Goal: Information Seeking & Learning: Learn about a topic

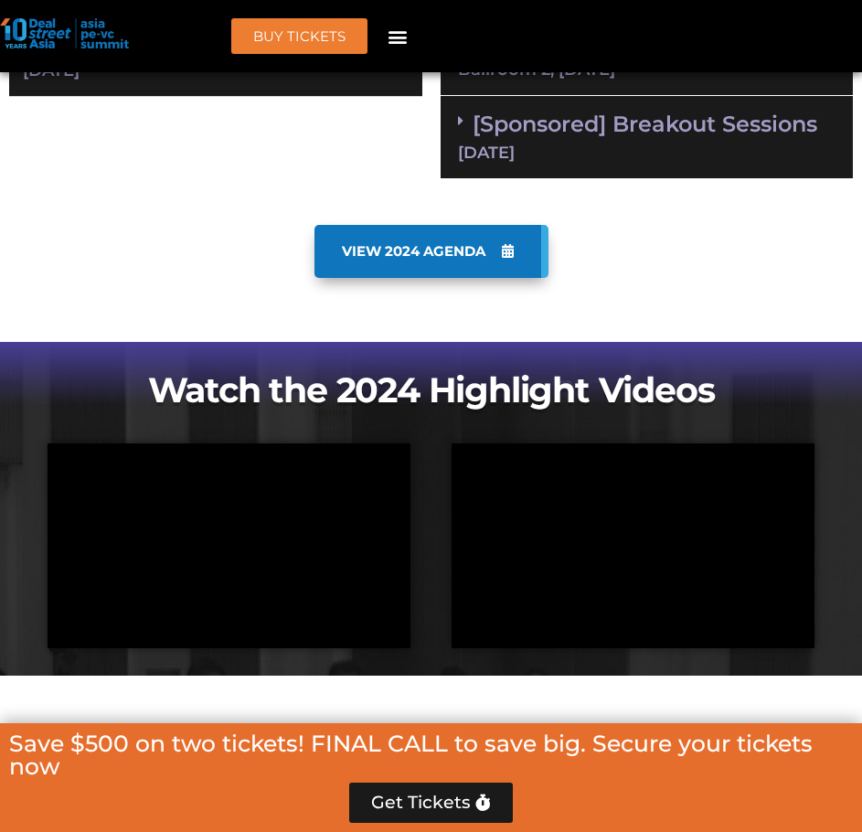
scroll to position [1463, 0]
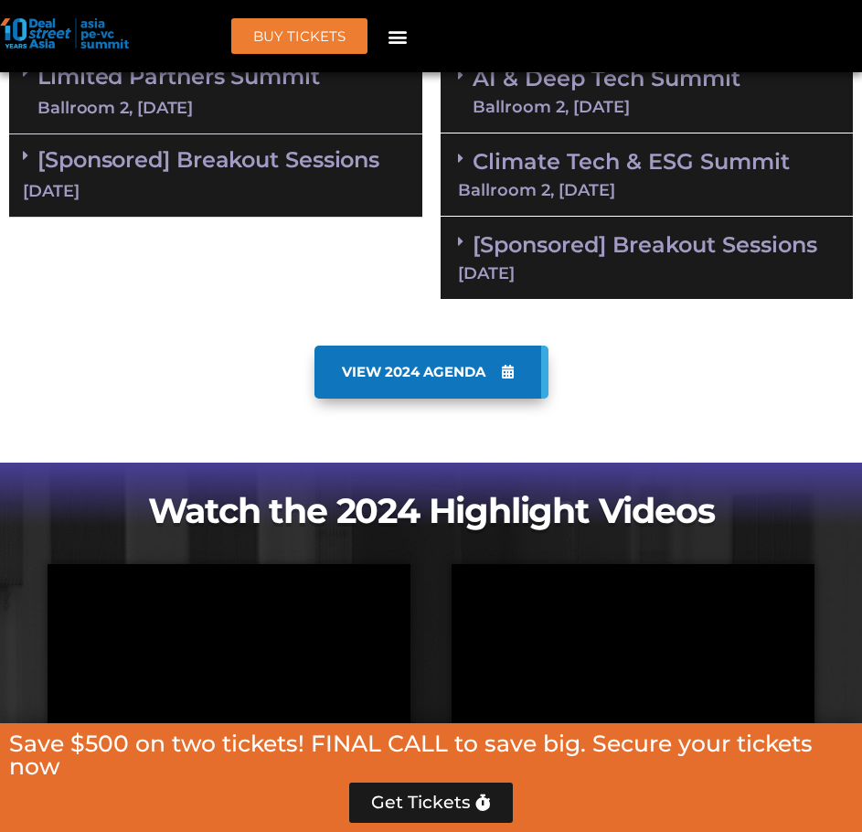
drag, startPoint x: 219, startPoint y: 190, endPoint x: 229, endPoint y: 249, distance: 59.4
click at [219, 190] on div "[DATE]" at bounding box center [216, 191] width 386 height 23
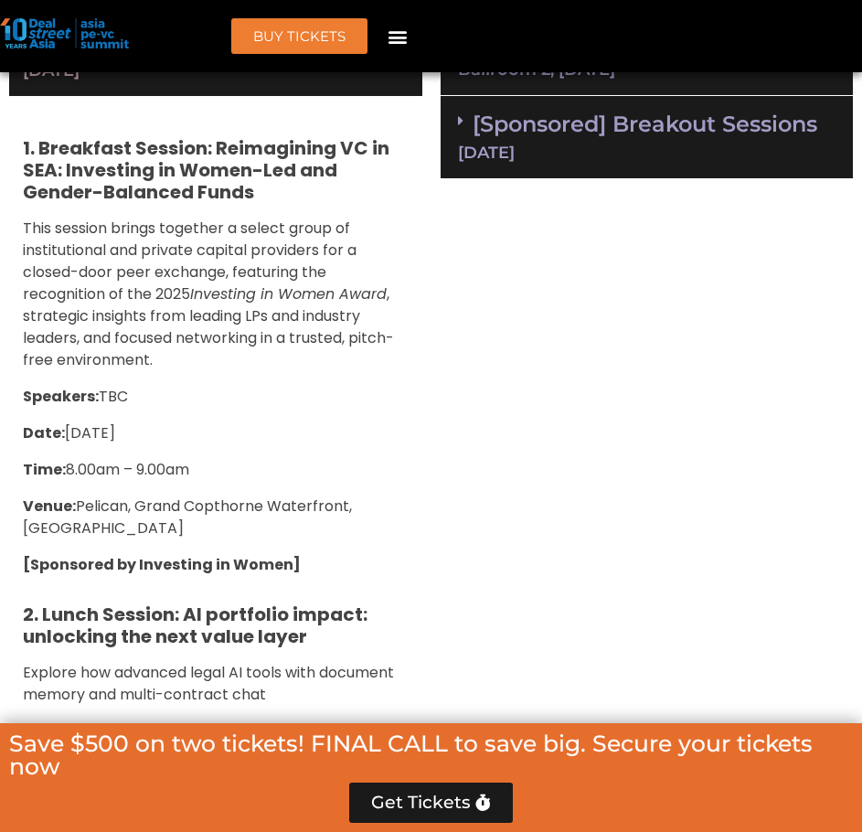
scroll to position [1584, 0]
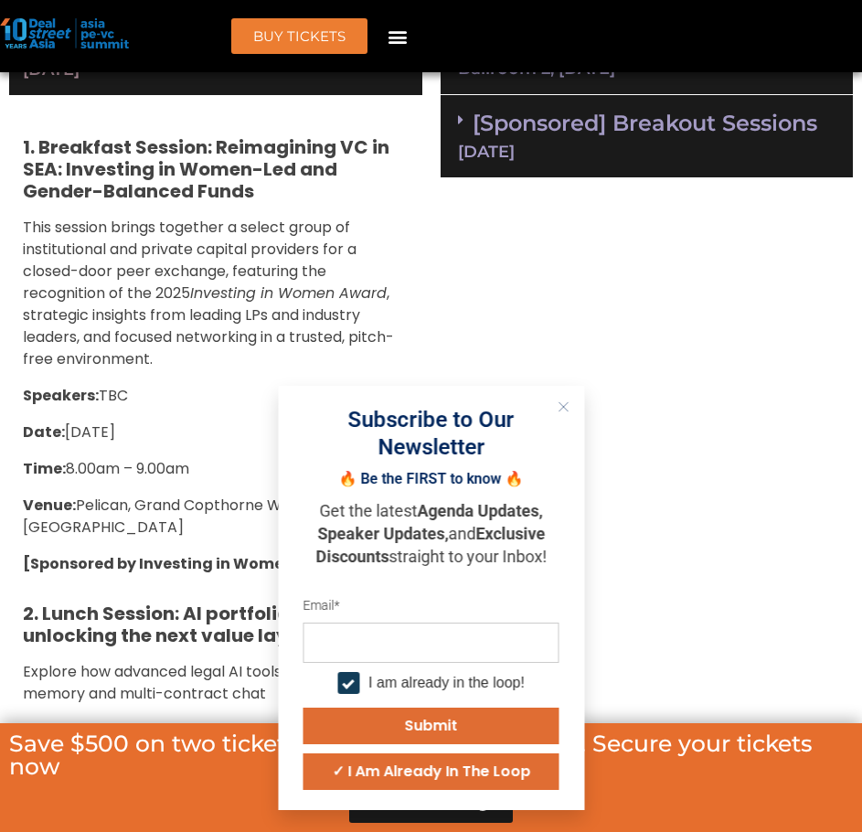
drag, startPoint x: 729, startPoint y: 436, endPoint x: 669, endPoint y: 429, distance: 59.9
click at [567, 407] on icon "Close" at bounding box center [563, 406] width 11 height 11
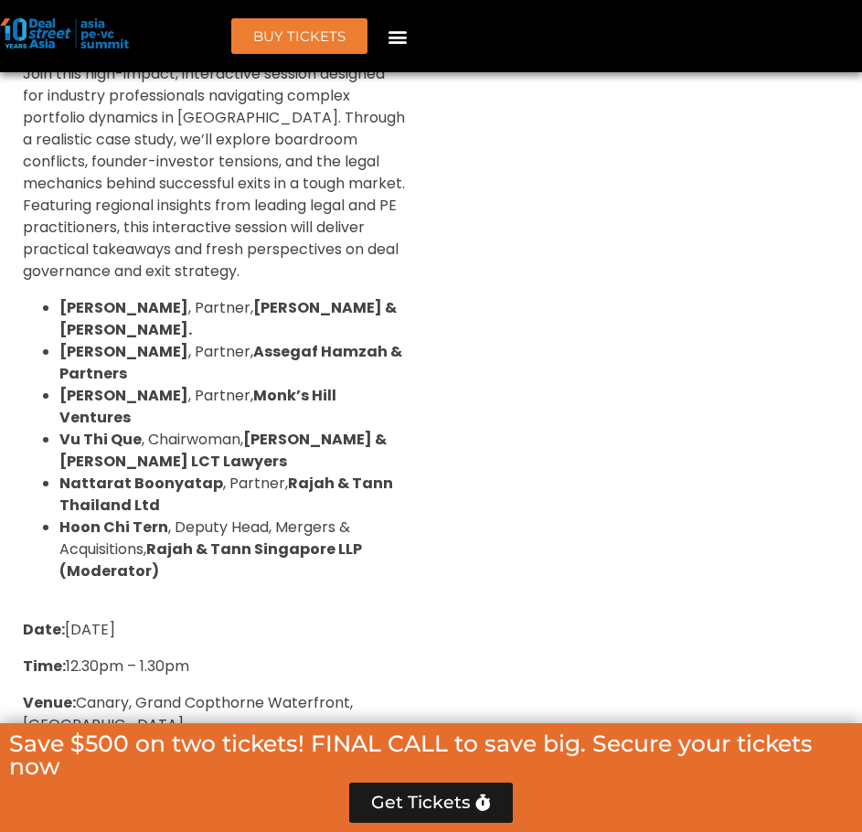
scroll to position [2926, 0]
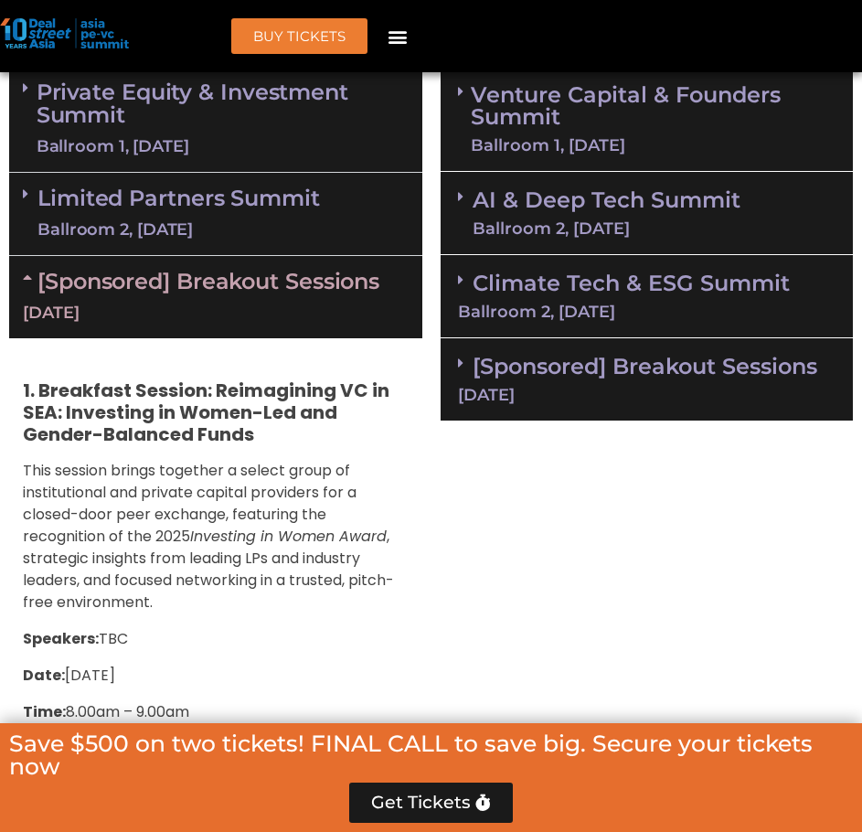
click at [602, 385] on div "[Sponsored] Breakout Sessions 11 Sept" at bounding box center [647, 379] width 413 height 83
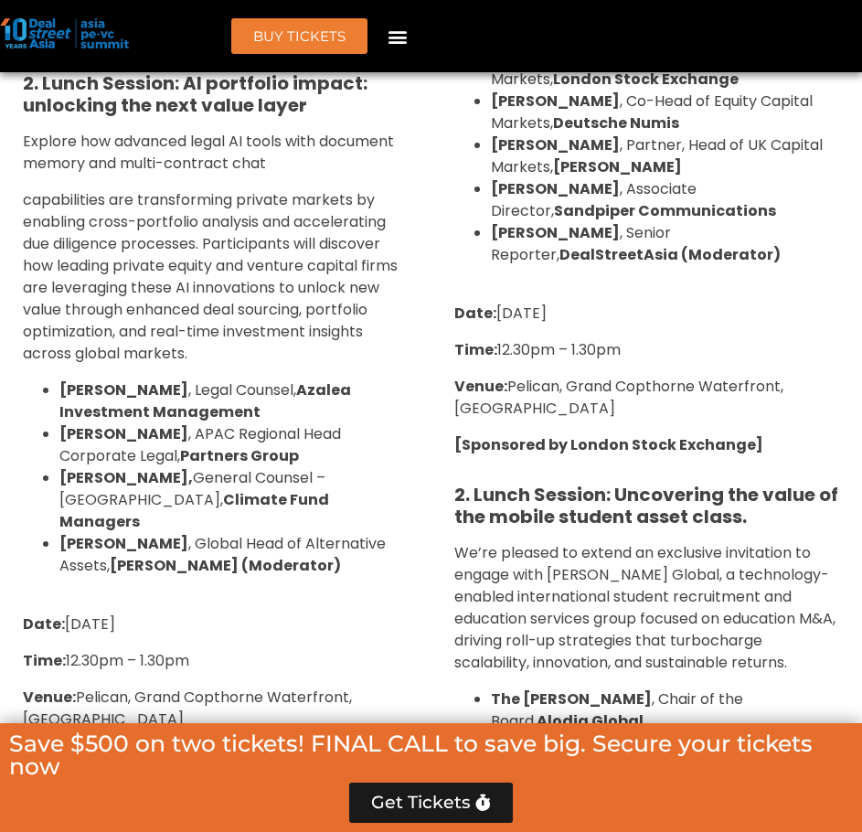
scroll to position [1707, 0]
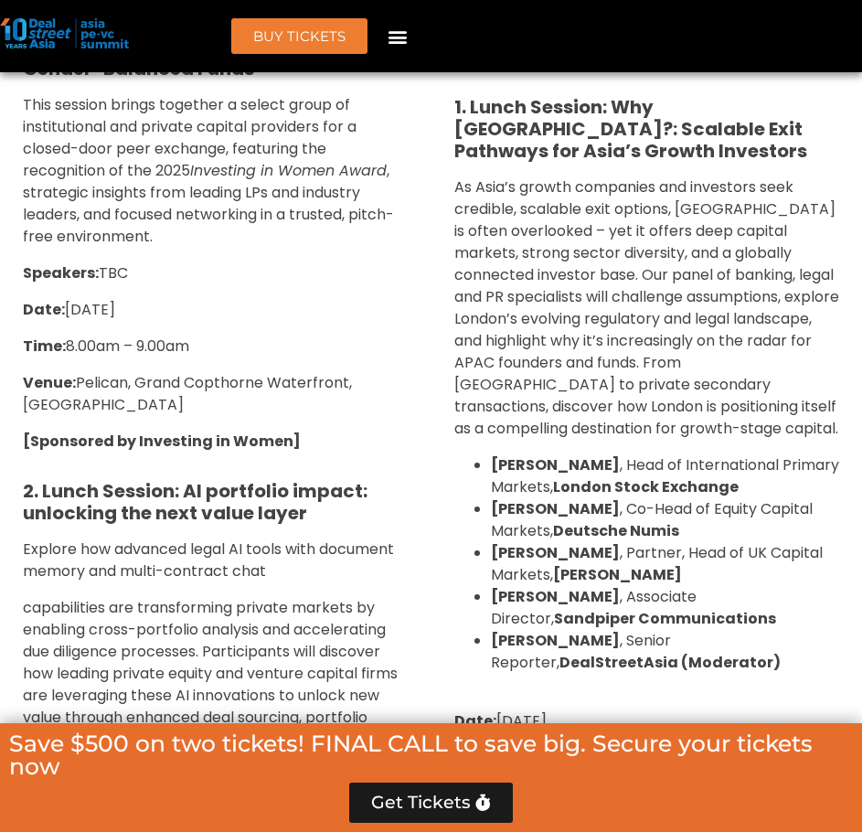
click at [515, 292] on span "As Asia’s growth companies and investors seek credible, scalable exit options, …" at bounding box center [646, 307] width 385 height 262
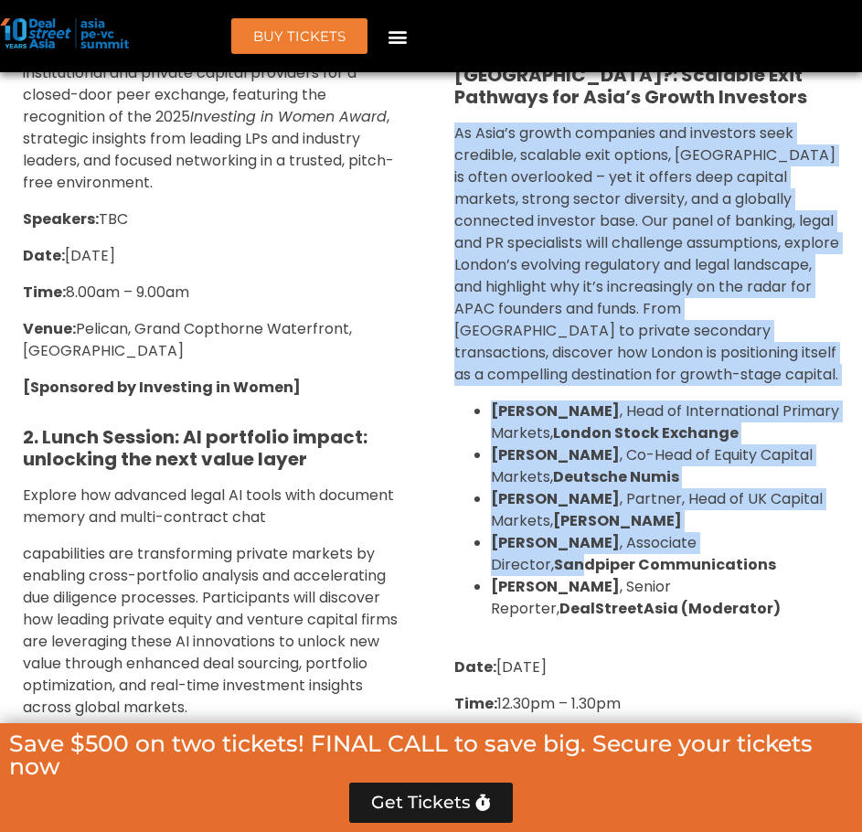
scroll to position [1950, 0]
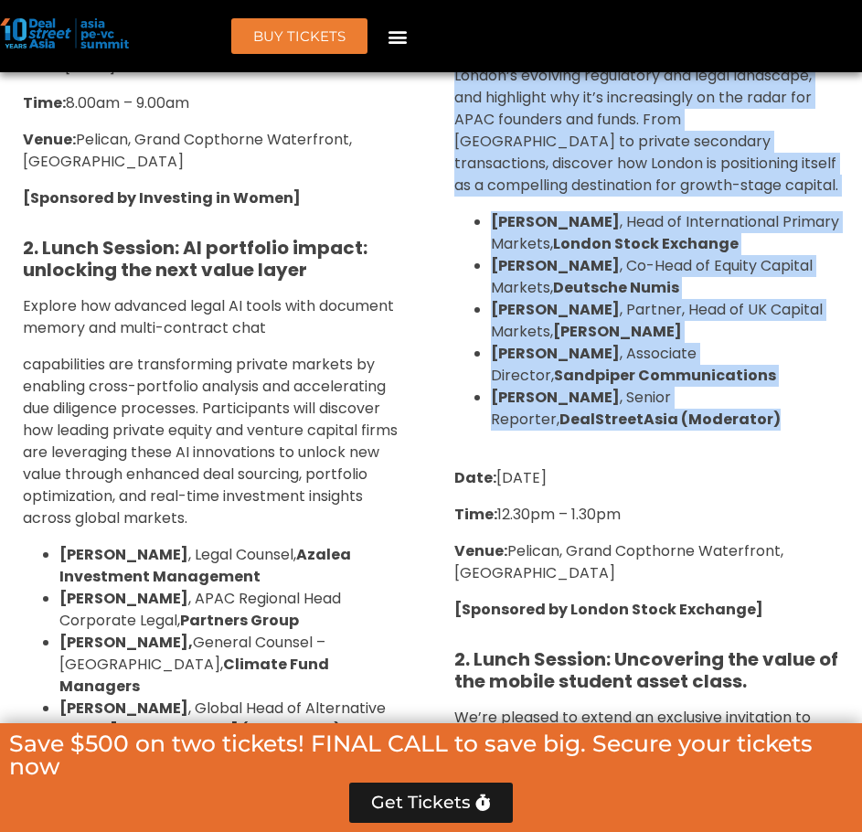
copy div "As Asia’s growth companies and investors seek credible, scalable exit options, …"
drag, startPoint x: 453, startPoint y: 187, endPoint x: 707, endPoint y: 415, distance: 340.5
click at [707, 415] on div "1. Lunch Session: Why London?: Scalable Exit Pathways for Asia’s Growth Investo…" at bounding box center [647, 541] width 413 height 1458
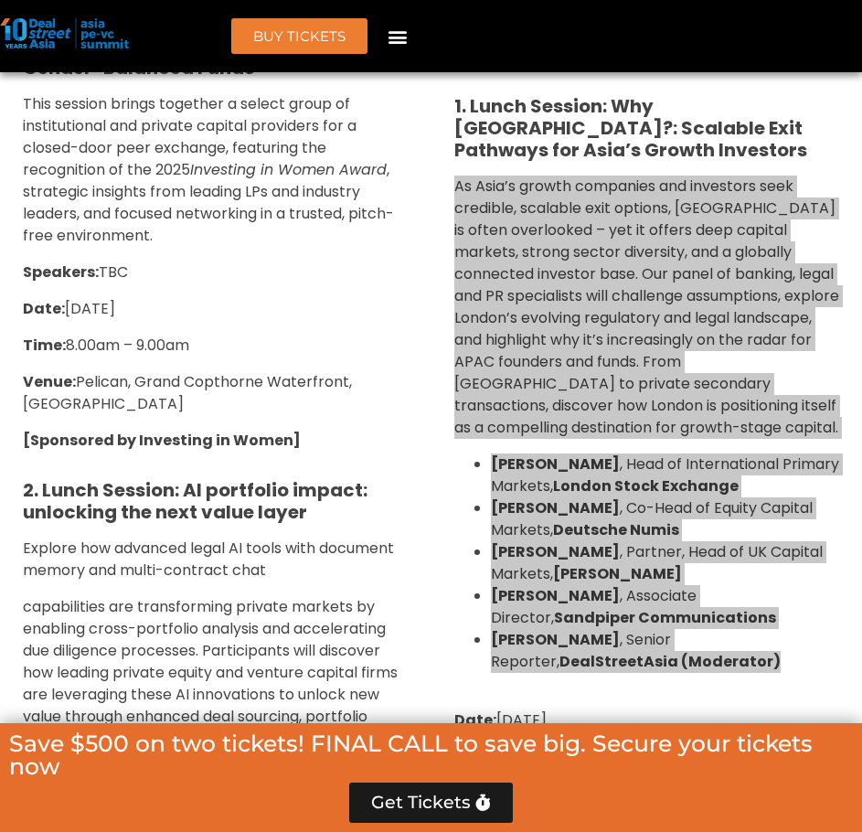
scroll to position [1707, 0]
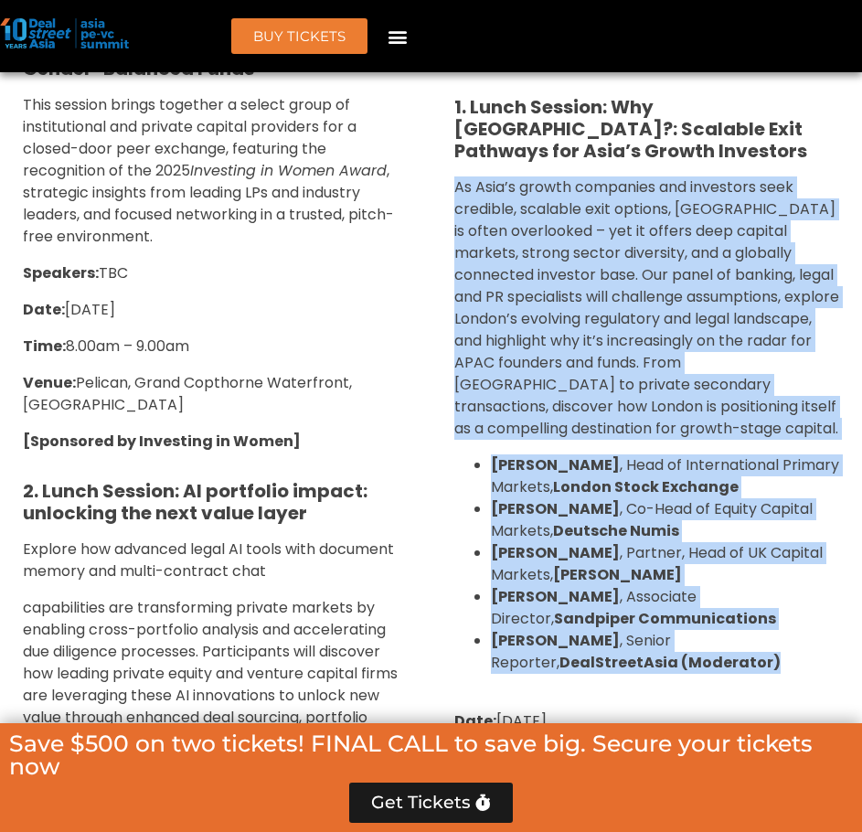
click at [701, 536] on li "Mark Hankinson , Co-Head of Equity Capital Markets, Deutsche Numis" at bounding box center [665, 520] width 349 height 44
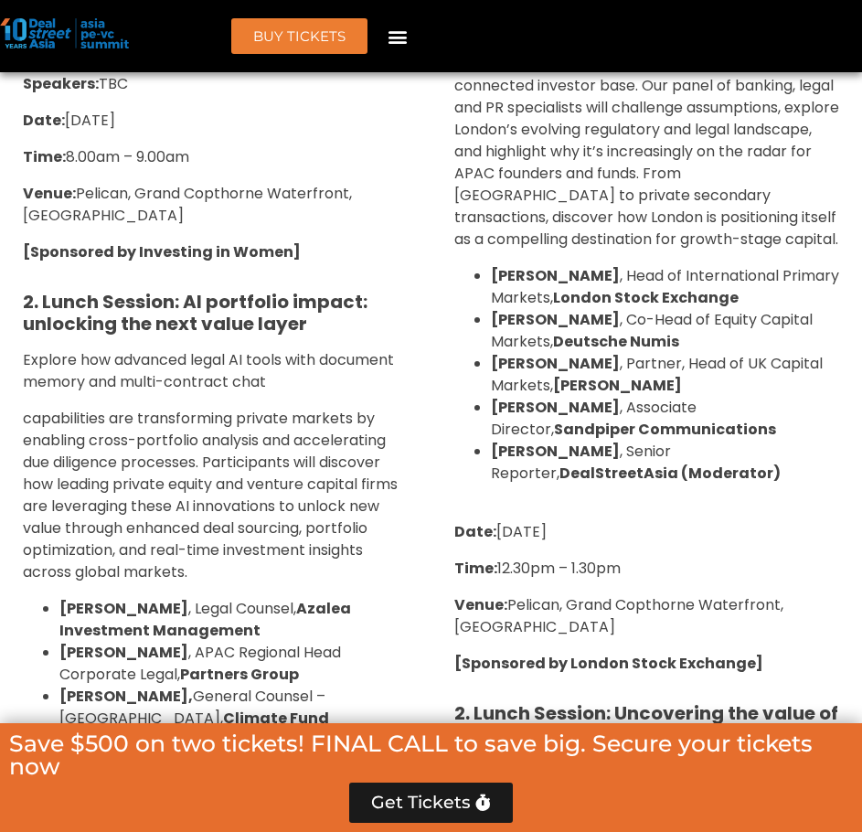
scroll to position [1950, 0]
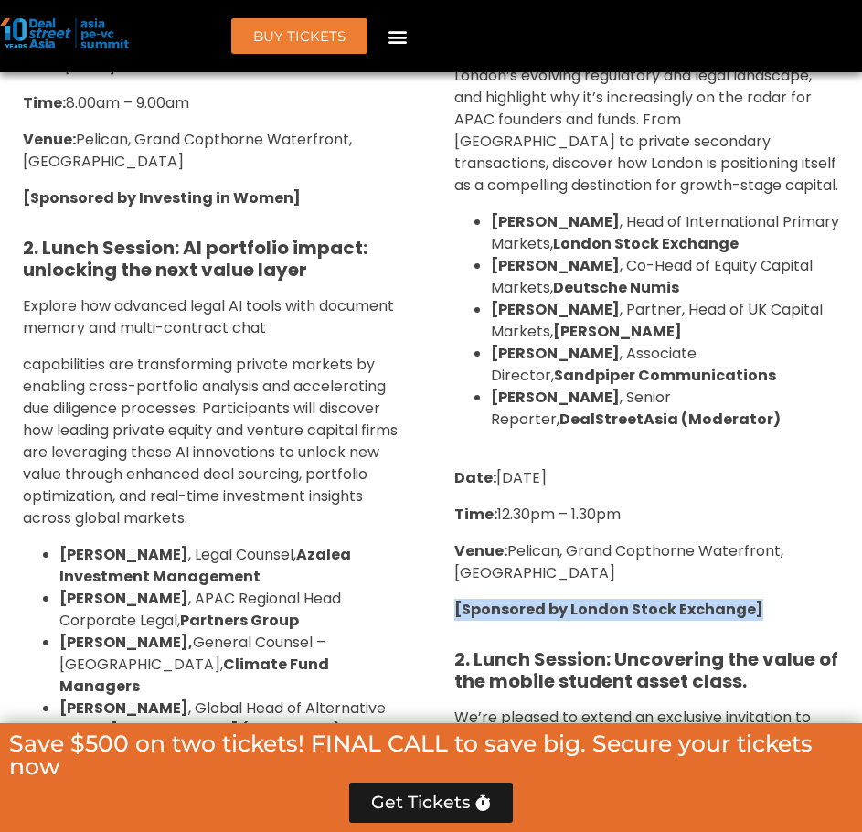
drag, startPoint x: 451, startPoint y: 607, endPoint x: 768, endPoint y: 610, distance: 317.3
click at [768, 610] on div "1. Lunch Session: Why London?: Scalable Exit Pathways for Asia’s Growth Investo…" at bounding box center [647, 541] width 413 height 1458
copy strong "[Sponsored by London Stock Exchange]"
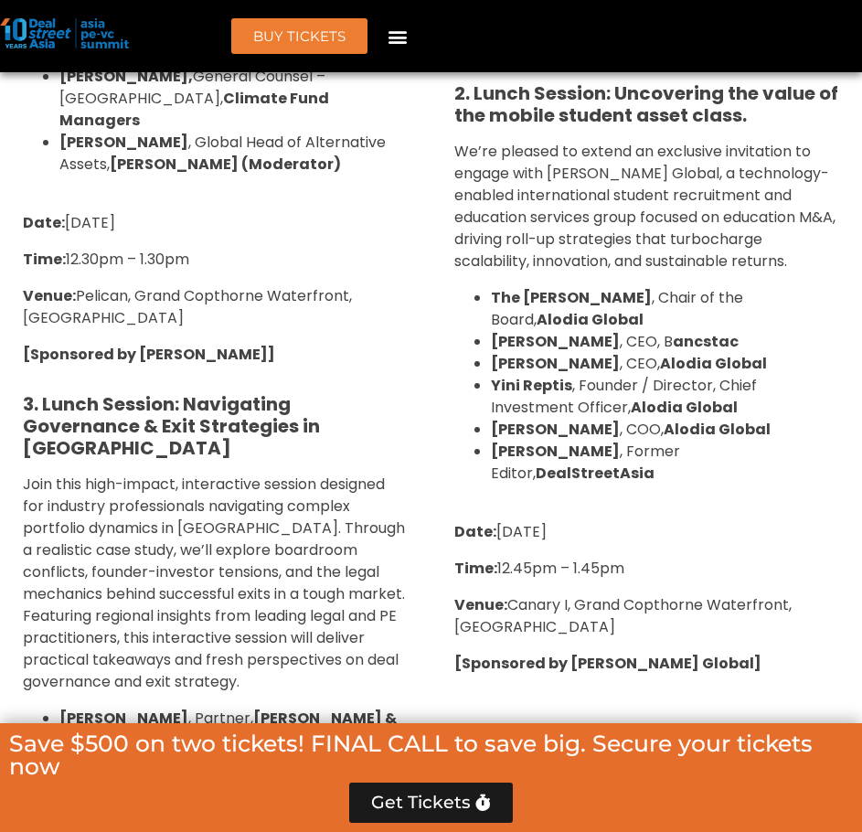
scroll to position [2490, 0]
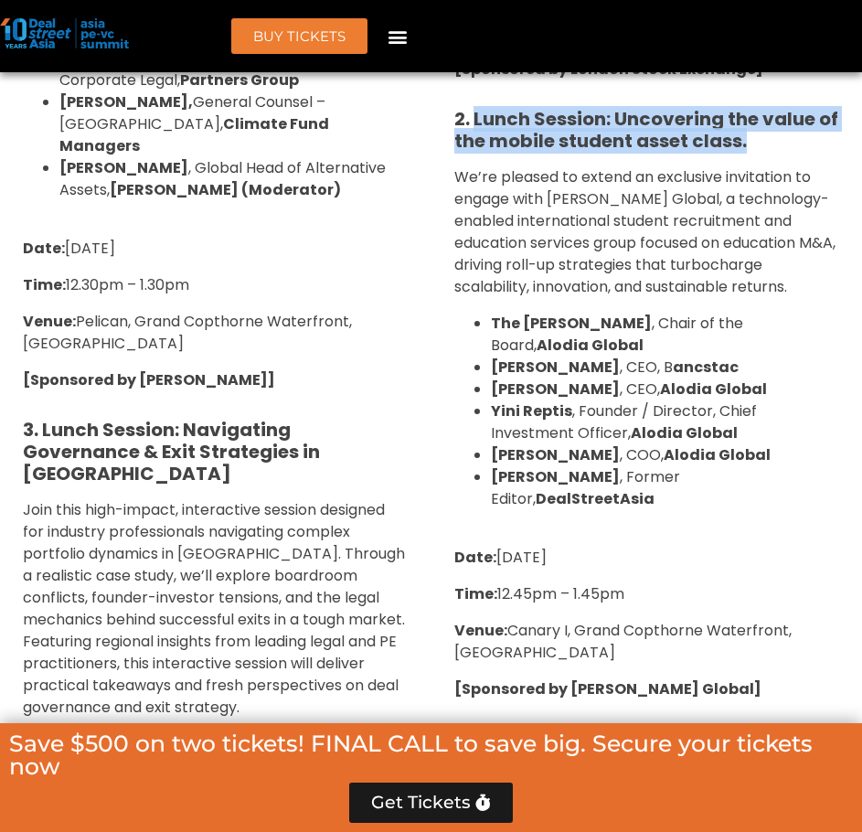
drag, startPoint x: 477, startPoint y: 117, endPoint x: 745, endPoint y: 145, distance: 269.4
click at [745, 145] on strong "2. Lunch Session: Uncovering the value of the mobile student asset class." at bounding box center [646, 130] width 384 height 48
copy strong "Lunch Session: Uncovering the value of the mobile student asset class."
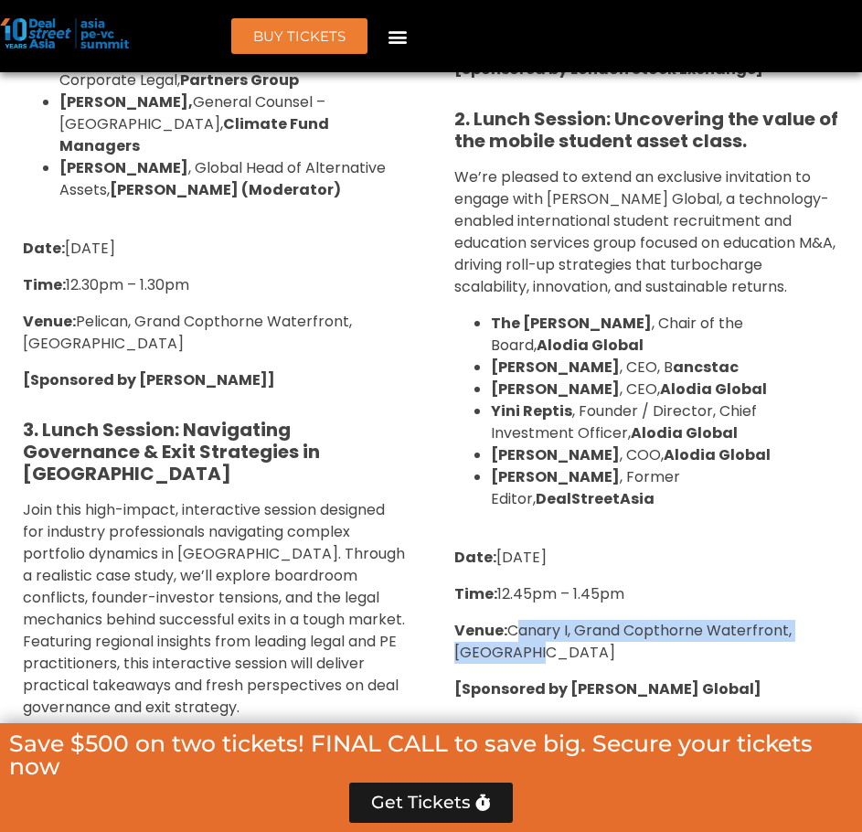
drag, startPoint x: 518, startPoint y: 636, endPoint x: 531, endPoint y: 652, distance: 20.1
click at [531, 652] on p "Venue: Canary I, Grand Copthorne Waterfront, Singapore" at bounding box center [647, 642] width 386 height 44
copy span "Canary I, Grand Copthorne Waterfront, Singapore"
drag, startPoint x: 458, startPoint y: 170, endPoint x: 656, endPoint y: 501, distance: 385.9
click at [656, 501] on div "1. Lunch Session: Why London?: Scalable Exit Pathways for Asia’s Growth Investo…" at bounding box center [647, 0] width 413 height 1458
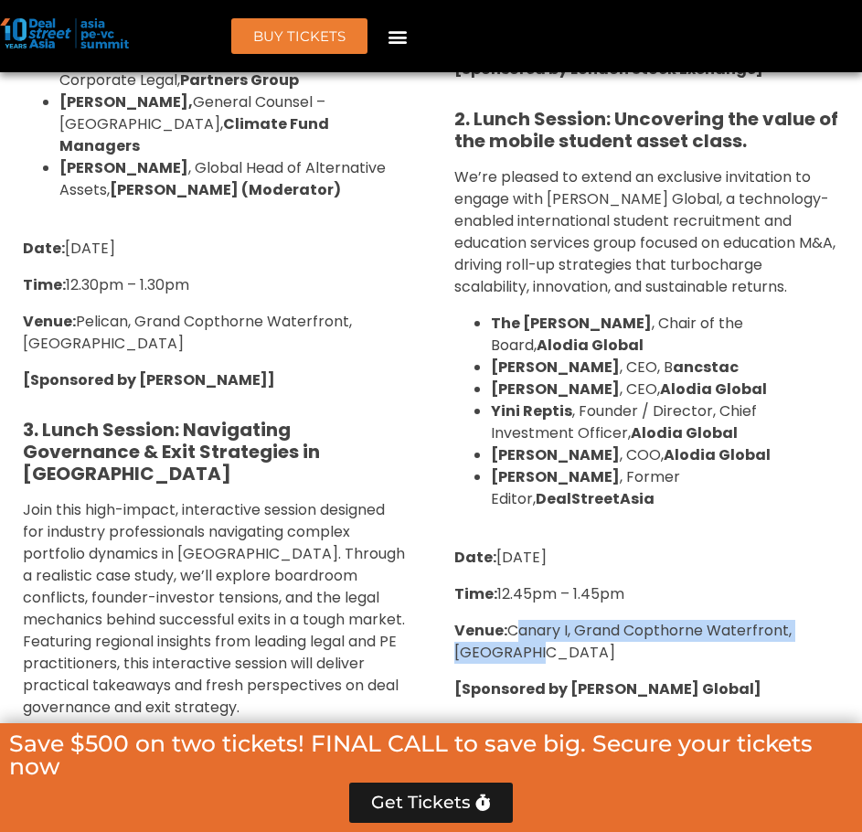
copy div "We’re pleased to extend an exclusive invitation to engage with Alodia Global, a…"
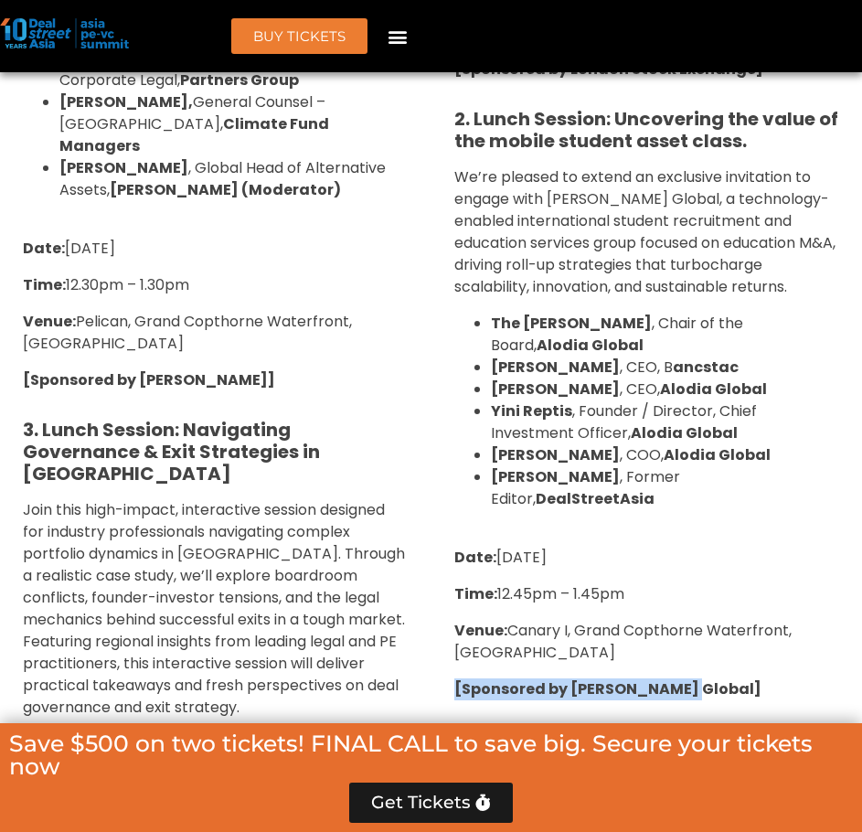
drag, startPoint x: 454, startPoint y: 689, endPoint x: 677, endPoint y: 688, distance: 222.2
click at [677, 688] on p "[Sponsored by Alodia Global]" at bounding box center [647, 689] width 386 height 22
copy strong "[Sponsored by Alodia Global]"
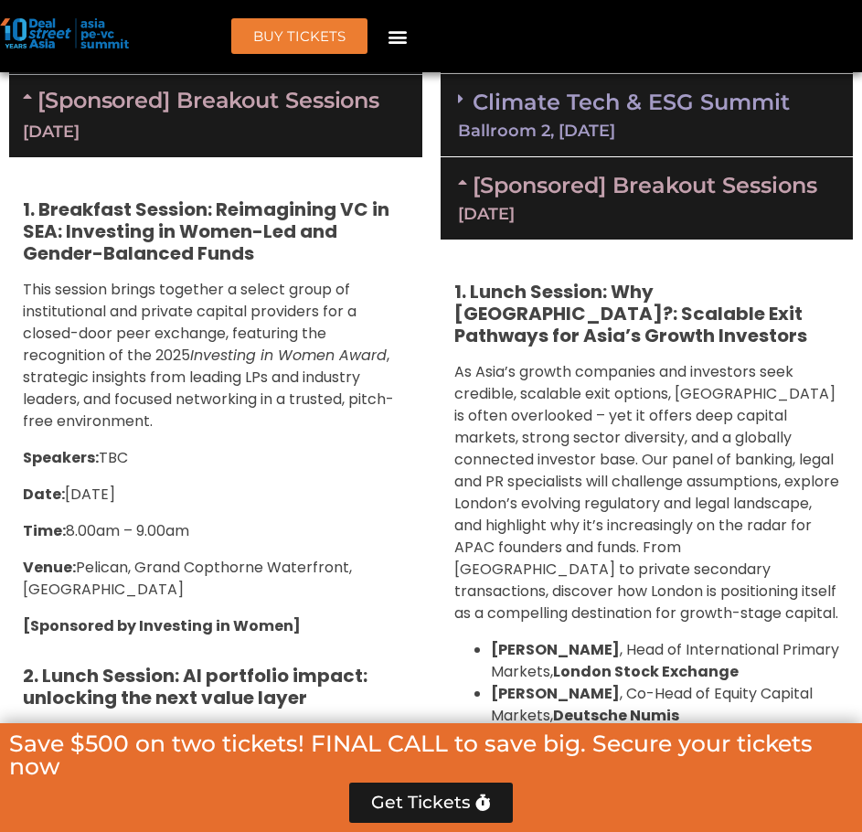
scroll to position [1515, 0]
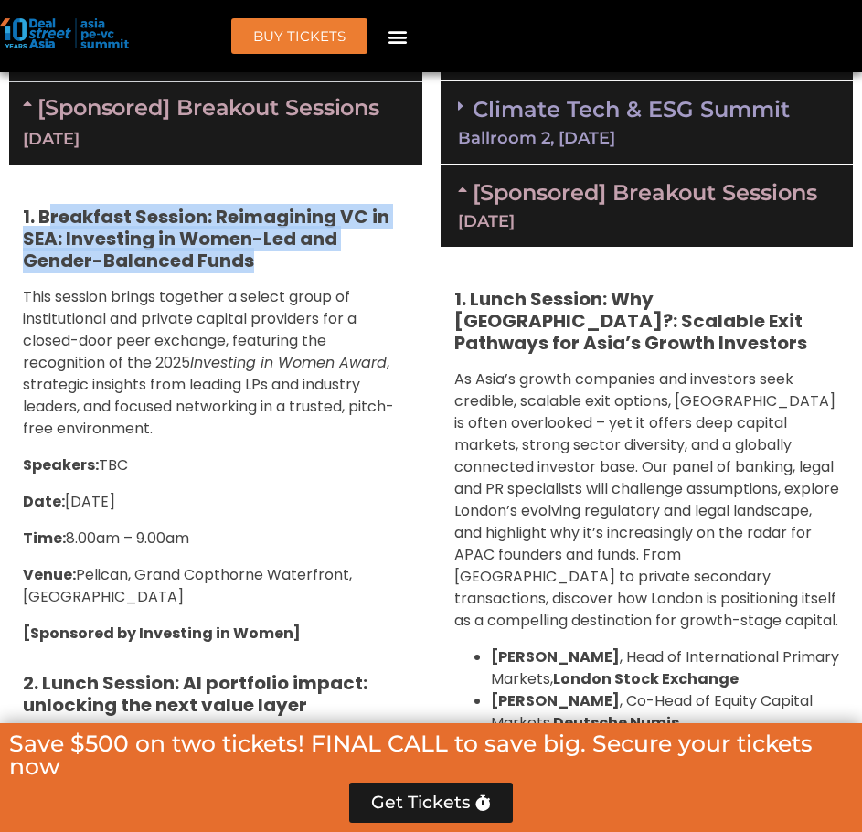
drag, startPoint x: 45, startPoint y: 209, endPoint x: 265, endPoint y: 257, distance: 225.4
click at [265, 257] on h5 "1. Breakfast Session: Reimagining VC in SEA: Investing in Women-Led and Gender-…" at bounding box center [216, 239] width 386 height 66
drag, startPoint x: 265, startPoint y: 262, endPoint x: 40, endPoint y: 219, distance: 229.0
click at [40, 219] on h5 "1. Breakfast Session: Reimagining VC in SEA: Investing in Women-Led and Gender-…" at bounding box center [216, 239] width 386 height 66
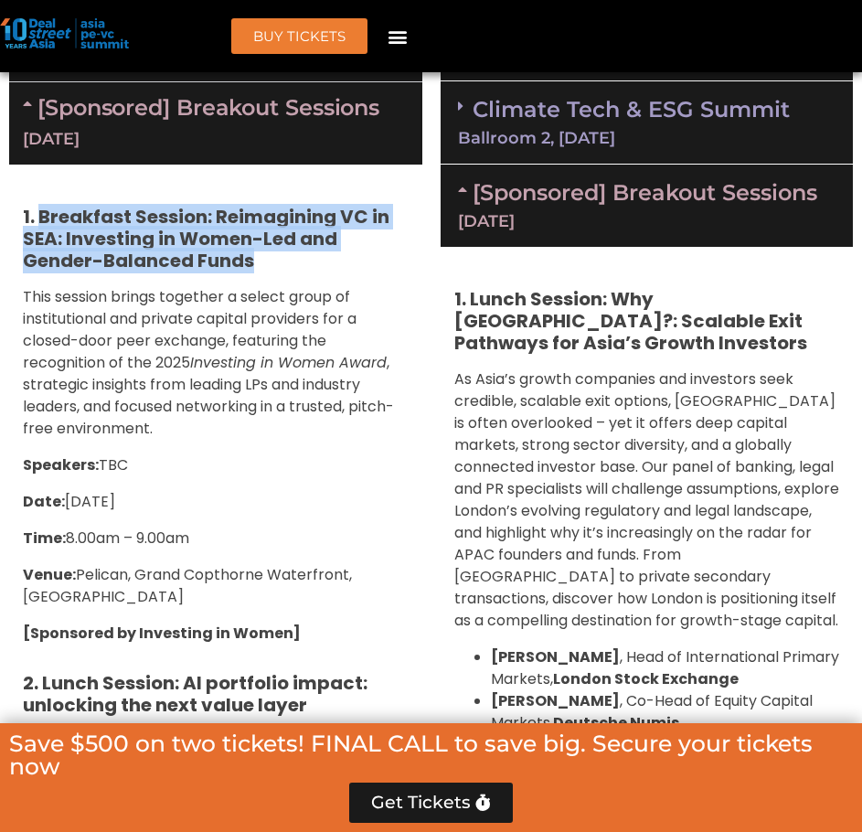
copy strong "Breakfast Session: Reimagining VC in SEA: Investing in Women-Led and Gender-Bal…"
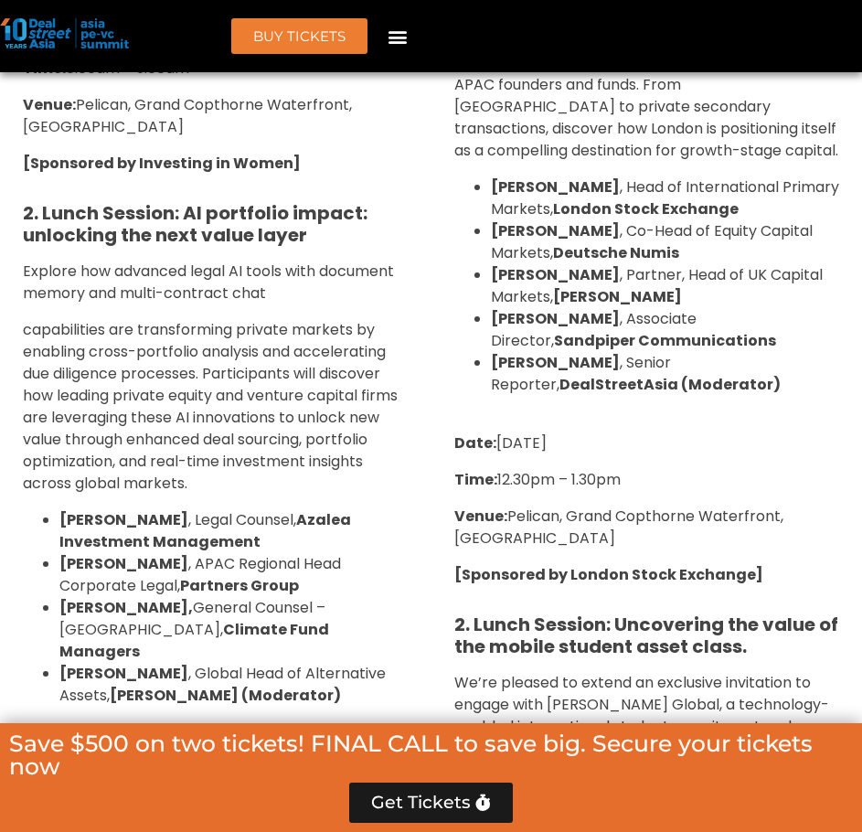
scroll to position [2002, 0]
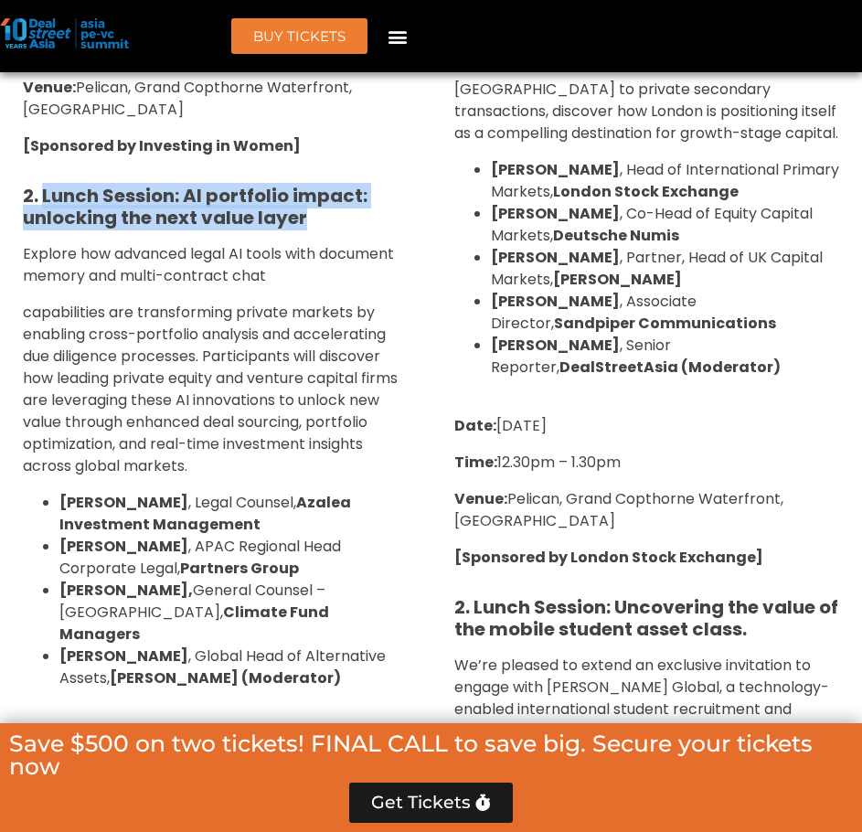
drag, startPoint x: 44, startPoint y: 193, endPoint x: 315, endPoint y: 226, distance: 273.5
click at [315, 226] on h5 "2. Lunch Session: AI portfolio impact: unlocking the next value layer" at bounding box center [216, 207] width 386 height 44
copy strong "Lunch Session: AI portfolio impact: unlocking the next value layer"
click at [52, 187] on strong "2. Lunch Session: AI portfolio impact: unlocking the next value layer" at bounding box center [195, 207] width 345 height 48
drag, startPoint x: 62, startPoint y: 197, endPoint x: 305, endPoint y: 229, distance: 245.3
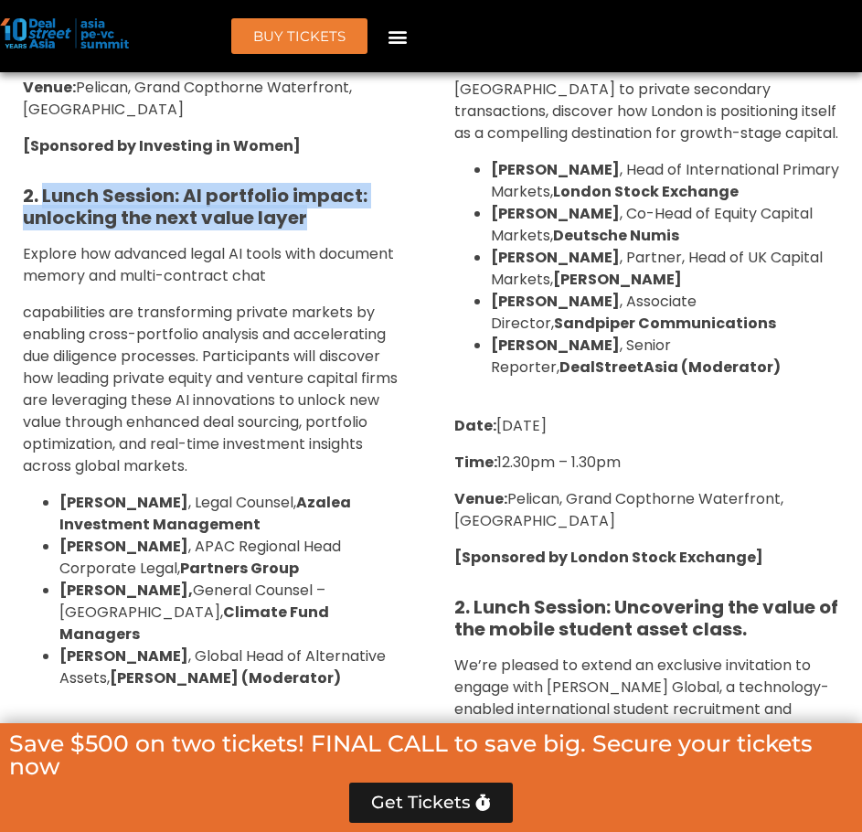
click at [305, 229] on strong "2. Lunch Session: AI portfolio impact: unlocking the next value layer" at bounding box center [195, 207] width 345 height 48
copy strong "Lunch Session: AI portfolio impact: unlocking the next value layer"
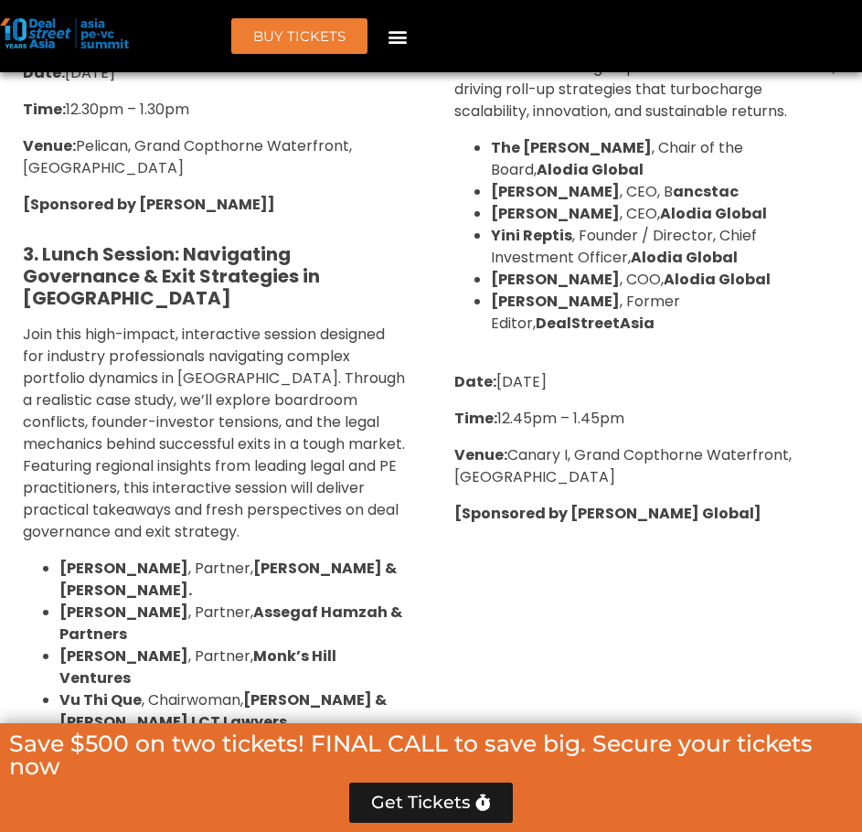
scroll to position [2612, 0]
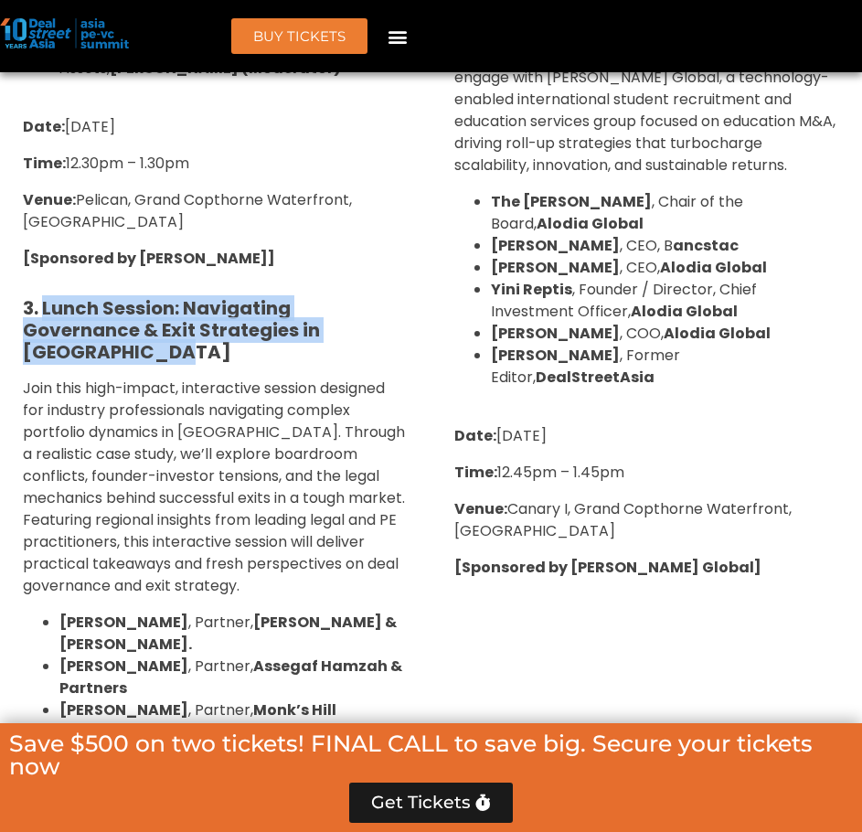
drag, startPoint x: 55, startPoint y: 287, endPoint x: 174, endPoint y: 337, distance: 129.1
click at [174, 337] on h5 "3. Lunch Session: Navigating Governance & Exit Strategies in Southeast Asia" at bounding box center [216, 330] width 386 height 66
copy strong "Lunch Session: Navigating Governance & Exit Strategies in Southeast Asia"
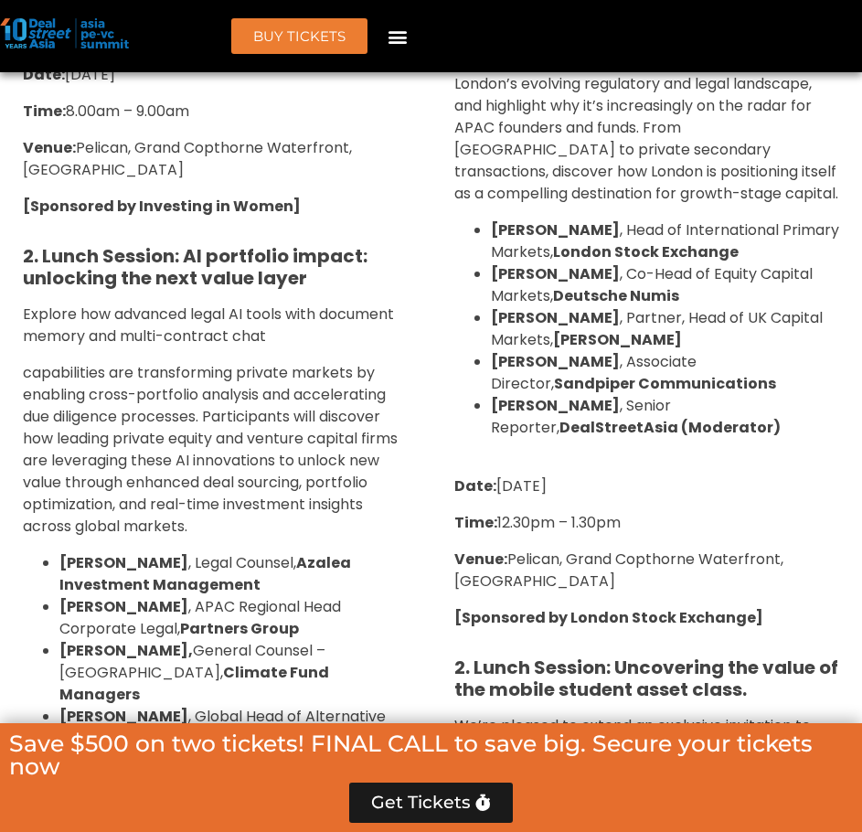
scroll to position [1881, 0]
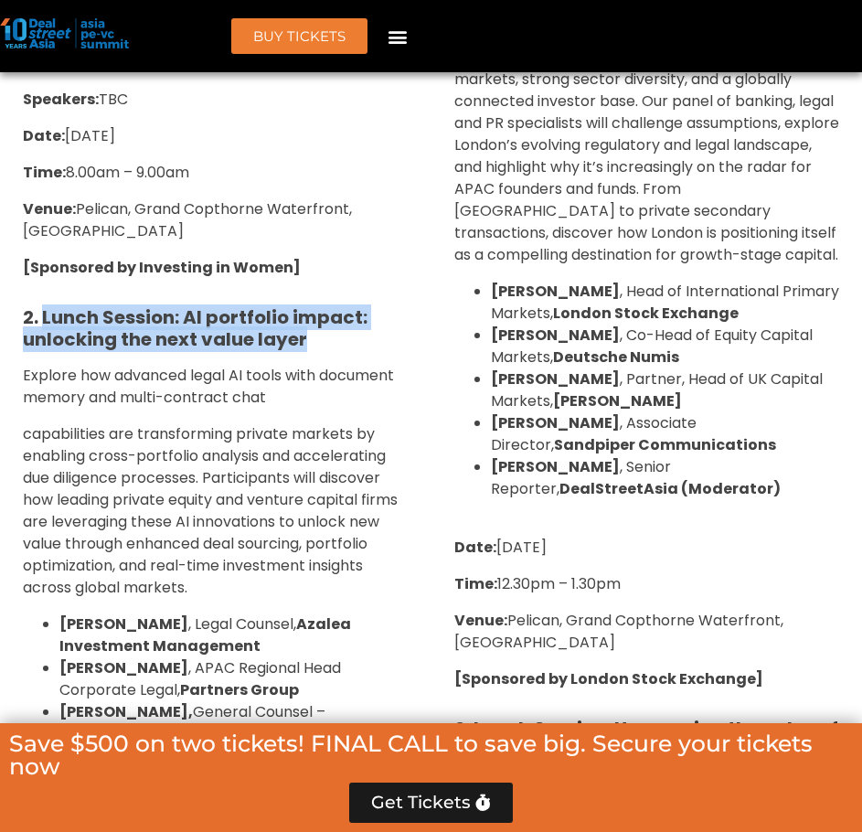
drag, startPoint x: 45, startPoint y: 315, endPoint x: 317, endPoint y: 341, distance: 273.6
click at [317, 341] on h5 "2. Lunch Session: AI portfolio impact: unlocking the next value layer" at bounding box center [216, 328] width 386 height 44
click at [241, 296] on div "1. Breakfast Session: Reimagining VC in SEA: Investing in Women-Led and Gender-…" at bounding box center [215, 834] width 413 height 2071
drag, startPoint x: 188, startPoint y: 314, endPoint x: 310, endPoint y: 348, distance: 126.5
click at [310, 348] on h5 "2. Lunch Session: AI portfolio impact: unlocking the next value layer" at bounding box center [216, 328] width 386 height 44
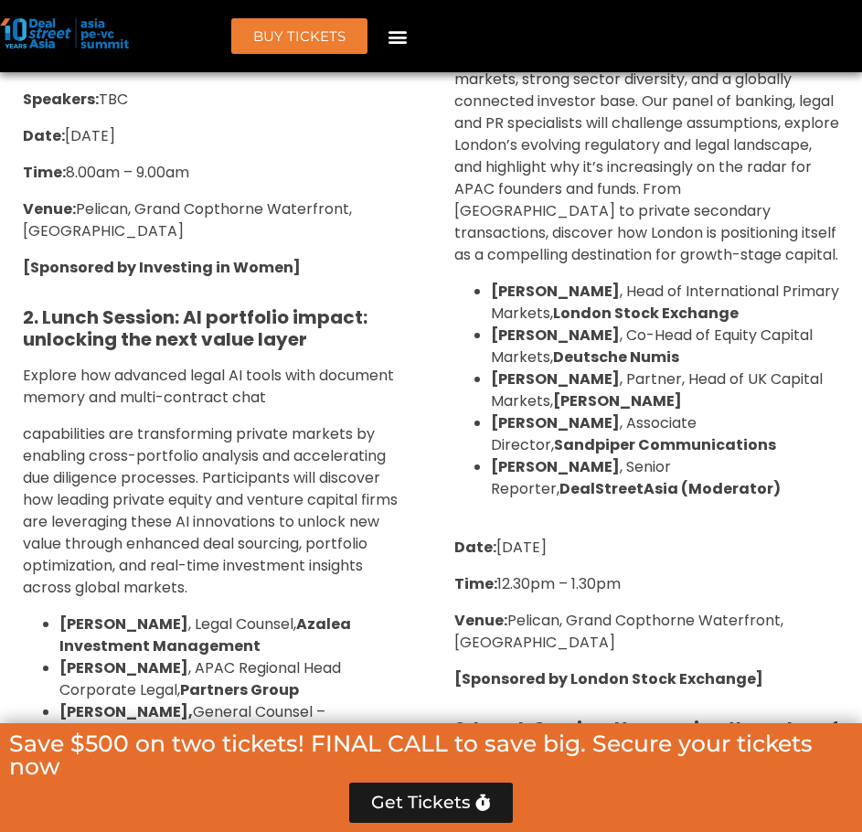
click at [187, 375] on span "Explore how advanced legal AI tools with document memory and multi-contract chat" at bounding box center [208, 386] width 371 height 43
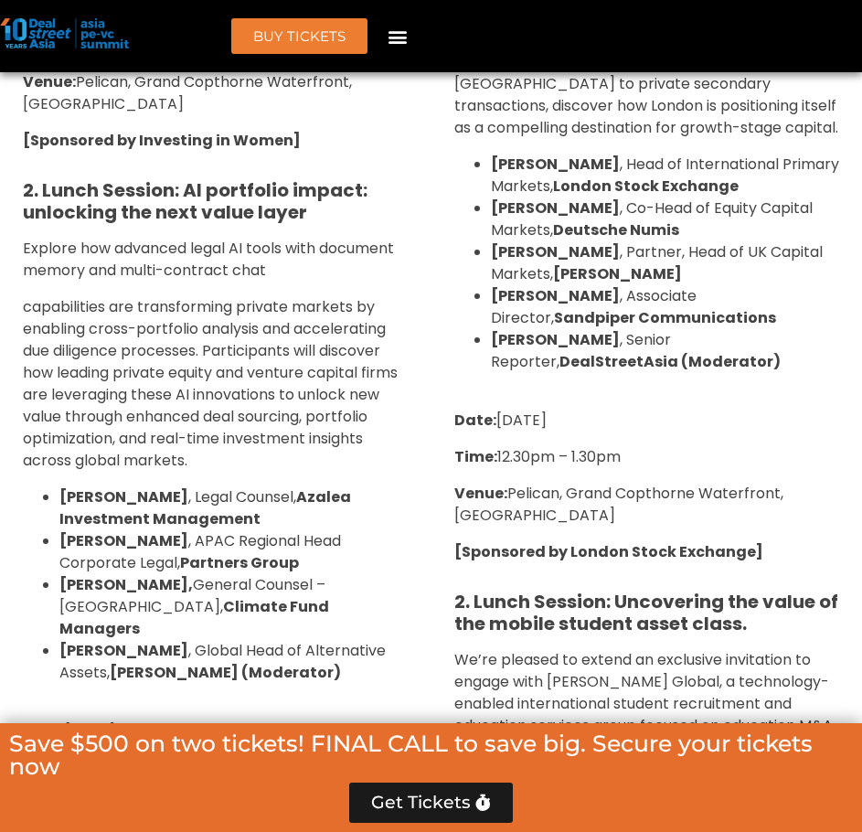
scroll to position [2002, 0]
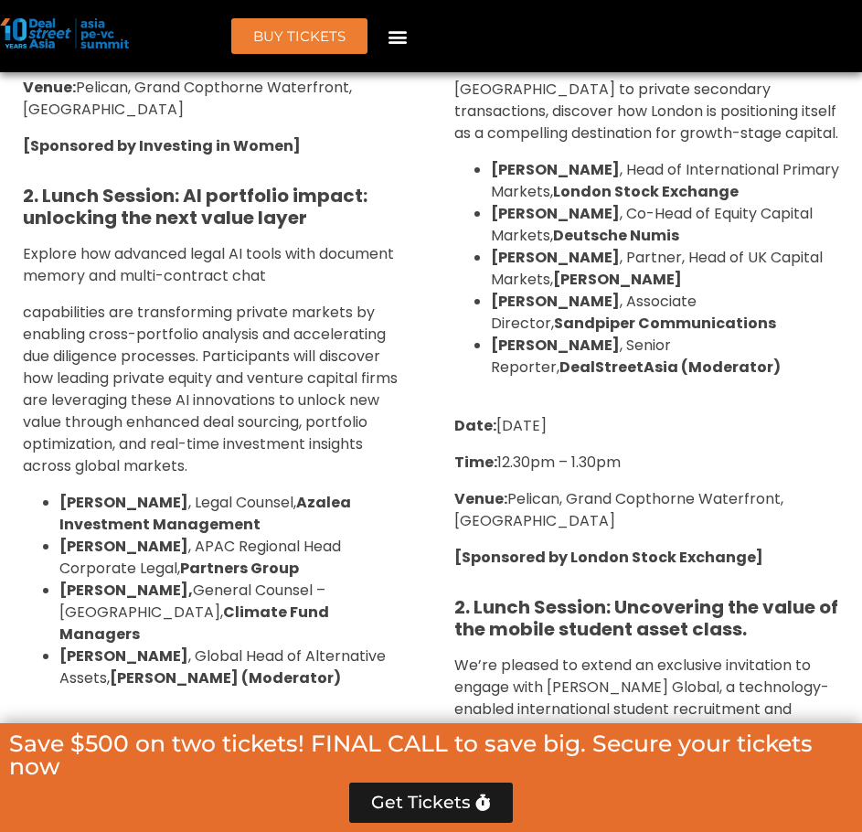
drag, startPoint x: 266, startPoint y: 323, endPoint x: 255, endPoint y: 275, distance: 48.8
click at [266, 323] on span "capabilities are transforming private markets by enabling cross-portfolio analy…" at bounding box center [210, 389] width 375 height 175
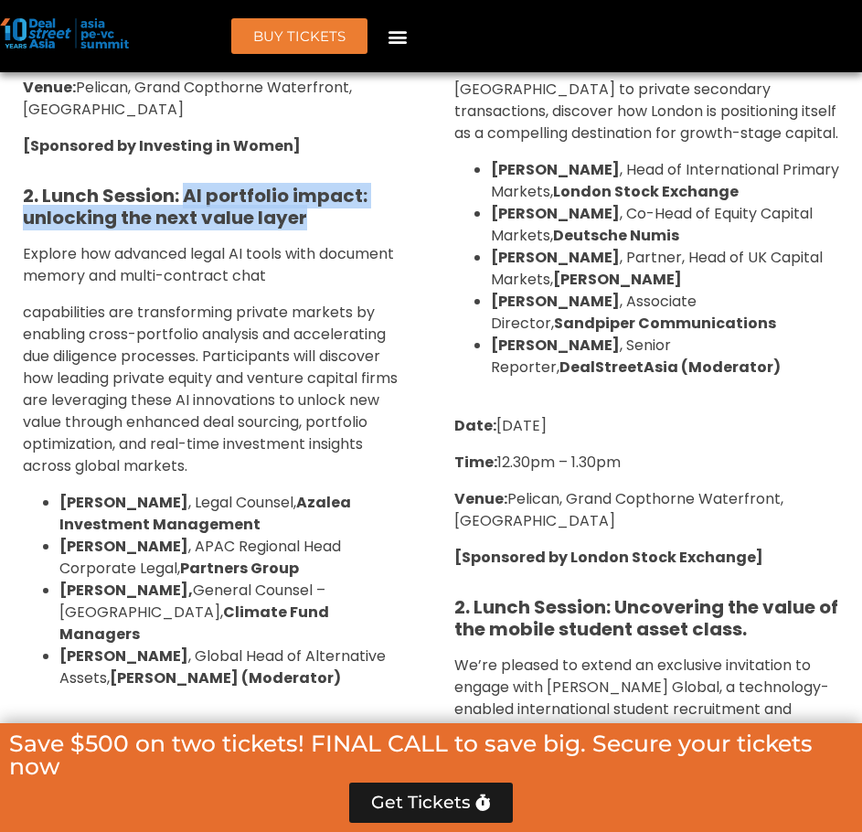
drag, startPoint x: 186, startPoint y: 187, endPoint x: 327, endPoint y: 213, distance: 144.0
click at [327, 213] on h5 "2. Lunch Session: AI portfolio impact: unlocking the next value layer" at bounding box center [216, 207] width 386 height 44
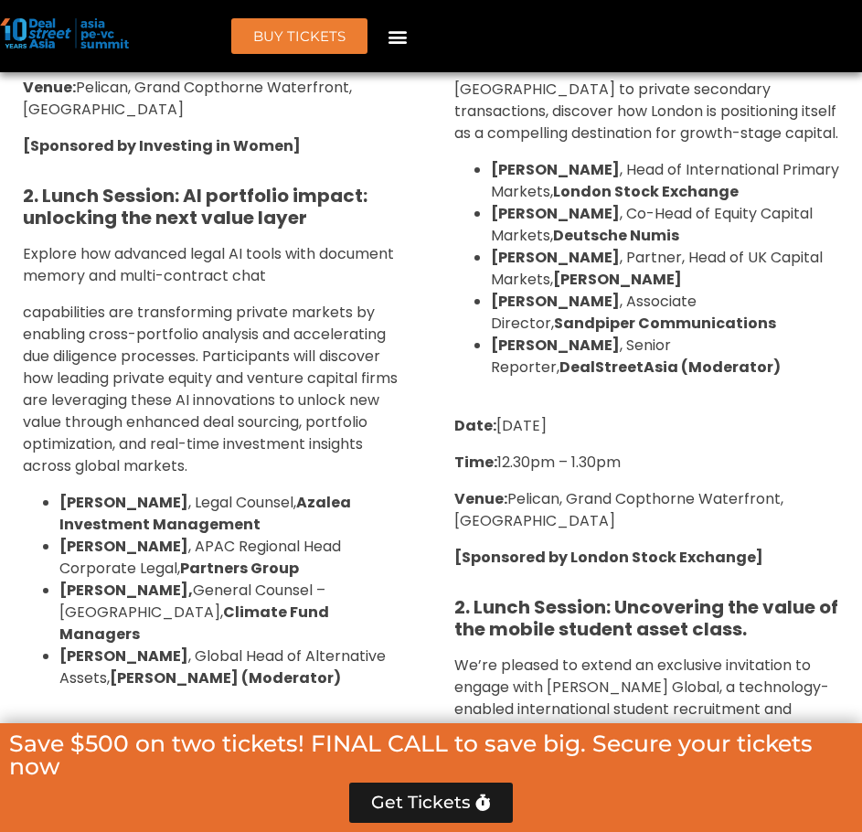
click at [160, 254] on span "Explore how advanced legal AI tools with document memory and multi-contract chat" at bounding box center [208, 264] width 371 height 43
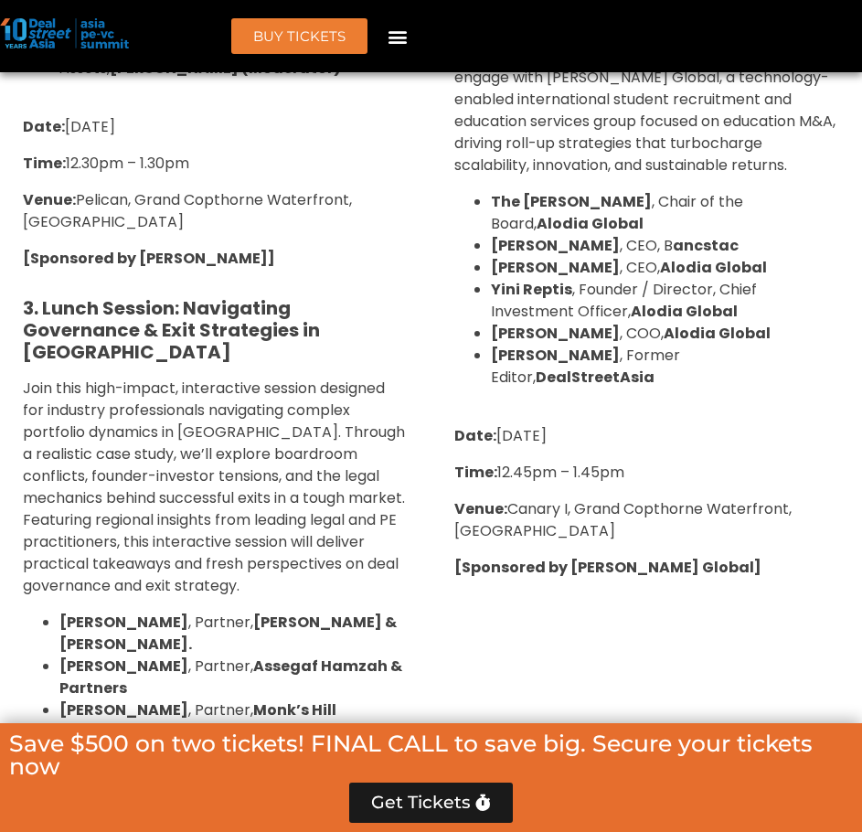
scroll to position [2734, 0]
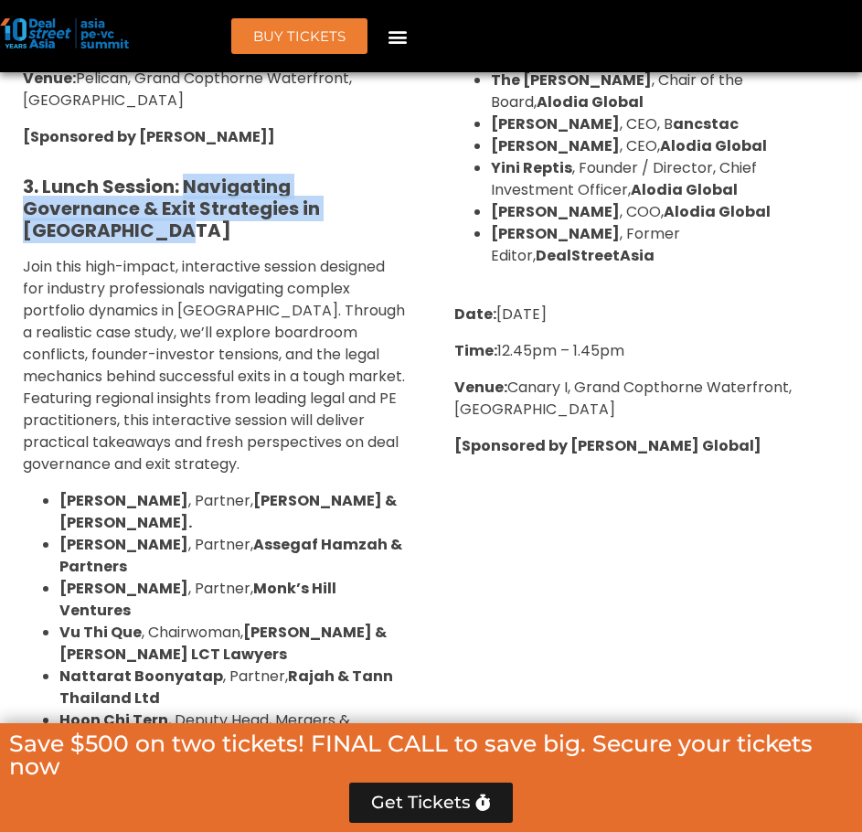
drag, startPoint x: 186, startPoint y: 163, endPoint x: 202, endPoint y: 215, distance: 54.6
click at [202, 215] on h5 "3. Lunch Session: Navigating Governance & Exit Strategies in Southeast Asia" at bounding box center [216, 209] width 386 height 66
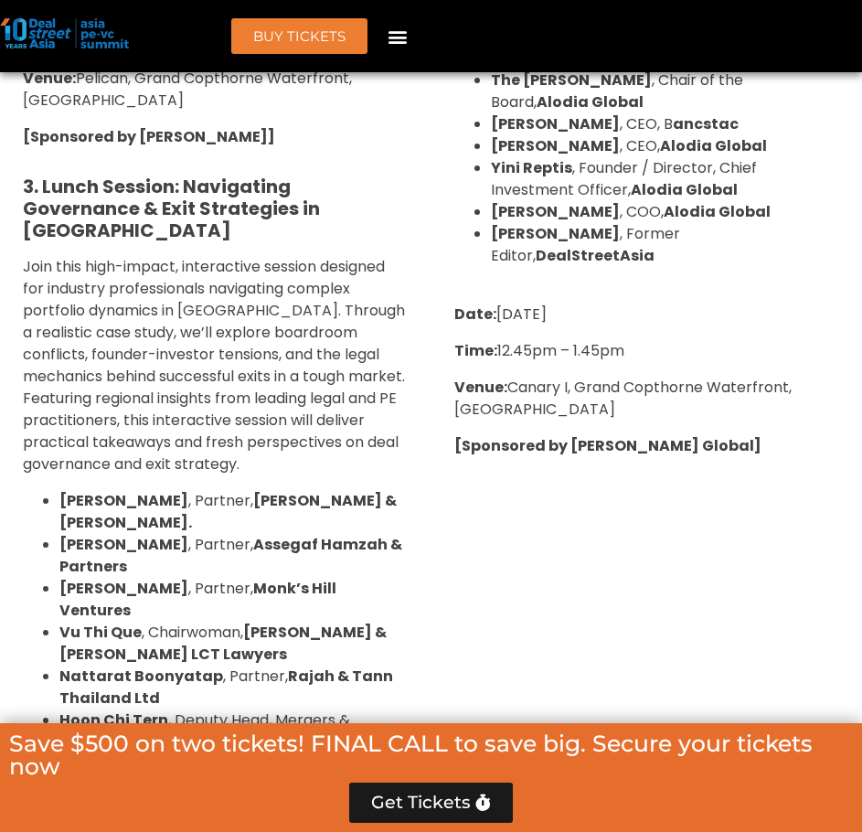
click at [280, 274] on span "Join this high-impact, interactive session designed for industry professionals …" at bounding box center [214, 365] width 382 height 219
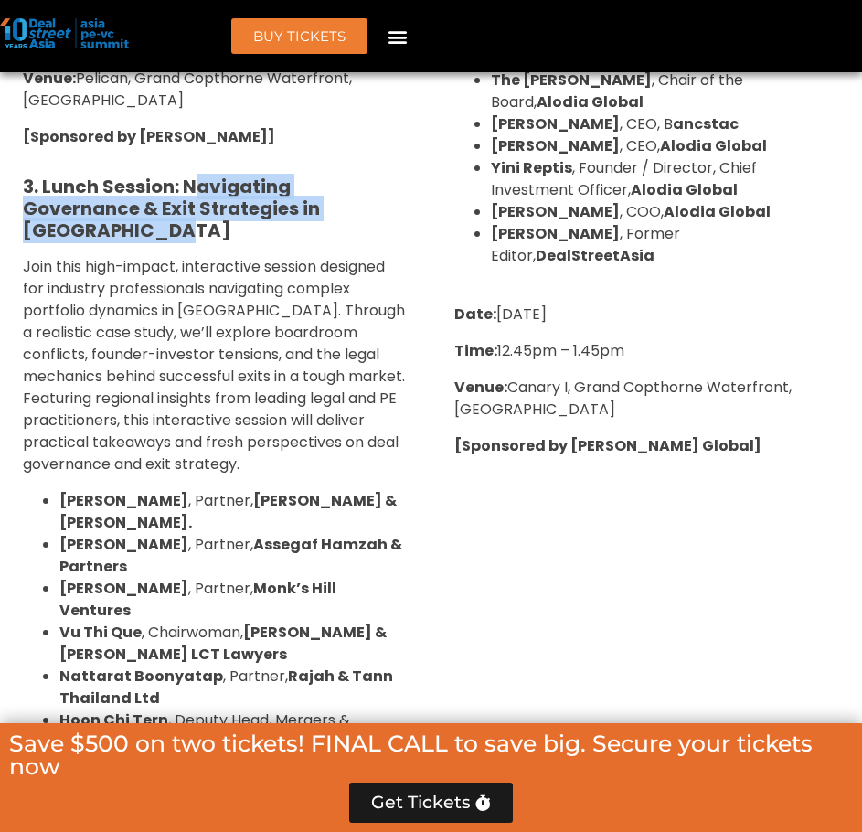
drag, startPoint x: 192, startPoint y: 173, endPoint x: 197, endPoint y: 210, distance: 37.9
click at [197, 210] on h5 "3. Lunch Session: Navigating Governance & Exit Strategies in Southeast Asia" at bounding box center [216, 209] width 386 height 66
drag, startPoint x: 187, startPoint y: 165, endPoint x: 194, endPoint y: 208, distance: 43.6
click at [194, 208] on h5 "3. Lunch Session: Navigating Governance & Exit Strategies in Southeast Asia" at bounding box center [216, 209] width 386 height 66
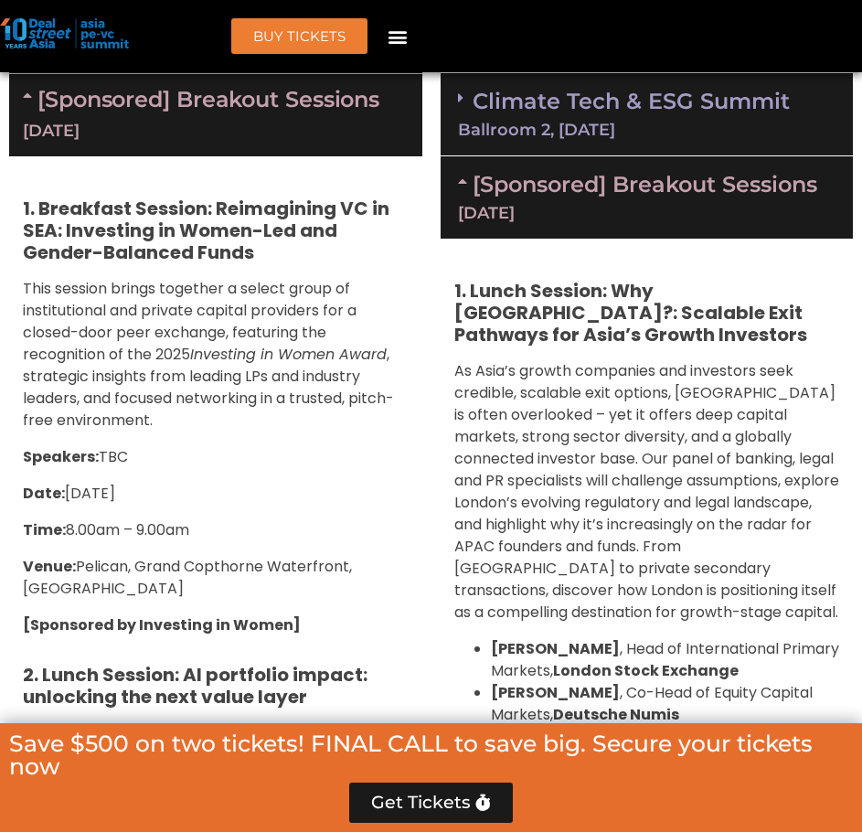
scroll to position [1515, 0]
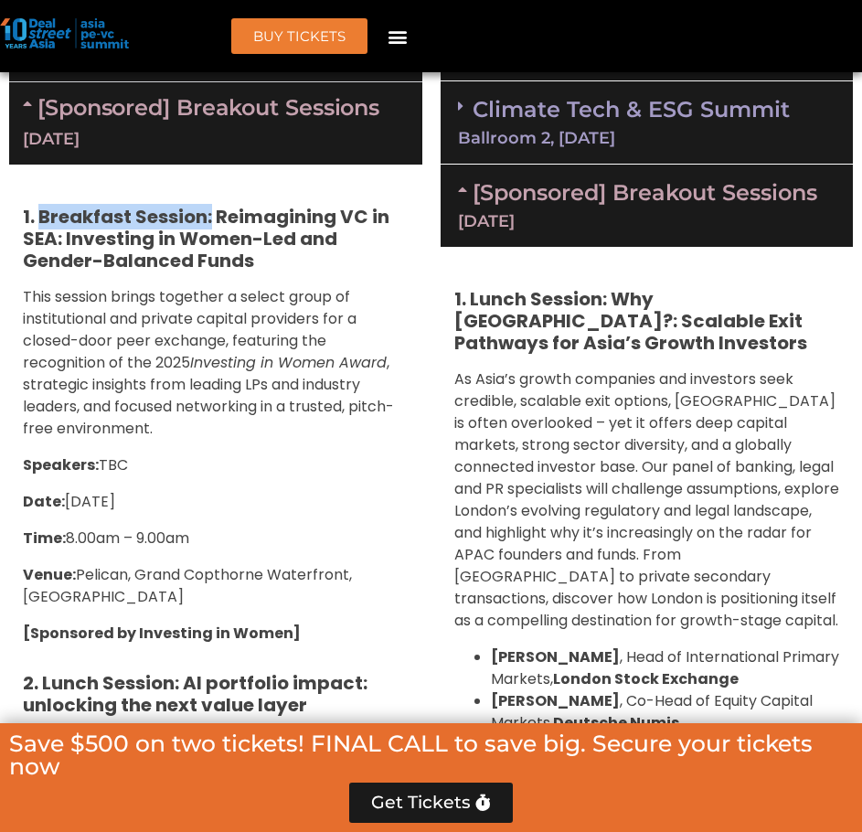
drag, startPoint x: 37, startPoint y: 214, endPoint x: 211, endPoint y: 218, distance: 173.7
click at [211, 218] on strong "1. Breakfast Session: Reimagining VC in SEA: Investing in Women-Led and Gender-…" at bounding box center [206, 238] width 367 height 69
click at [199, 218] on strong "1. Breakfast Session: Reimagining VC in SEA: Investing in Women-Led and Gender-…" at bounding box center [206, 238] width 367 height 69
click at [206, 220] on strong "1. Breakfast Session: Reimagining VC in SEA: Investing in Women-Led and Gender-…" at bounding box center [206, 238] width 367 height 69
drag, startPoint x: 204, startPoint y: 219, endPoint x: 42, endPoint y: 219, distance: 161.8
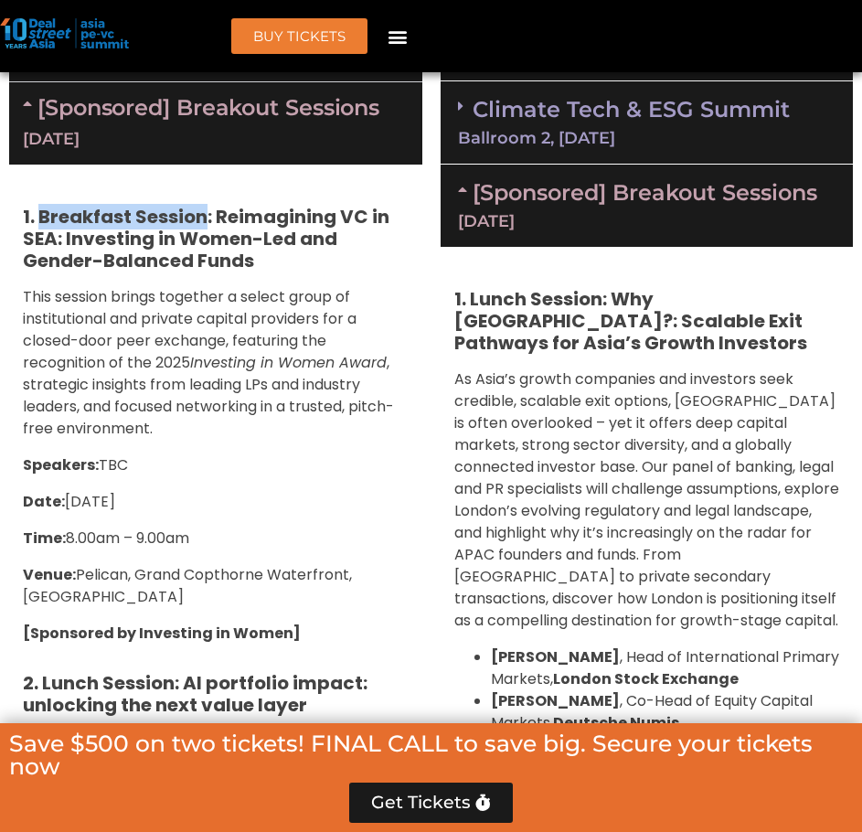
click at [42, 219] on strong "1. Breakfast Session: Reimagining VC in SEA: Investing in Women-Led and Gender-…" at bounding box center [206, 238] width 367 height 69
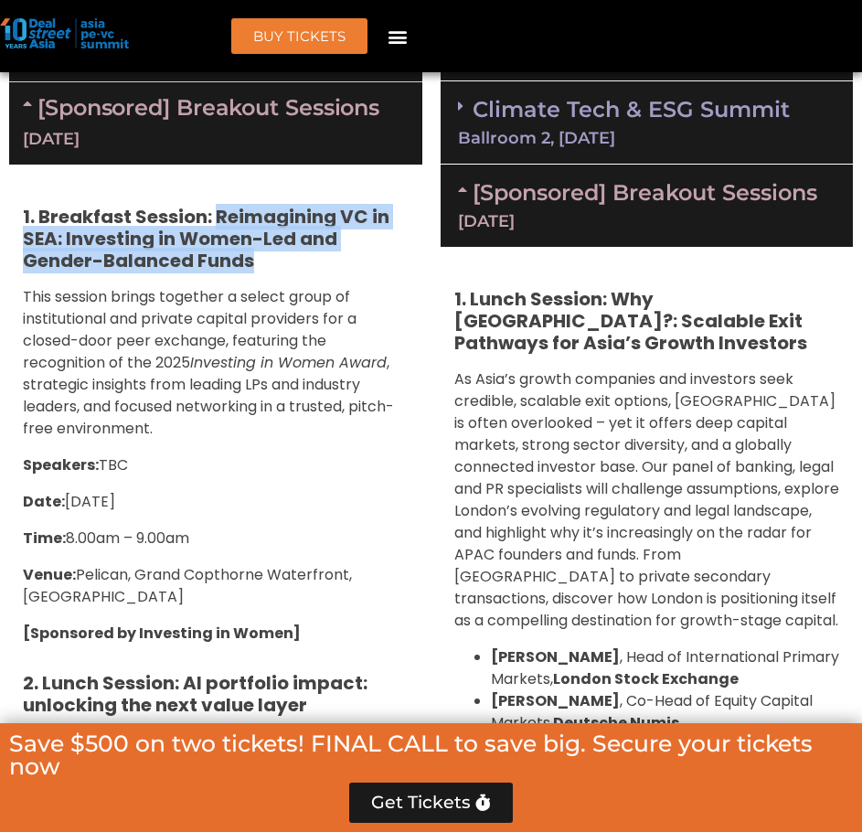
drag, startPoint x: 221, startPoint y: 216, endPoint x: 256, endPoint y: 269, distance: 63.4
click at [256, 269] on h5 "1. Breakfast Session: Reimagining VC in SEA: Investing in Women-Led and Gender-…" at bounding box center [216, 239] width 386 height 66
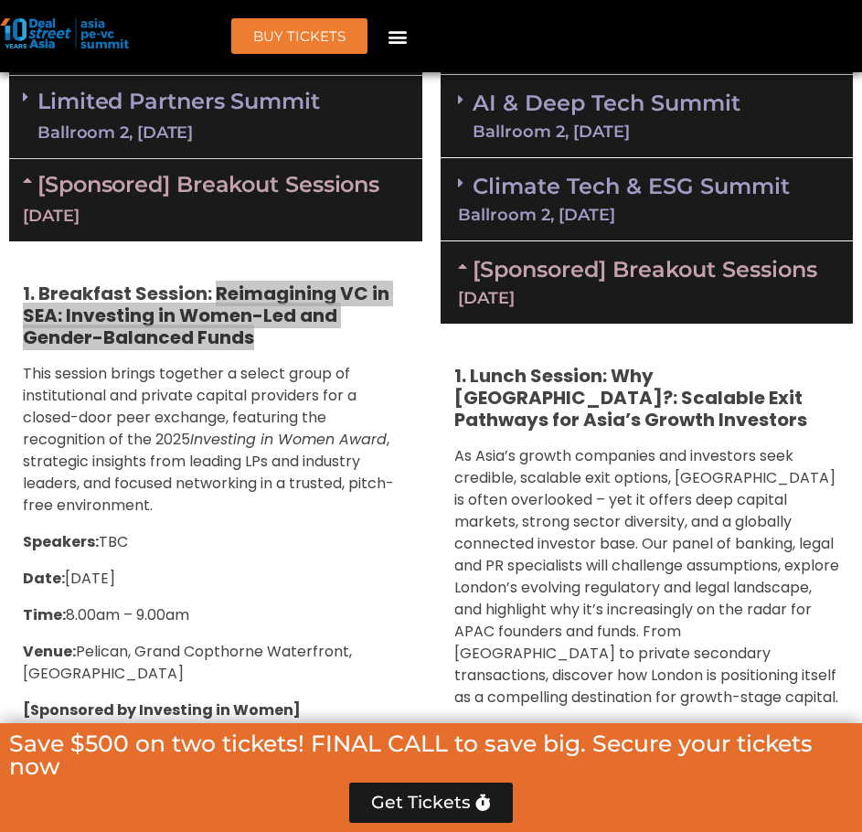
scroll to position [1393, 0]
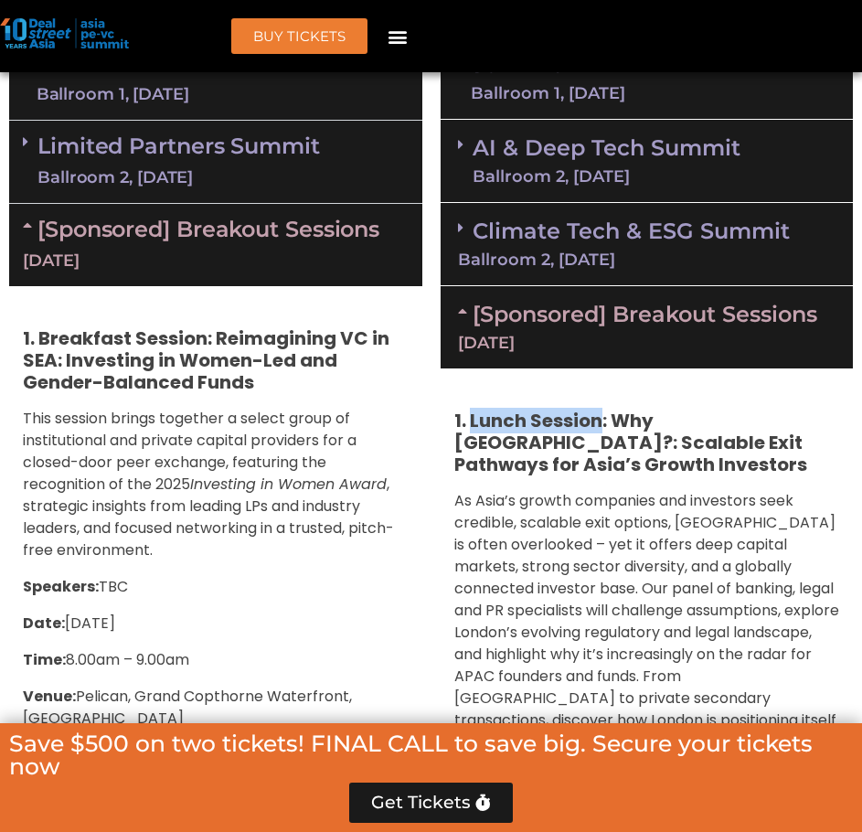
drag, startPoint x: 473, startPoint y: 421, endPoint x: 601, endPoint y: 426, distance: 128.1
click at [601, 426] on strong "1. Lunch Session: Why London?: Scalable Exit Pathways for Asia’s Growth Investo…" at bounding box center [630, 442] width 353 height 69
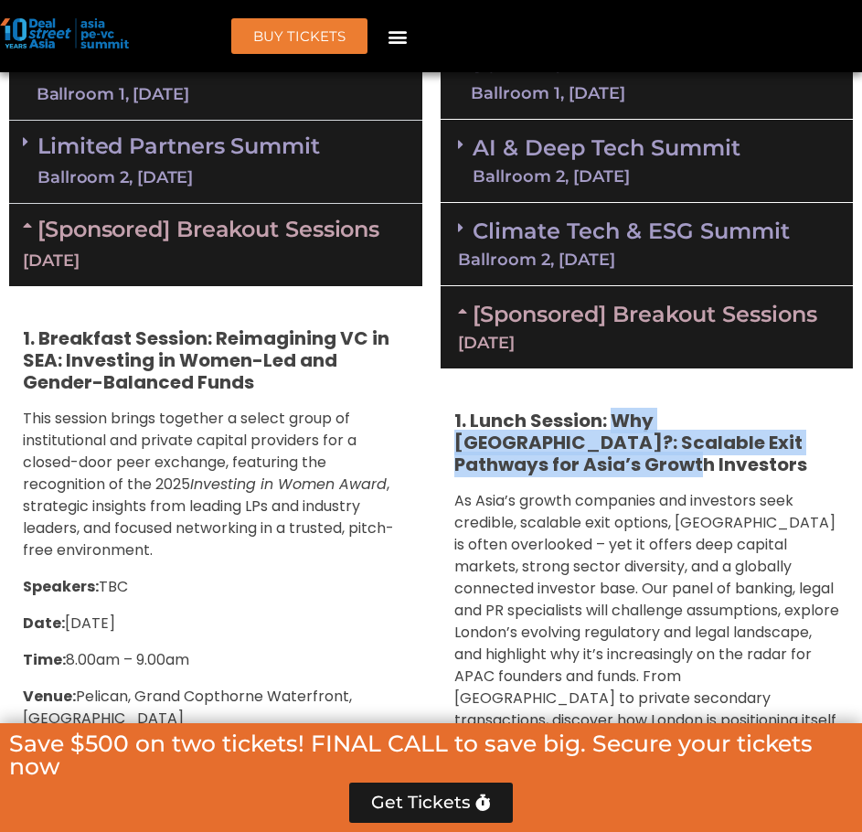
drag, startPoint x: 624, startPoint y: 427, endPoint x: 642, endPoint y: 457, distance: 35.3
click at [642, 457] on h5 "1. Lunch Session: Why London?: Scalable Exit Pathways for Asia’s Growth Investo…" at bounding box center [647, 443] width 386 height 66
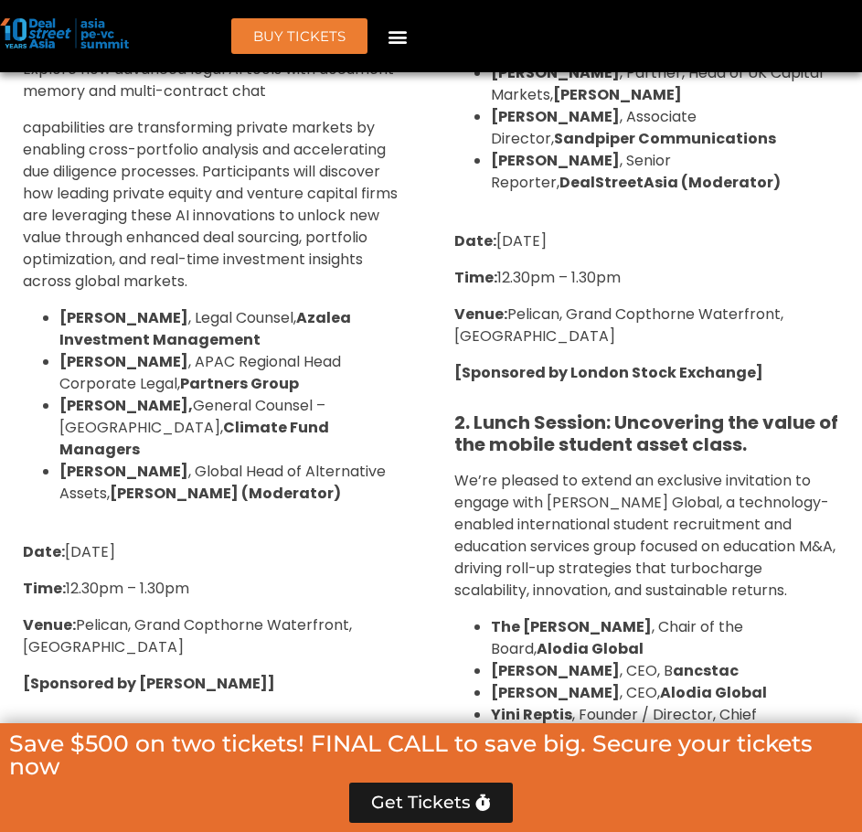
scroll to position [2246, 0]
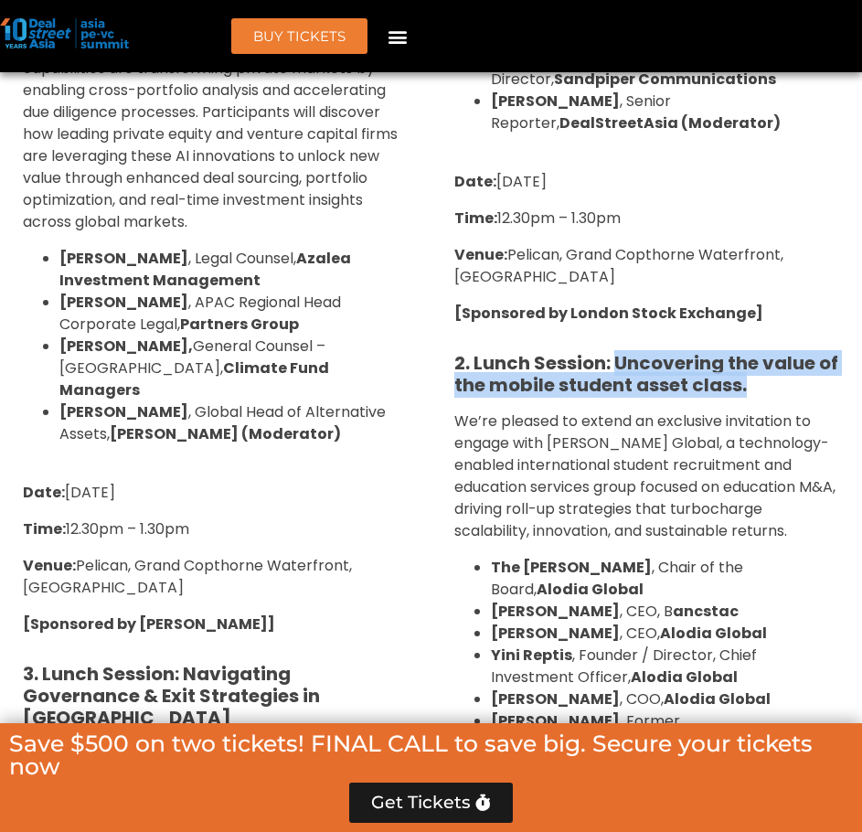
drag, startPoint x: 618, startPoint y: 361, endPoint x: 750, endPoint y: 379, distance: 132.8
click at [750, 379] on h5 "2. Lunch Session: Uncovering the value of the mobile student asset class." at bounding box center [647, 374] width 386 height 44
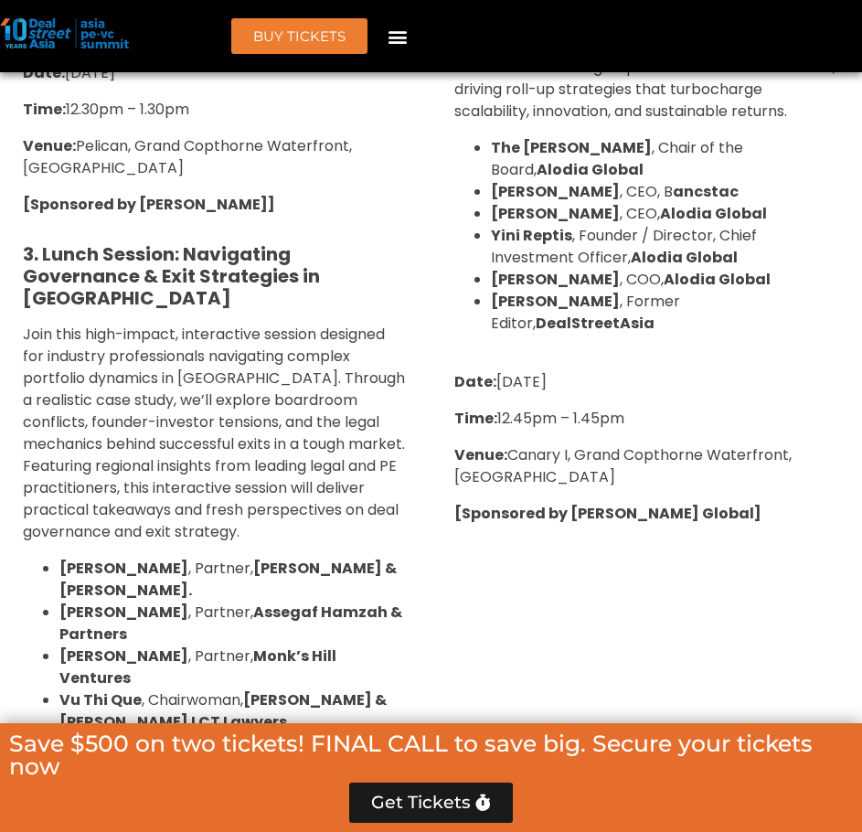
scroll to position [2612, 0]
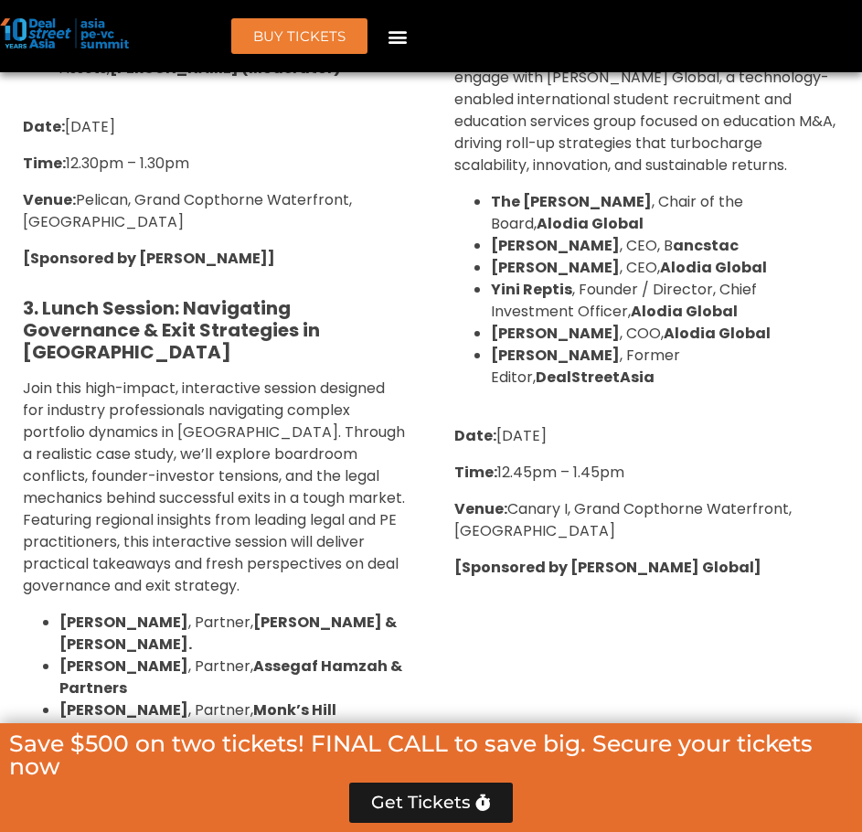
click at [523, 341] on strong "Gauri Lakhia" at bounding box center [555, 333] width 129 height 21
click at [495, 536] on span "Venue: Canary I, Grand Copthorne Waterfront, Singapore" at bounding box center [622, 519] width 337 height 43
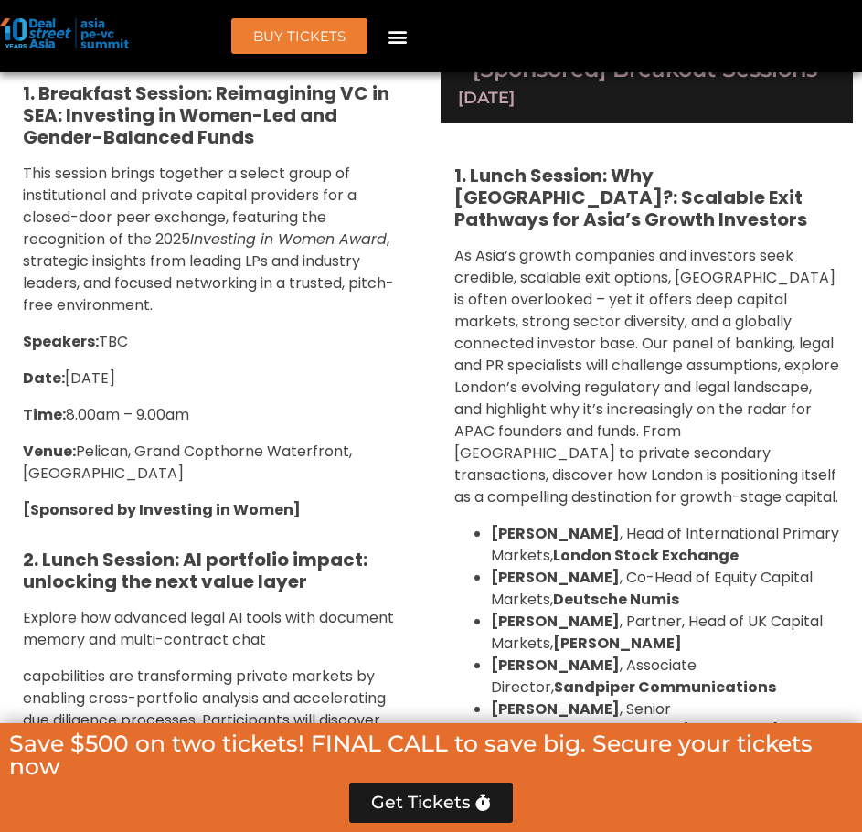
scroll to position [1637, 0]
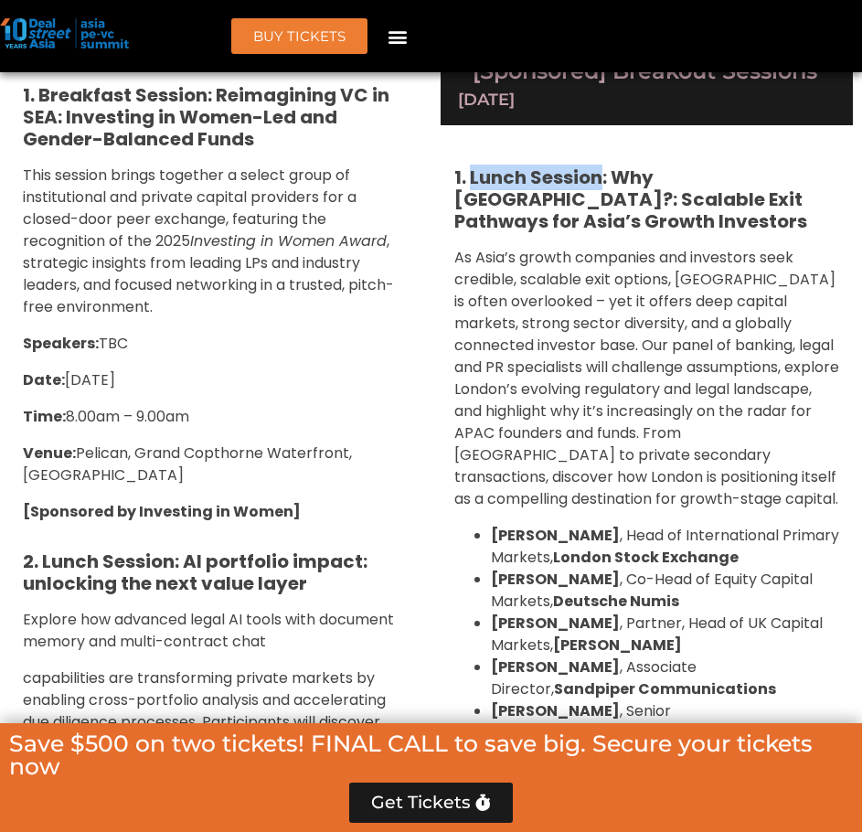
drag, startPoint x: 470, startPoint y: 180, endPoint x: 602, endPoint y: 178, distance: 132.6
click at [602, 178] on strong "1. Lunch Session: Why London?: Scalable Exit Pathways for Asia’s Growth Investo…" at bounding box center [630, 199] width 353 height 69
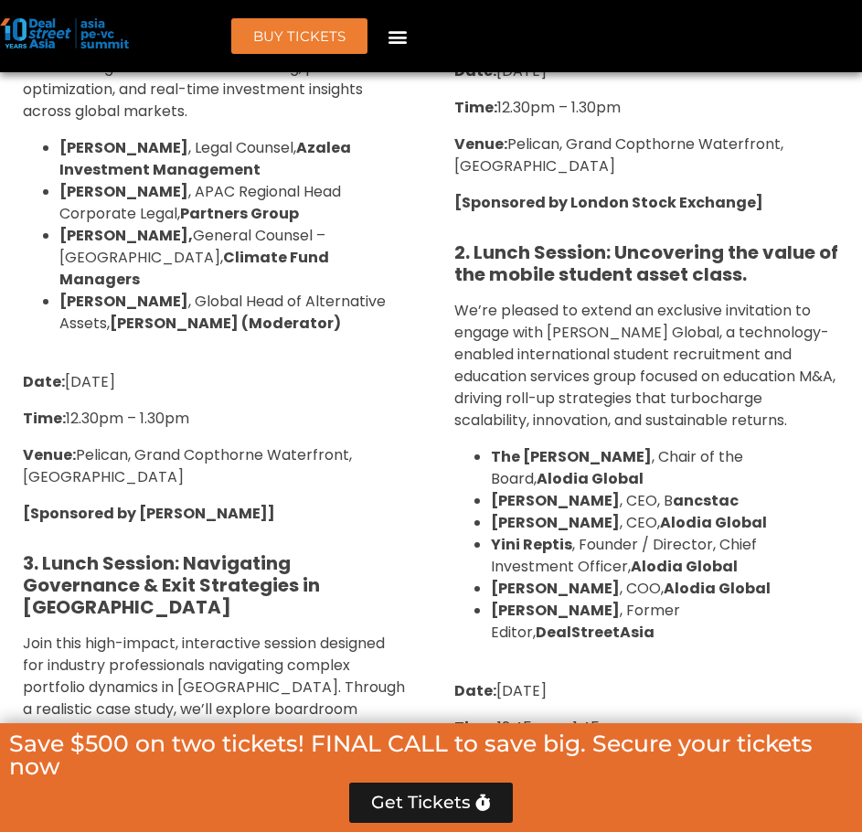
scroll to position [2368, 0]
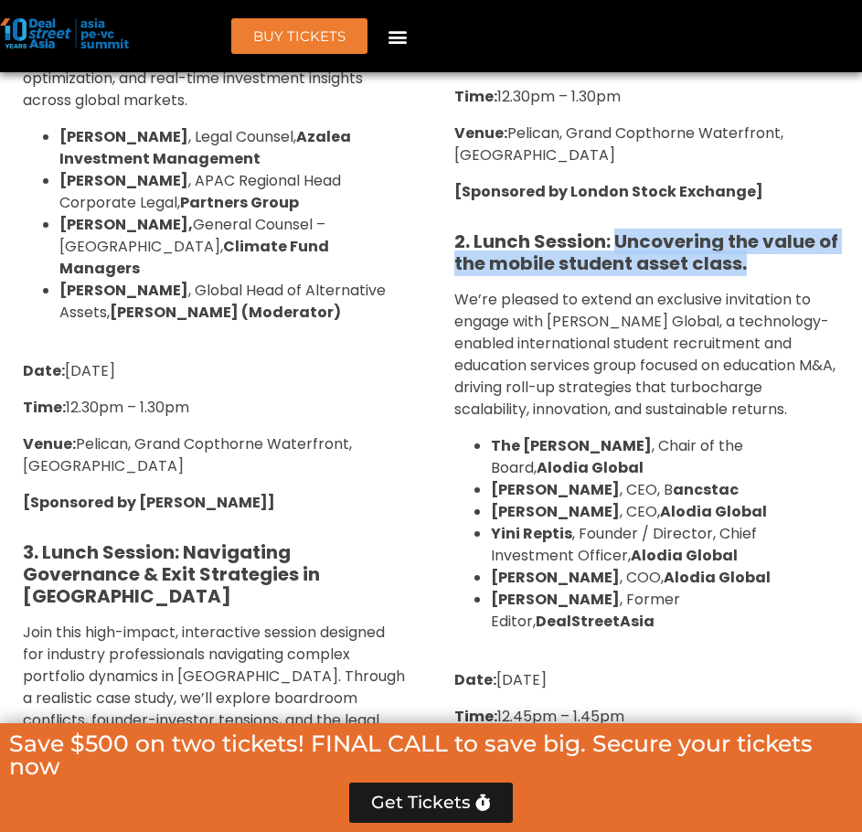
drag, startPoint x: 619, startPoint y: 236, endPoint x: 754, endPoint y: 270, distance: 139.5
click at [754, 270] on h5 "2. Lunch Session: Uncovering the value of the mobile student asset class." at bounding box center [647, 252] width 386 height 44
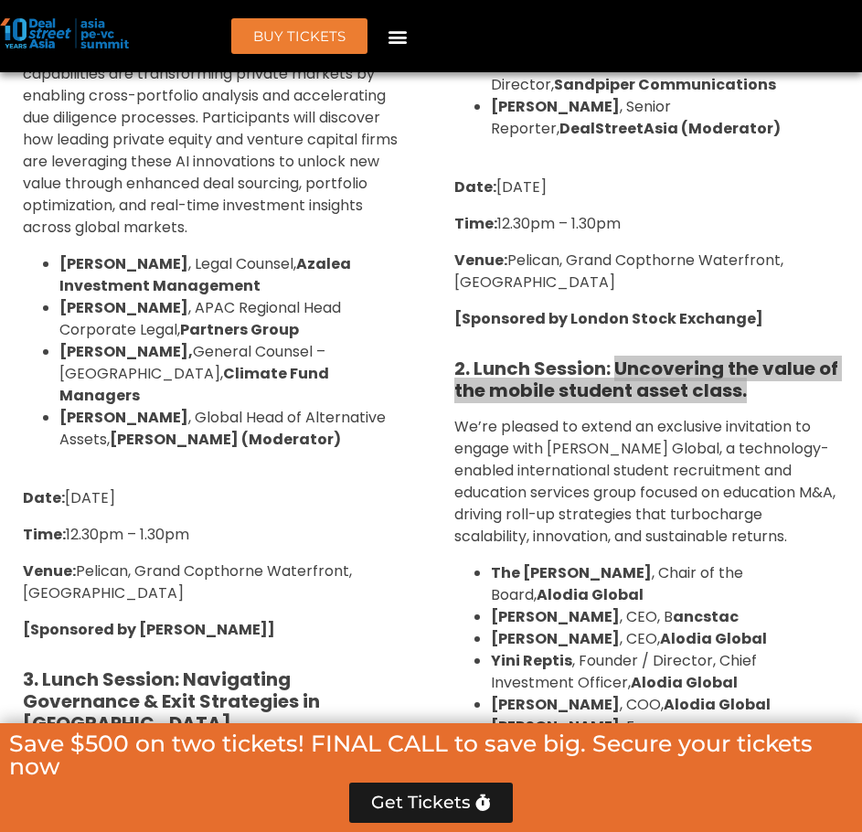
scroll to position [2246, 0]
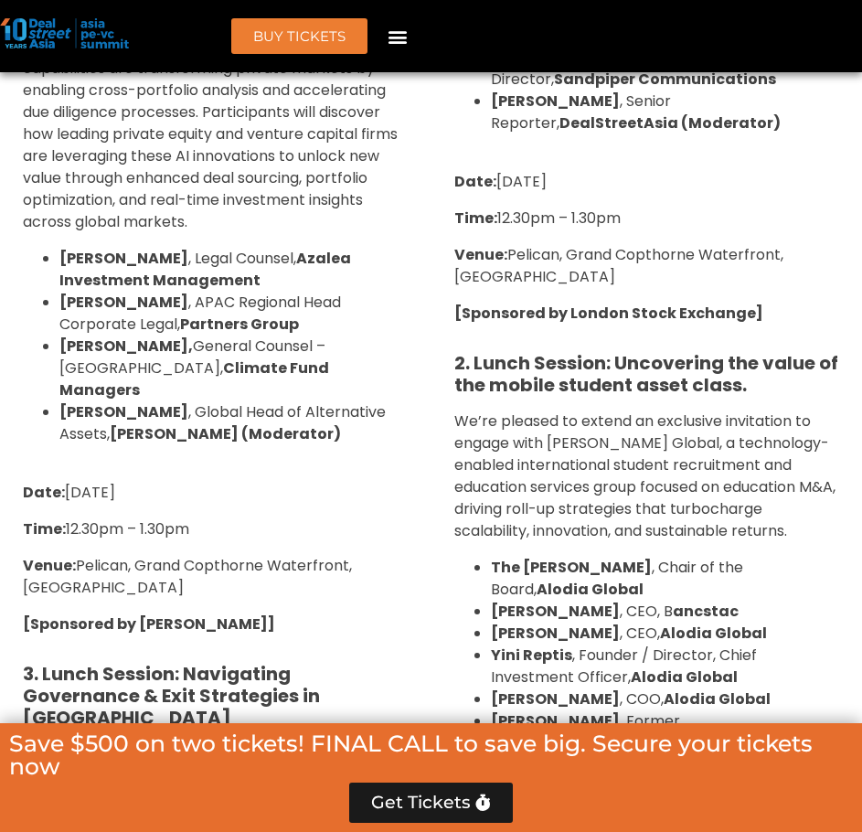
click at [516, 399] on div "1. Lunch Session: Why London?: Scalable Exit Pathways for Asia’s Growth Investo…" at bounding box center [647, 244] width 413 height 1458
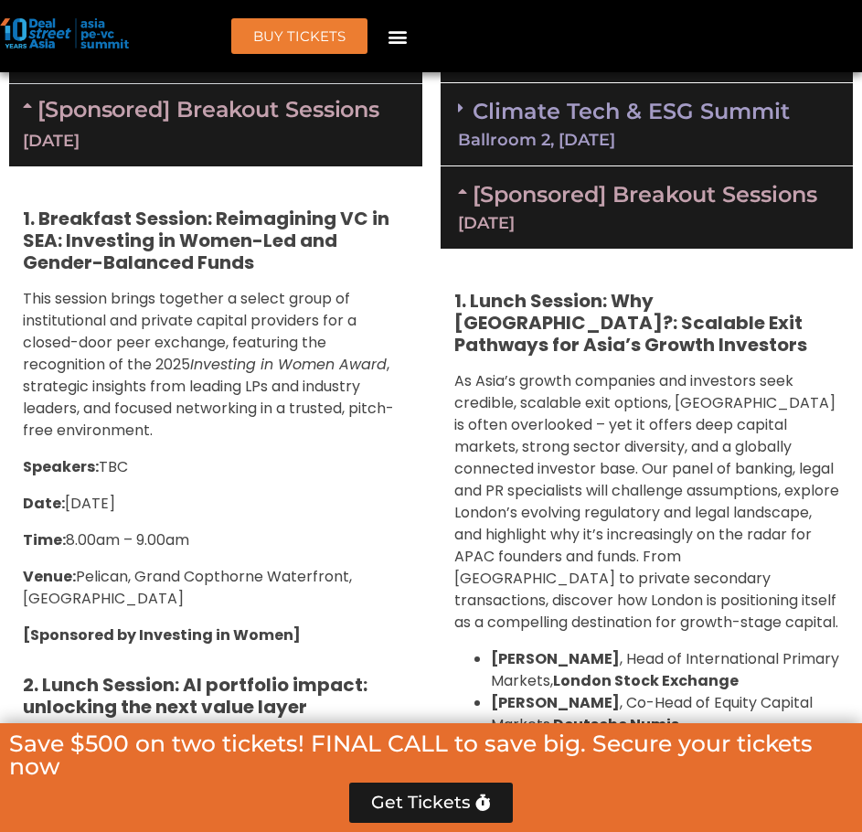
scroll to position [1515, 0]
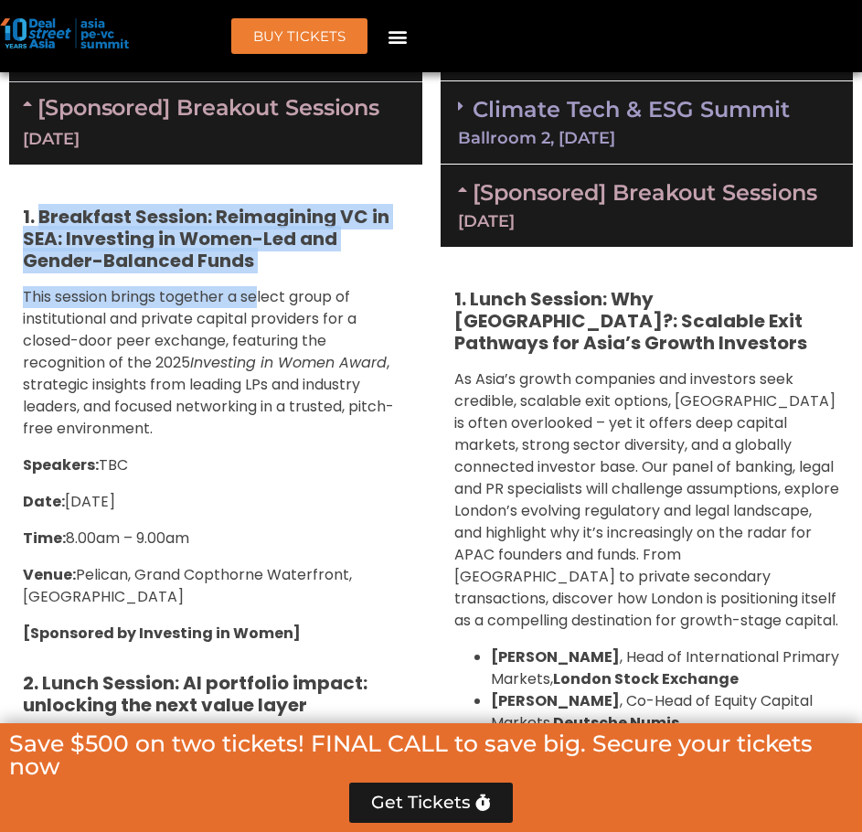
drag, startPoint x: 41, startPoint y: 216, endPoint x: 256, endPoint y: 272, distance: 222.2
click at [379, 250] on h5 "1. Breakfast Session: Reimagining VC in SEA: Investing in Women-Led and Gender-…" at bounding box center [216, 239] width 386 height 66
drag, startPoint x: 284, startPoint y: 262, endPoint x: 33, endPoint y: 223, distance: 254.5
click at [33, 223] on h5 "1. Breakfast Session: Reimagining VC in SEA: Investing in Women-Led and Gender-…" at bounding box center [216, 239] width 386 height 66
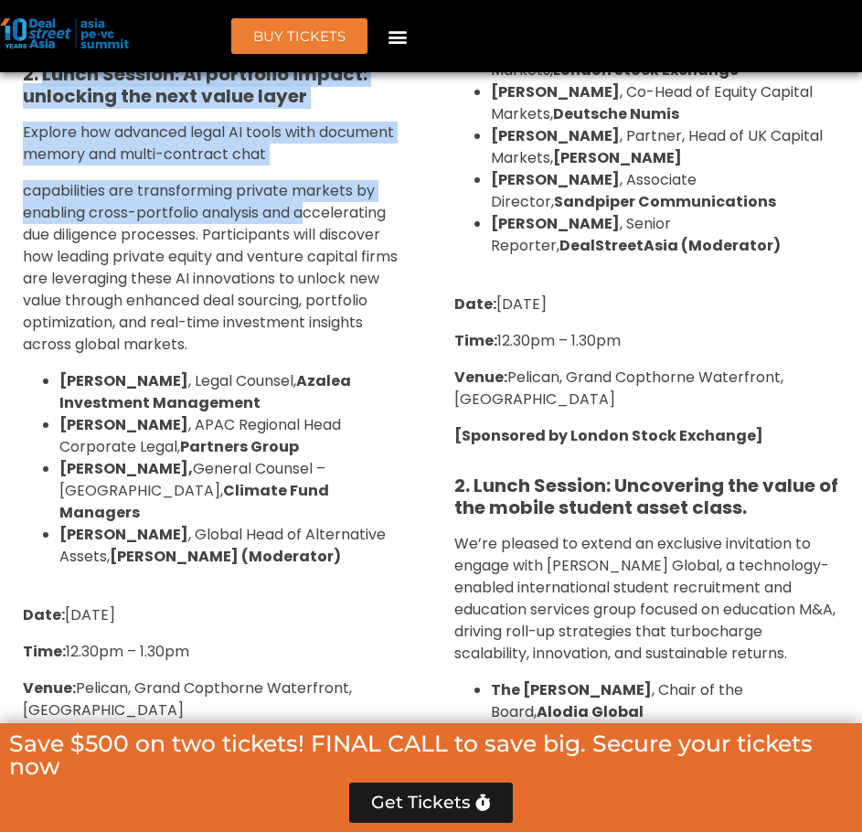
scroll to position [2125, 0]
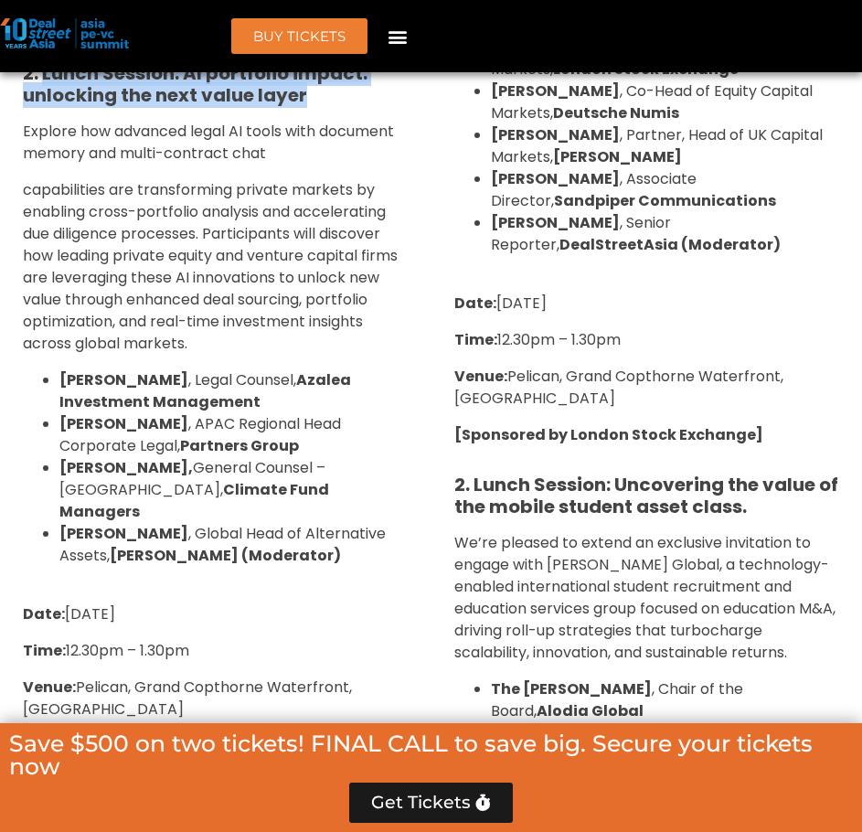
drag, startPoint x: 45, startPoint y: 185, endPoint x: 323, endPoint y: 100, distance: 290.6
click at [323, 100] on h5 "2. Lunch Session: AI portfolio impact: unlocking the next value layer" at bounding box center [216, 84] width 386 height 44
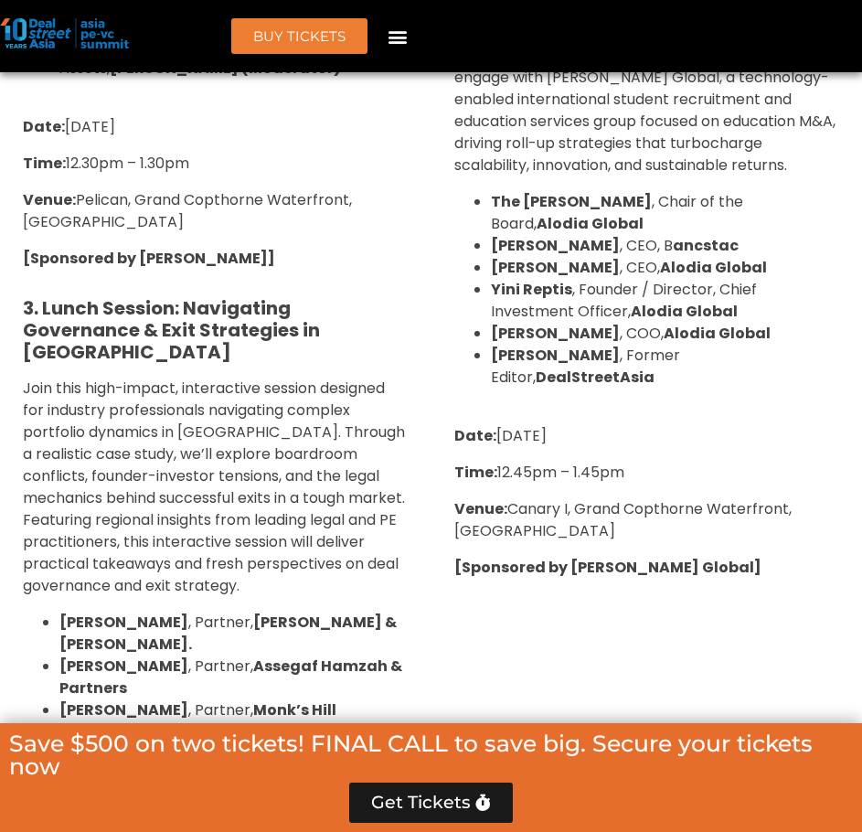
scroll to position [2734, 0]
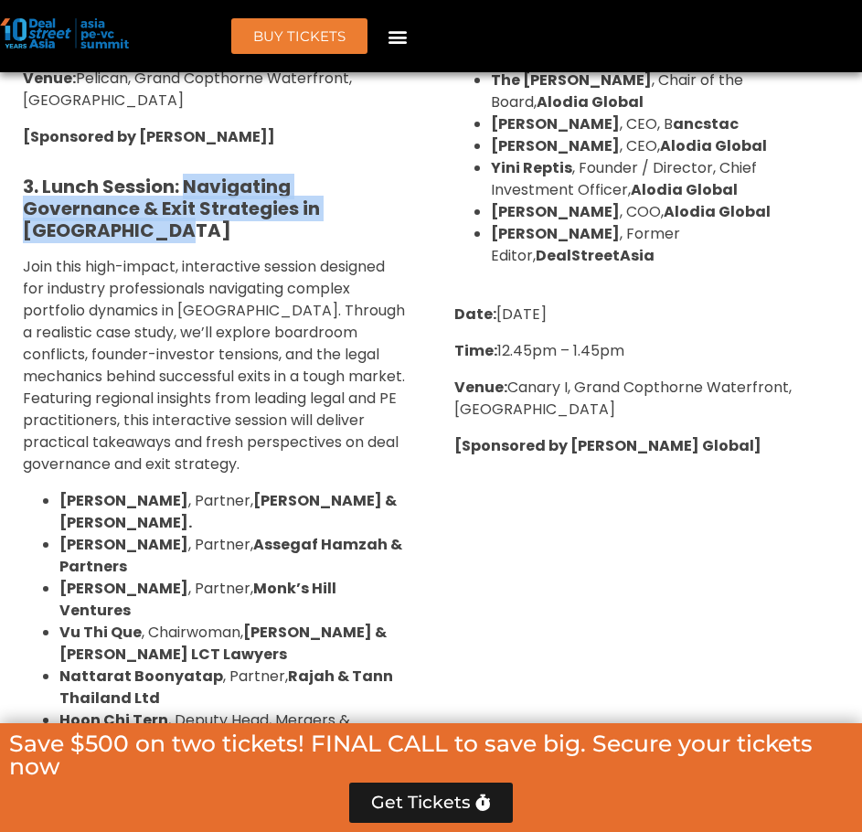
drag, startPoint x: 185, startPoint y: 160, endPoint x: 196, endPoint y: 204, distance: 45.2
click at [196, 204] on h5 "3. Lunch Session: Navigating Governance & Exit Strategies in Southeast Asia" at bounding box center [216, 209] width 386 height 66
drag, startPoint x: 40, startPoint y: 157, endPoint x: 178, endPoint y: 216, distance: 149.9
click at [178, 216] on h5 "3. Lunch Session: Navigating Governance & Exit Strategies in Southeast Asia" at bounding box center [216, 209] width 386 height 66
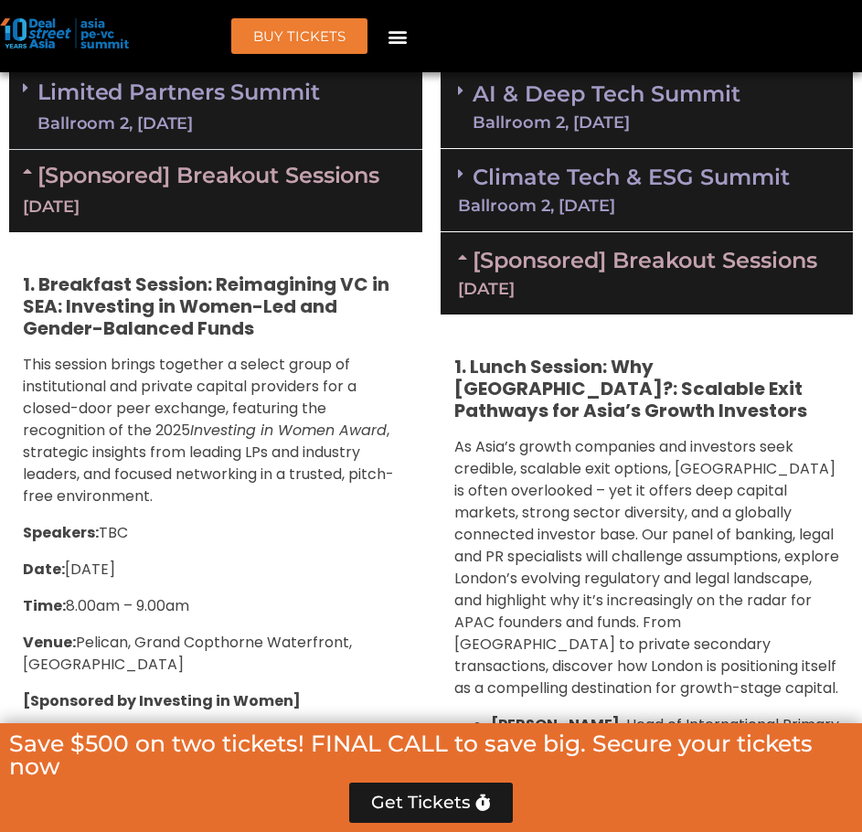
scroll to position [1515, 0]
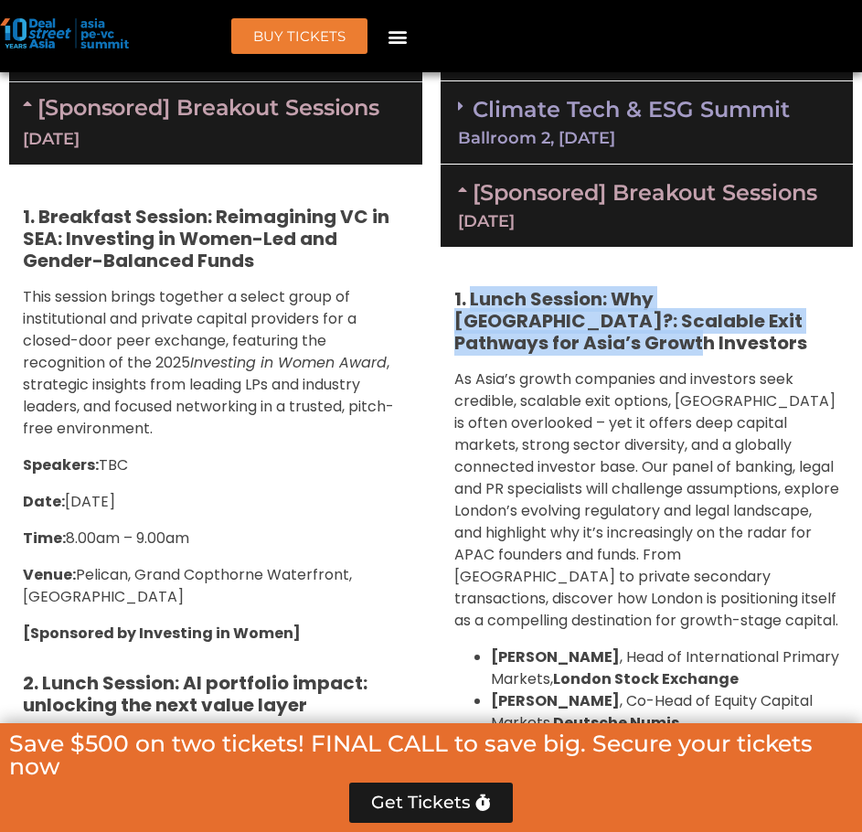
drag, startPoint x: 475, startPoint y: 293, endPoint x: 539, endPoint y: 349, distance: 85.5
click at [539, 349] on strong "1. Lunch Session: Why London?: Scalable Exit Pathways for Asia’s Growth Investo…" at bounding box center [630, 320] width 353 height 69
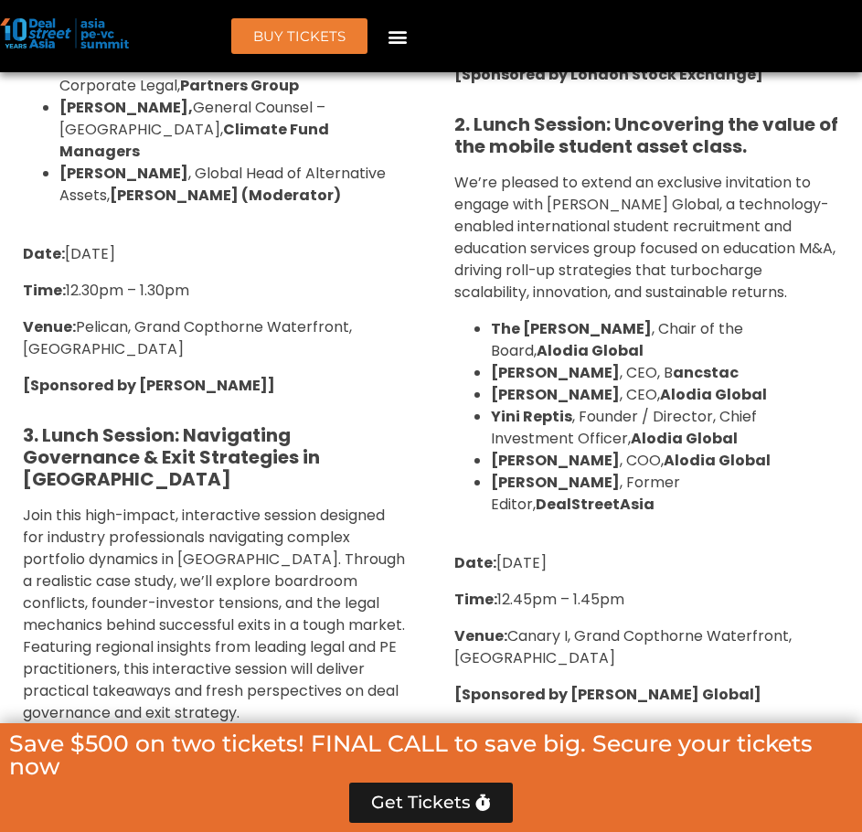
scroll to position [2490, 0]
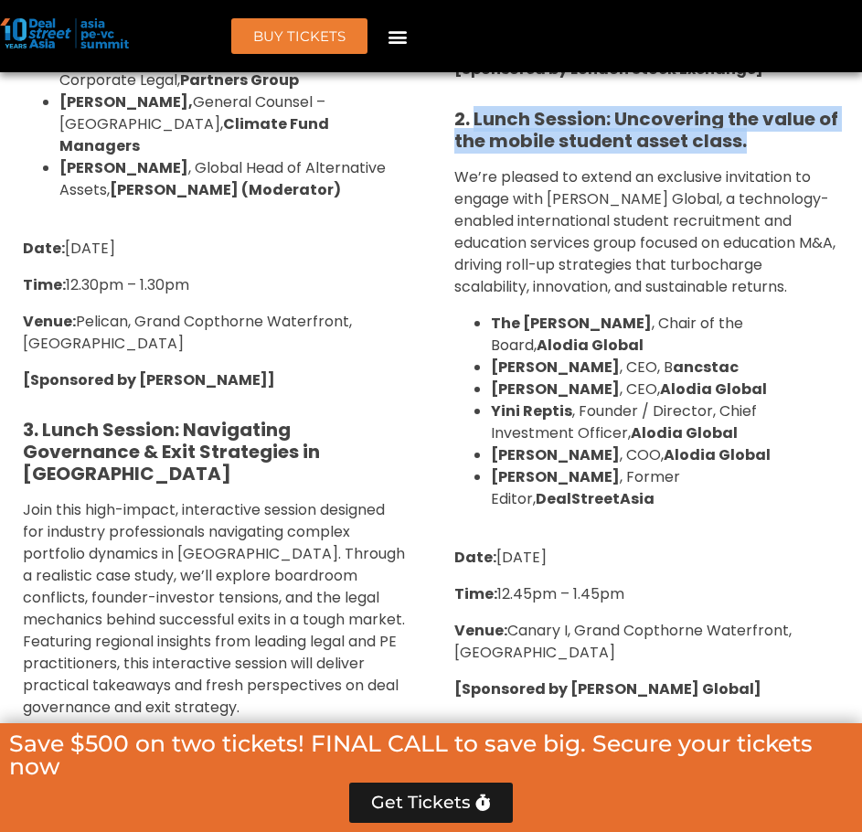
drag, startPoint x: 481, startPoint y: 119, endPoint x: 754, endPoint y: 138, distance: 274.0
click at [754, 138] on h5 "2. Lunch Session: Uncovering the value of the mobile student asset class." at bounding box center [647, 130] width 386 height 44
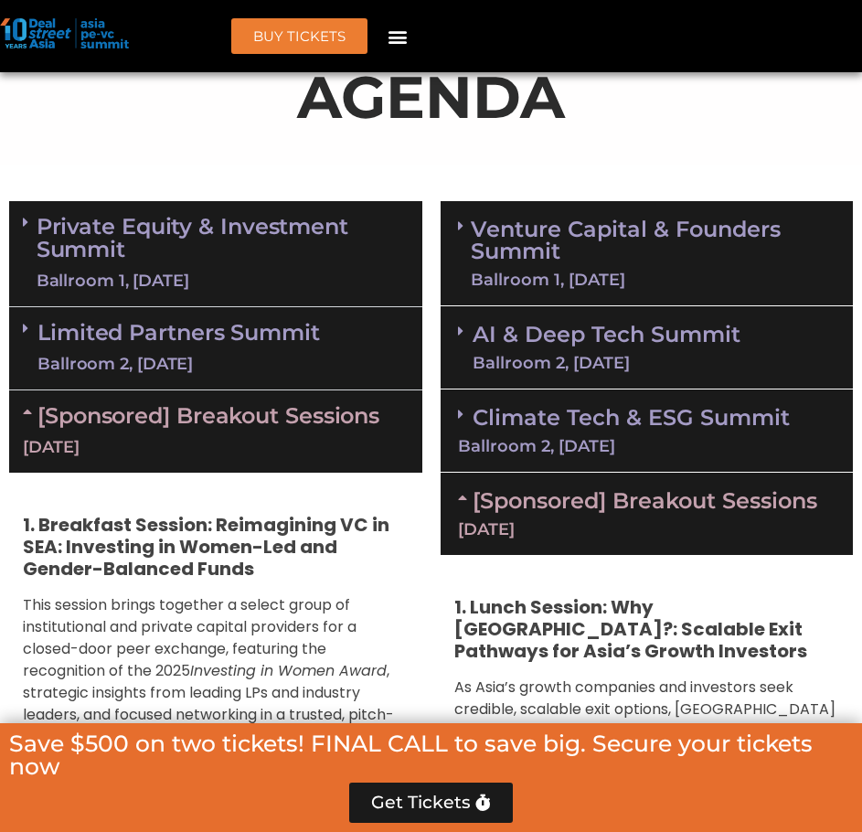
scroll to position [1149, 0]
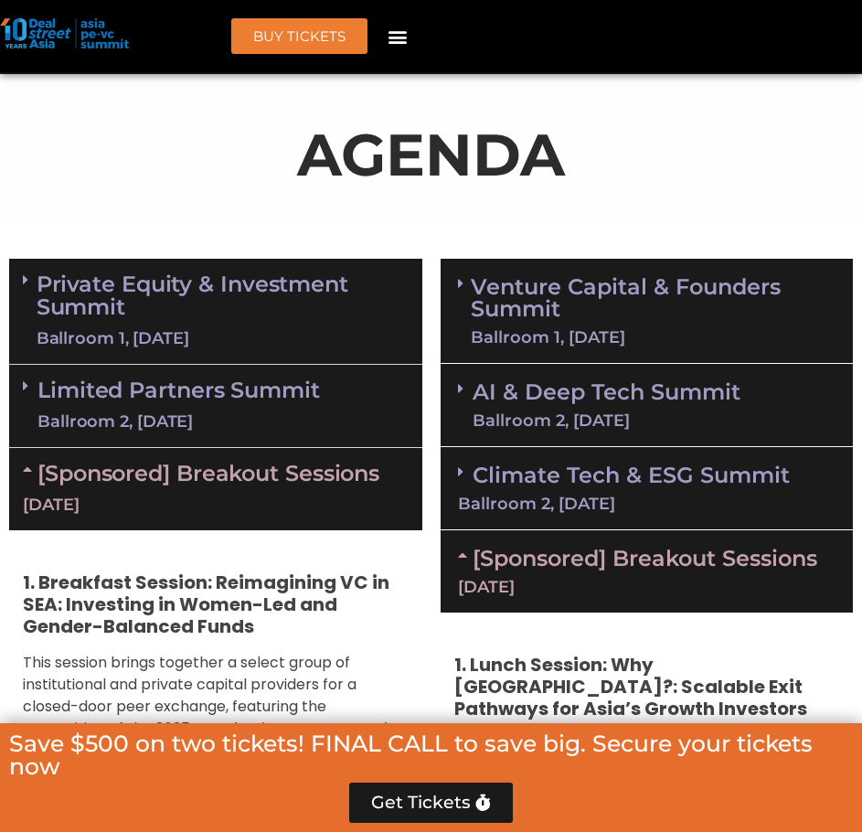
drag, startPoint x: 185, startPoint y: 463, endPoint x: 192, endPoint y: 447, distance: 17.2
click at [185, 463] on link "[Sponsored] Breakout Sessions 10 Sept" at bounding box center [216, 488] width 386 height 57
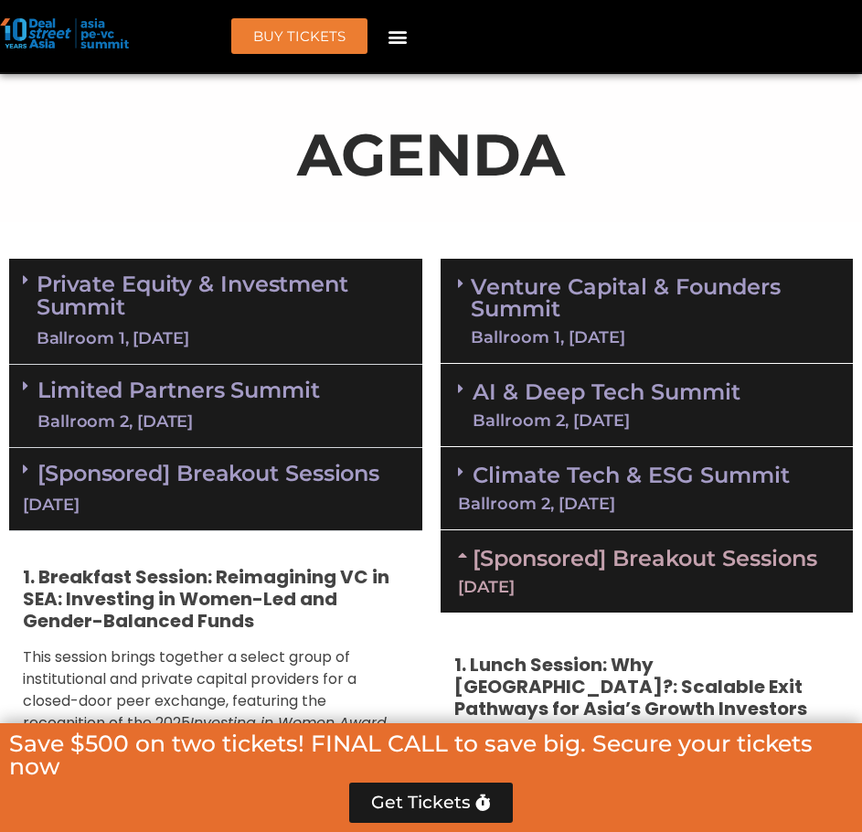
click at [213, 395] on link "Limited Partners Summit Ballroom 2, 10 Sept" at bounding box center [178, 406] width 283 height 55
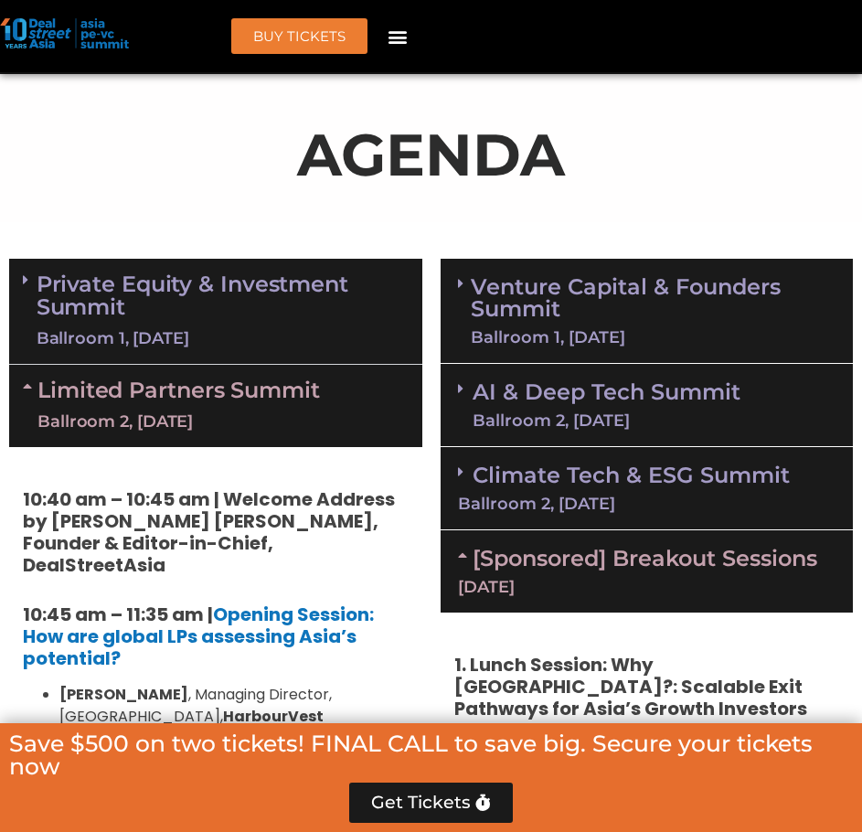
click at [213, 320] on link "Private Equity & Investment Summit Ballroom 1, 10 Sept" at bounding box center [223, 311] width 372 height 78
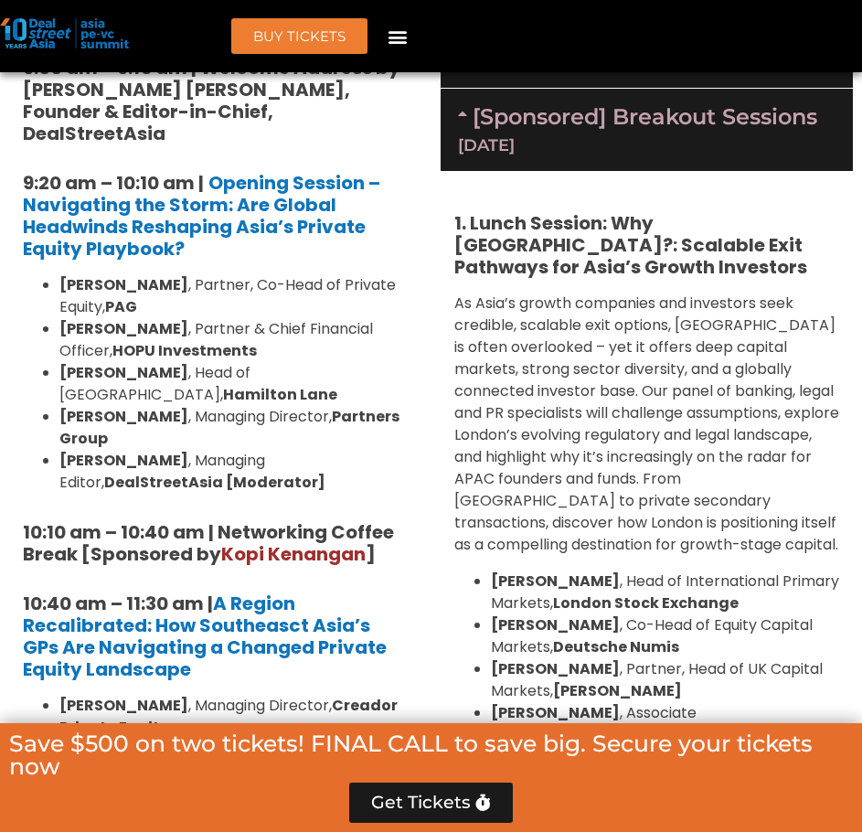
scroll to position [1515, 0]
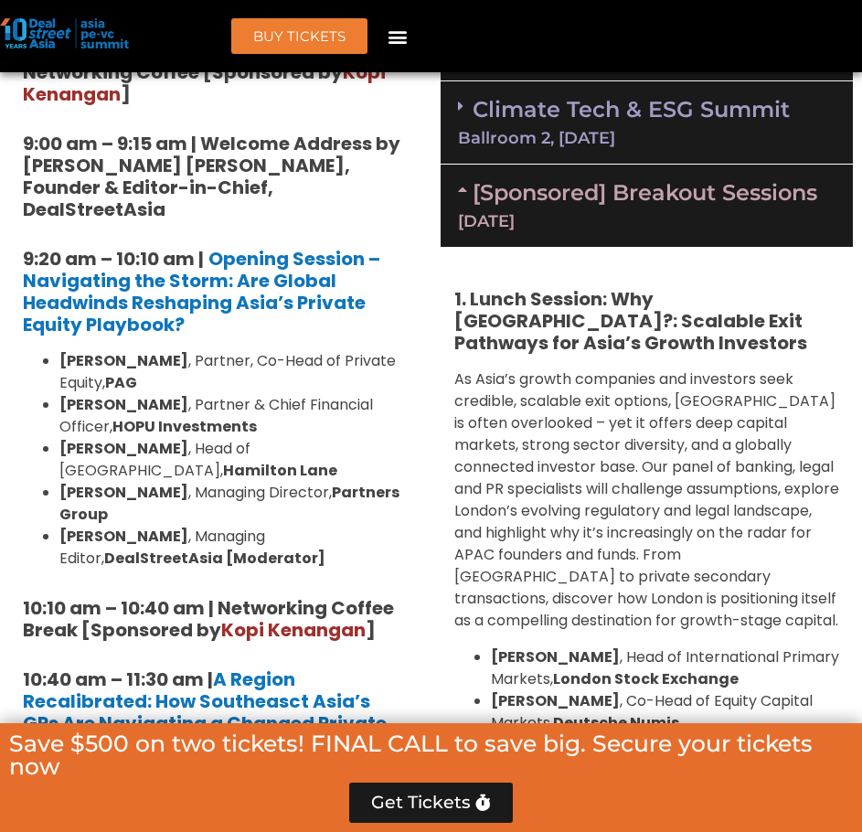
click at [550, 130] on div "Ballroom 2, 11 Sept" at bounding box center [647, 138] width 379 height 16
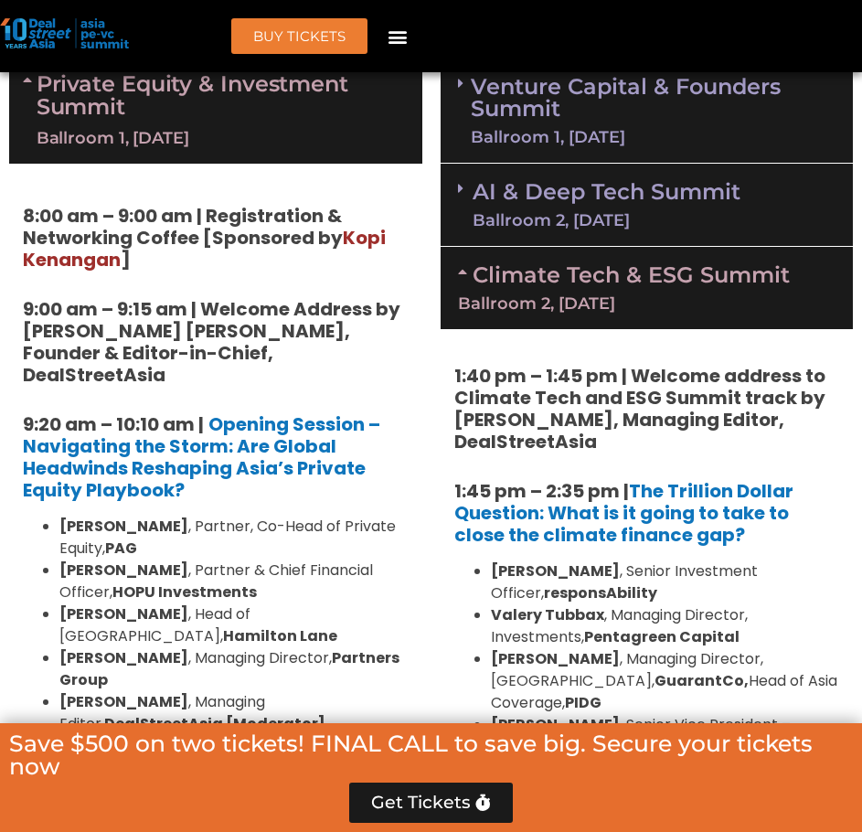
scroll to position [1271, 0]
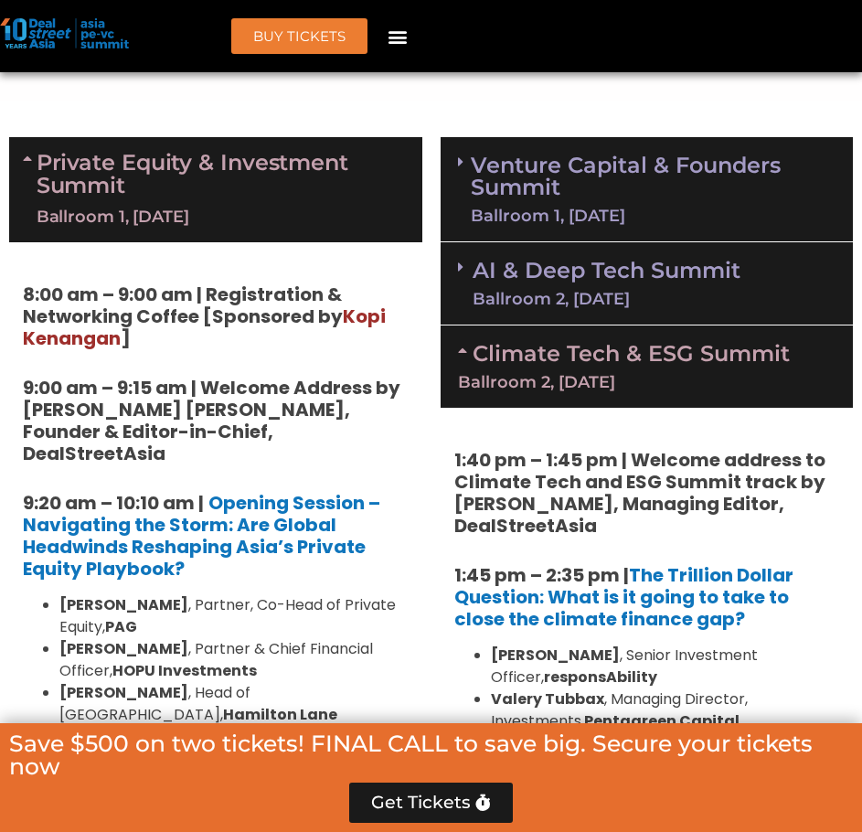
click at [545, 273] on link "AI & Deep Tech Summit Ballroom 2, 11 Sept" at bounding box center [607, 284] width 268 height 48
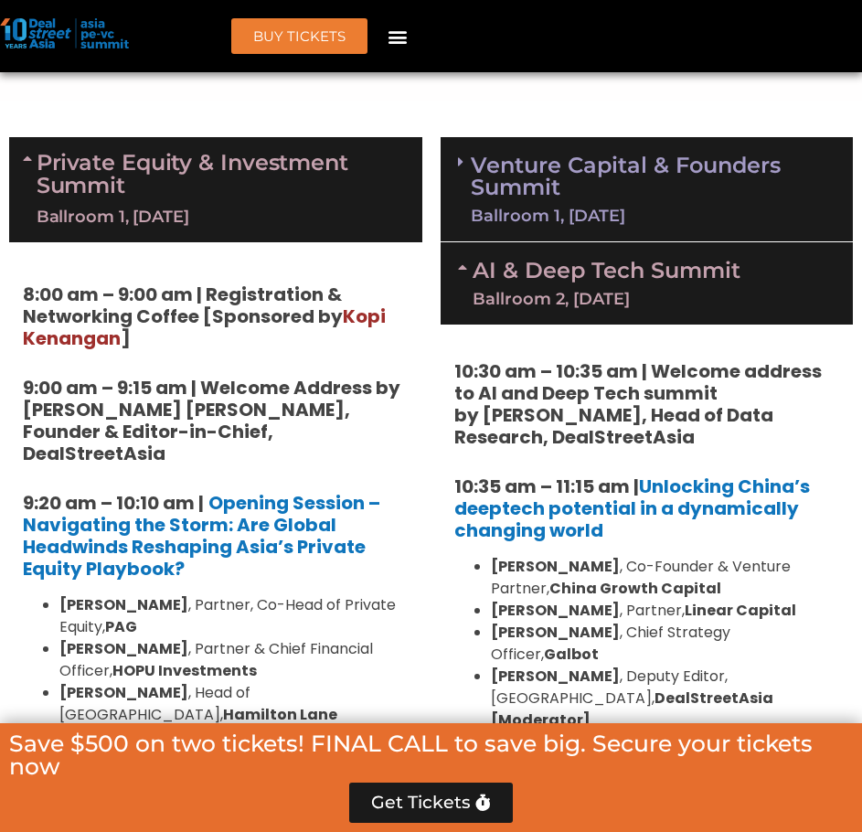
click at [543, 208] on div "Ballroom 1, 11 Sept" at bounding box center [653, 216] width 365 height 16
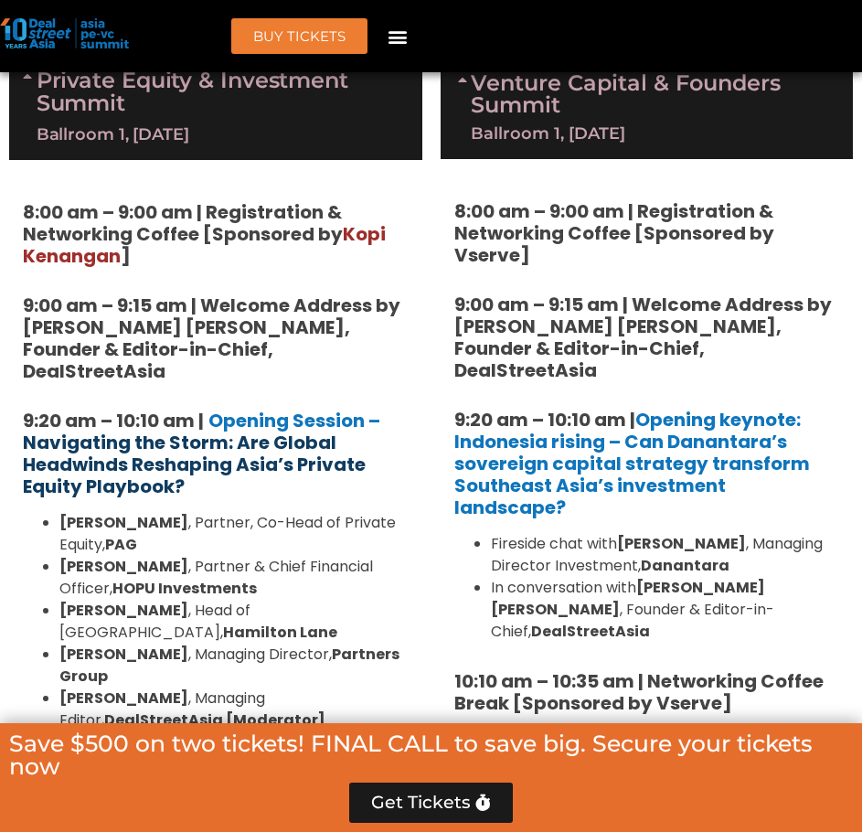
scroll to position [1393, 0]
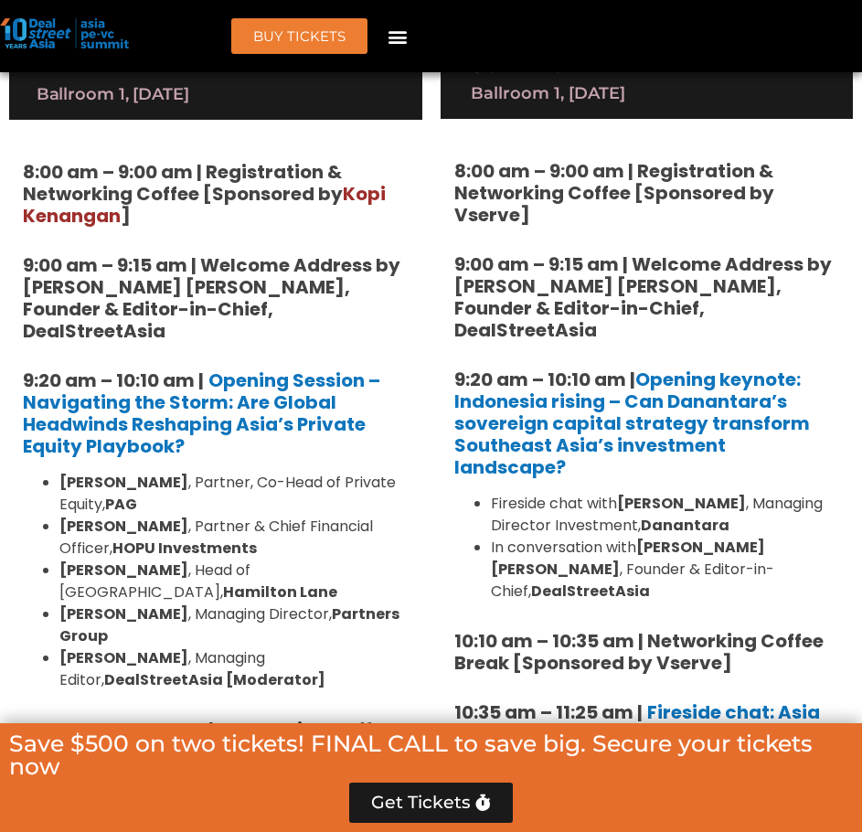
click at [306, 182] on strong "8:00 am – 9:00 am | Registration & Networking Coffee [Sponsored by Kopi Kenanga…" at bounding box center [204, 193] width 363 height 69
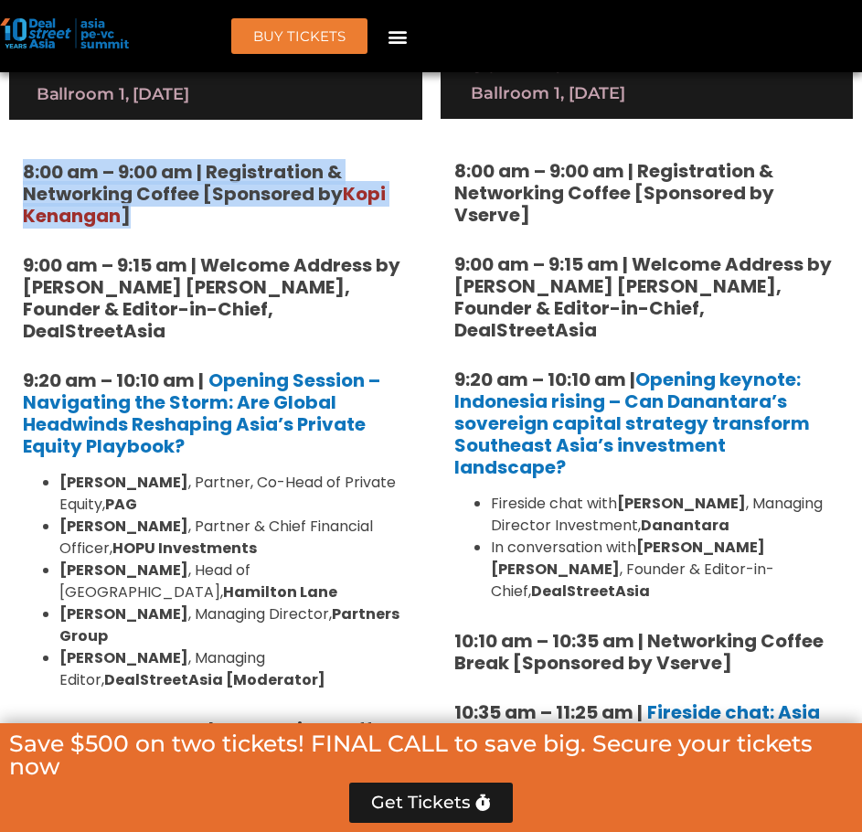
click at [306, 182] on strong "8:00 am – 9:00 am | Registration & Networking Coffee [Sponsored by Kopi Kenanga…" at bounding box center [204, 193] width 363 height 69
click at [306, 181] on strong "8:00 am – 9:00 am | Registration & Networking Coffee [Sponsored by Kopi Kenanga…" at bounding box center [204, 193] width 363 height 69
click at [315, 179] on strong "8:00 am – 9:00 am | Registration & Networking Coffee [Sponsored by Kopi Kenanga…" at bounding box center [204, 193] width 363 height 69
click at [342, 181] on strong "8:00 am – 9:00 am | Registration & Networking Coffee [Sponsored by Kopi Kenanga…" at bounding box center [204, 193] width 363 height 69
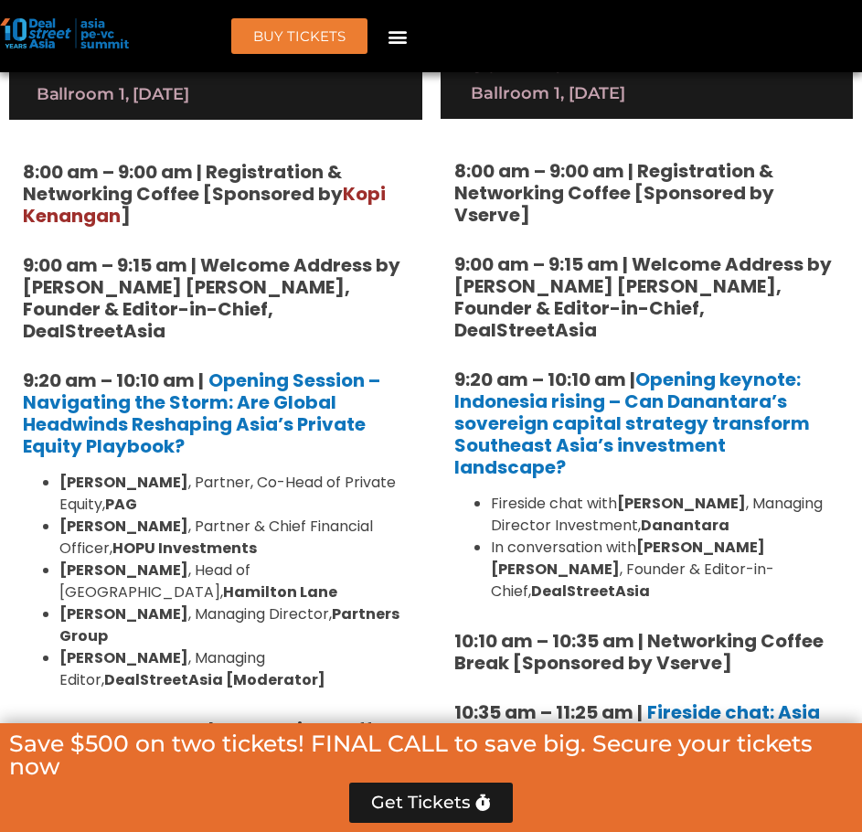
click at [369, 199] on span "Kopi Kenangan" at bounding box center [204, 205] width 363 height 48
click at [369, 195] on span "Kopi Kenangan" at bounding box center [204, 205] width 363 height 48
click at [383, 204] on span "Kopi Kenangan" at bounding box center [204, 205] width 363 height 48
click at [99, 223] on span "Kopi Kenangan" at bounding box center [204, 205] width 363 height 48
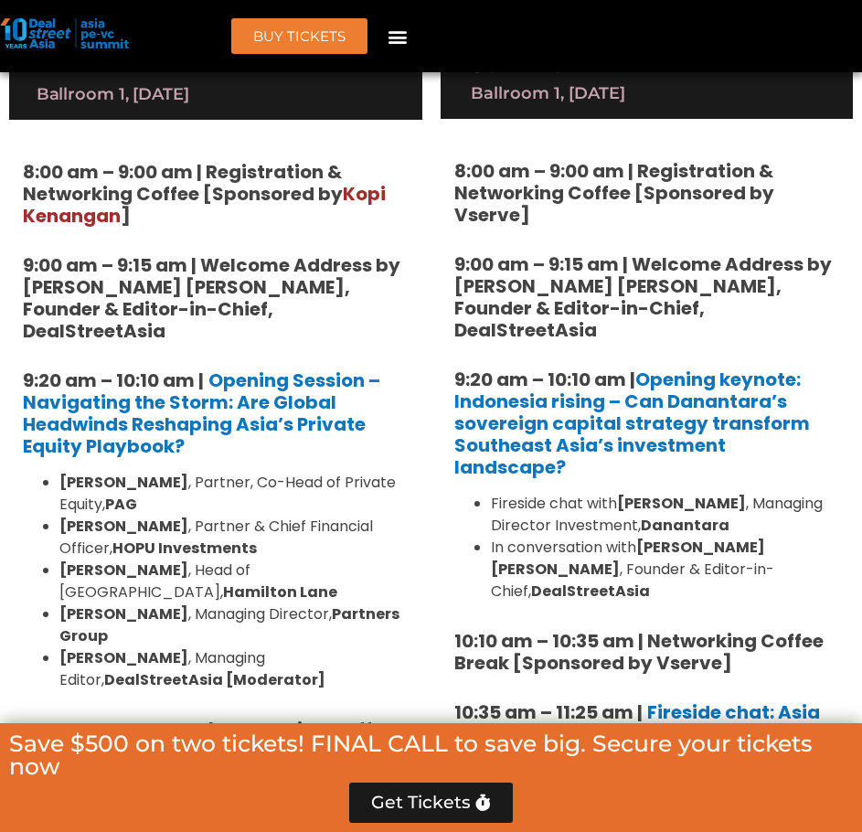
click at [99, 223] on span "Kopi Kenangan" at bounding box center [204, 205] width 363 height 48
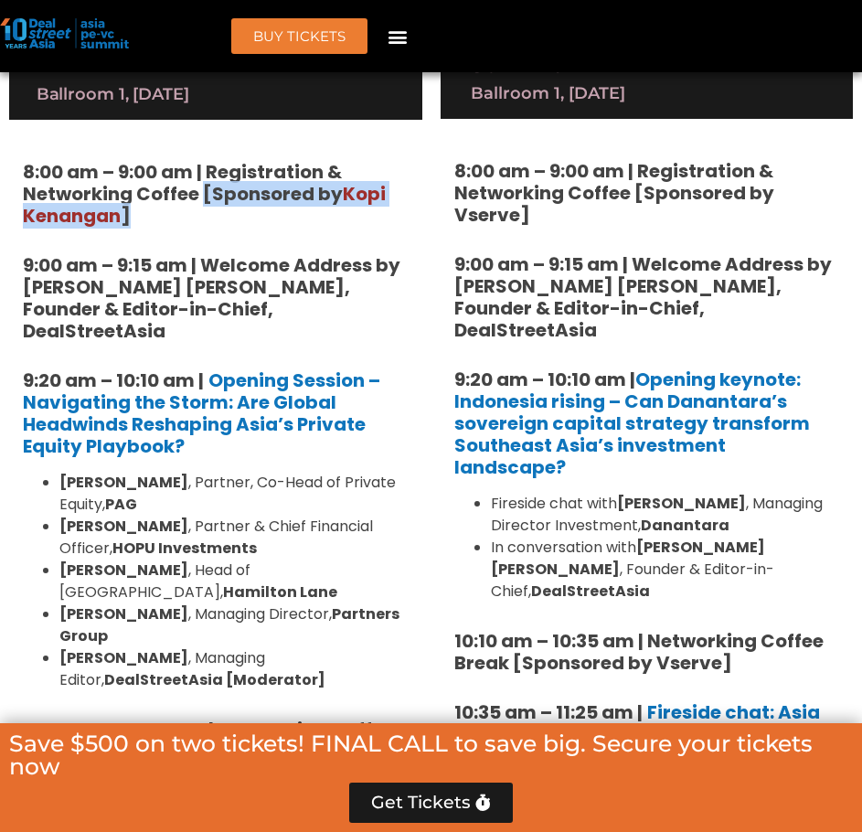
drag, startPoint x: 201, startPoint y: 195, endPoint x: 219, endPoint y: 213, distance: 25.2
click at [219, 213] on h5 "8:00 am – 9:00 am | Registration & Networking Coffee [Sponsored by Kopi Kenanga…" at bounding box center [216, 194] width 386 height 66
click at [232, 208] on h5 "8:00 am – 9:00 am | Registration & Networking Coffee [Sponsored by Kopi Kenanga…" at bounding box center [216, 194] width 386 height 66
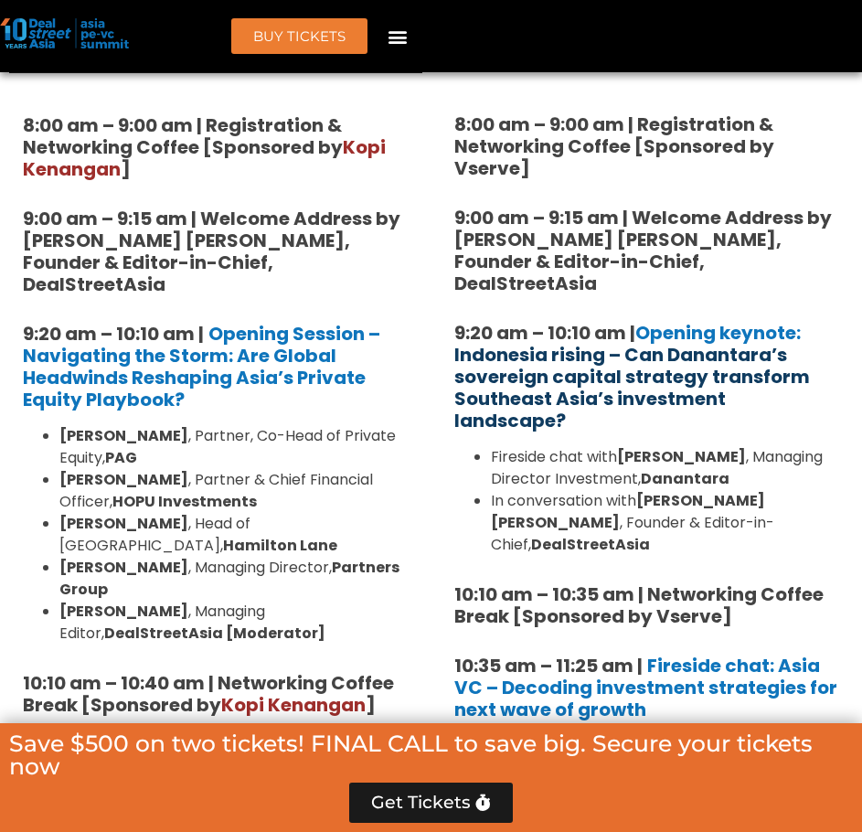
scroll to position [1515, 0]
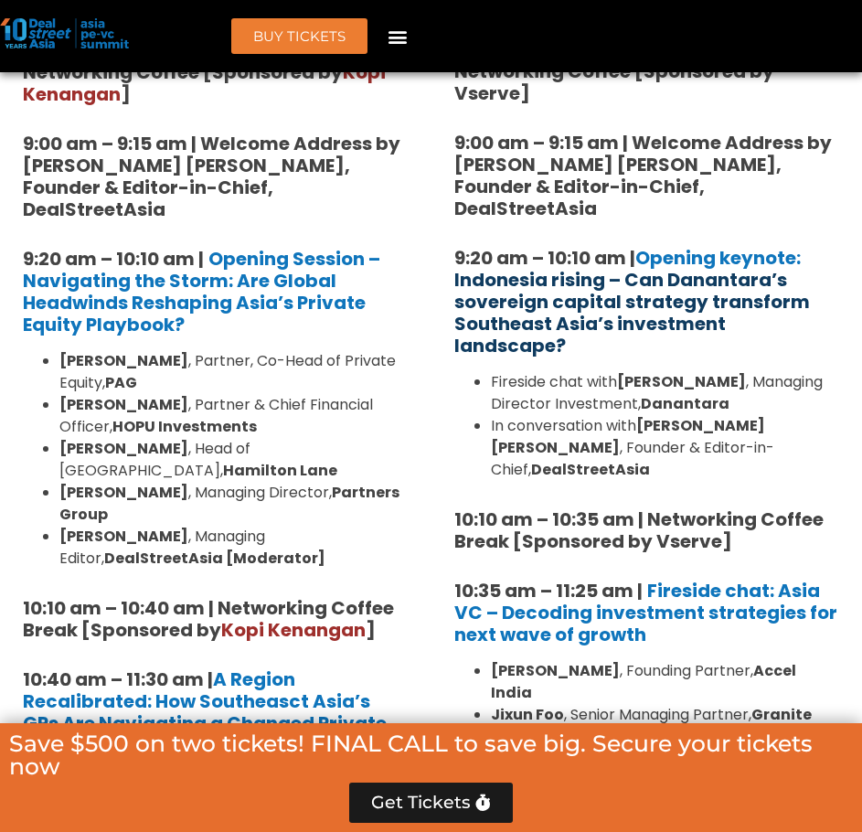
click at [524, 310] on link "Indonesia rising – Can Danantara’s sovereign capital strategy transform Southea…" at bounding box center [632, 312] width 356 height 91
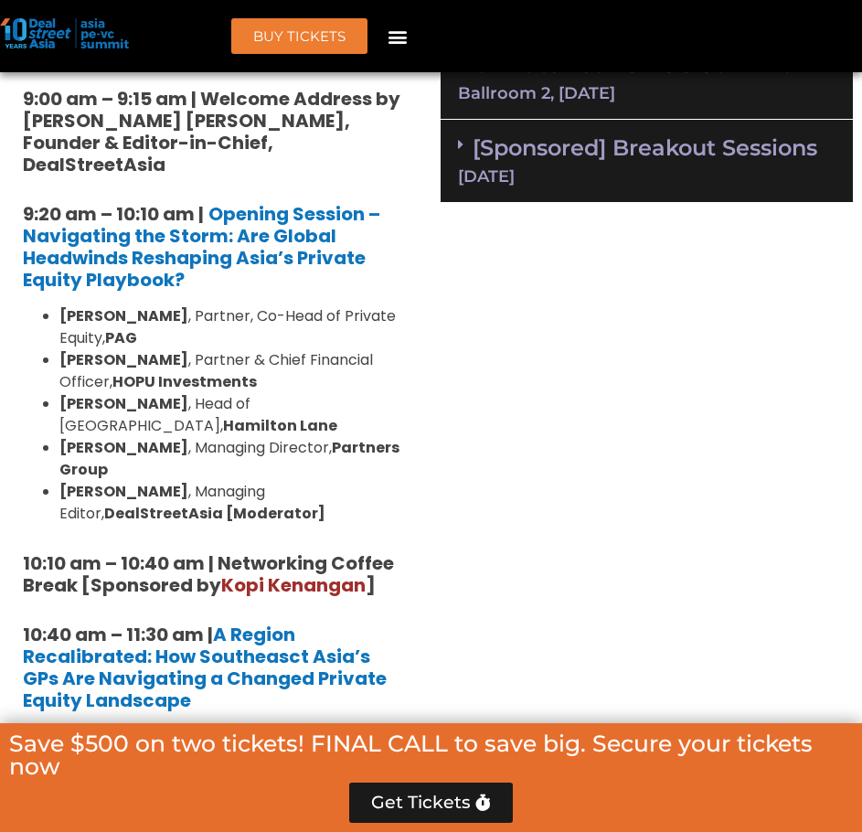
scroll to position [1670, 0]
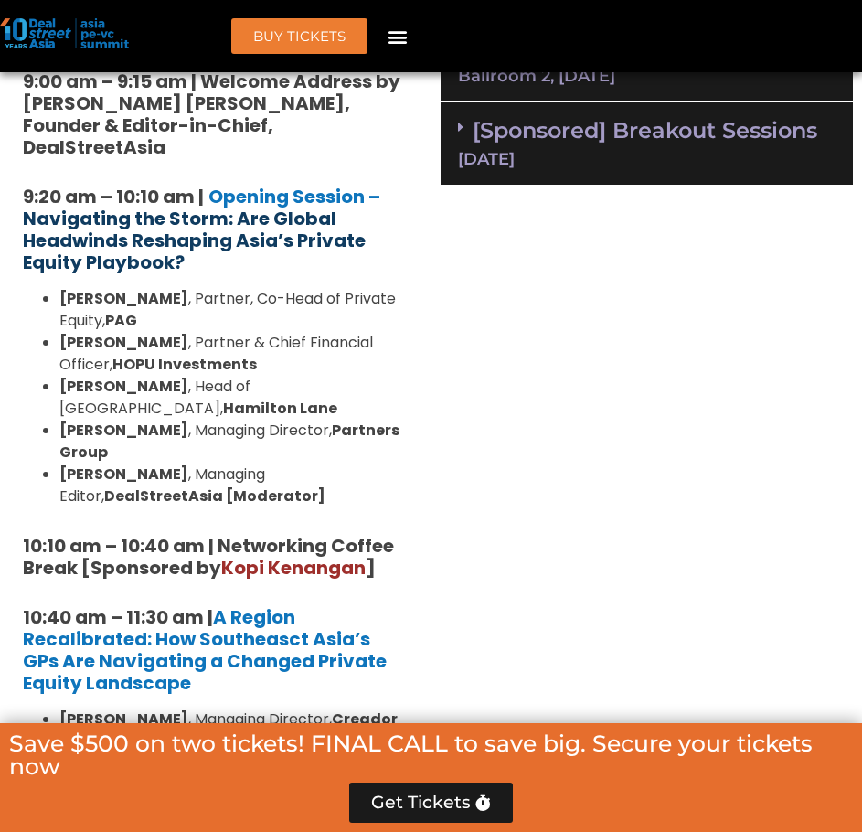
click at [176, 210] on strong "Navigating the Storm: Are Global Headwinds Reshaping Asia’s Private Equity Play…" at bounding box center [194, 240] width 343 height 69
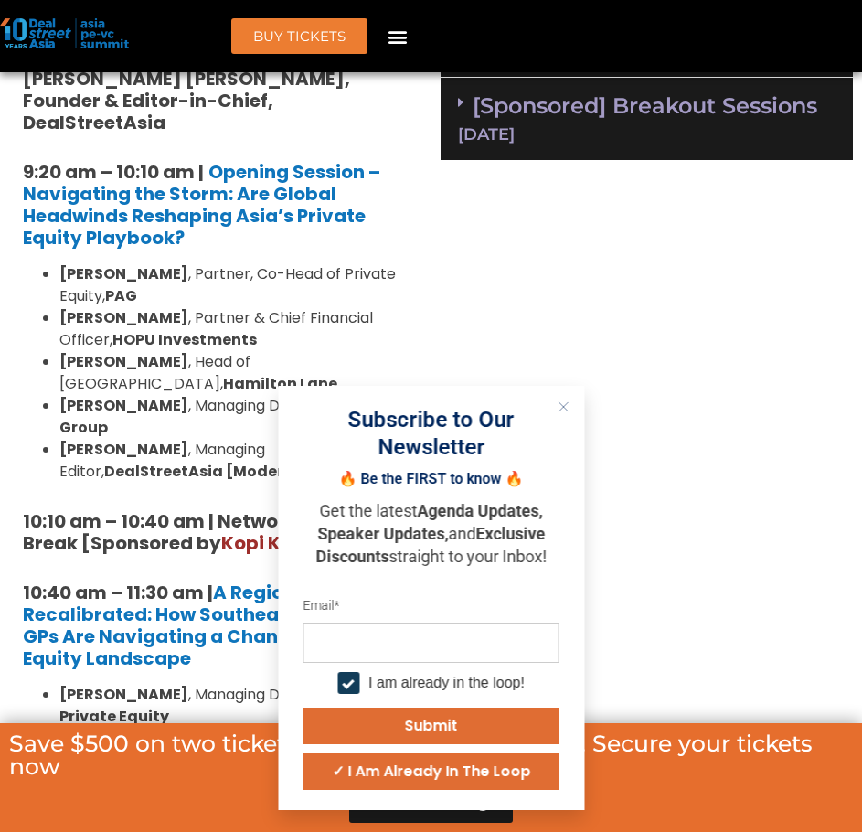
scroll to position [1702, 0]
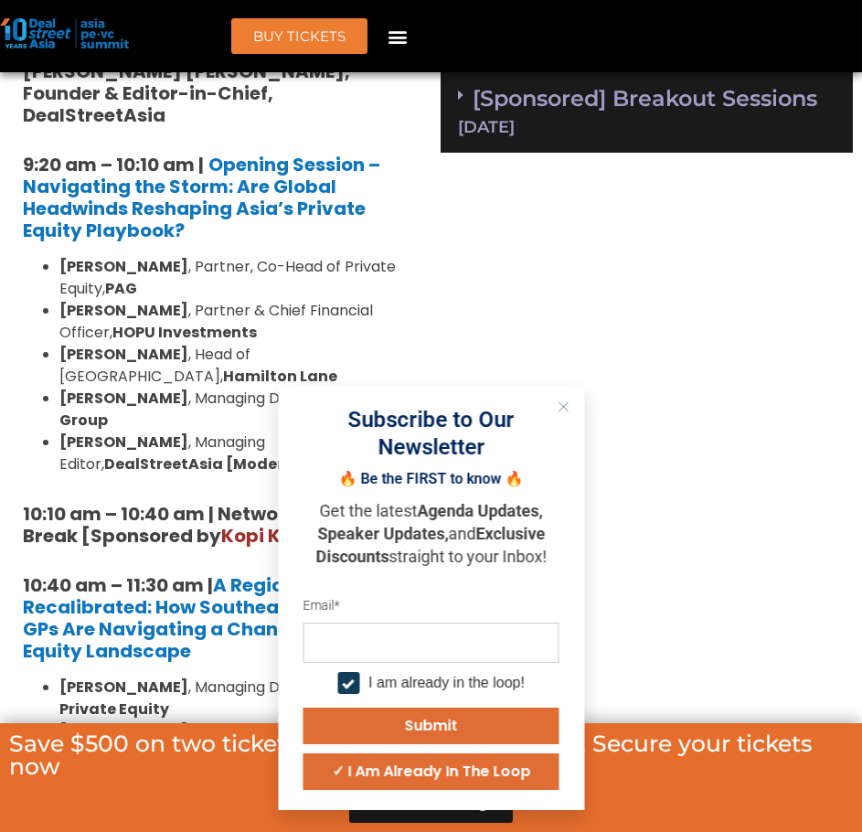
click at [185, 401] on li "Cyrus Driver , Managing Director, Partners Group" at bounding box center [233, 410] width 349 height 44
click at [567, 410] on icon "Close" at bounding box center [563, 406] width 11 height 11
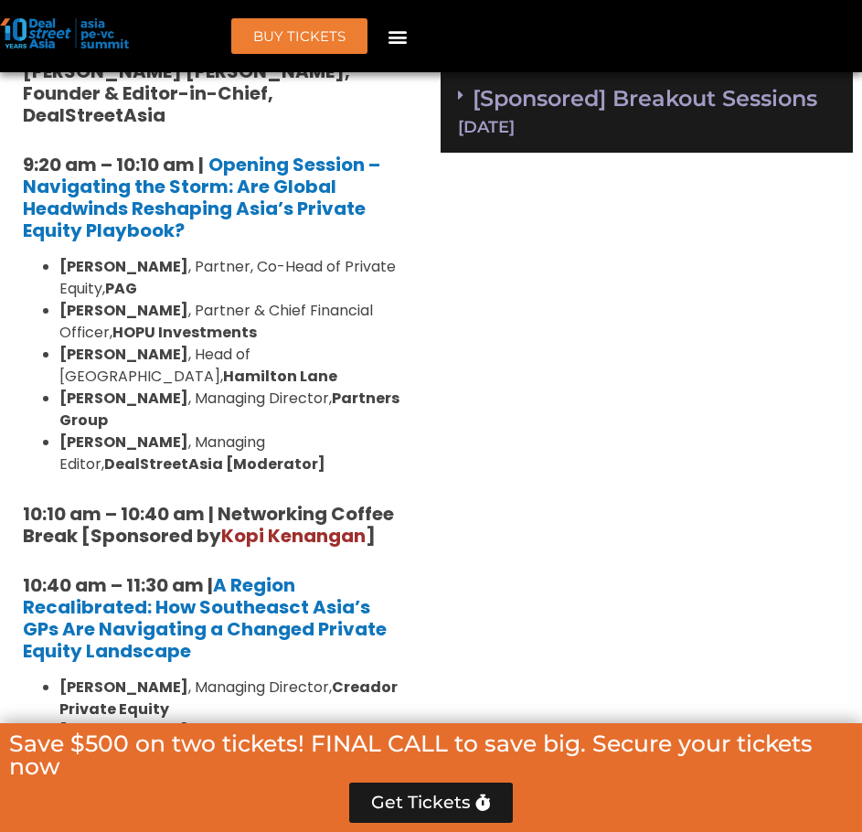
drag, startPoint x: 223, startPoint y: 495, endPoint x: 77, endPoint y: 523, distance: 149.0
click at [77, 523] on strong "10:10 am – 10:40 am | Networking Coffee Break [Sponsored by Kopi Kenangan ]" at bounding box center [208, 525] width 371 height 48
copy strong "Networking Coffee Break"
click at [189, 513] on strong "10:10 am – 10:40 am | Networking Coffee Break [Sponsored by Kopi Kenangan ]" at bounding box center [208, 525] width 371 height 48
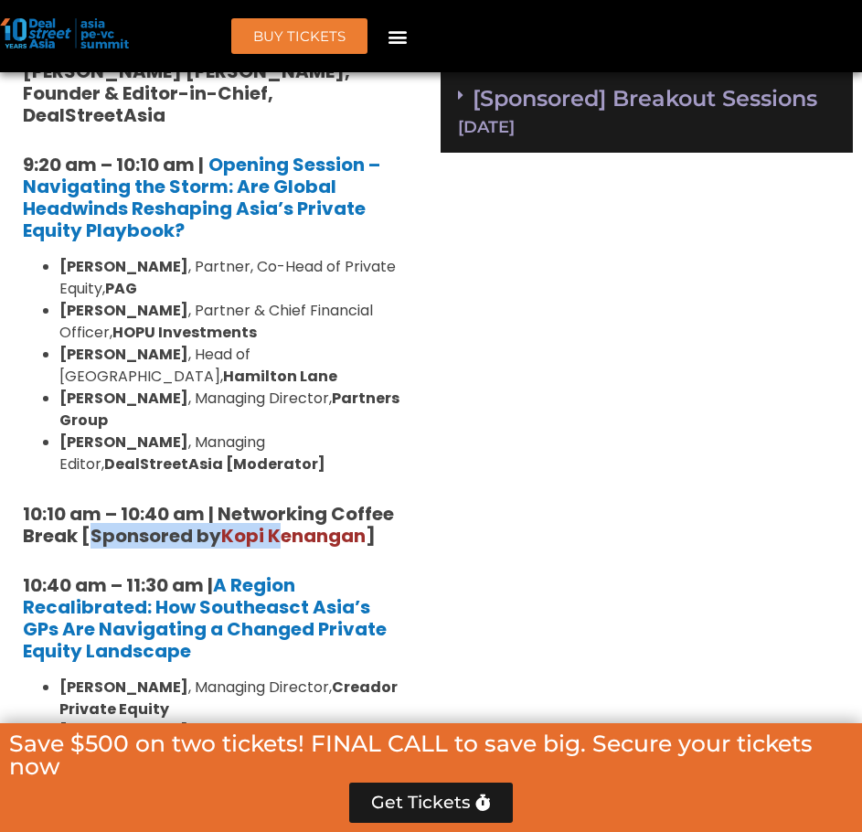
drag, startPoint x: 104, startPoint y: 515, endPoint x: 283, endPoint y: 515, distance: 179.2
click at [283, 515] on strong "10:10 am – 10:40 am | Networking Coffee Break [Sponsored by Kopi Kenangan ]" at bounding box center [208, 525] width 371 height 48
drag, startPoint x: 81, startPoint y: 513, endPoint x: 743, endPoint y: 416, distance: 669.0
click at [384, 509] on h5 "10:10 am – 10:40 am | Networking Coffee Break [Sponsored by Kopi Kenangan ]" at bounding box center [216, 525] width 386 height 44
copy strong "[Sponsored by Kopi Kenangan ]"
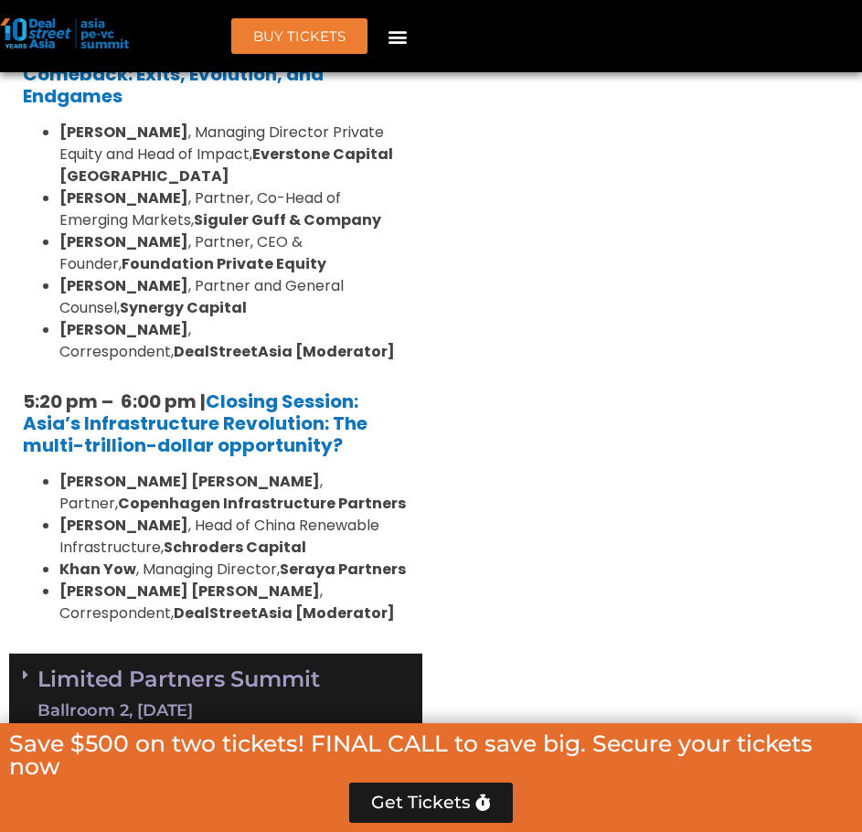
scroll to position [4262, 0]
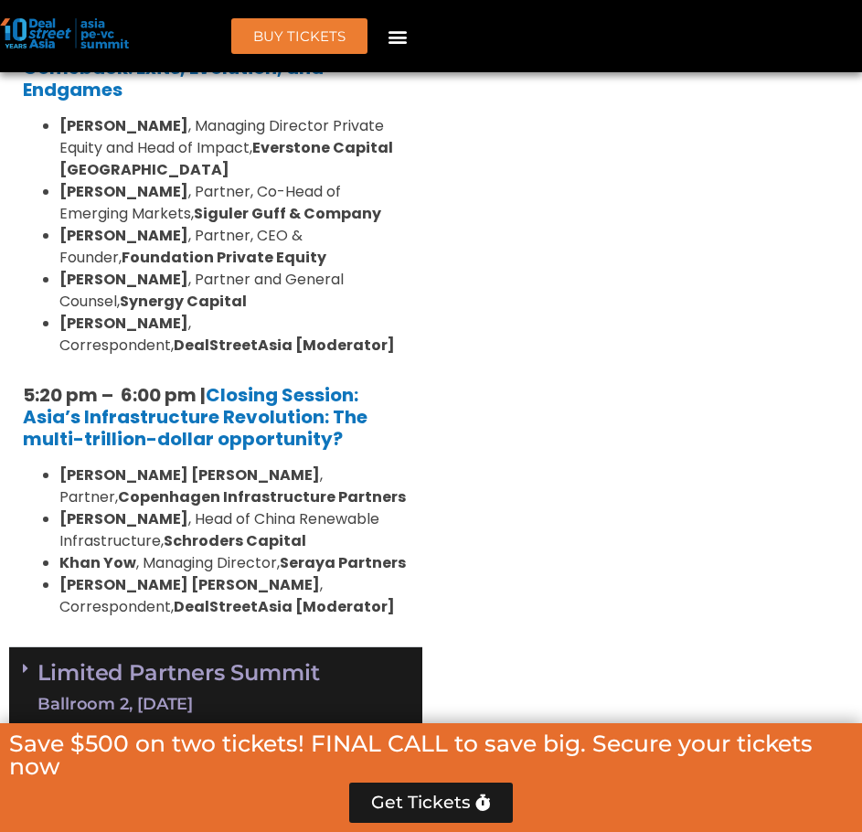
click at [250, 661] on link "Limited Partners Summit Ballroom 2, 10 Sept" at bounding box center [178, 688] width 283 height 55
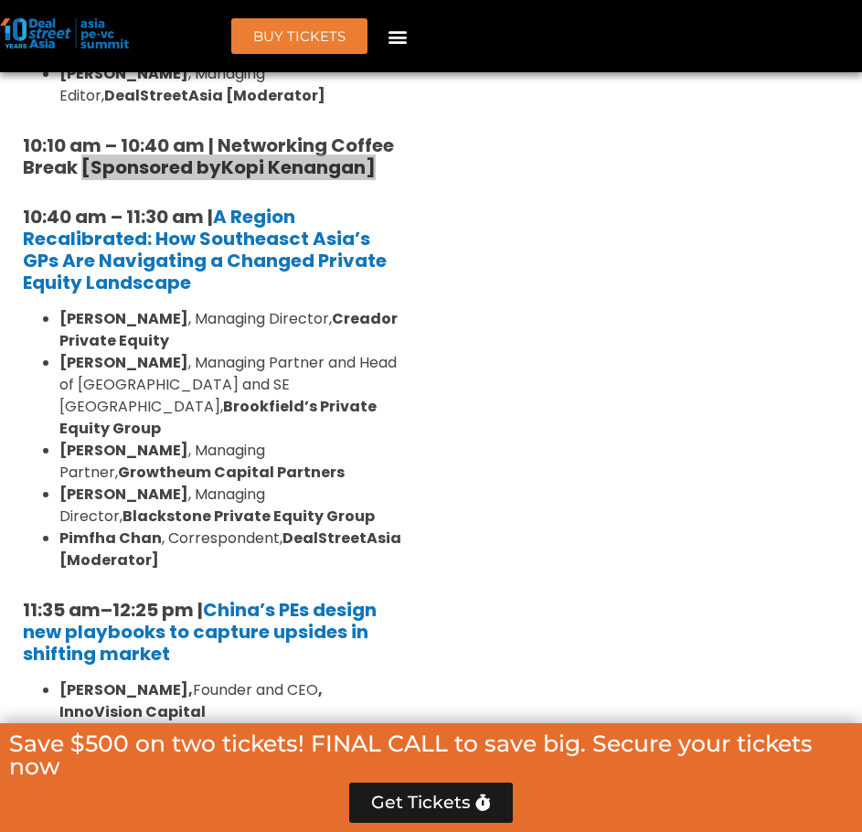
scroll to position [2068, 0]
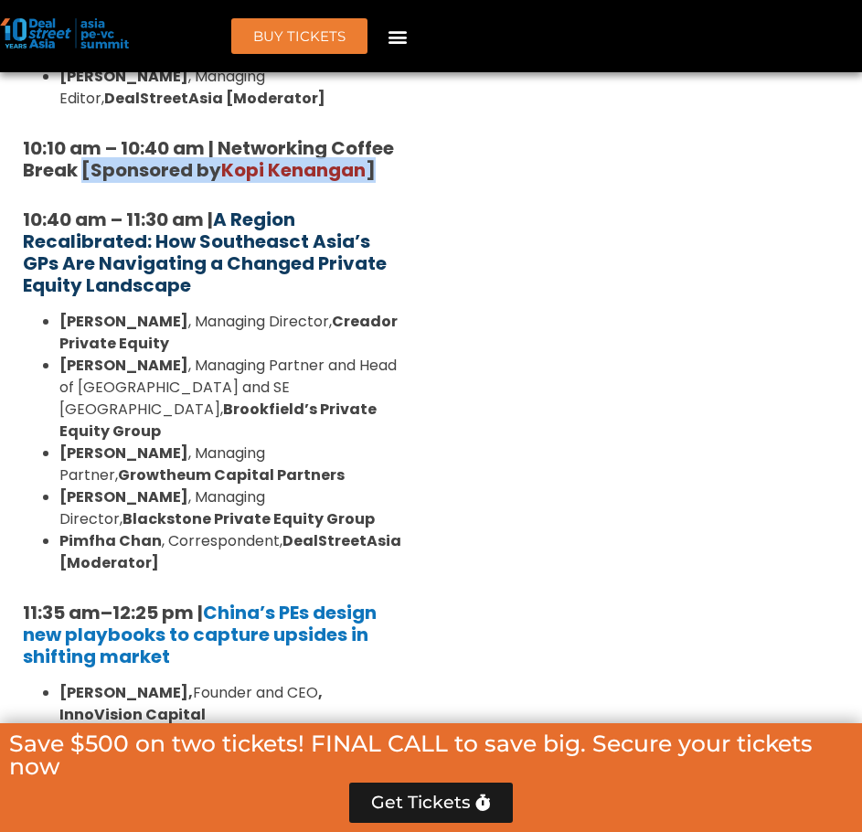
click at [208, 236] on strong "A Region Recalibrated: How Southeasct Asia’s GPs Are Navigating a Changed Priva…" at bounding box center [205, 252] width 364 height 91
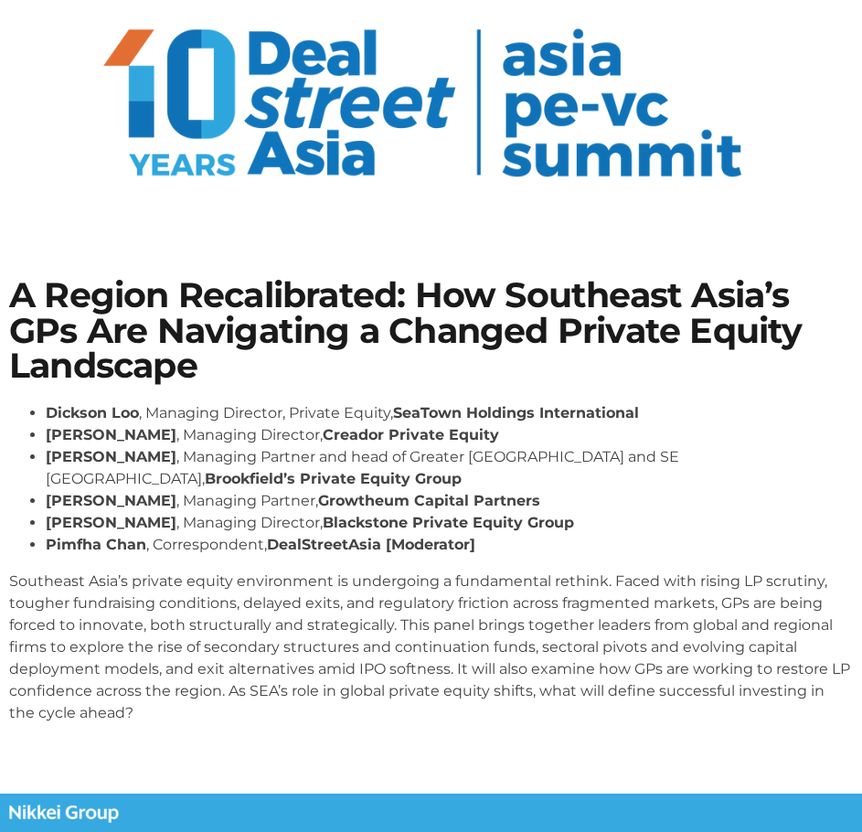
scroll to position [260, 0]
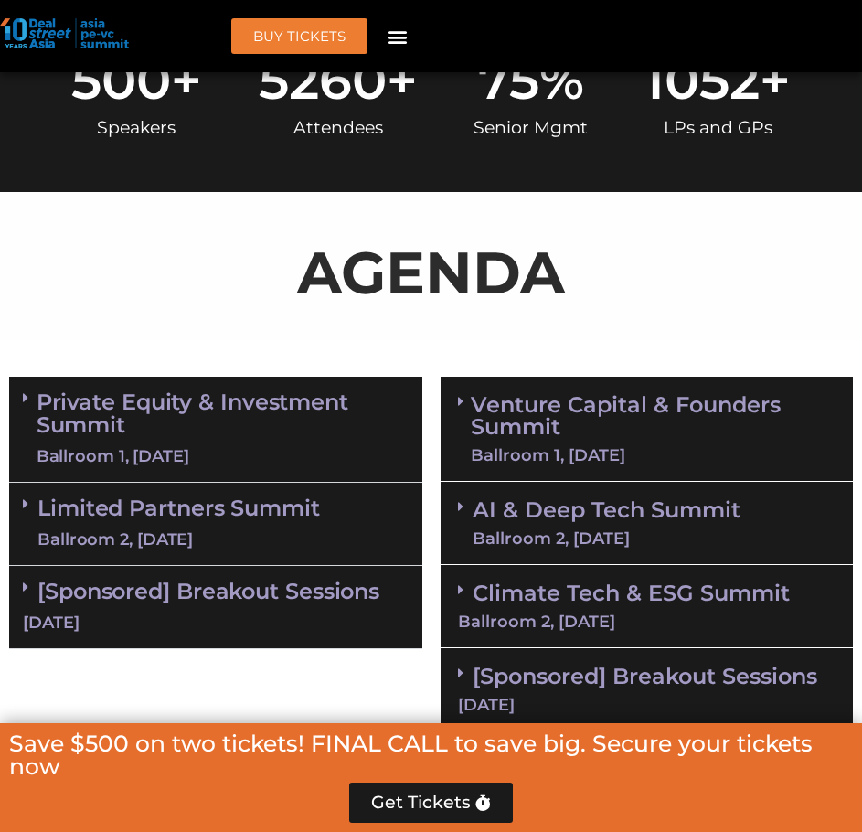
click at [178, 430] on link "Private Equity & Investment Summit Ballroom 1, [DATE]" at bounding box center [223, 429] width 372 height 78
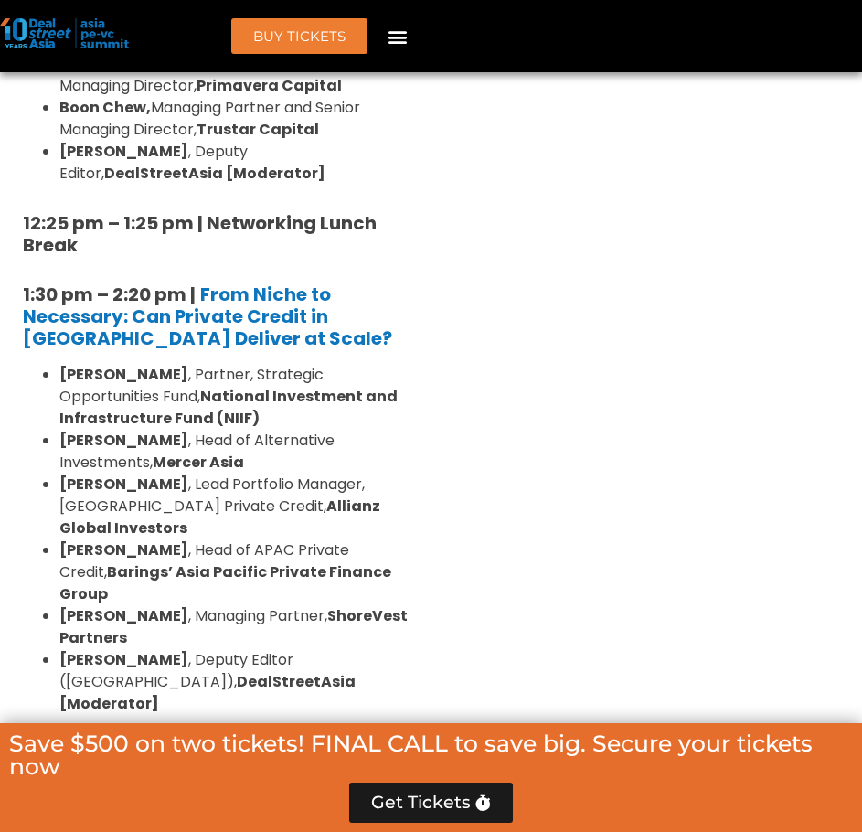
scroll to position [2831, 0]
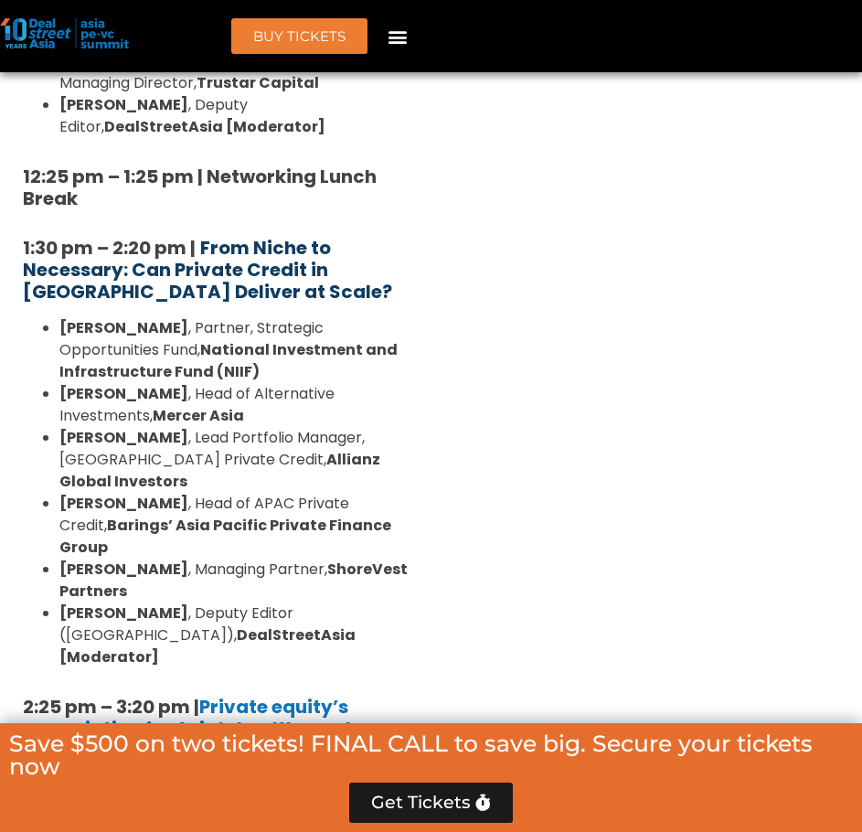
click at [287, 235] on strong "From Niche to Necessary: Can Private Credit in [GEOGRAPHIC_DATA] Deliver at Sca…" at bounding box center [207, 269] width 369 height 69
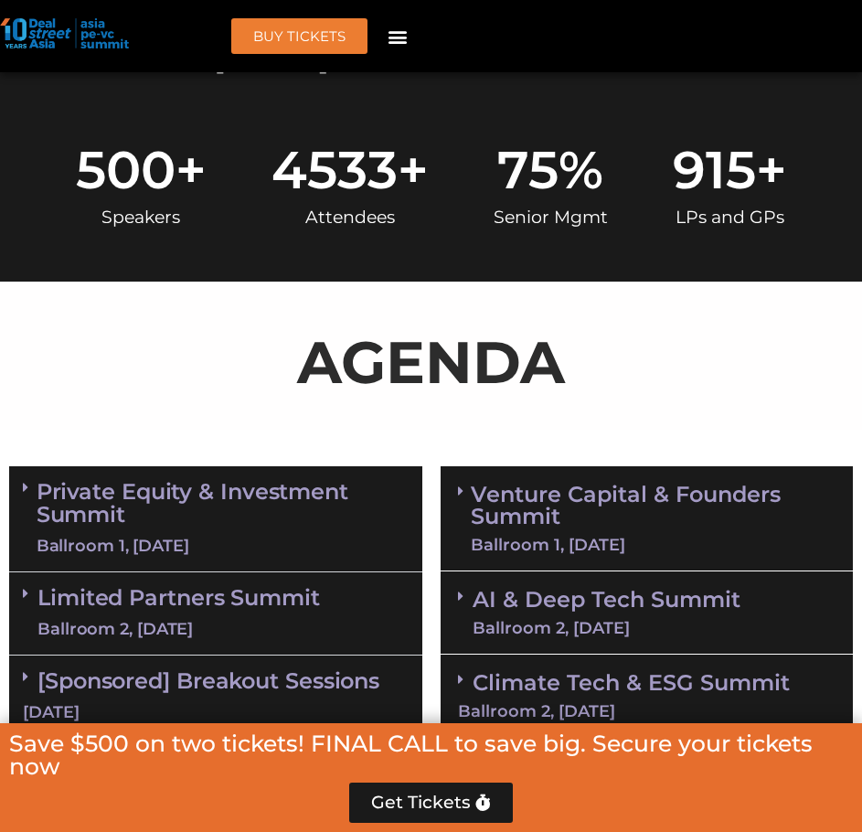
click at [173, 488] on link "Private Equity & Investment Summit Ballroom 1, [DATE]" at bounding box center [223, 519] width 372 height 78
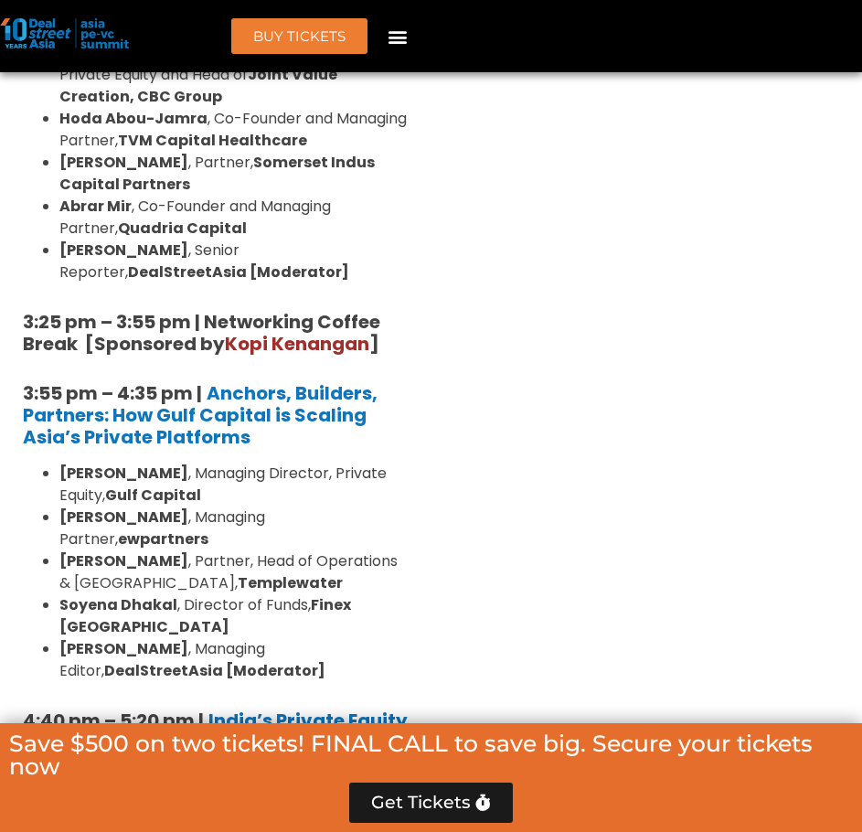
scroll to position [3595, 0]
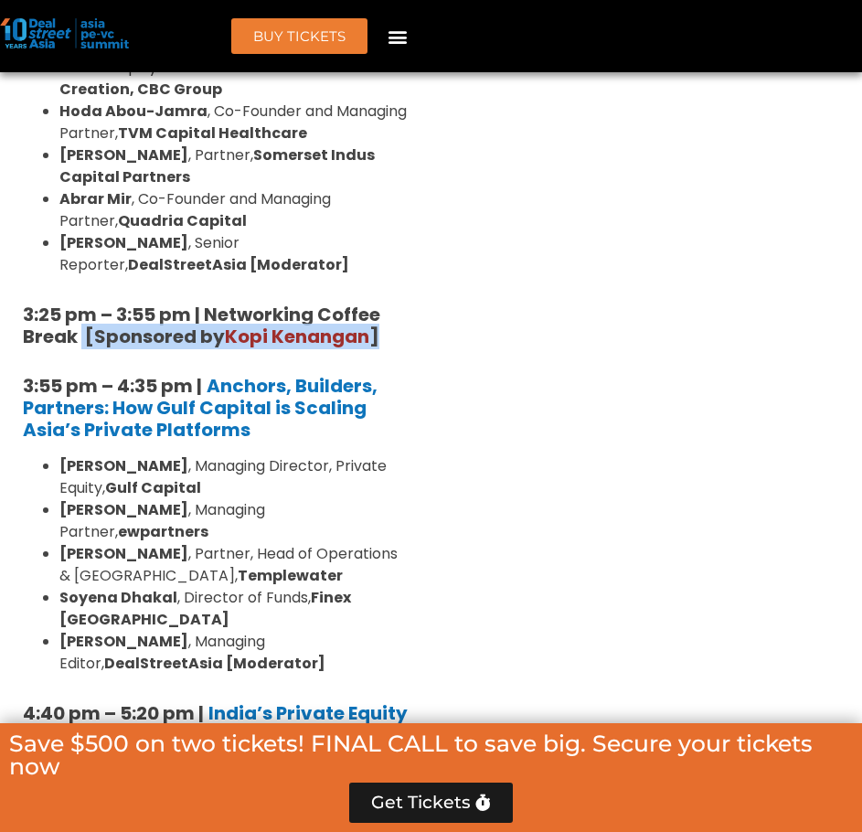
drag, startPoint x: 105, startPoint y: 228, endPoint x: 386, endPoint y: 228, distance: 280.7
click at [386, 304] on h5 "3:25 pm – 3:55 pm | Networking Coffee Break [Sponsored by Kopi Kenangan ]" at bounding box center [216, 326] width 386 height 44
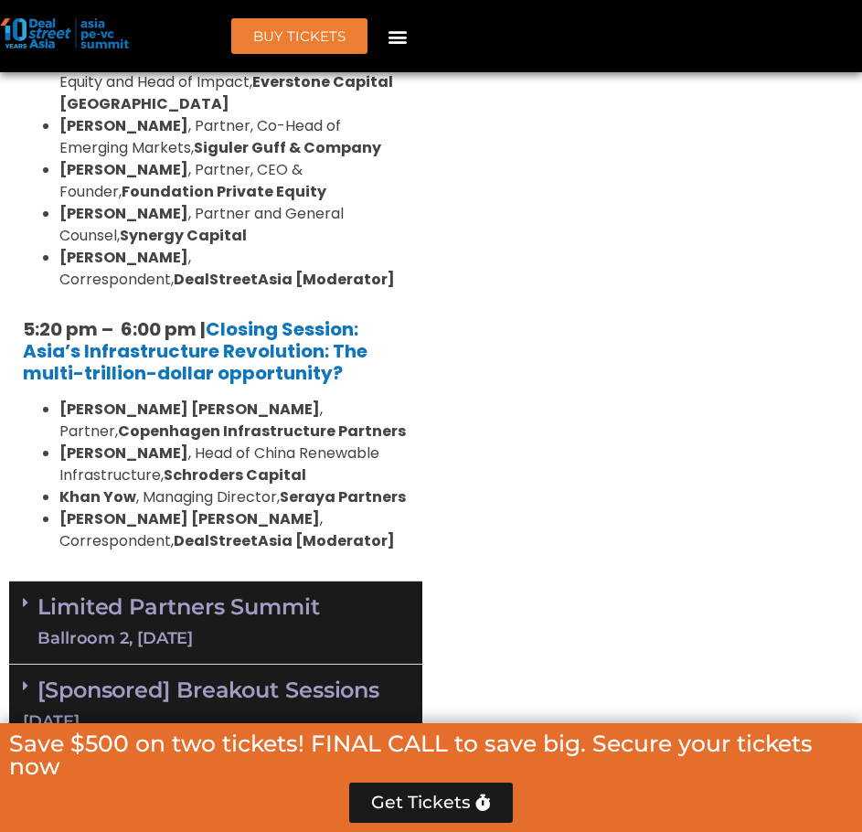
scroll to position [4570, 0]
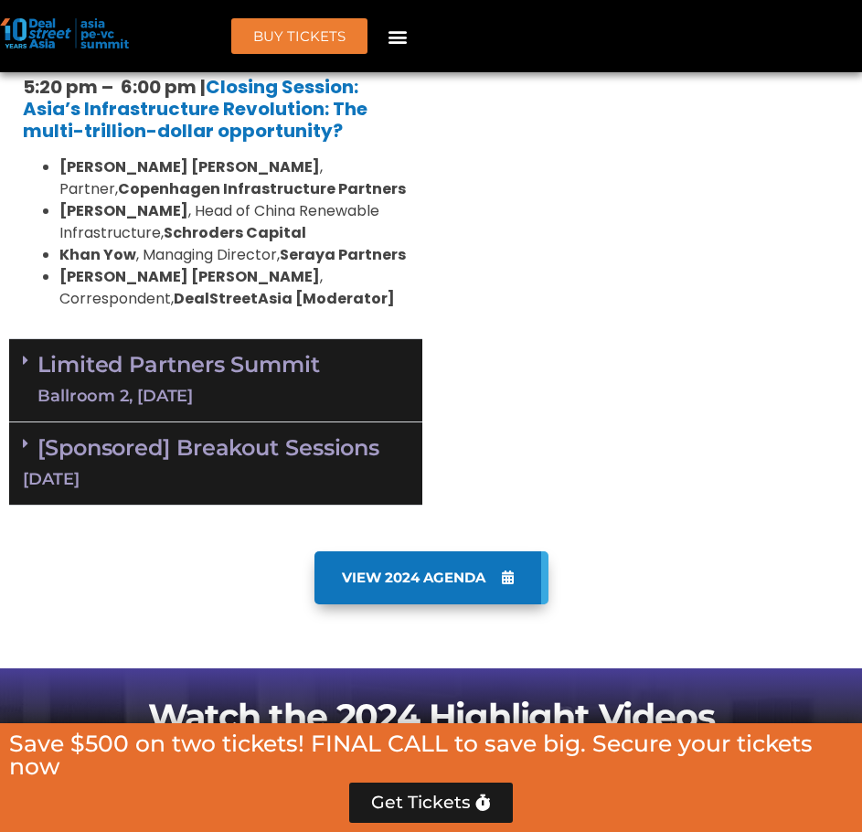
click at [274, 353] on link "Limited Partners Summit Ballroom 2, 10 Sept" at bounding box center [178, 380] width 283 height 55
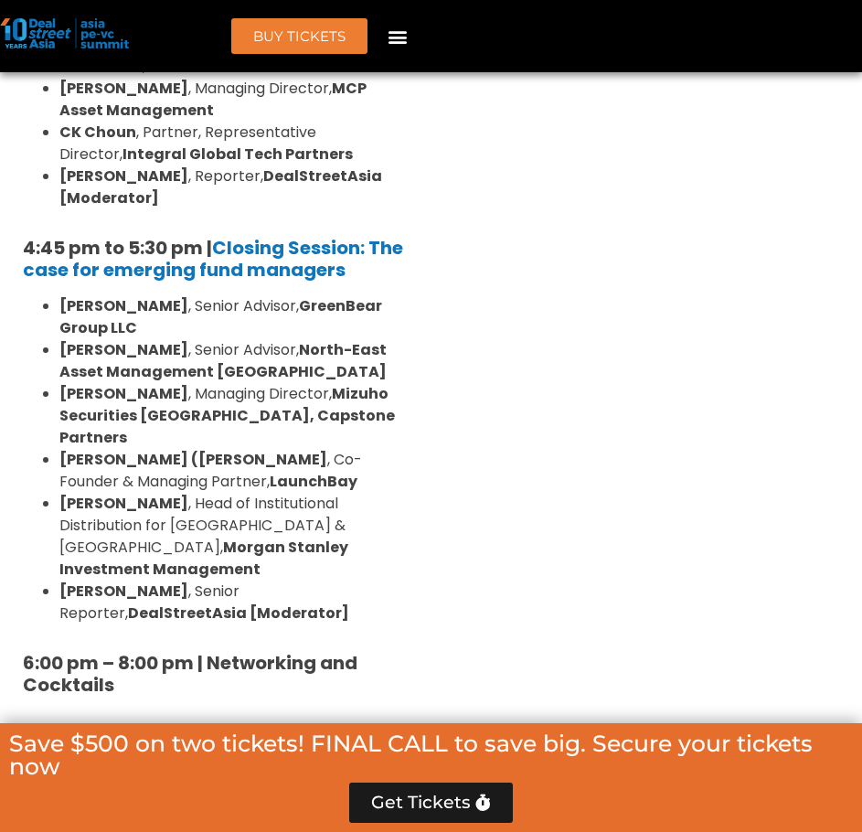
scroll to position [6704, 0]
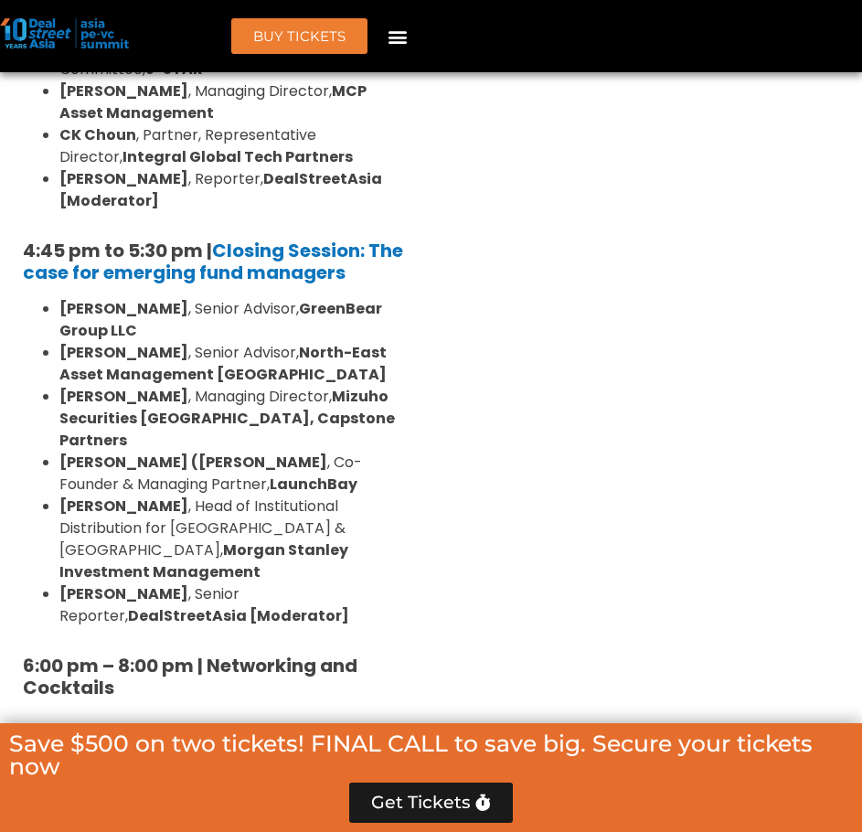
click at [300, 773] on div "[DATE]" at bounding box center [216, 784] width 386 height 23
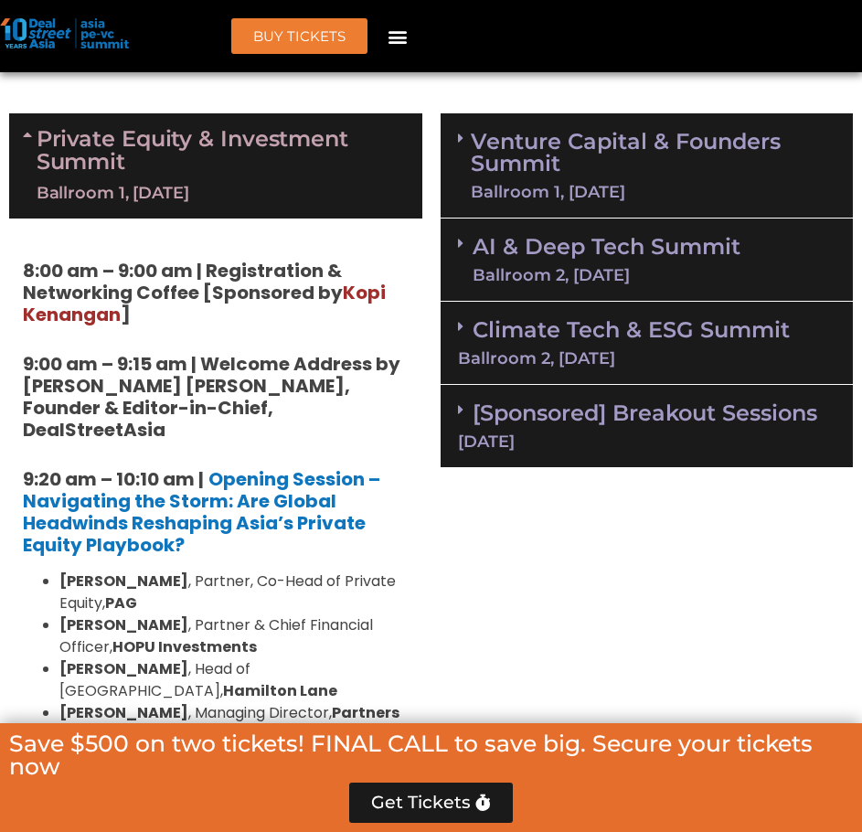
scroll to position [1219, 0]
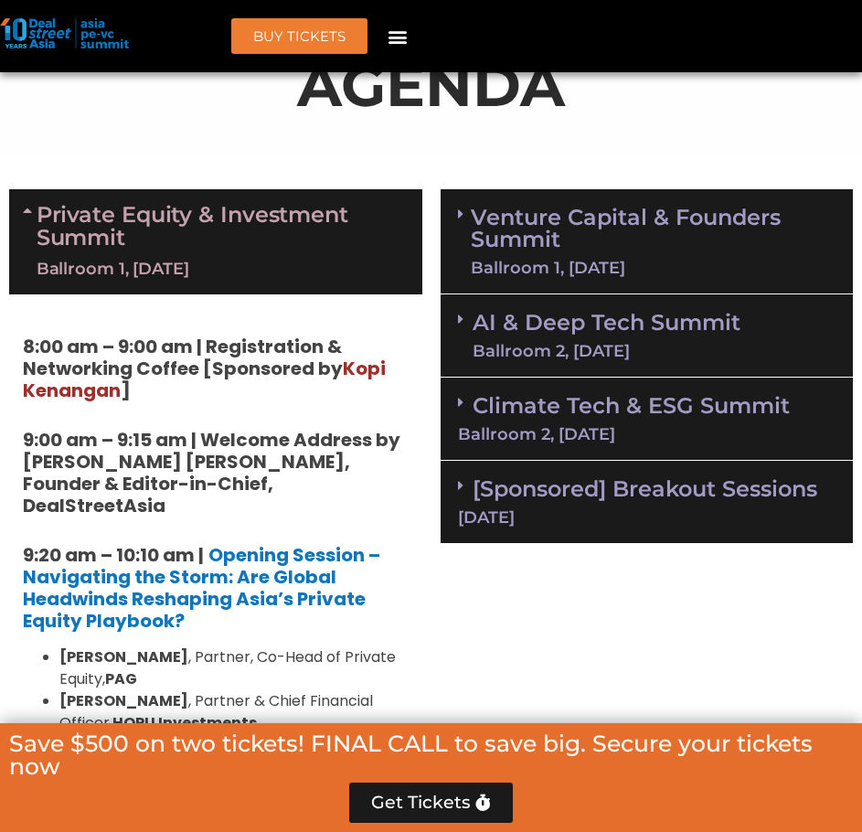
click at [653, 261] on div "Ballroom 1, [DATE]" at bounding box center [653, 268] width 365 height 16
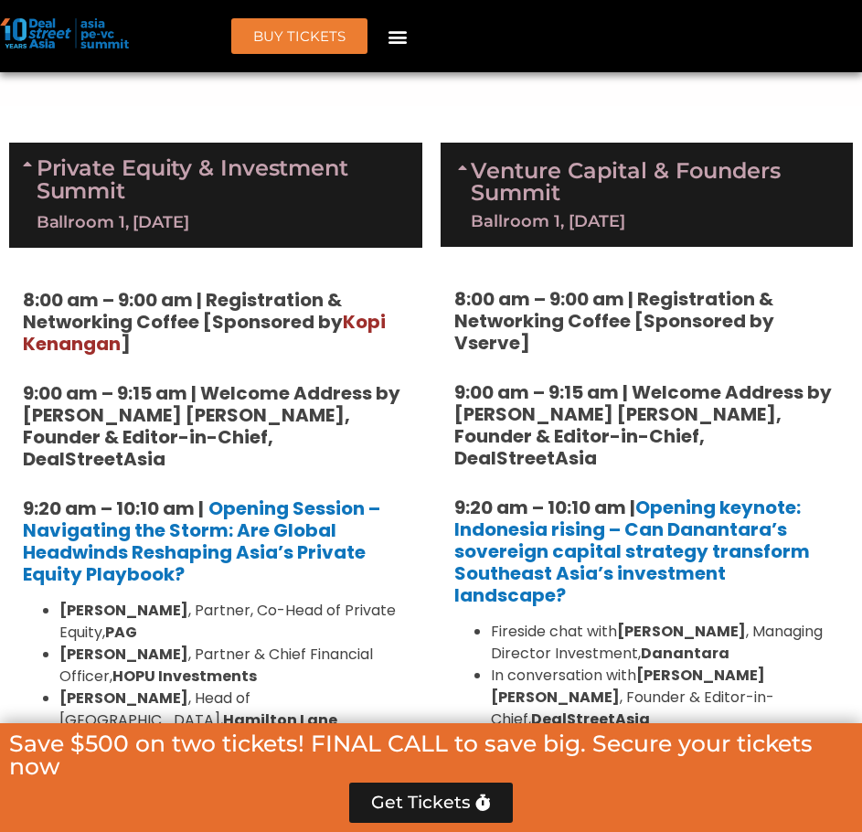
scroll to position [1341, 0]
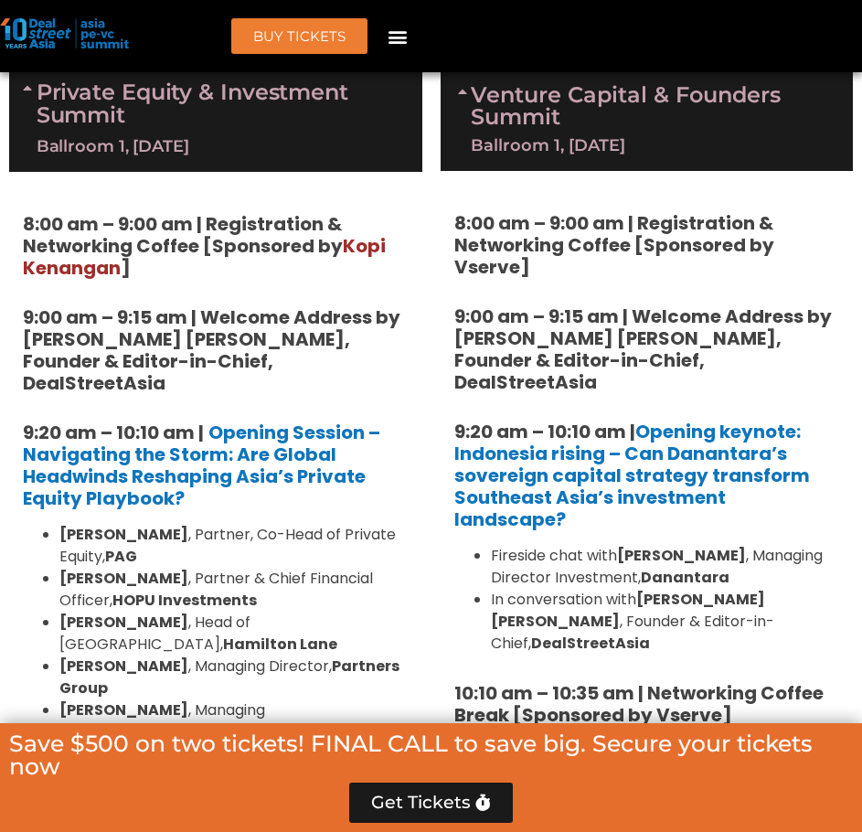
click at [323, 162] on div "Private Equity & Investment Summit Ballroom 1, [DATE]" at bounding box center [215, 119] width 413 height 105
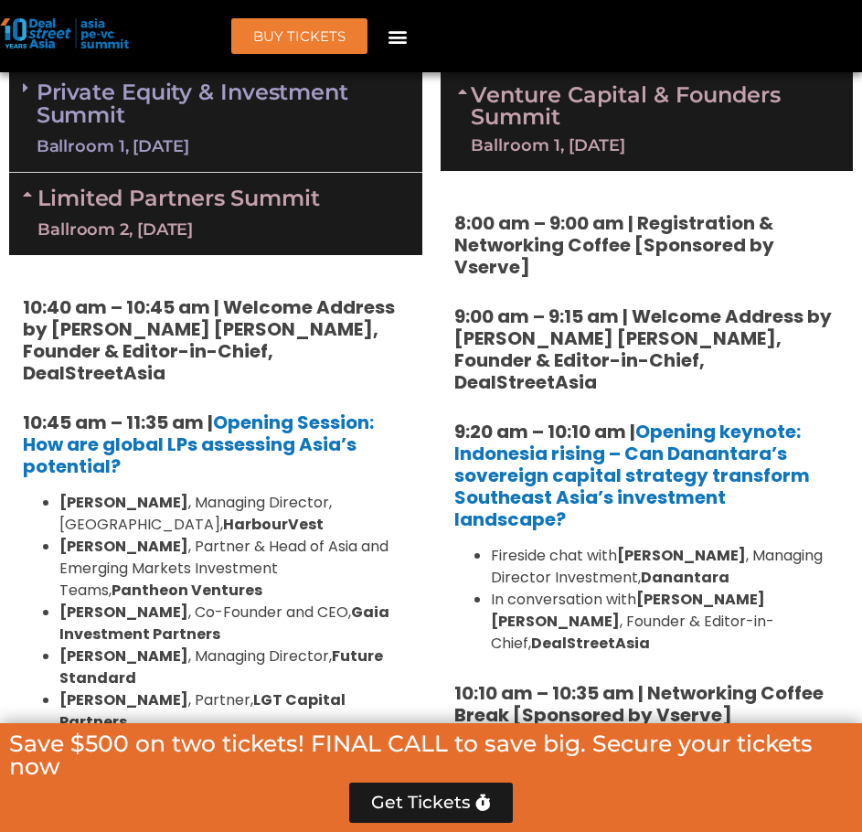
click at [257, 242] on div "Limited Partners Summit Ballroom 2, 10 Sept" at bounding box center [215, 214] width 413 height 82
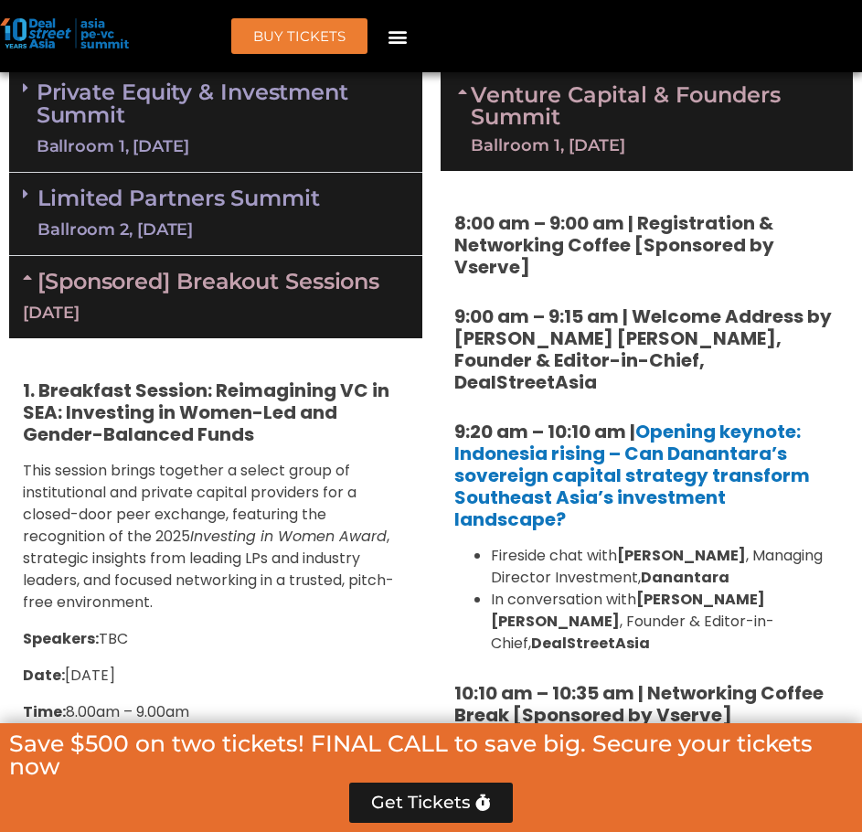
click at [257, 272] on link "[Sponsored] Breakout Sessions 10 Sept" at bounding box center [216, 296] width 386 height 57
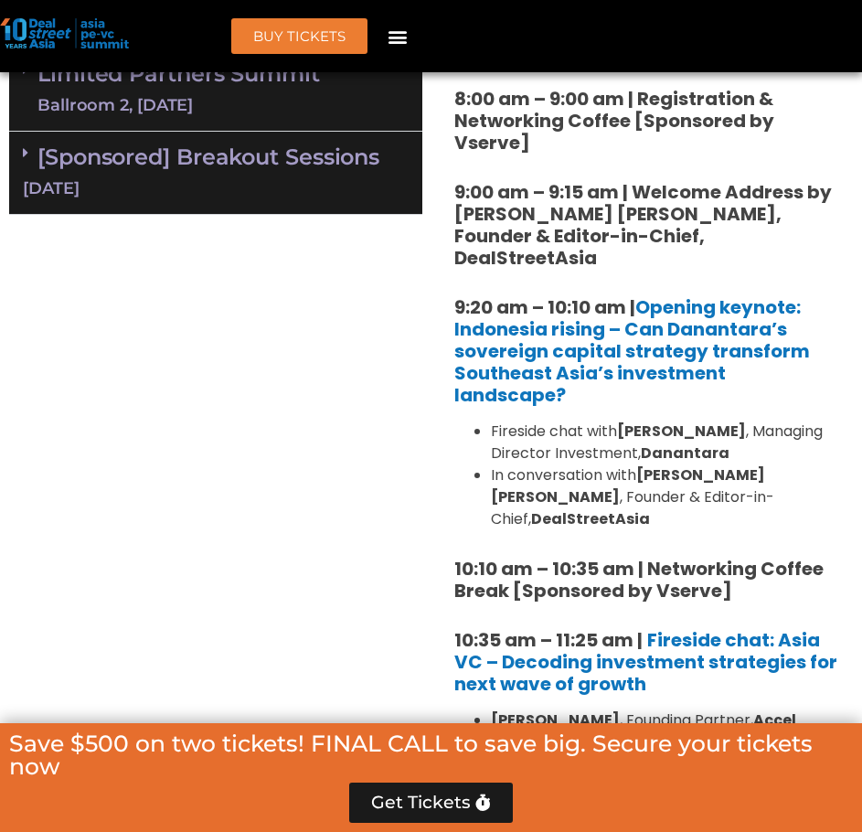
scroll to position [1463, 0]
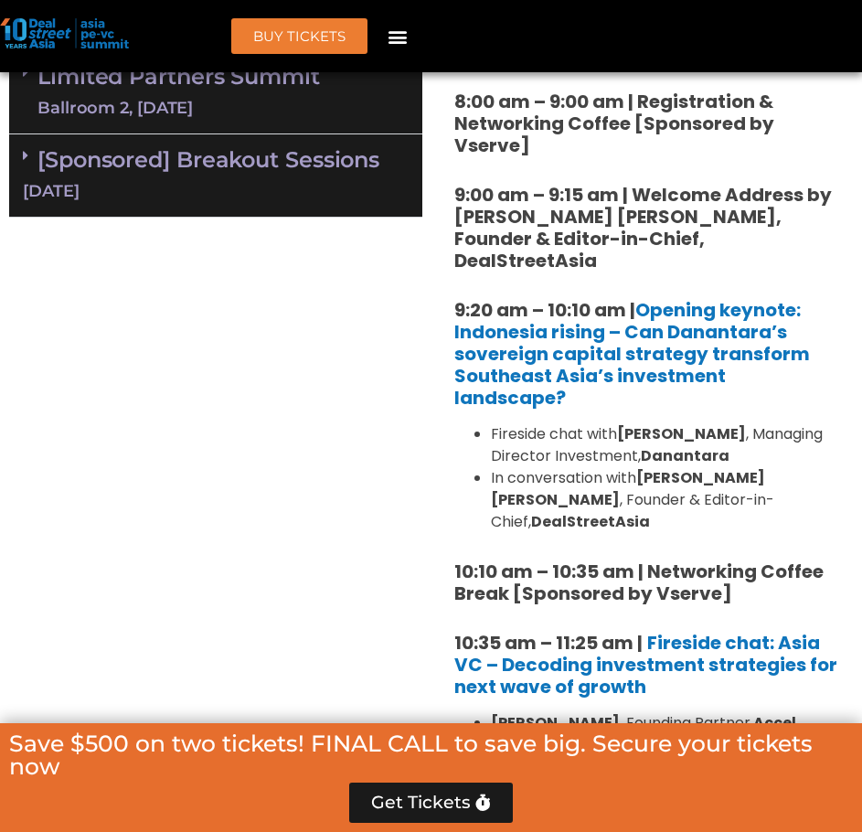
click at [666, 196] on strong "9:00 am – 9:15 am | Welcome Address by [PERSON_NAME] [PERSON_NAME], Founder & E…" at bounding box center [643, 227] width 378 height 91
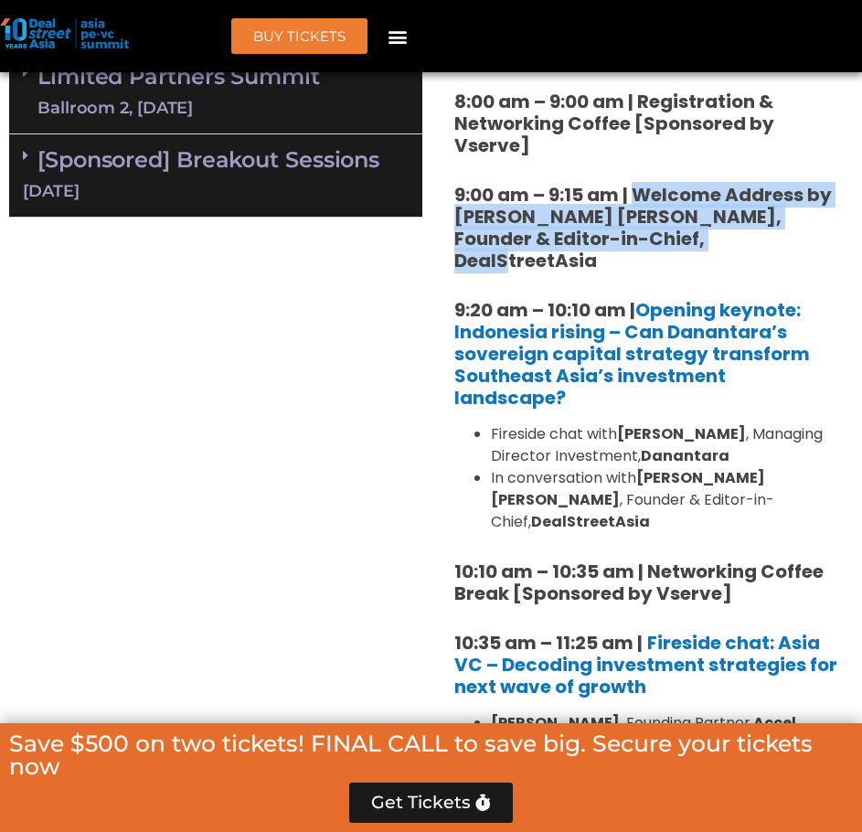
drag, startPoint x: 637, startPoint y: 195, endPoint x: 656, endPoint y: 249, distance: 57.3
click at [656, 249] on h5 "9:00 am – 9:15 am | Welcome Address by [PERSON_NAME] [PERSON_NAME], Founder & E…" at bounding box center [647, 228] width 386 height 88
copy strong "Welcome Address by Joji Thomas Philip, Founder & Editor-in-Chief, DealStreetAsia"
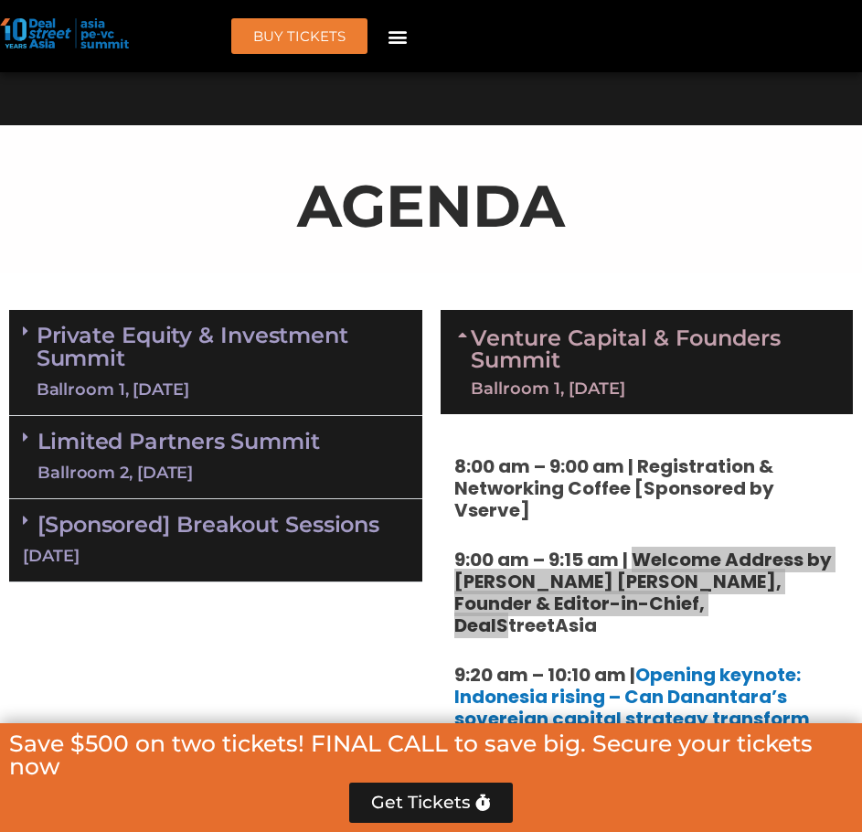
scroll to position [1097, 0]
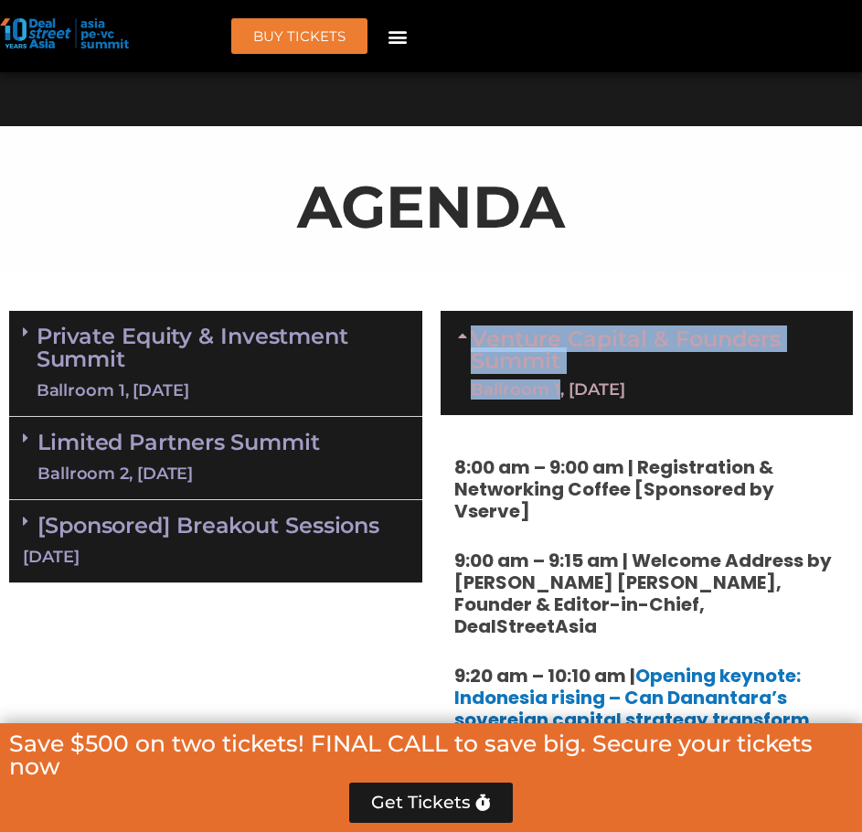
drag, startPoint x: 462, startPoint y: 388, endPoint x: 560, endPoint y: 401, distance: 99.7
click at [560, 401] on div "Venture Capital & Founders​ Summit Ballroom 1, 11 Sept" at bounding box center [647, 363] width 413 height 104
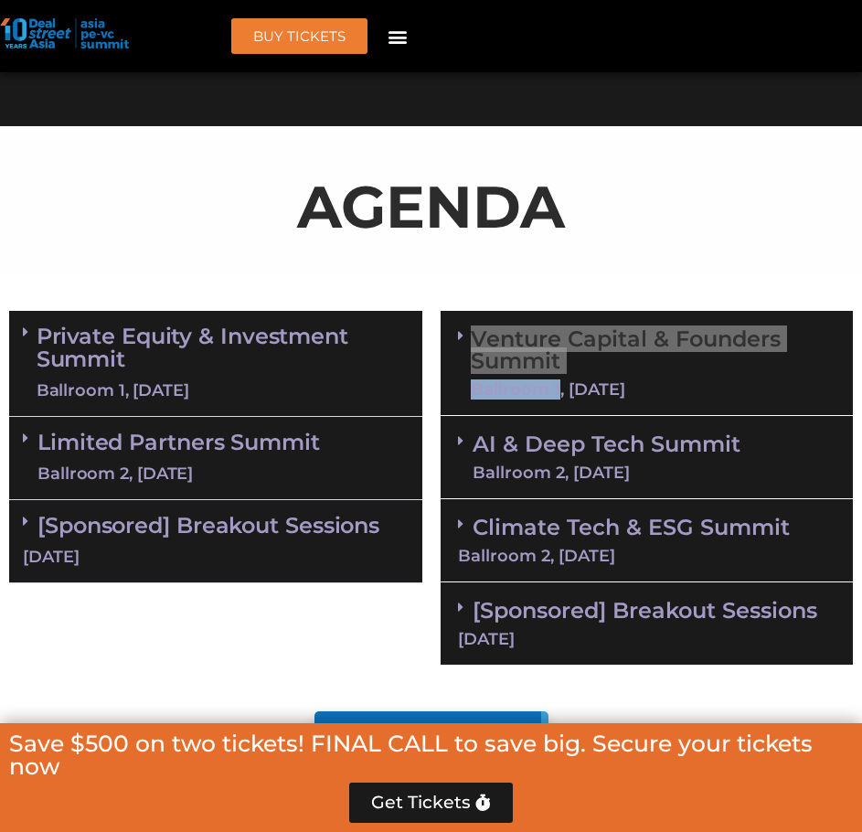
click at [645, 384] on div "Ballroom 1, [DATE]" at bounding box center [653, 389] width 365 height 16
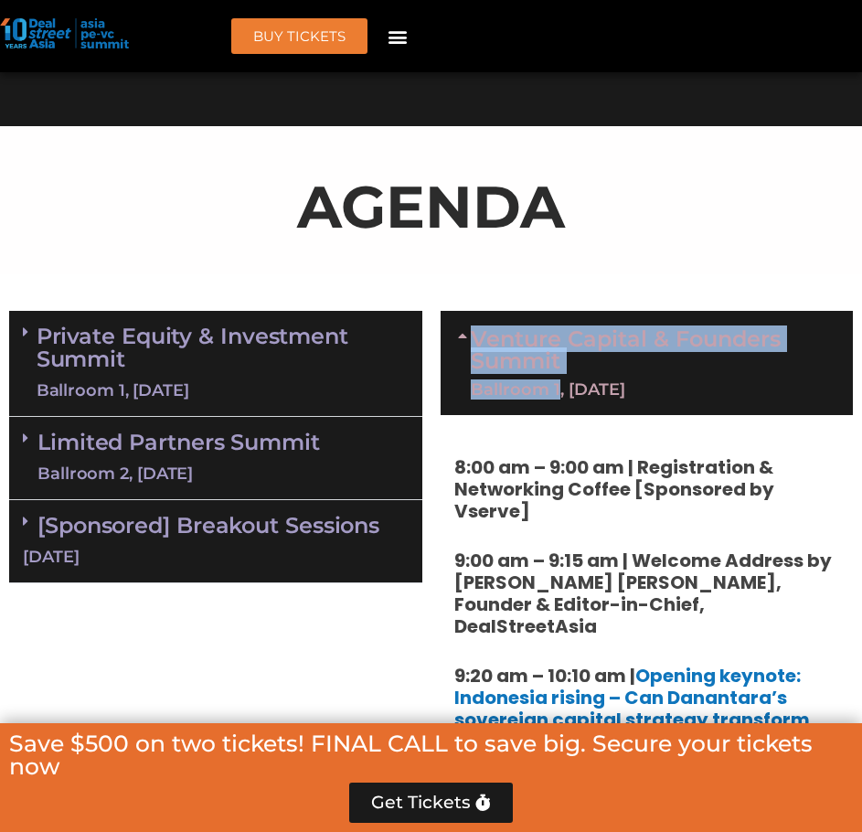
click at [643, 367] on link "Venture Capital & Founders​ Summit Ballroom 1, 11 Sept" at bounding box center [653, 362] width 365 height 69
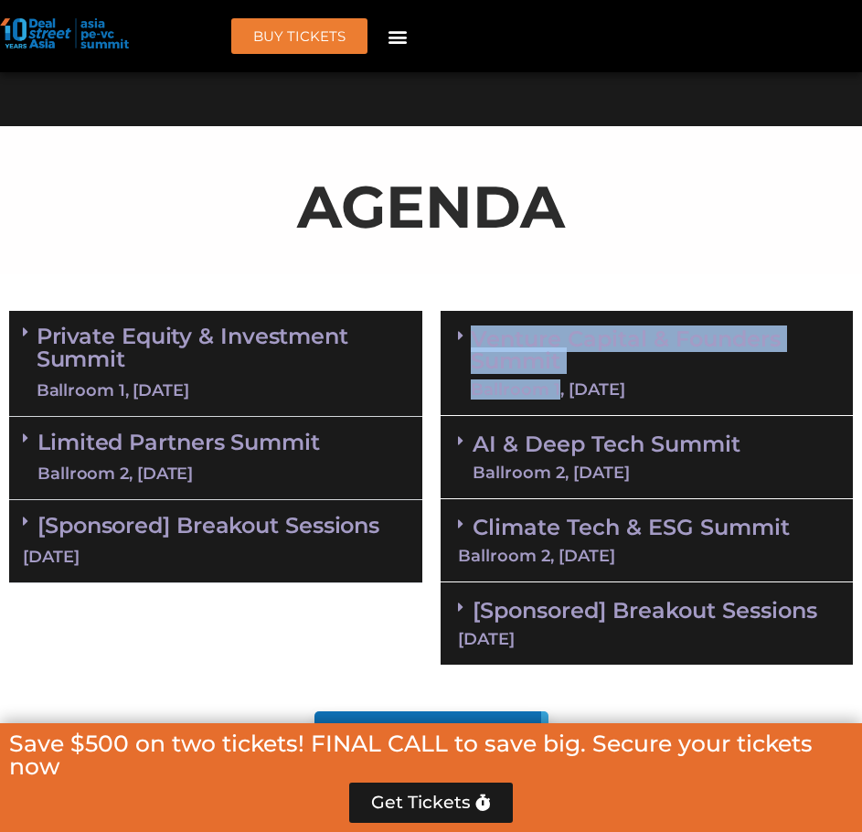
click at [662, 339] on link "Venture Capital & Founders​ Summit Ballroom 1, 11 Sept" at bounding box center [653, 362] width 365 height 69
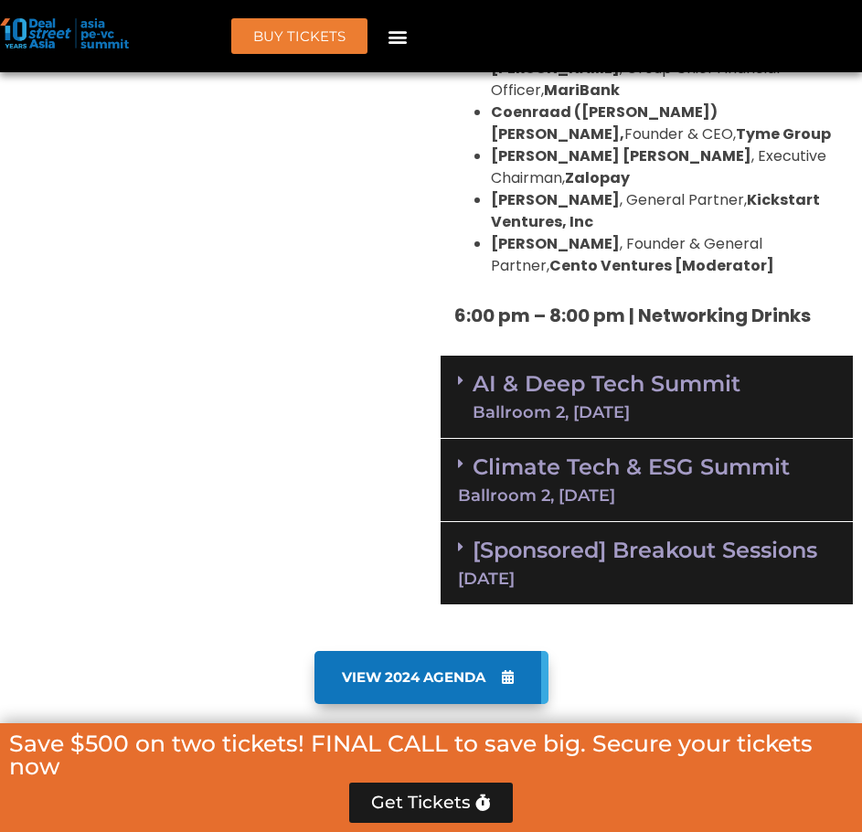
scroll to position [4267, 0]
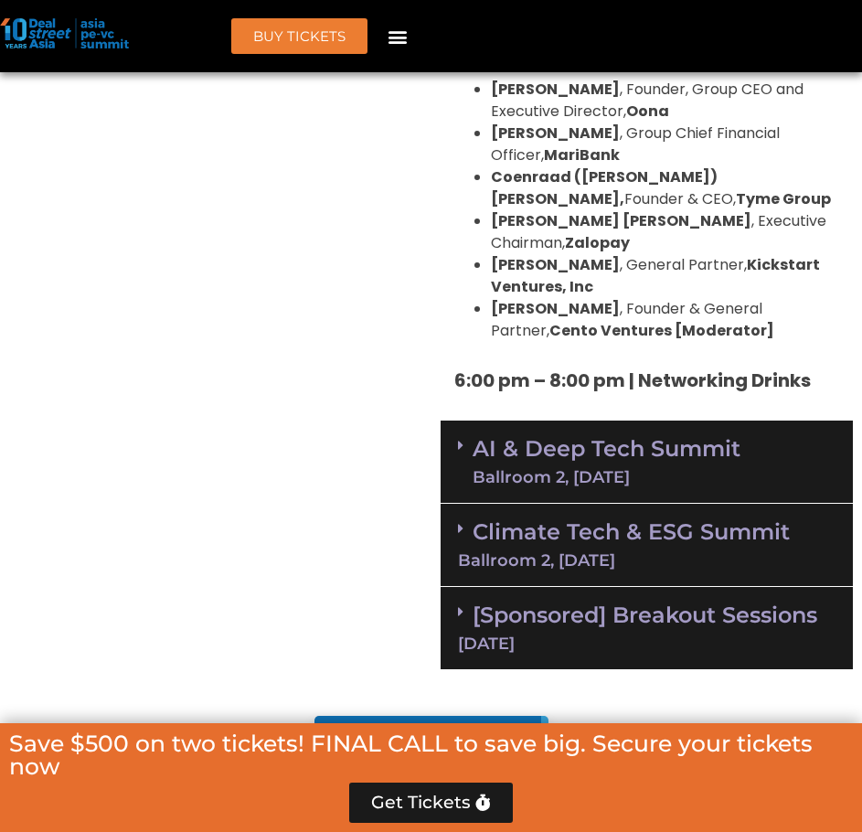
click at [636, 438] on link "AI & Deep Tech Summit Ballroom 2, 11 Sept" at bounding box center [607, 462] width 268 height 48
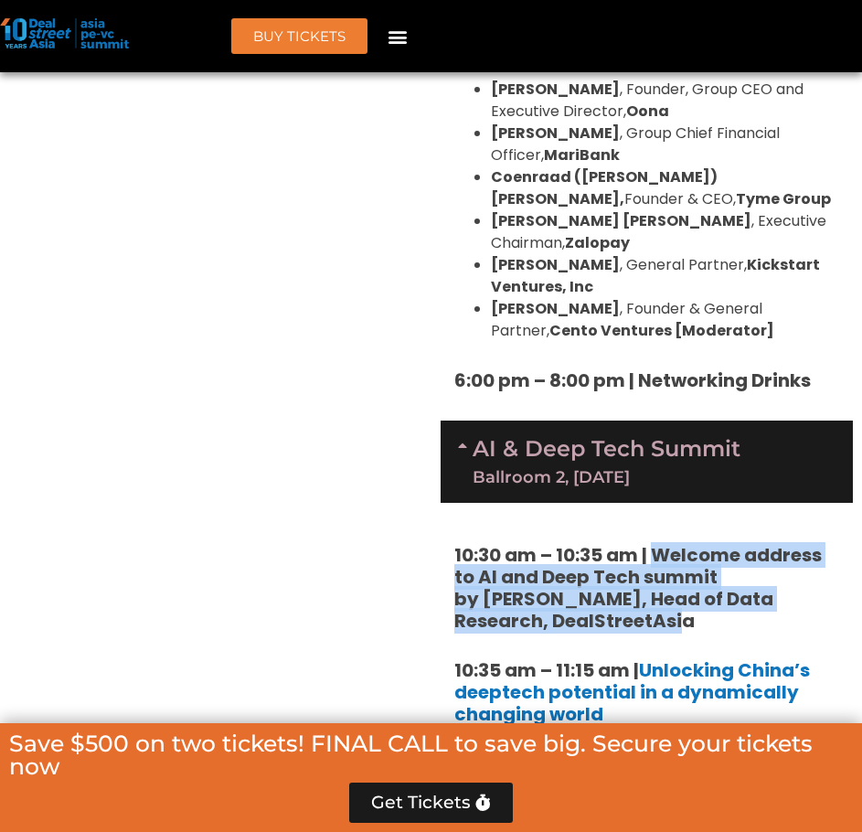
drag, startPoint x: 698, startPoint y: 464, endPoint x: 658, endPoint y: 404, distance: 72.0
click at [658, 544] on h5 "10:30 am – 10:35 am | Welcome address to AI and Deep Tech summit by [PERSON_NAM…" at bounding box center [647, 588] width 386 height 88
copy strong "Welcome address to AI and Deep Tech summit by Andi Haswidi, Head of Data Resear…"
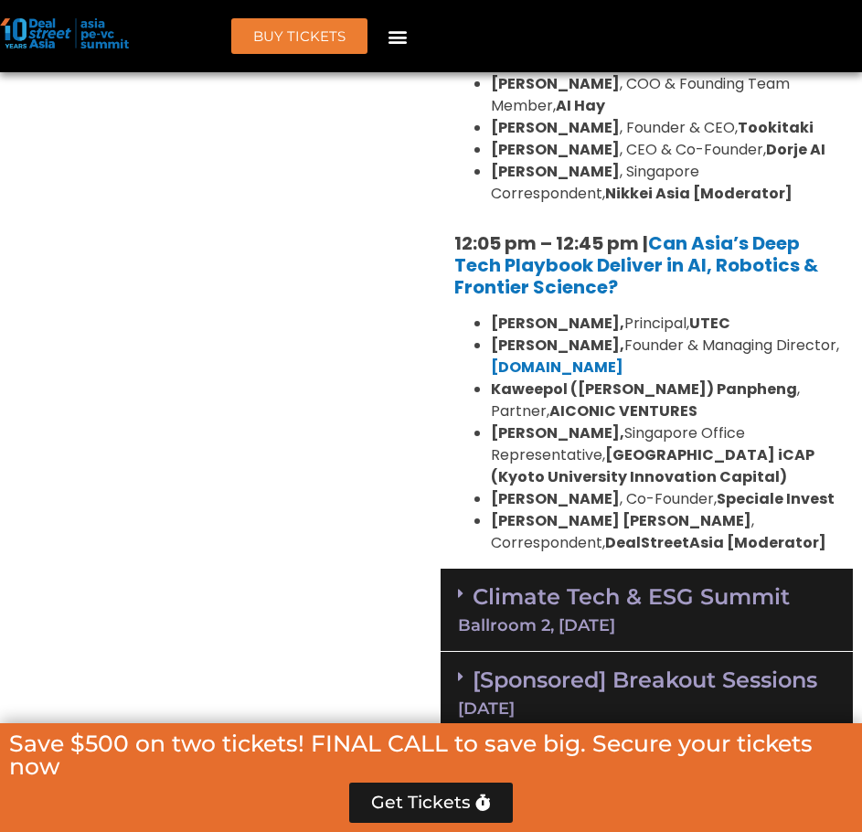
scroll to position [5241, 0]
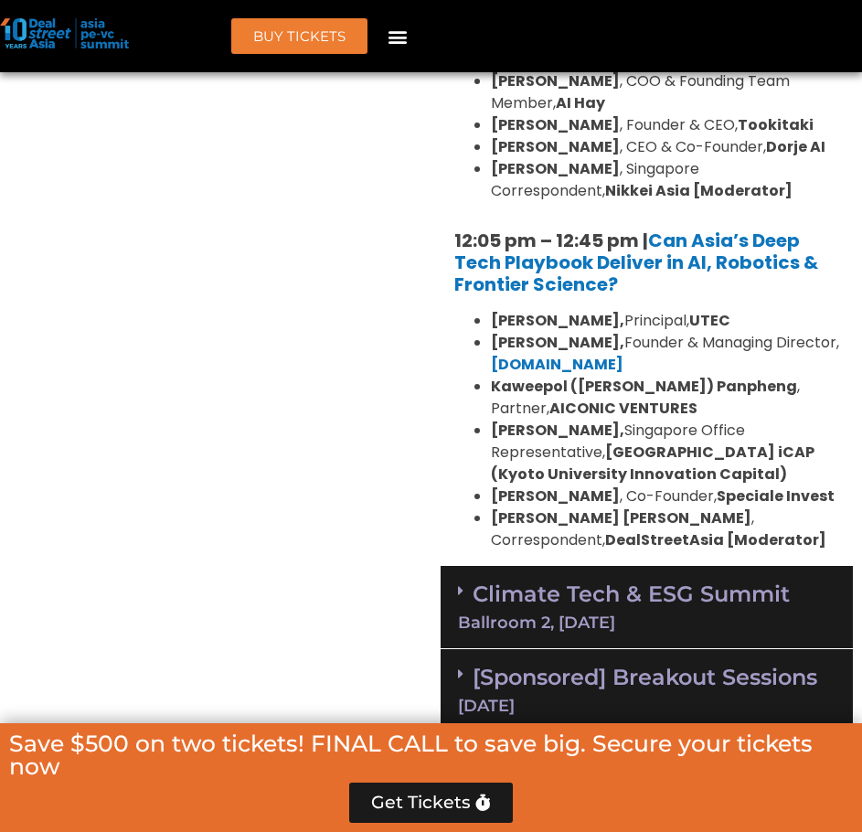
click at [672, 614] on div "Ballroom 2, [DATE]" at bounding box center [647, 622] width 379 height 16
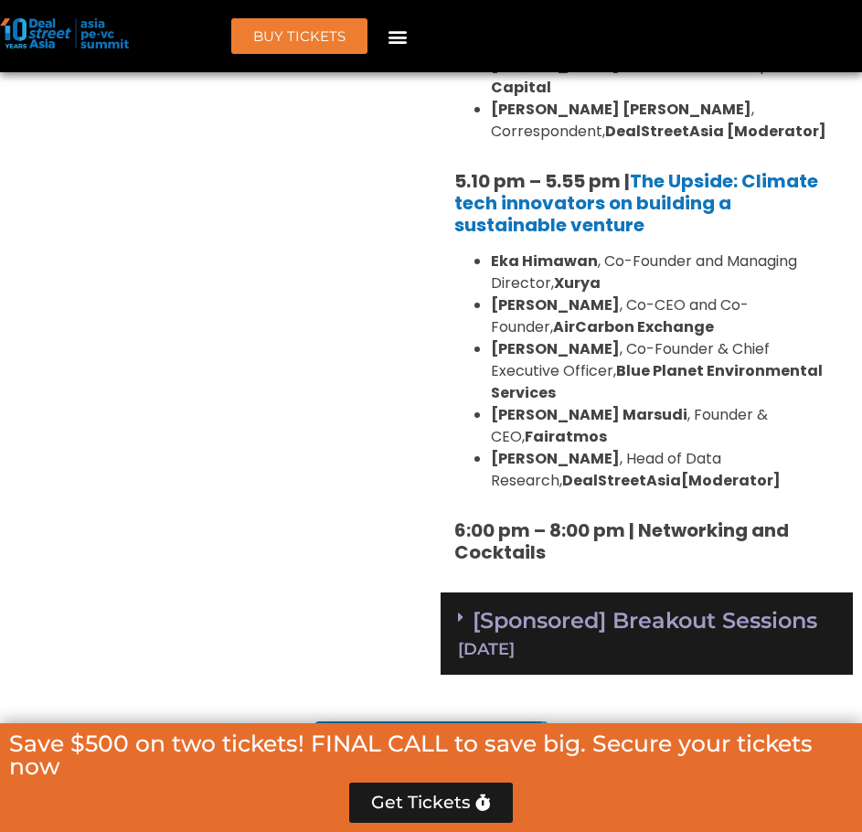
scroll to position [7192, 0]
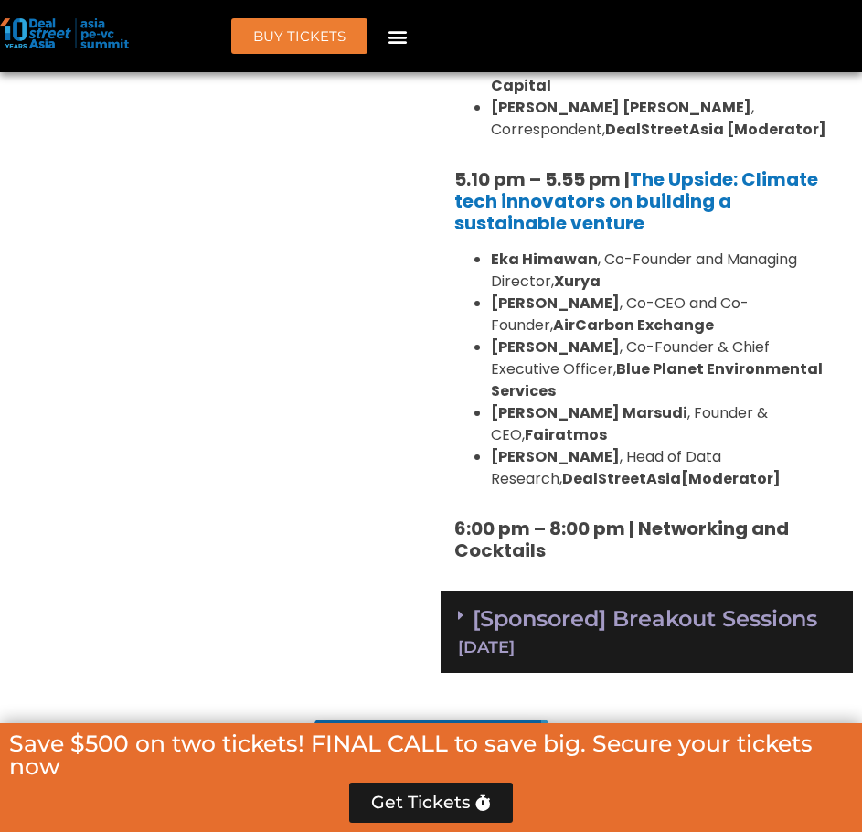
click at [615, 605] on link "[Sponsored] Breakout Sessions 11 Sept" at bounding box center [647, 630] width 379 height 50
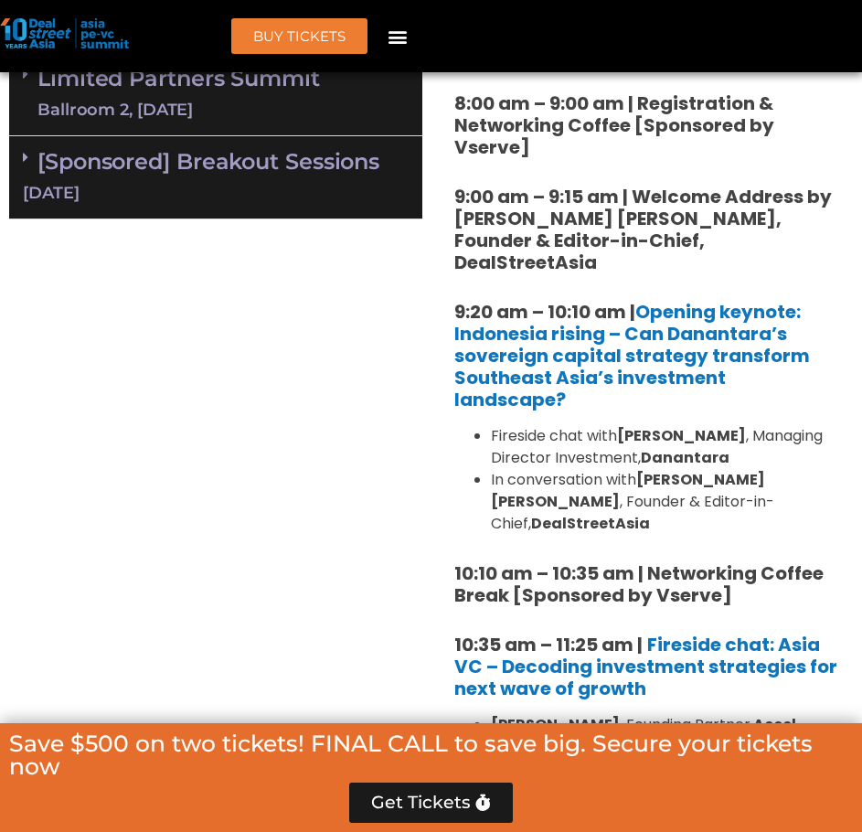
scroll to position [1463, 0]
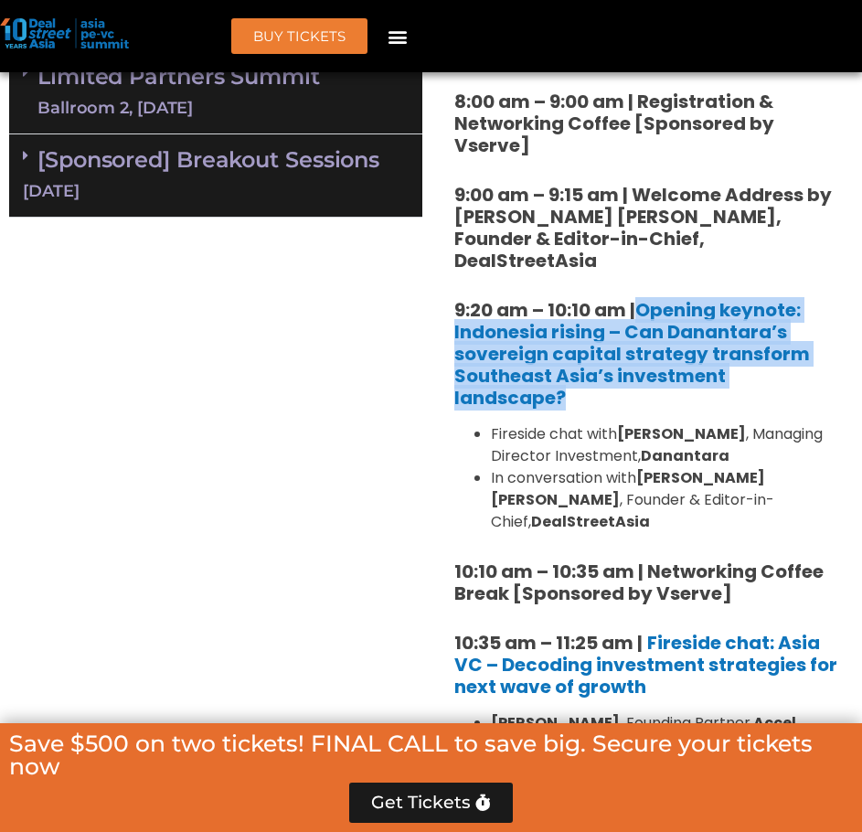
drag, startPoint x: 654, startPoint y: 291, endPoint x: 839, endPoint y: 358, distance: 197.5
copy strong "Opening keynote: Indonesia rising – Can Danantara’s sovereign capital strategy …"
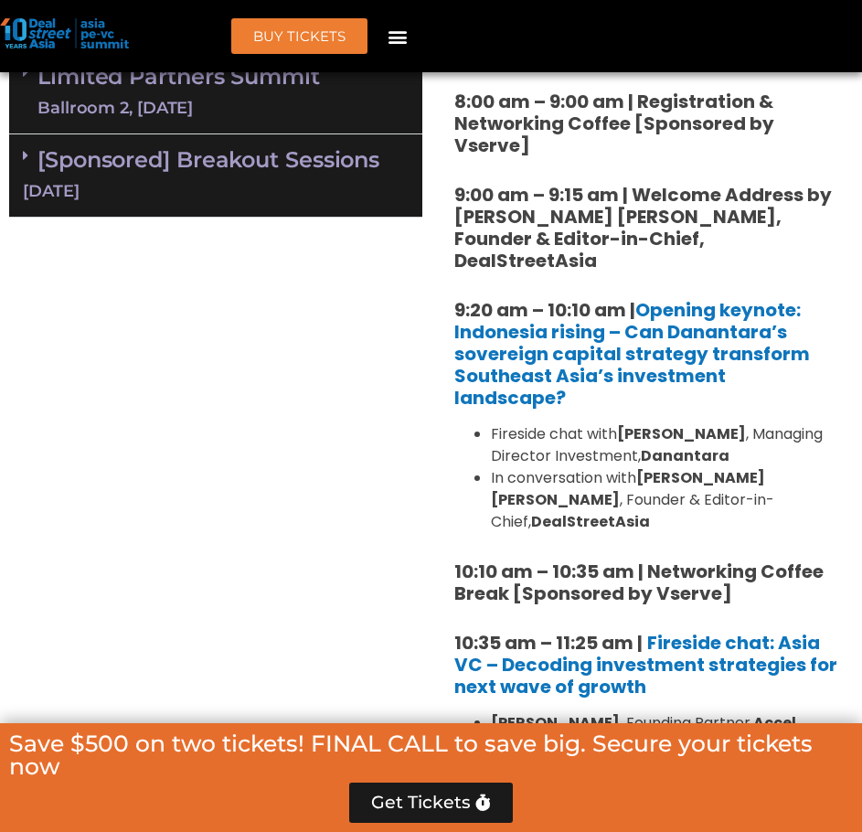
click at [641, 251] on strong "9:00 am – 9:15 am | Welcome Address by Joji Thomas Philip, Founder & Editor-in-…" at bounding box center [643, 227] width 378 height 91
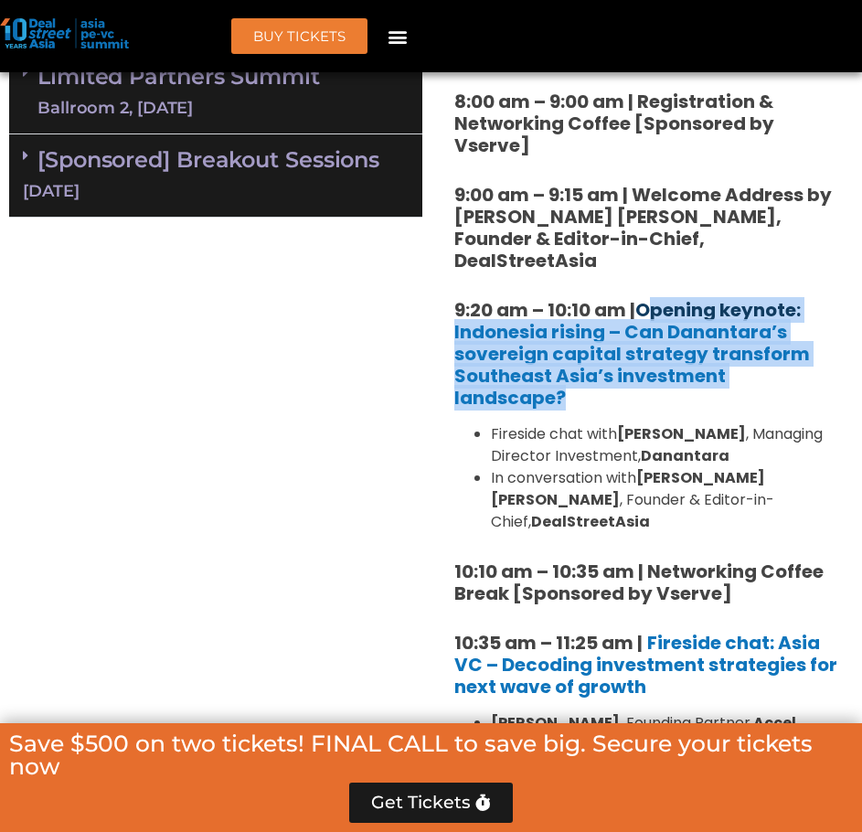
drag, startPoint x: 838, startPoint y: 354, endPoint x: 649, endPoint y: 288, distance: 200.4
click at [649, 297] on link "Opening keynote:" at bounding box center [717, 310] width 165 height 26
drag, startPoint x: 843, startPoint y: 357, endPoint x: 679, endPoint y: 289, distance: 177.4
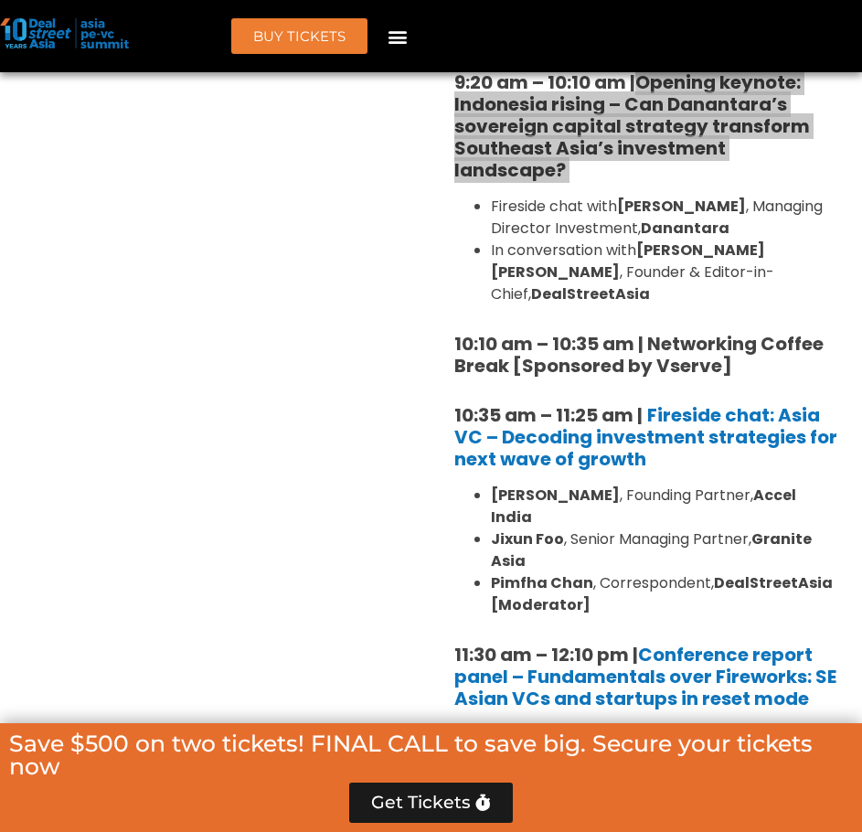
scroll to position [1707, 0]
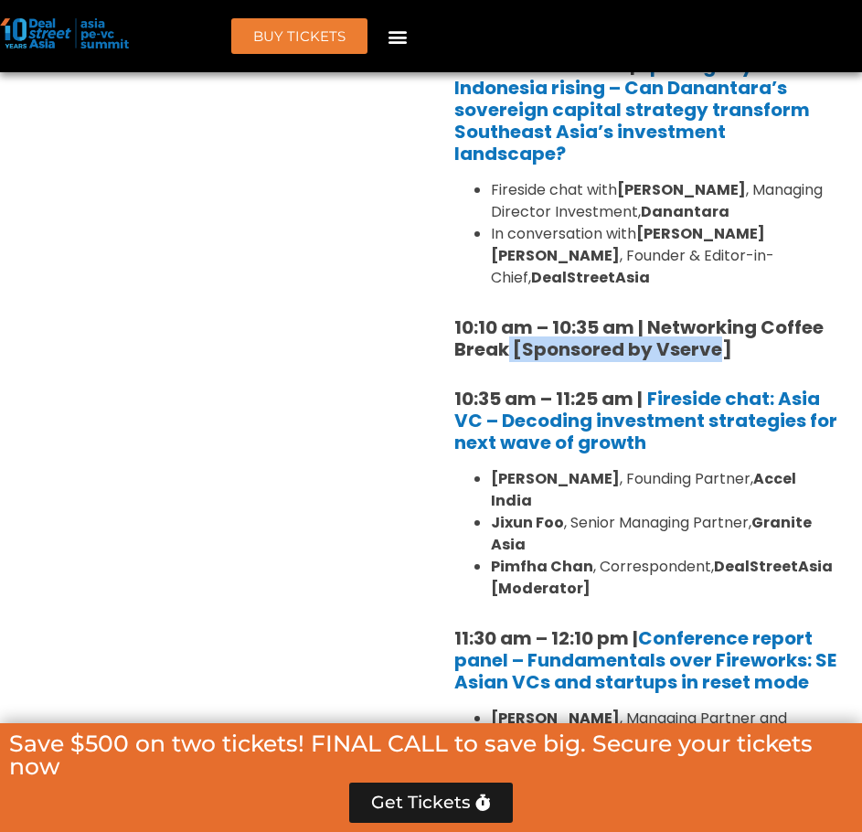
drag, startPoint x: 527, startPoint y: 294, endPoint x: 717, endPoint y: 288, distance: 190.3
click at [717, 315] on strong "10:10 am – 10:35 am | Networking Coffee Break [Sponsored by Vserve]" at bounding box center [638, 339] width 369 height 48
click at [736, 316] on h5 "10:10 am – 10:35 am | Networking Coffee Break [Sponsored by Vserve]" at bounding box center [647, 338] width 386 height 44
drag, startPoint x: 740, startPoint y: 283, endPoint x: 515, endPoint y: 291, distance: 225.1
click at [515, 316] on h5 "10:10 am – 10:35 am | Networking Coffee Break [Sponsored by Vserve]" at bounding box center [647, 338] width 386 height 44
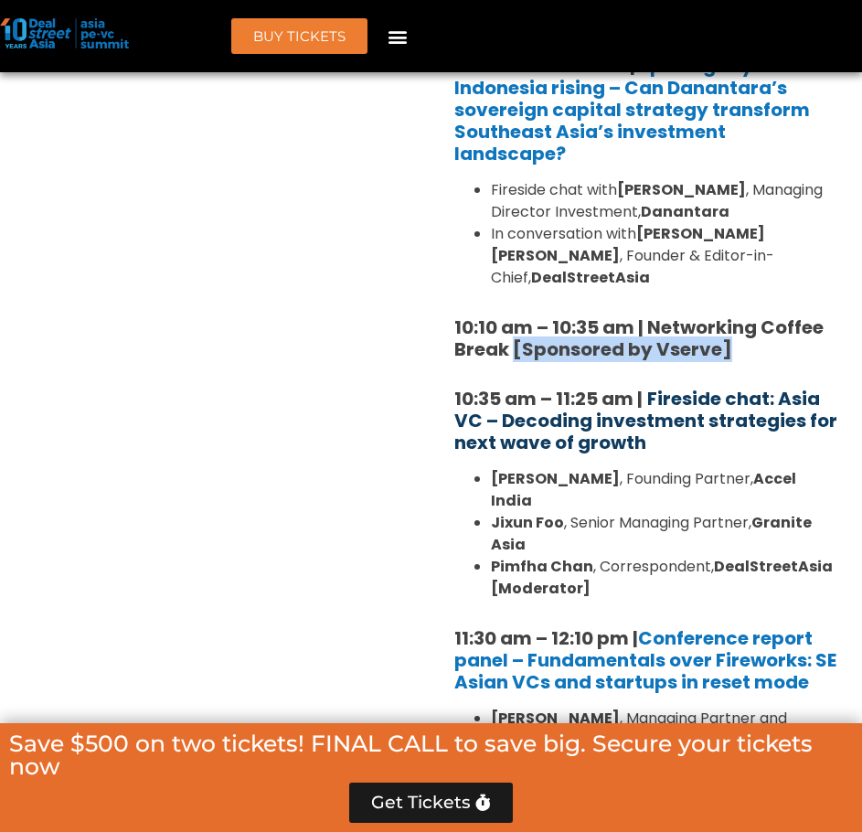
copy strong "[Sponsored by Vserve]"
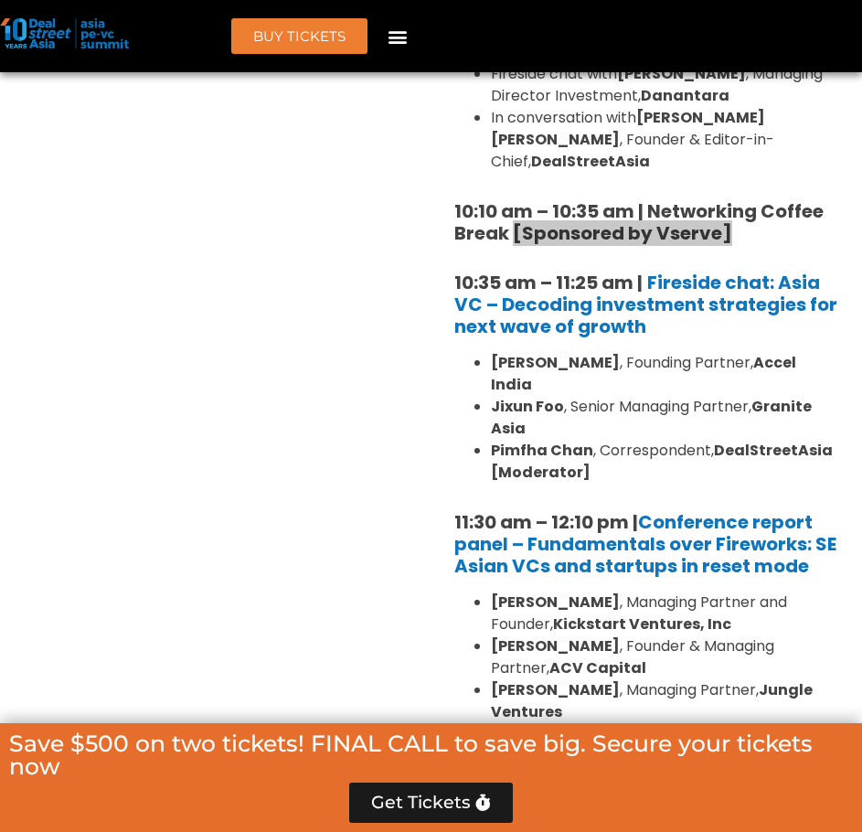
scroll to position [1829, 0]
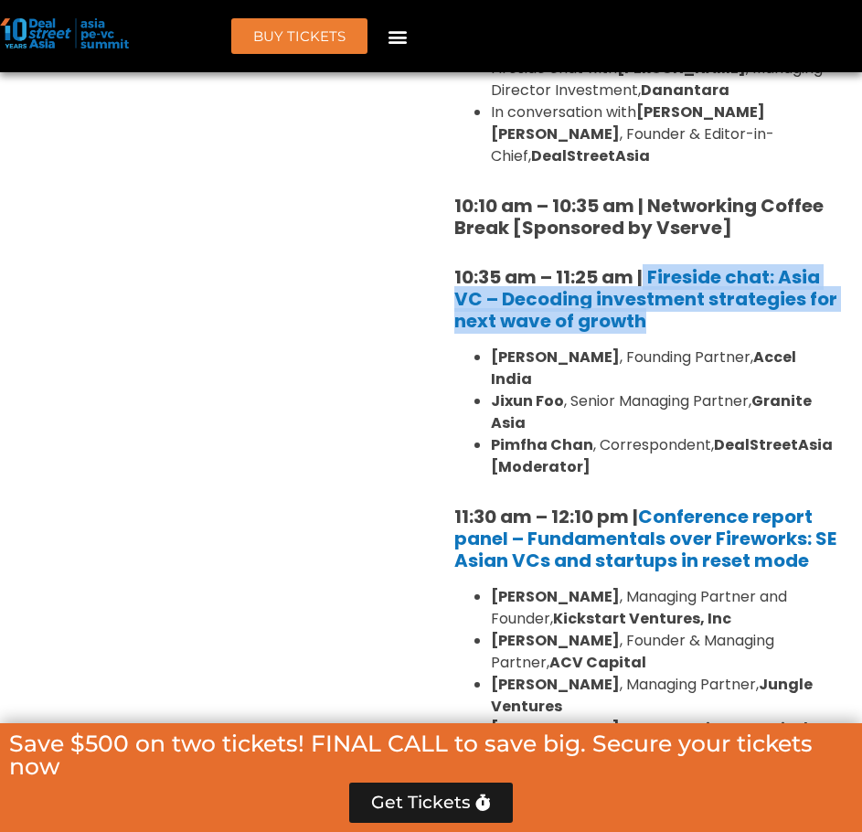
drag, startPoint x: 644, startPoint y: 192, endPoint x: 682, endPoint y: 261, distance: 78.6
click at [668, 266] on h5 "10:35 am – 11:25 am | Fireside chat: Asia VC – Decoding investment strategies f…" at bounding box center [647, 299] width 386 height 66
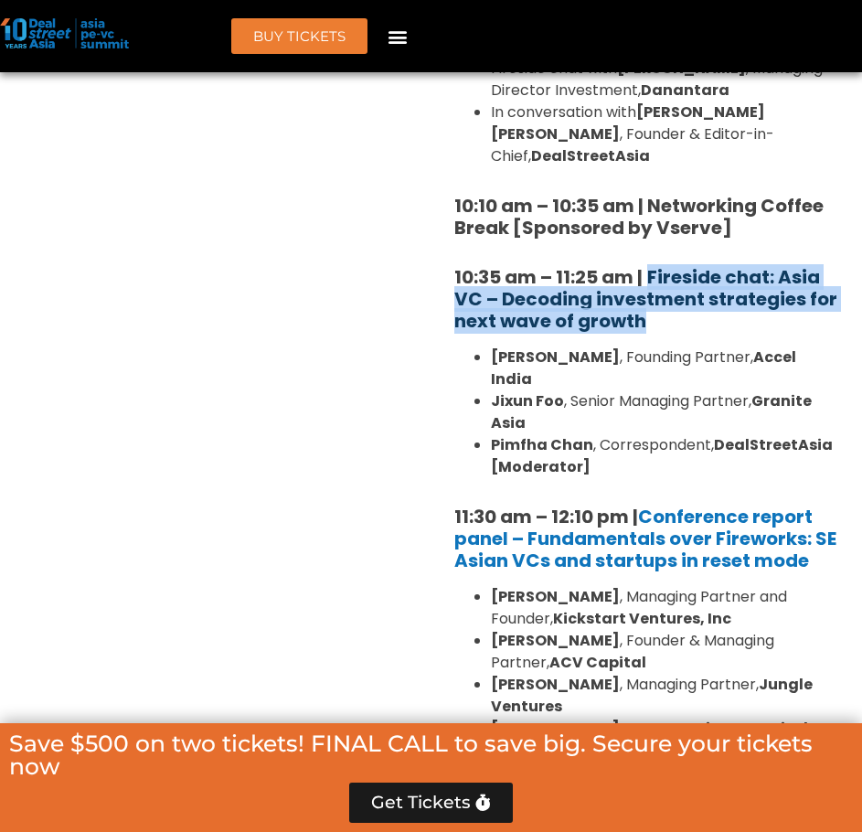
drag, startPoint x: 667, startPoint y: 262, endPoint x: 656, endPoint y: 215, distance: 49.0
click at [656, 266] on h5 "10:35 am – 11:25 am | Fireside chat: Asia VC – Decoding investment strategies f…" at bounding box center [647, 299] width 386 height 66
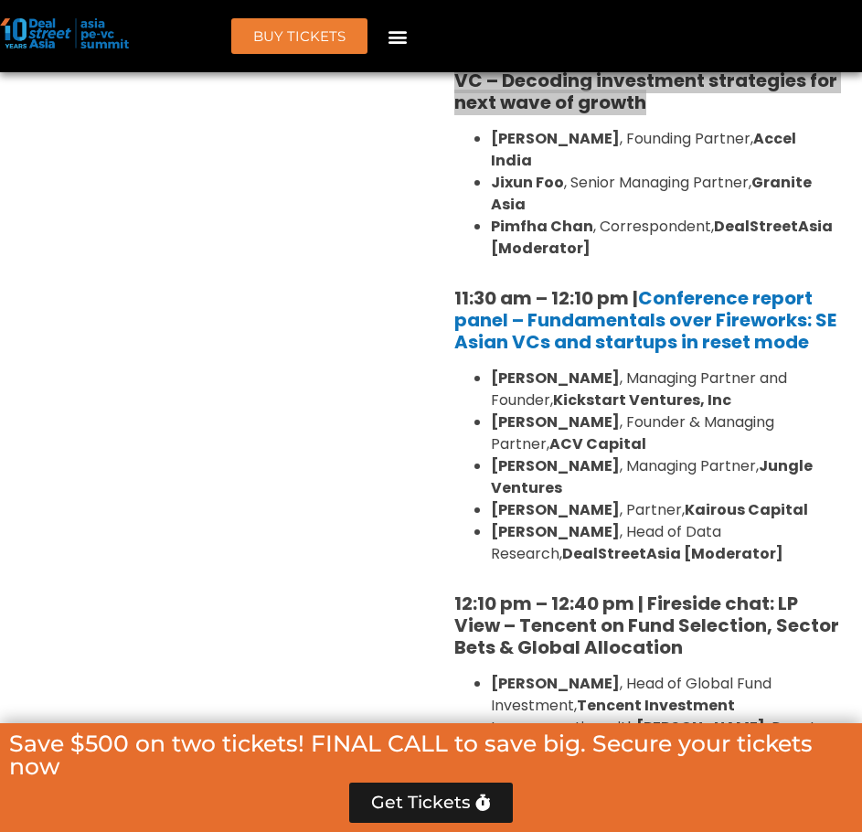
scroll to position [2073, 0]
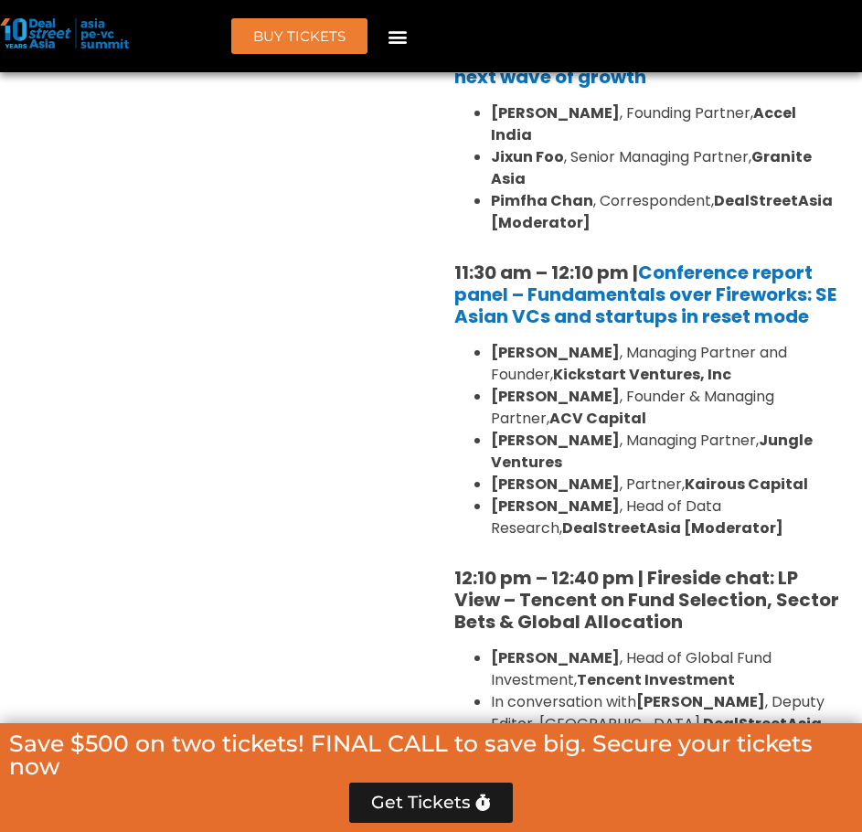
click at [678, 386] on li "Adrian Li , Founder & Managing Partner, ACV Capital" at bounding box center [665, 408] width 349 height 44
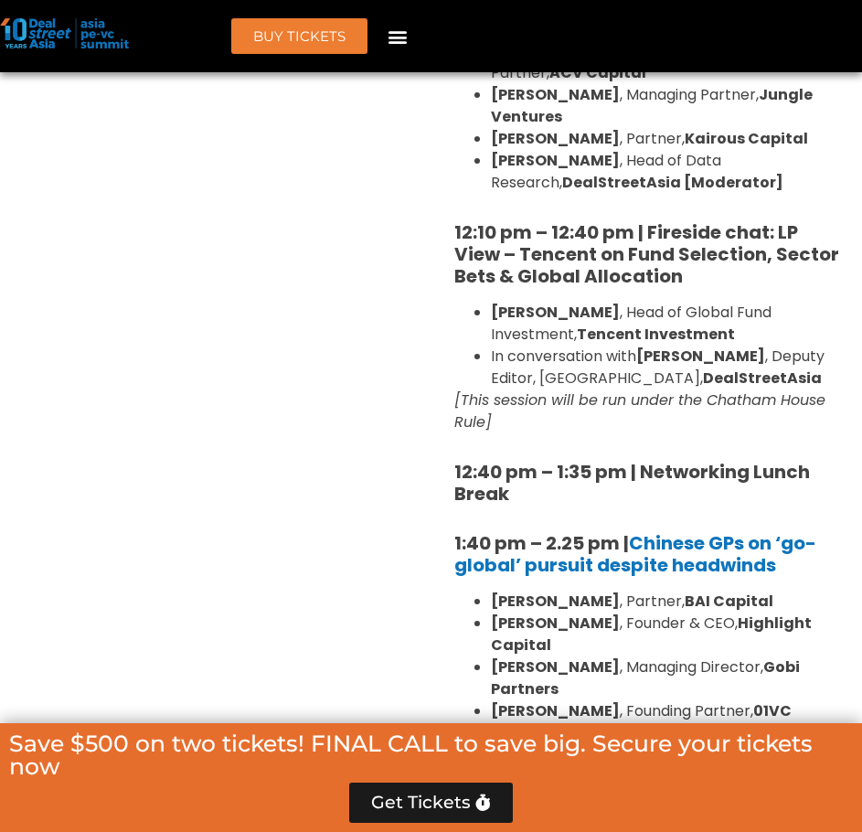
scroll to position [2438, 0]
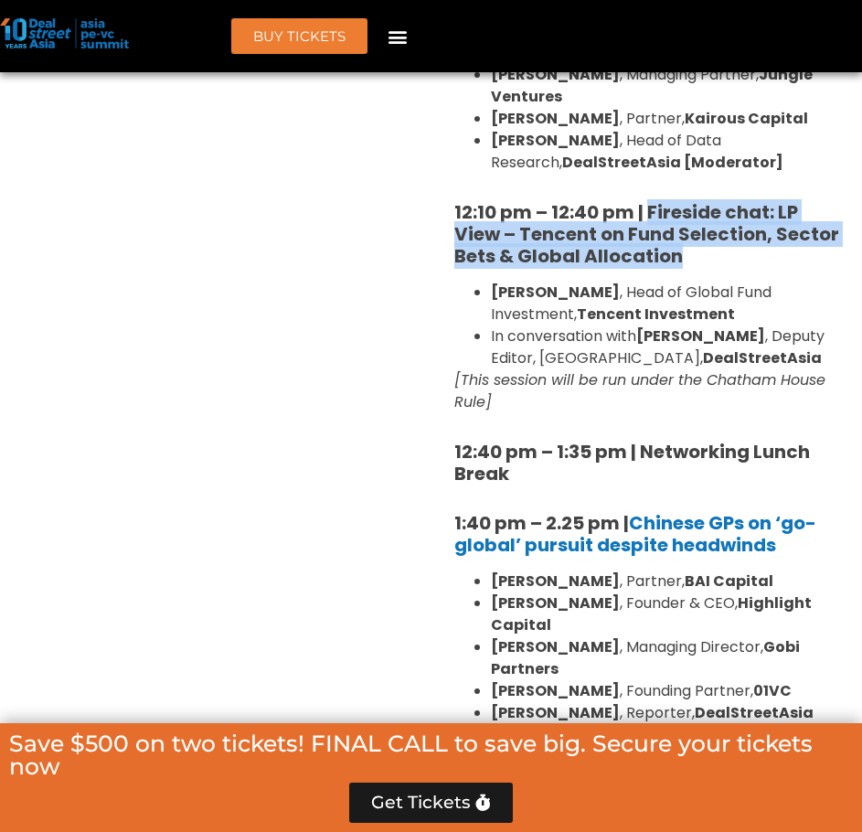
drag, startPoint x: 646, startPoint y: 141, endPoint x: 687, endPoint y: 189, distance: 63.0
click at [687, 201] on h5 "12:10 pm – 12:40 pm | Fireside chat: LP View – Tencent on Fund Selection, Secto…" at bounding box center [647, 234] width 386 height 66
copy strong "Fireside chat: LP View – Tencent on Fund Selection, Sector Bets & Global Alloca…"
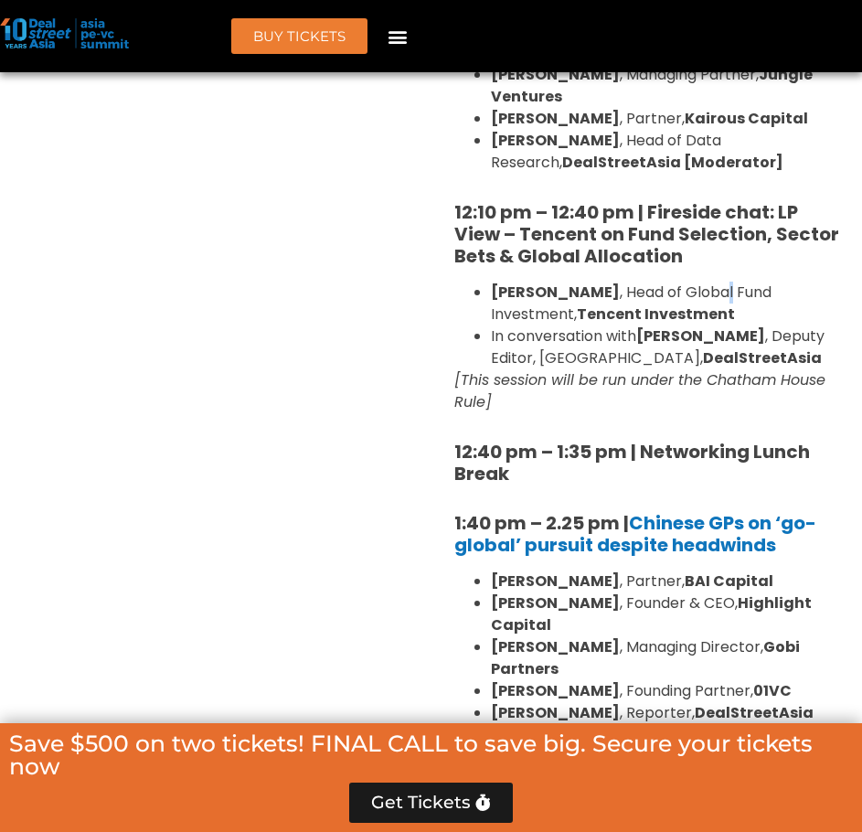
click at [677, 282] on li "Flora Guo , Head of Global Fund Investment, Tencent Investment" at bounding box center [665, 304] width 349 height 44
click at [668, 199] on strong "12:10 pm – 12:40 pm | Fireside chat: LP View – Tencent on Fund Selection, Secto…" at bounding box center [646, 233] width 385 height 69
click at [726, 206] on div "8:00 am – 9:00 am | Registration & Networking Coffee [Sponsored by Vserve] 9:00…" at bounding box center [647, 667] width 386 height 3105
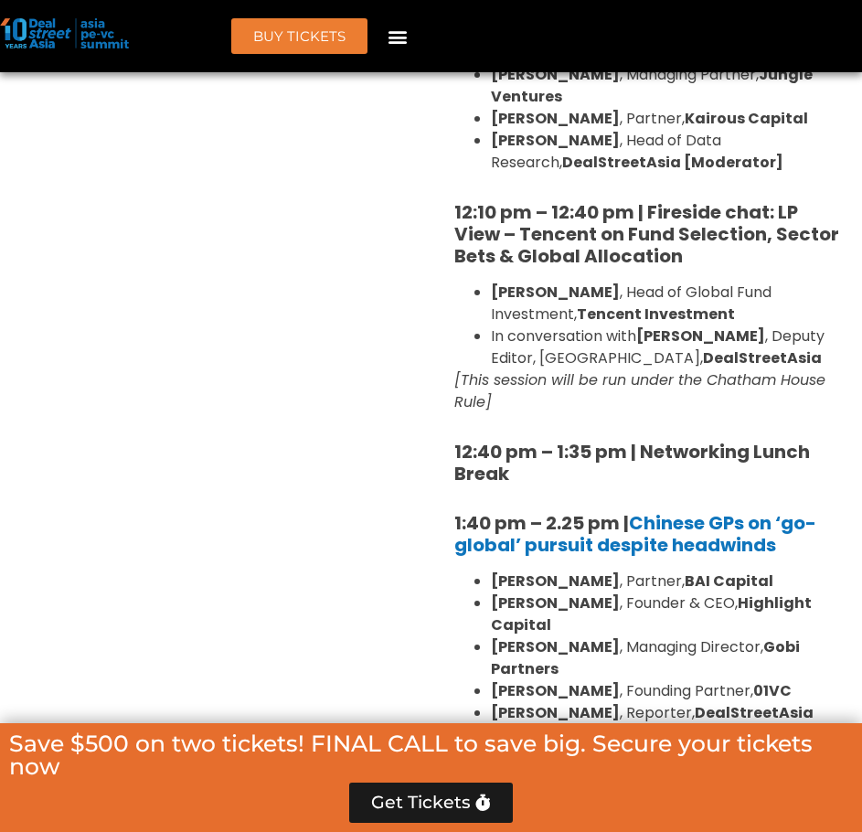
click at [686, 282] on li "Flora Guo , Head of Global Fund Investment, Tencent Investment" at bounding box center [665, 304] width 349 height 44
drag, startPoint x: 474, startPoint y: 309, endPoint x: 539, endPoint y: 335, distance: 69.8
click at [539, 369] on em "[This session will be run under the Chatham House Rule]" at bounding box center [639, 390] width 371 height 43
copy em "[This session will be run under the Chatham House Rule]"
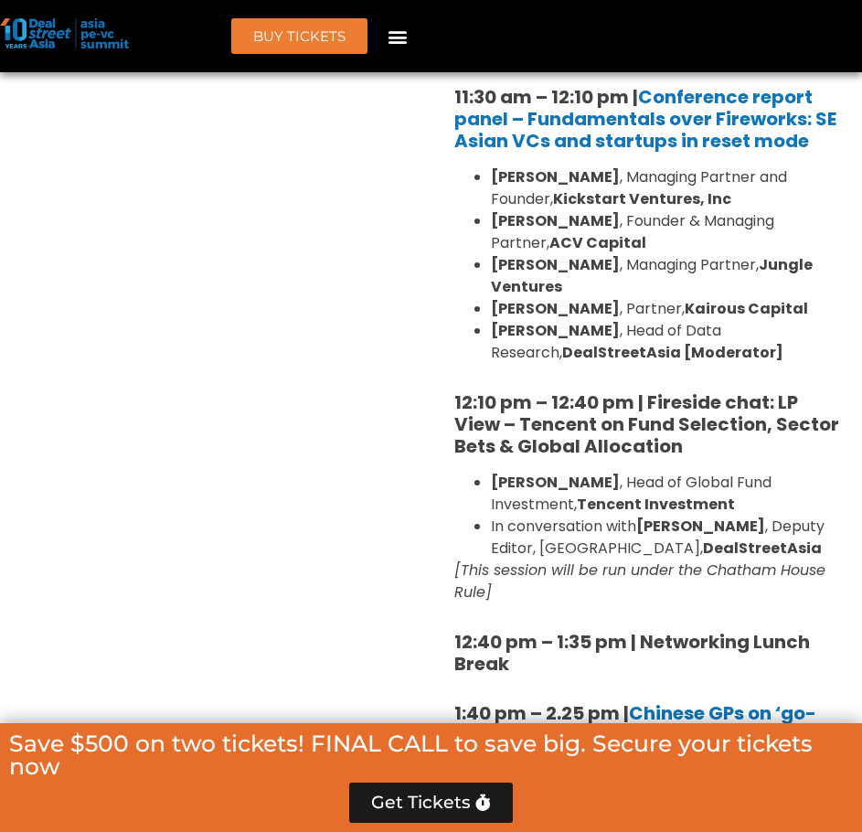
scroll to position [2316, 0]
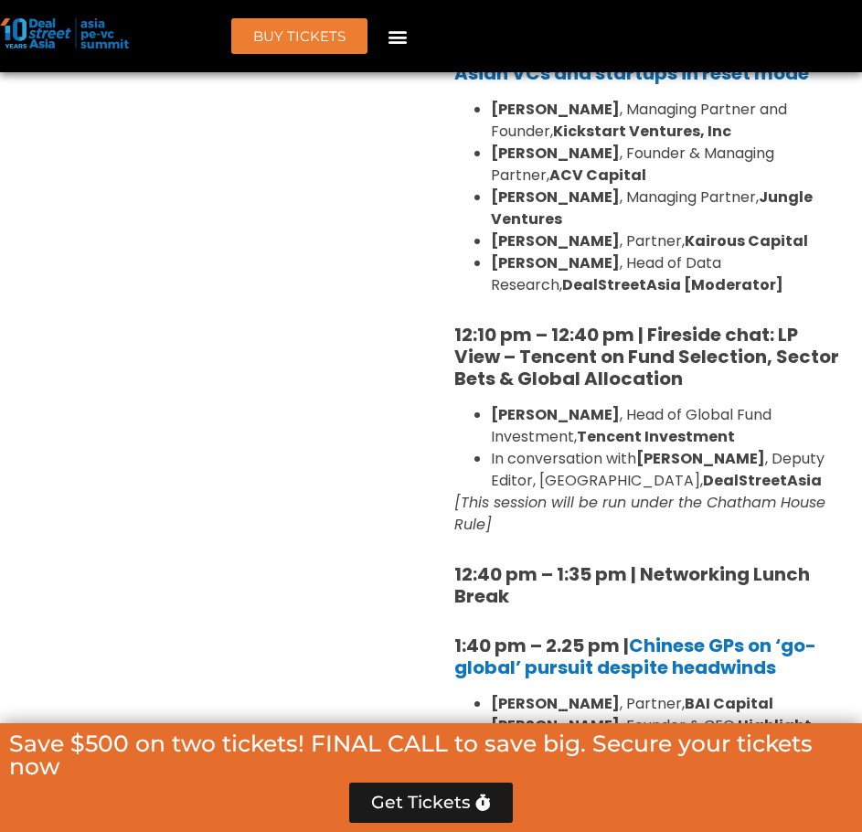
click at [666, 561] on strong "12:40 pm – 1:35 pm | Networking Lunch Break" at bounding box center [632, 585] width 356 height 48
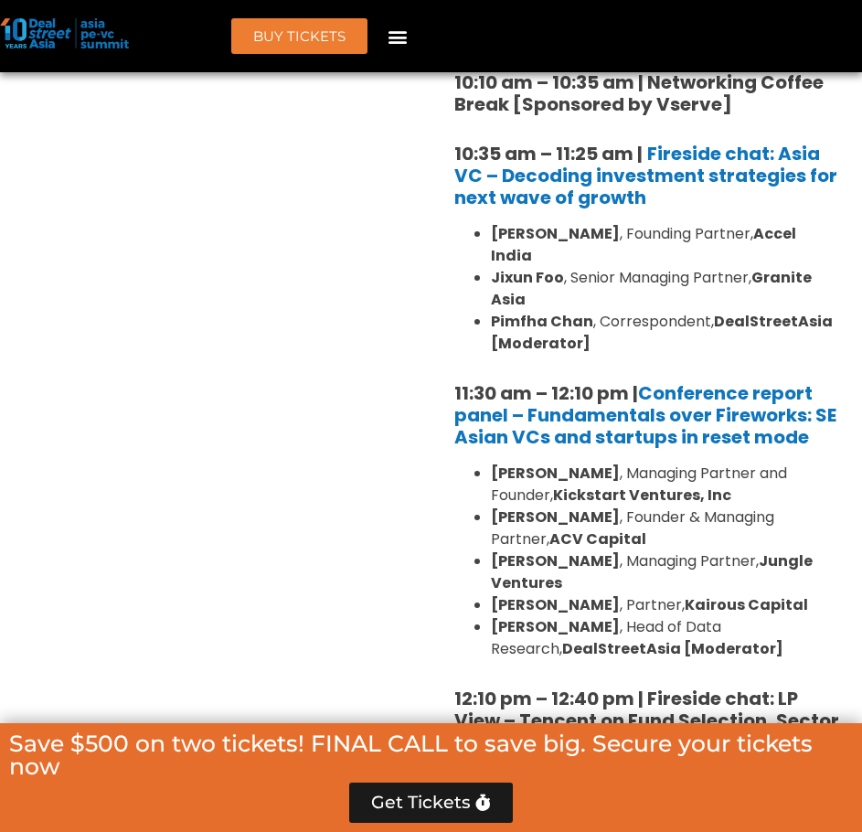
scroll to position [1950, 0]
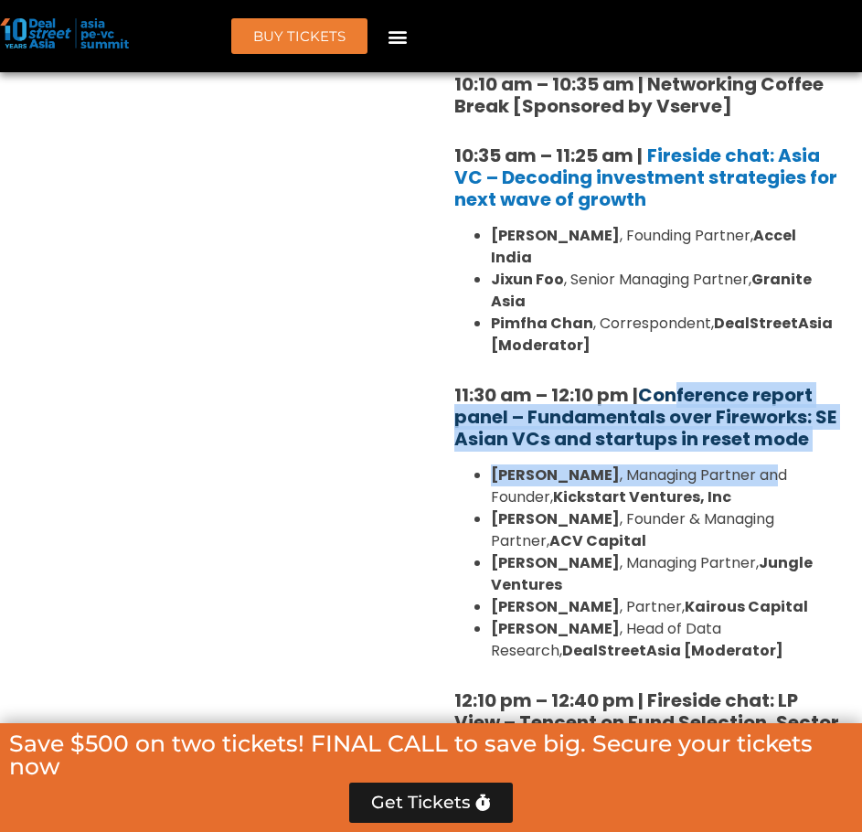
drag, startPoint x: 810, startPoint y: 384, endPoint x: 681, endPoint y: 336, distance: 137.7
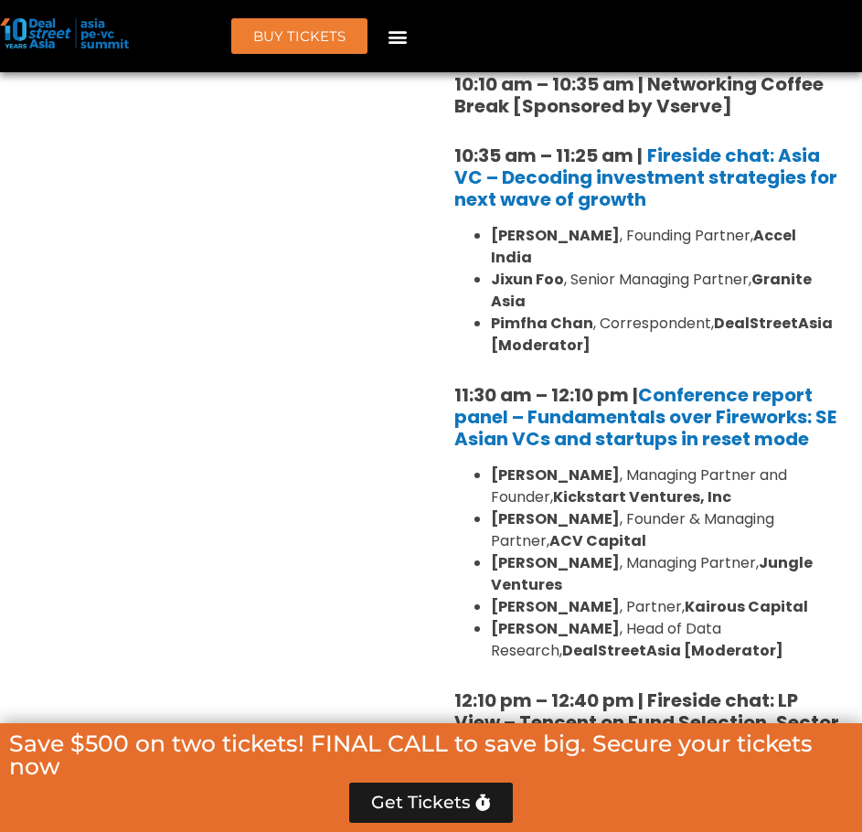
click at [823, 464] on li "Minette B. Navarrete , Managing Partner and Founder, Kickstart Ventures, Inc" at bounding box center [665, 486] width 349 height 44
click at [661, 552] on li "David Gowdey , Managing Partner, Jungle Ventures" at bounding box center [665, 574] width 349 height 44
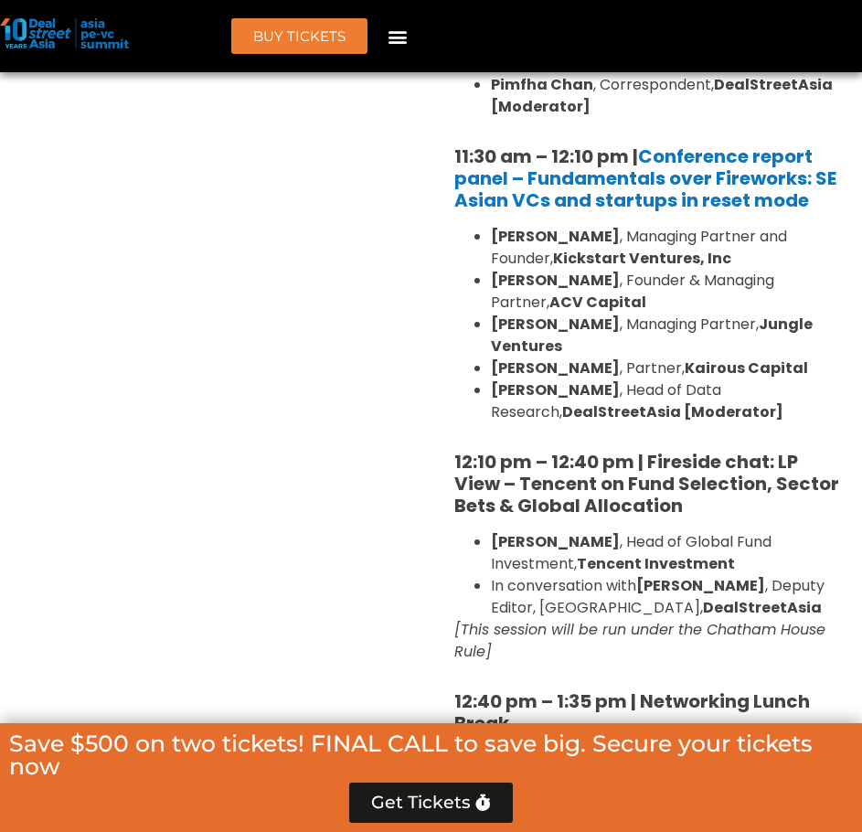
scroll to position [2194, 0]
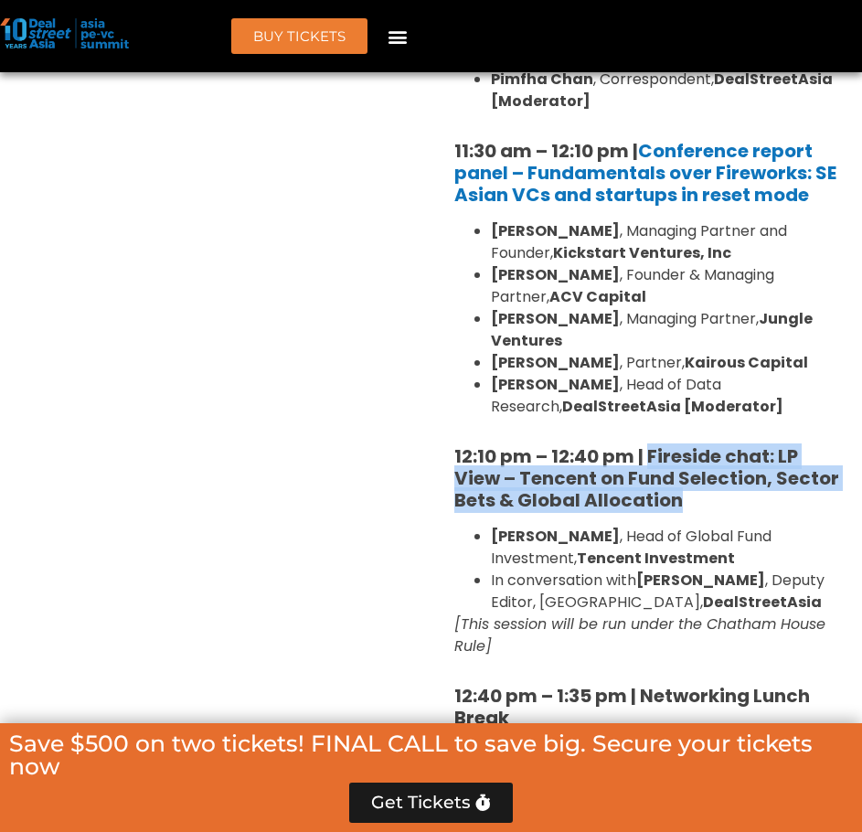
drag, startPoint x: 650, startPoint y: 383, endPoint x: 689, endPoint y: 432, distance: 62.4
click at [689, 445] on h5 "12:10 pm – 12:40 pm | Fireside chat: LP View – Tencent on Fund Selection, Secto…" at bounding box center [647, 478] width 386 height 66
copy strong "Fireside chat: LP View – Tencent on Fund Selection, Sector Bets & Global Alloca…"
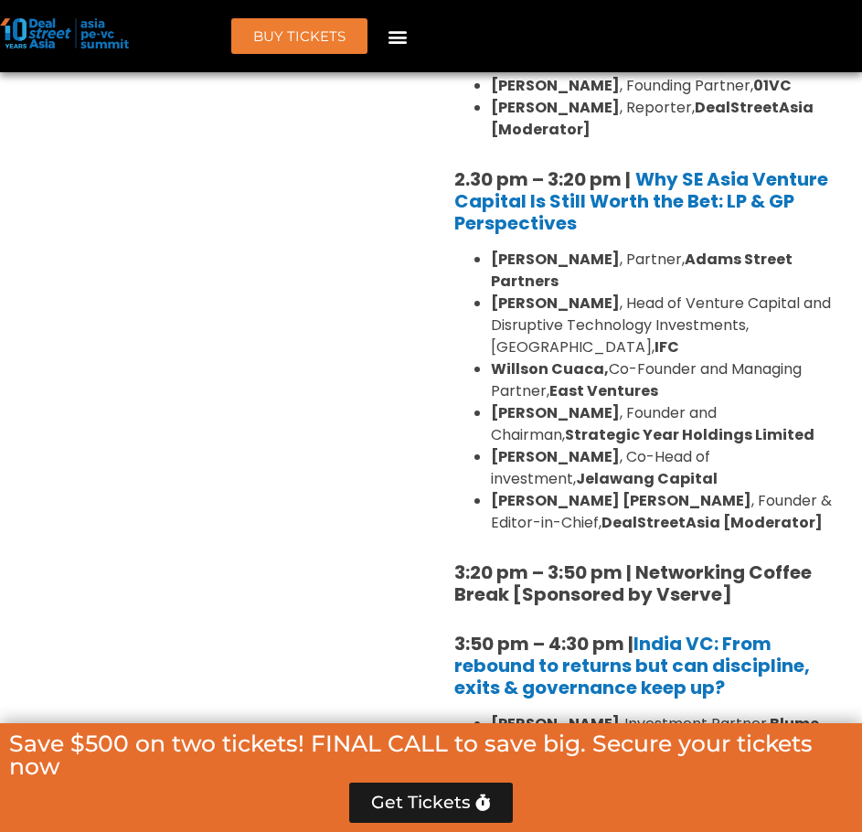
scroll to position [3047, 0]
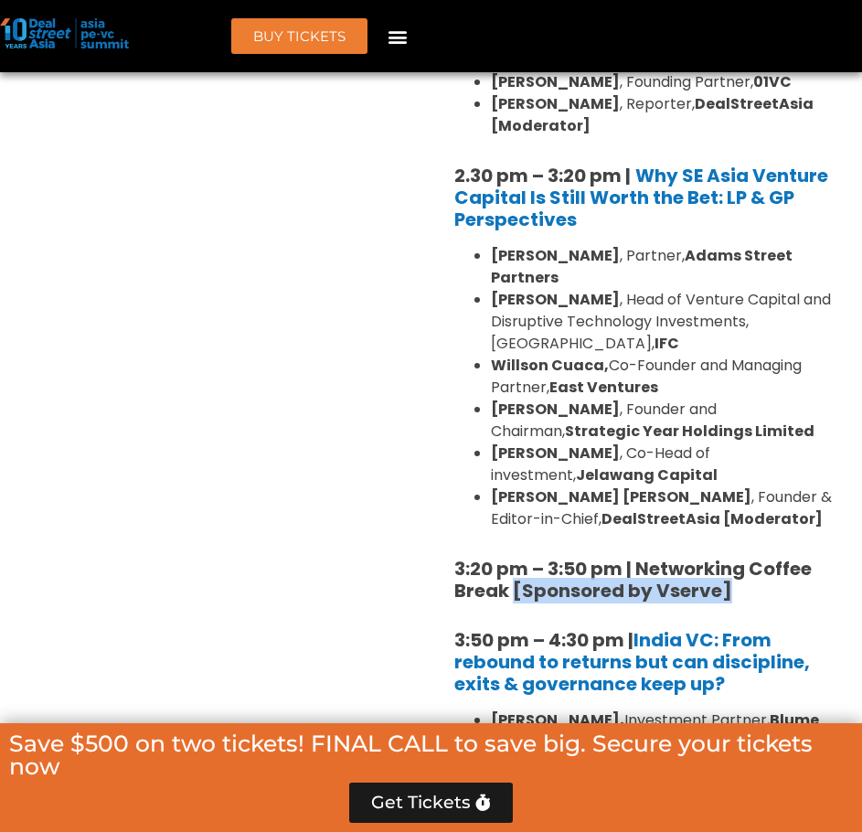
drag, startPoint x: 526, startPoint y: 481, endPoint x: 730, endPoint y: 486, distance: 204.0
click at [730, 558] on h5 "3:20 pm – 3:50 pm | Networking Coffee Break [Sponsored by Vserve]" at bounding box center [647, 580] width 386 height 44
copy strong "[Sponsored by Vserve]"
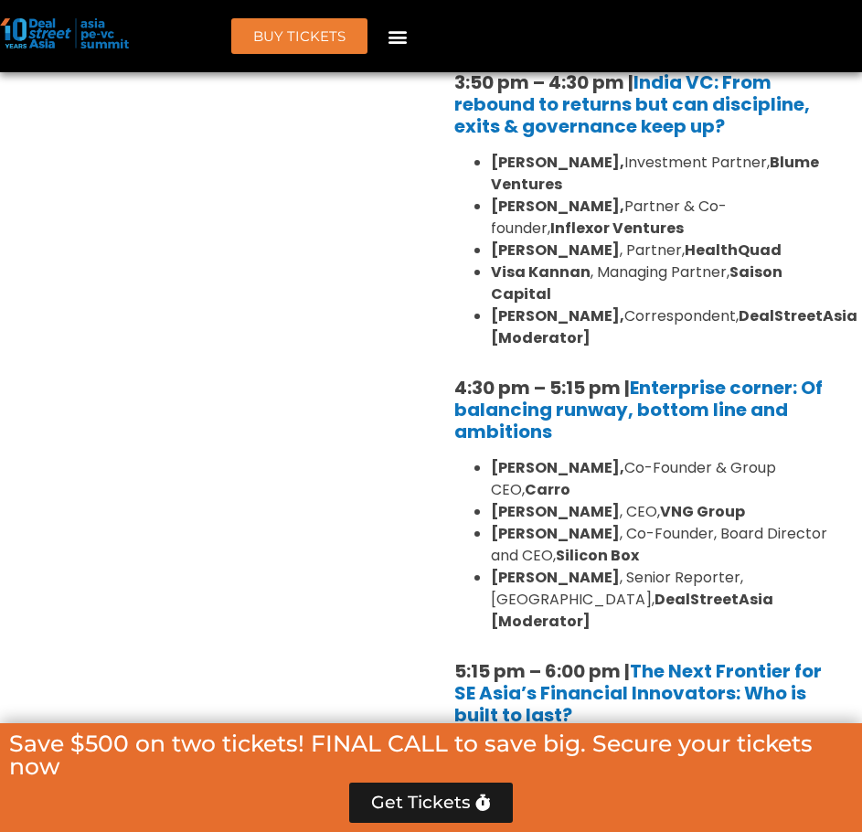
scroll to position [3657, 0]
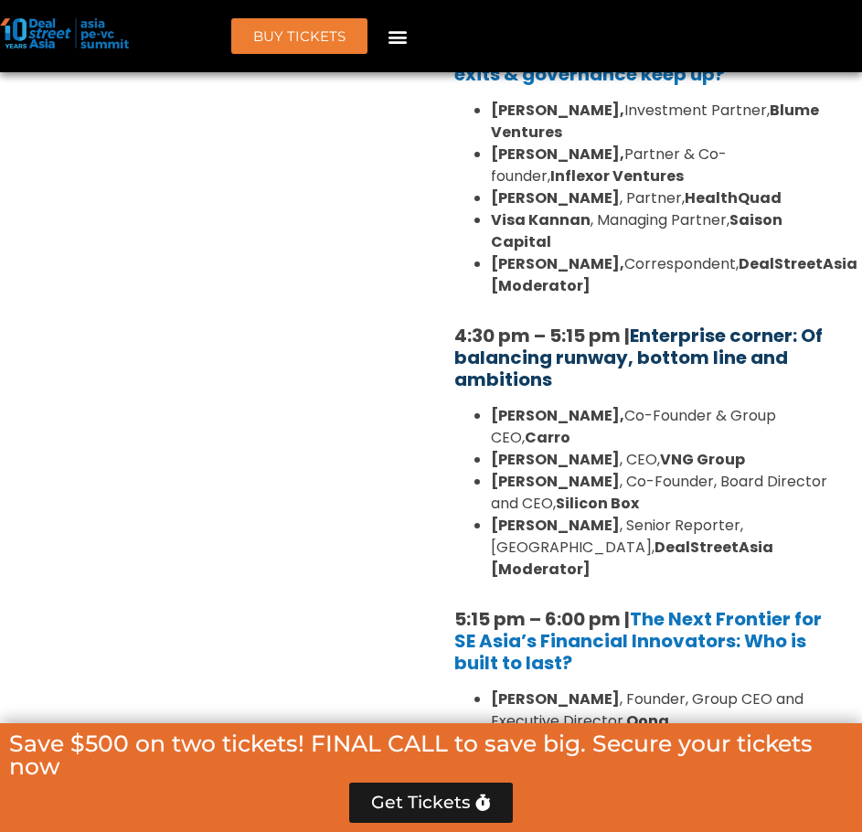
click at [750, 323] on link "Enterprise corner: Of balancing runway, bottom line and ambitions" at bounding box center [638, 357] width 368 height 69
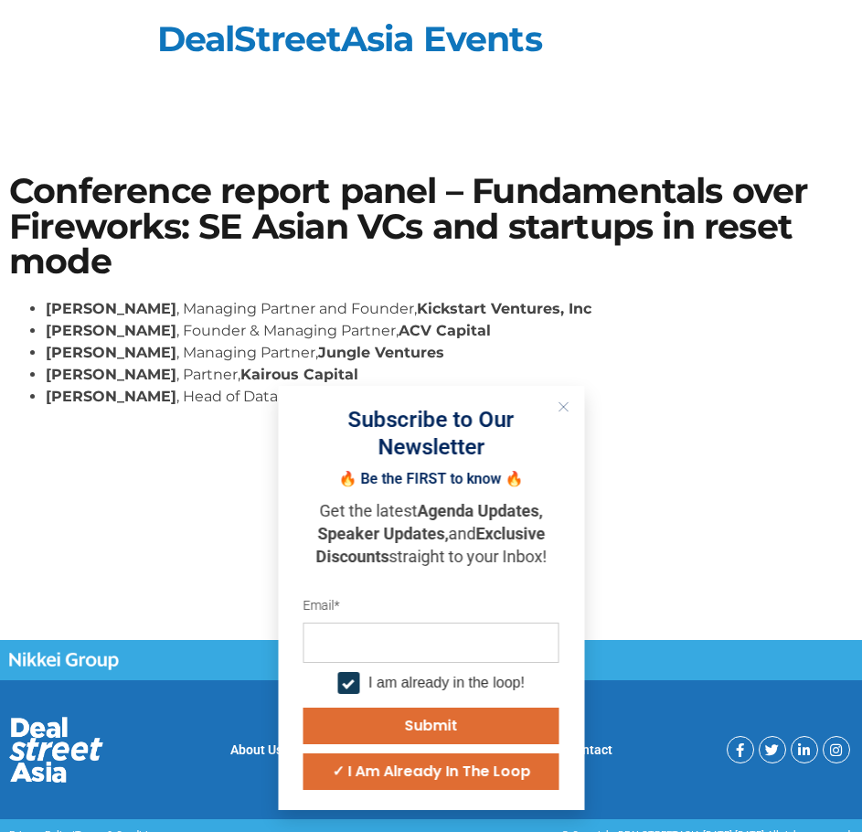
click at [733, 241] on h1 "Conference report panel – Fundamentals over Fireworks: SE Asian VCs and startup…" at bounding box center [431, 226] width 844 height 105
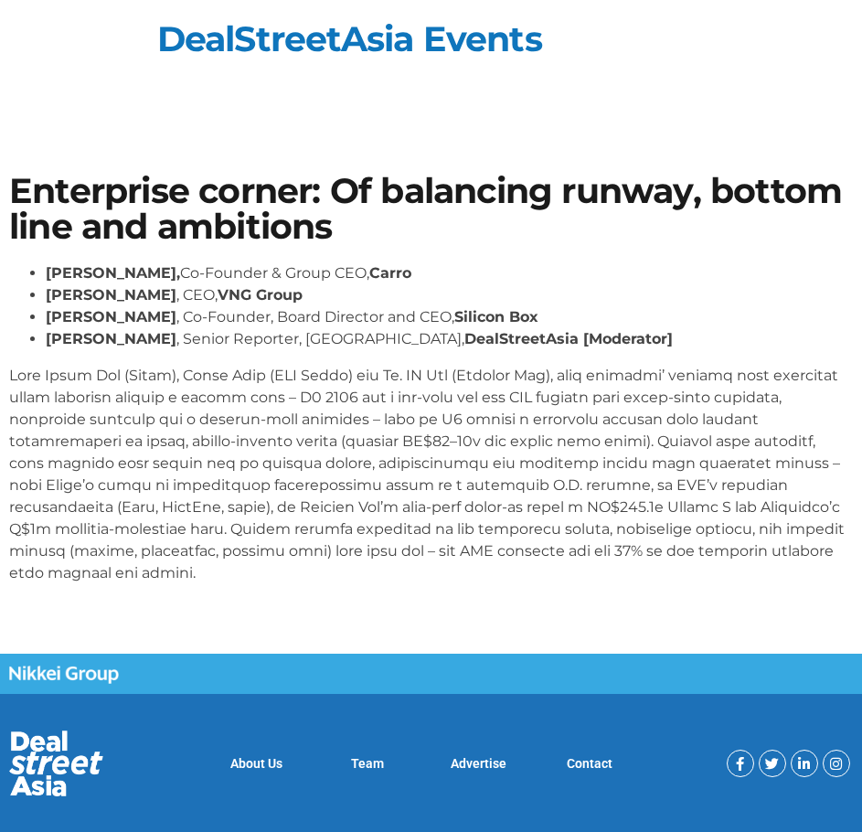
click at [296, 369] on p at bounding box center [431, 474] width 844 height 219
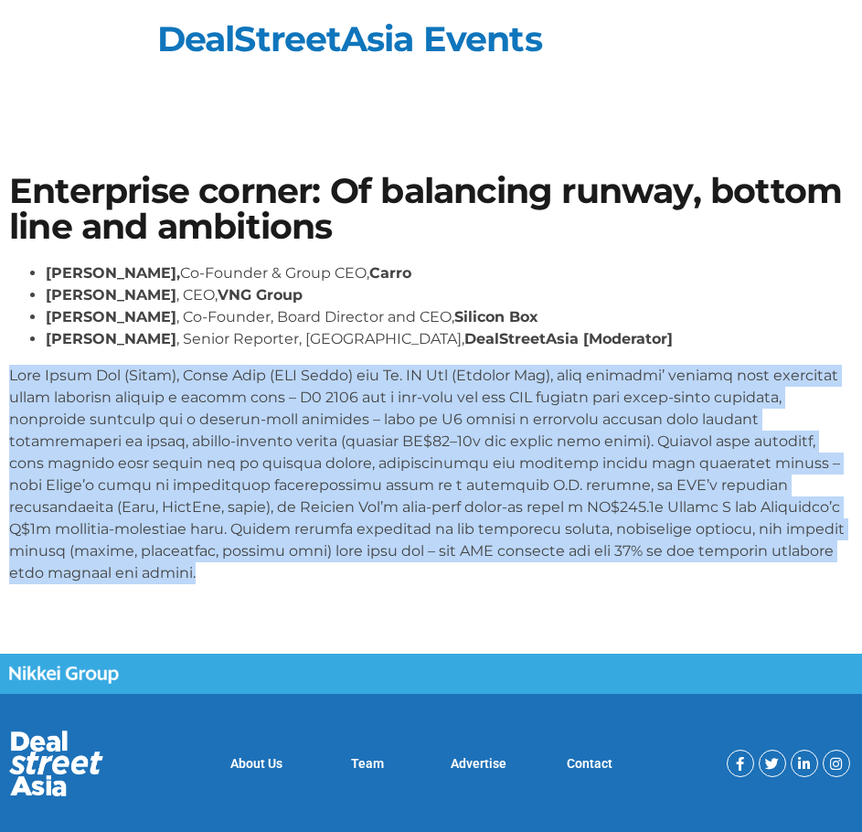
drag, startPoint x: 14, startPoint y: 374, endPoint x: 826, endPoint y: 548, distance: 830.2
click at [826, 548] on p at bounding box center [431, 474] width 844 height 219
copy p "Lore Ipsum Dol (Sitam), Conse Adip (ELI Seddo) eiu Te. IN Utl (Etdolor Mag), al…"
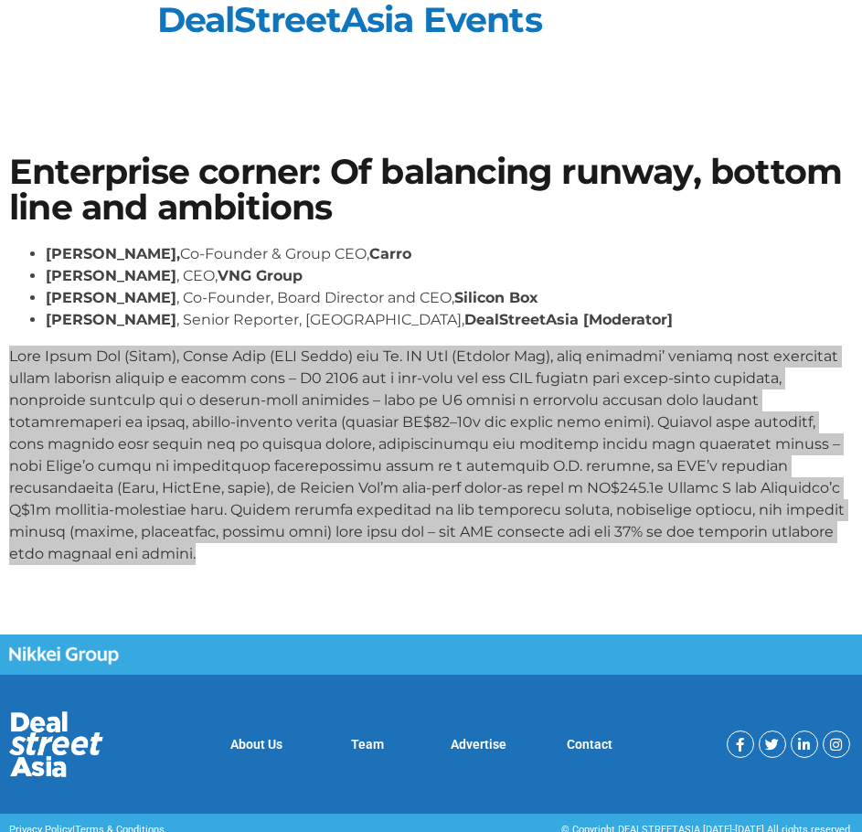
scroll to position [21, 0]
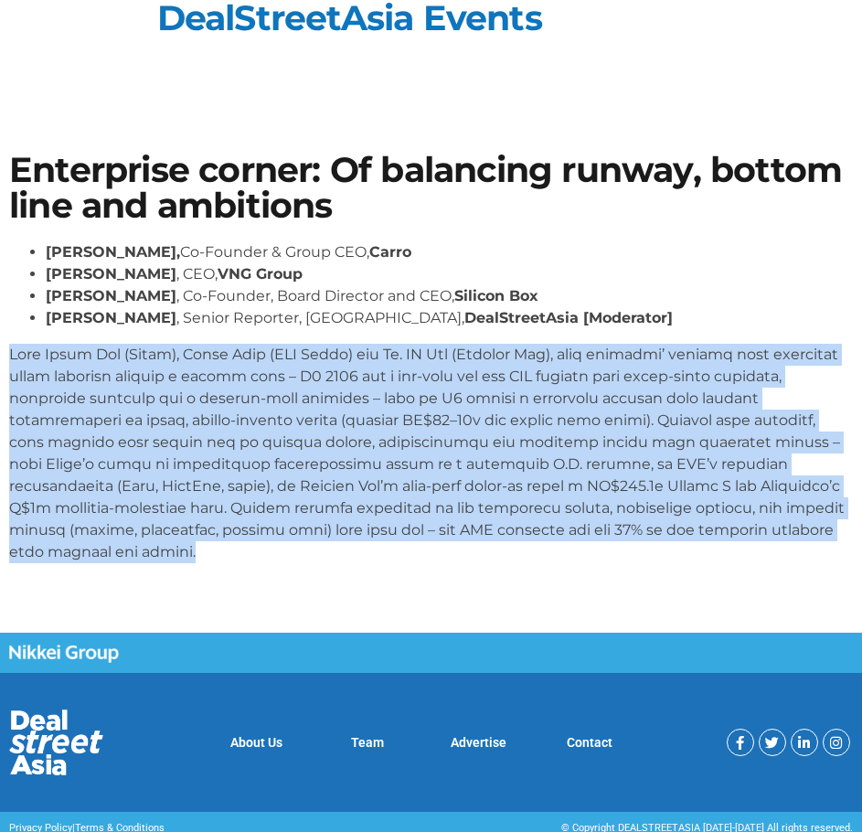
drag, startPoint x: 486, startPoint y: 376, endPoint x: 447, endPoint y: 311, distance: 75.9
click at [486, 376] on p at bounding box center [431, 453] width 844 height 219
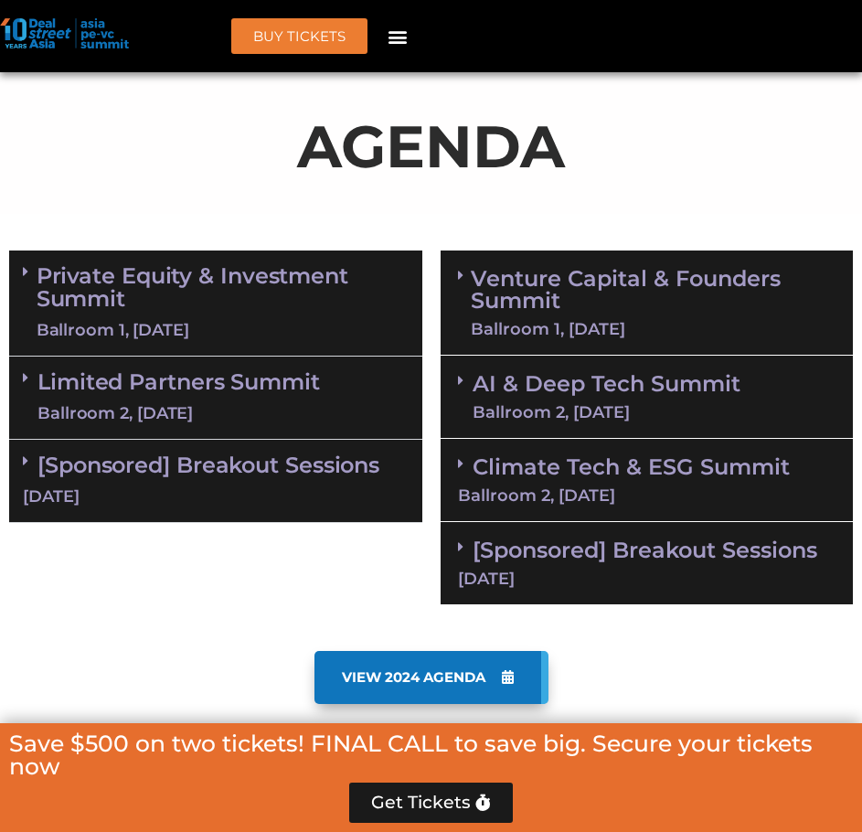
click at [599, 313] on link "Venture Capital & Founders​ Summit Ballroom 1, [DATE]" at bounding box center [653, 302] width 365 height 69
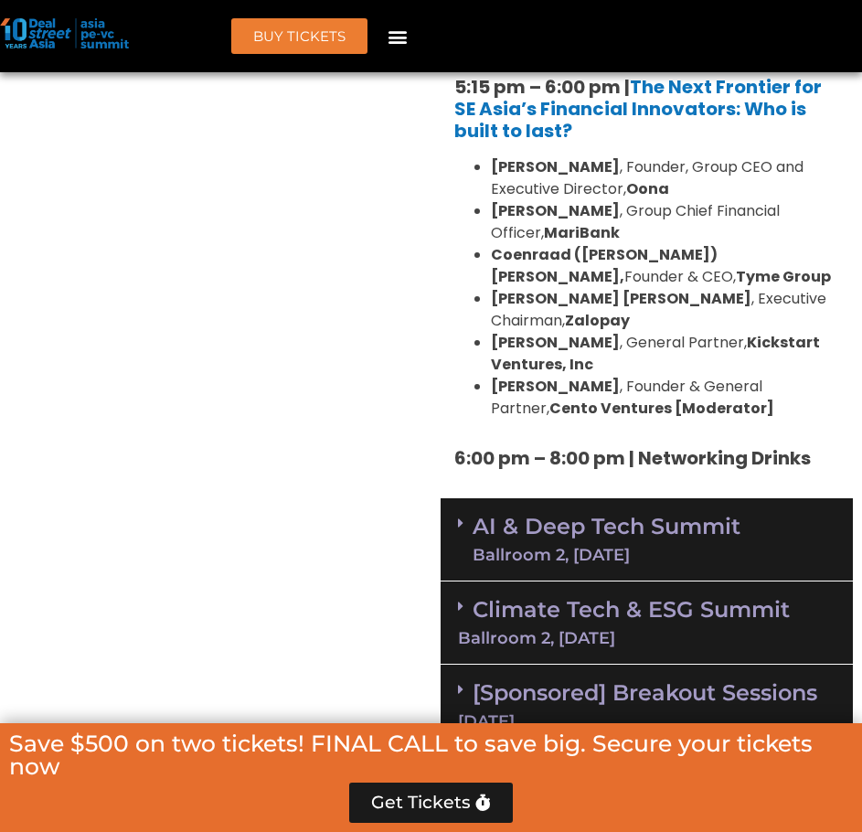
scroll to position [4299, 0]
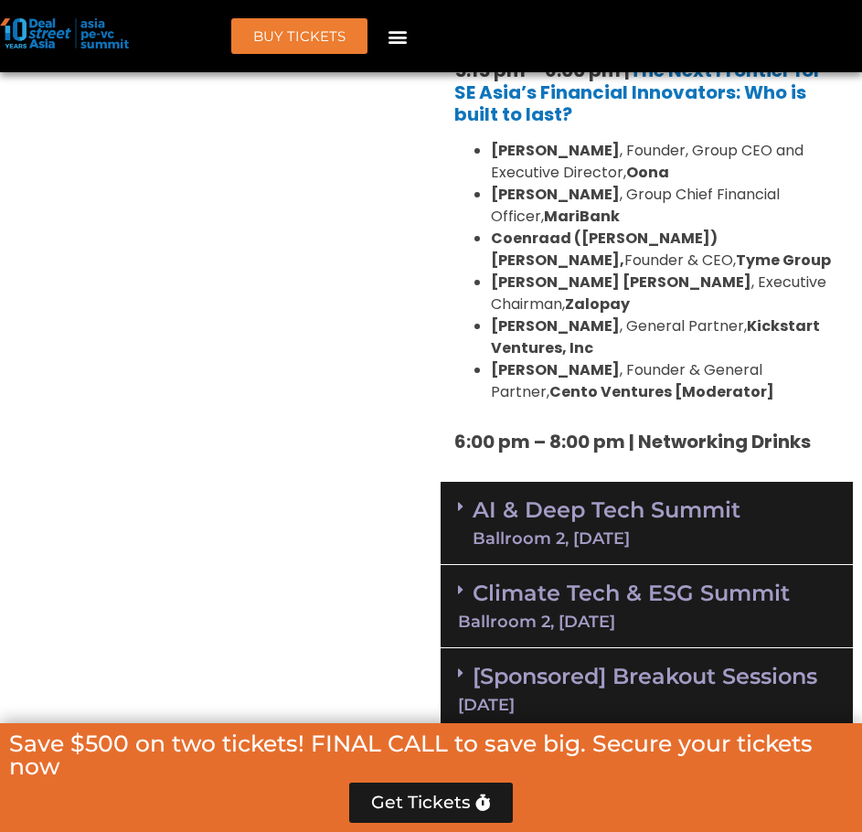
click at [751, 482] on div "AI & Deep Tech Summit Ballroom 2, [DATE]" at bounding box center [647, 523] width 413 height 83
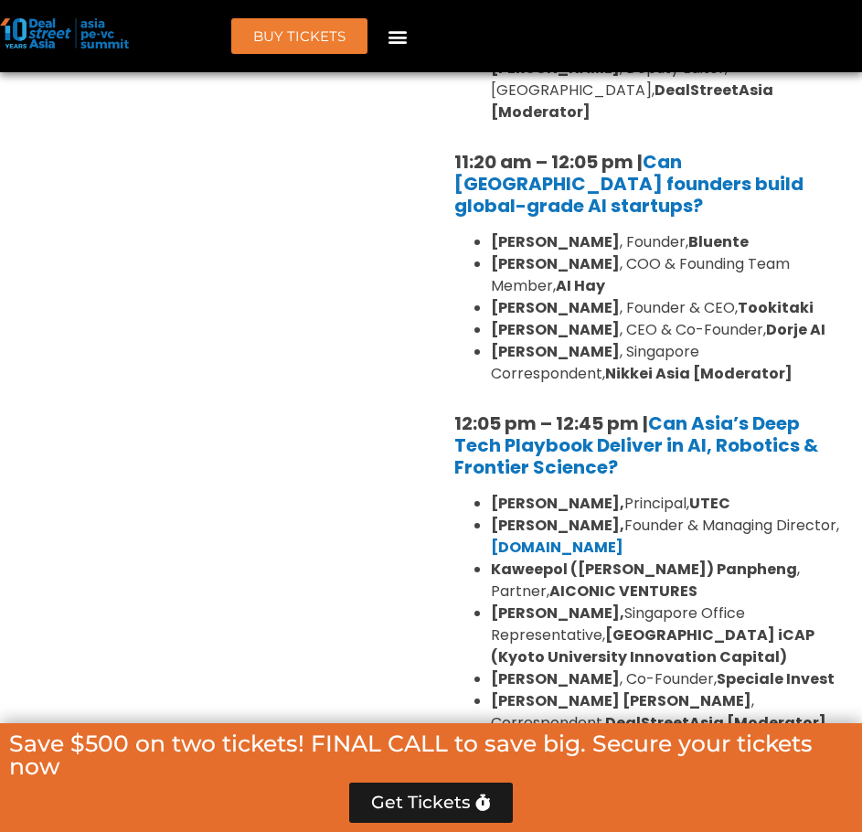
click at [667, 797] on div "Ballroom 2, [DATE]" at bounding box center [647, 805] width 379 height 16
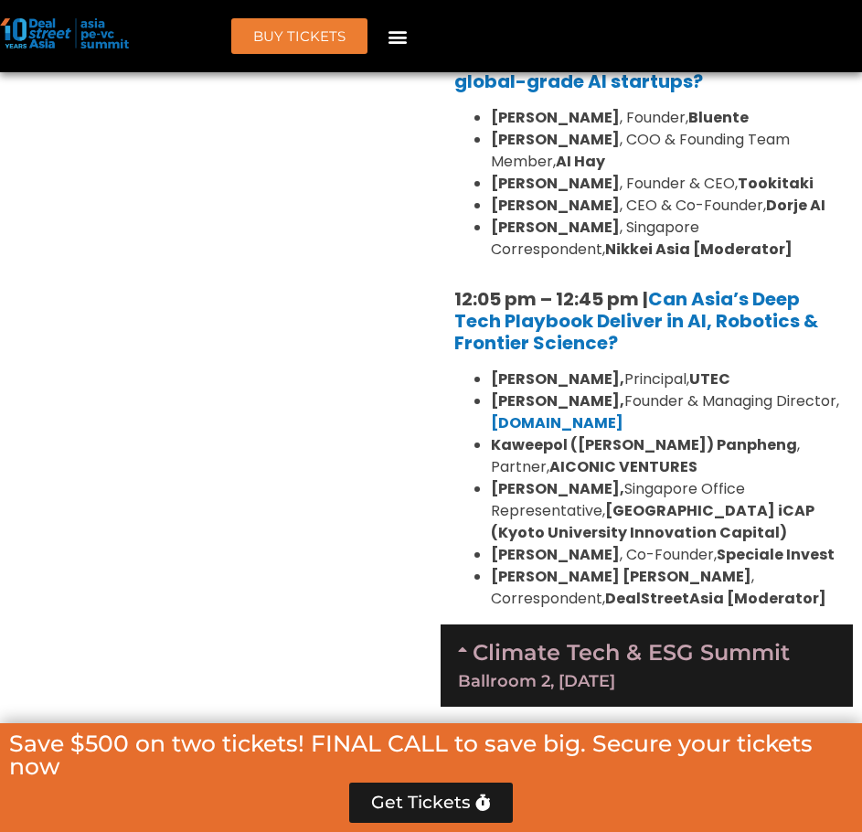
scroll to position [5273, 0]
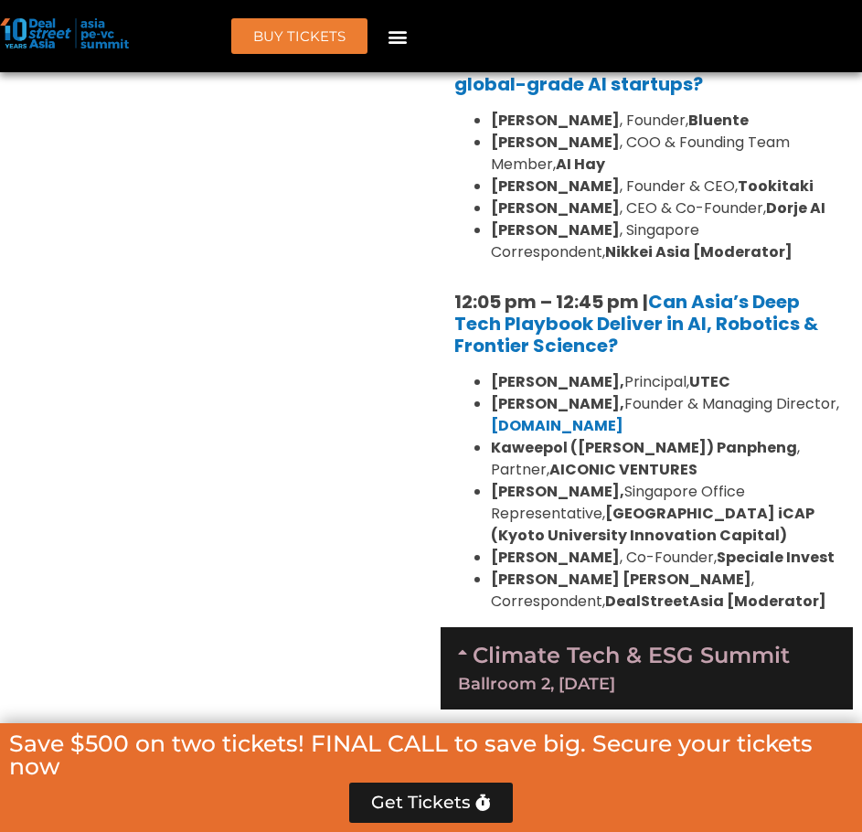
click at [624, 642] on link "Climate Tech & ESG Summit Ballroom 2, [DATE]" at bounding box center [647, 667] width 379 height 50
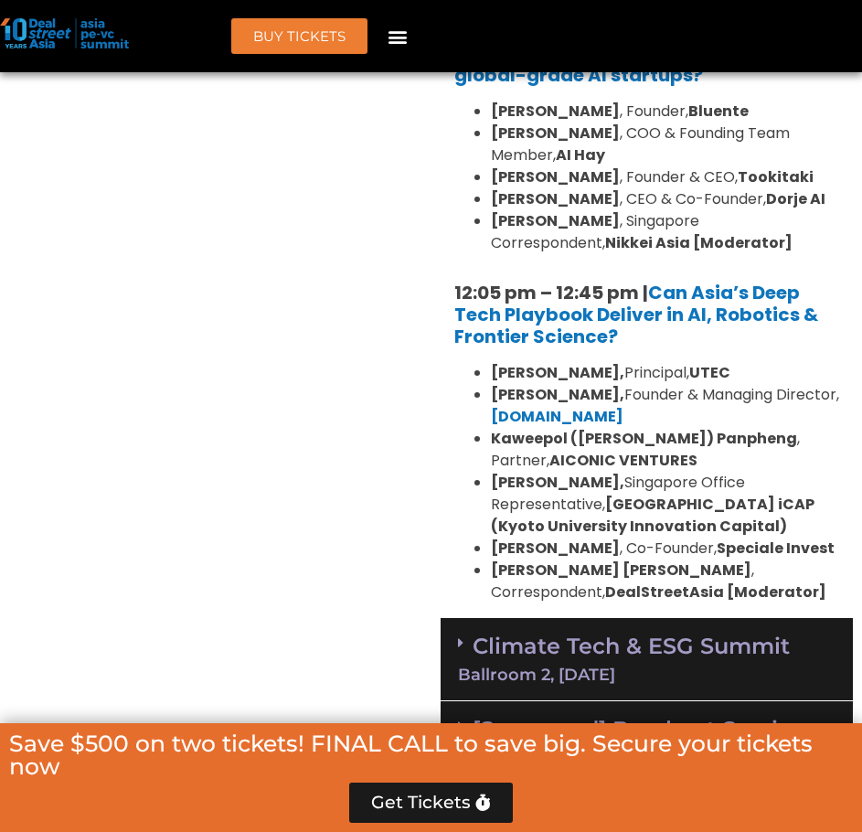
scroll to position [5030, 0]
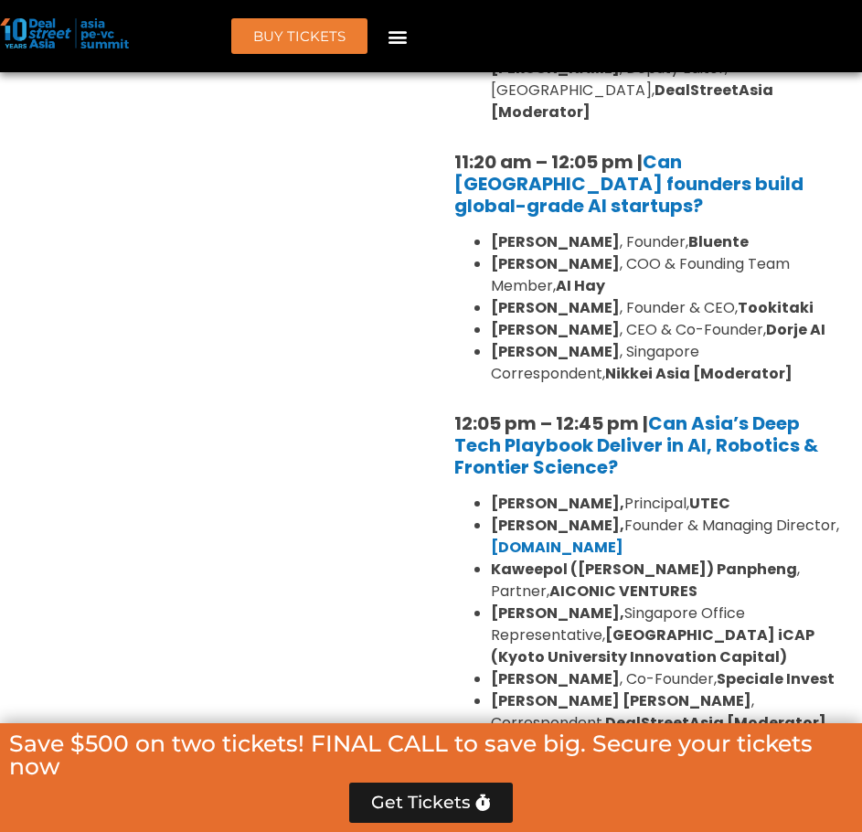
click at [679, 749] on div "Climate Tech & ESG Summit Ballroom 2, [DATE]" at bounding box center [647, 790] width 413 height 83
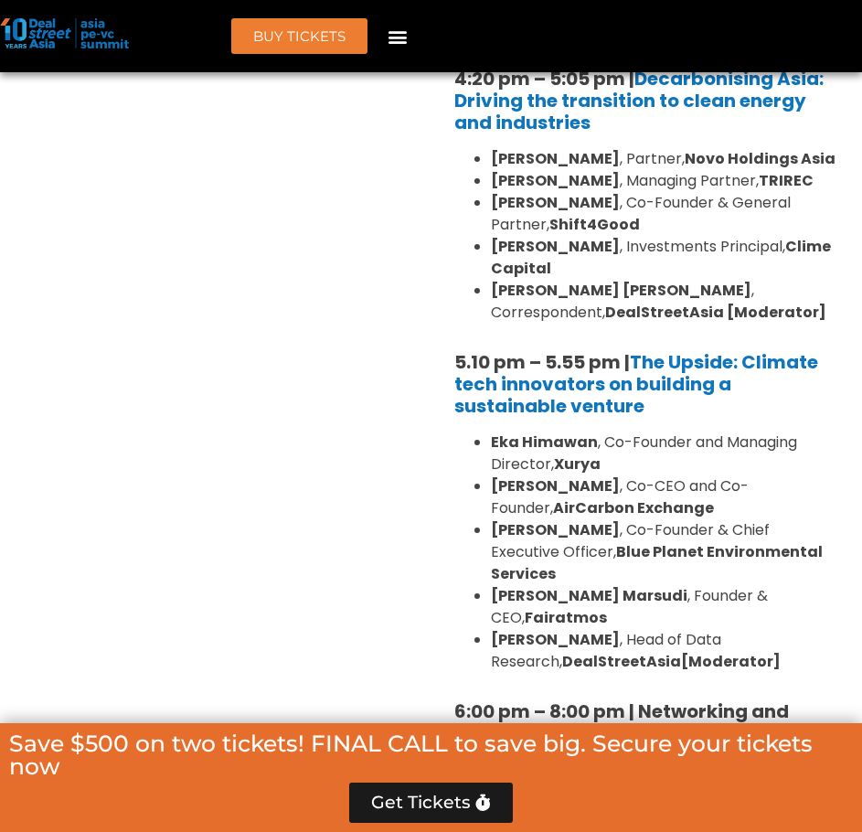
scroll to position [7102, 0]
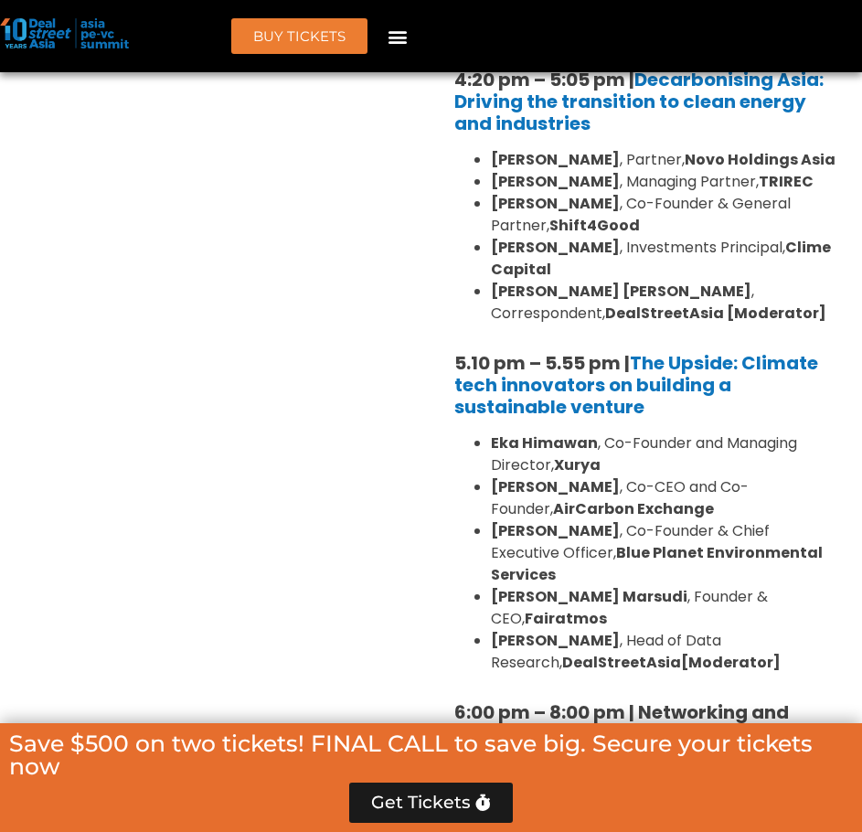
click at [709, 823] on div "[DATE]" at bounding box center [647, 831] width 379 height 16
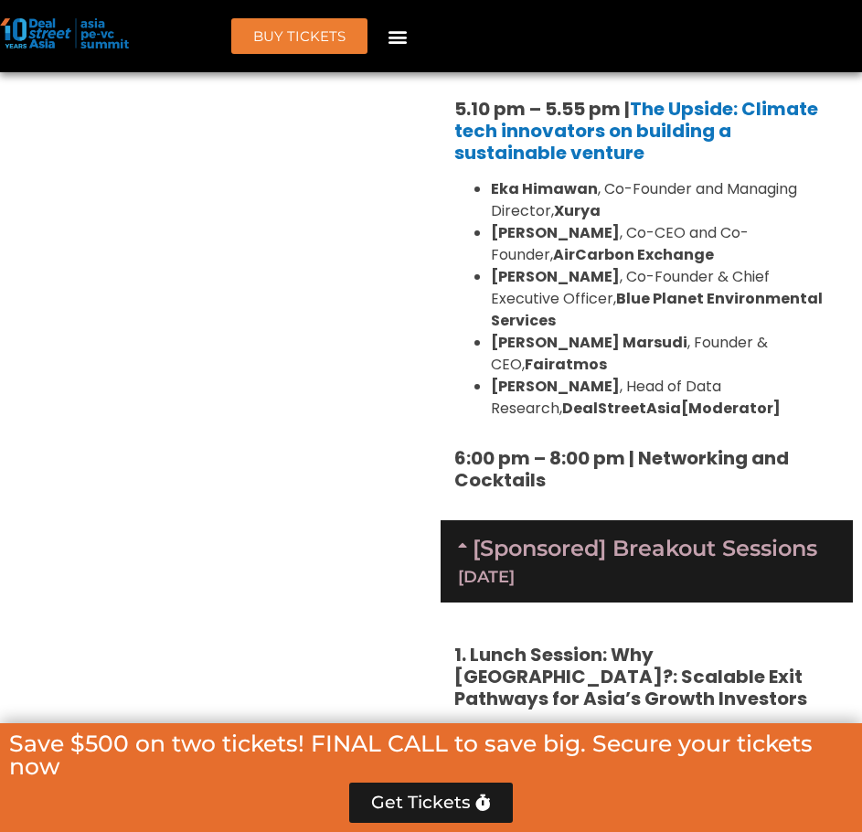
scroll to position [7346, 0]
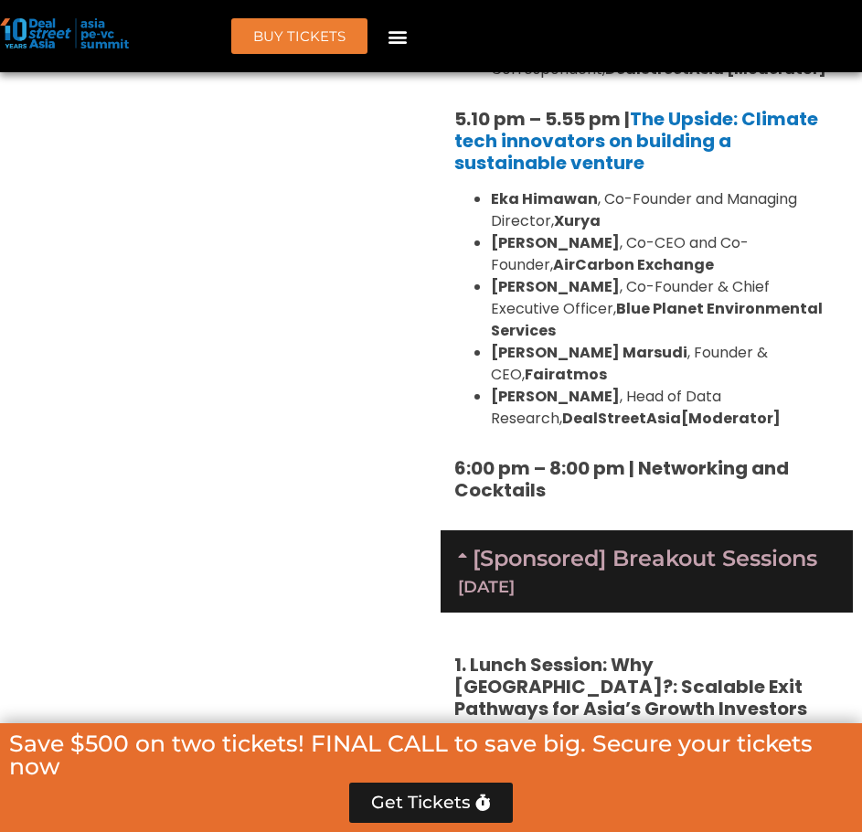
click at [671, 579] on div "11 Sept" at bounding box center [647, 587] width 379 height 16
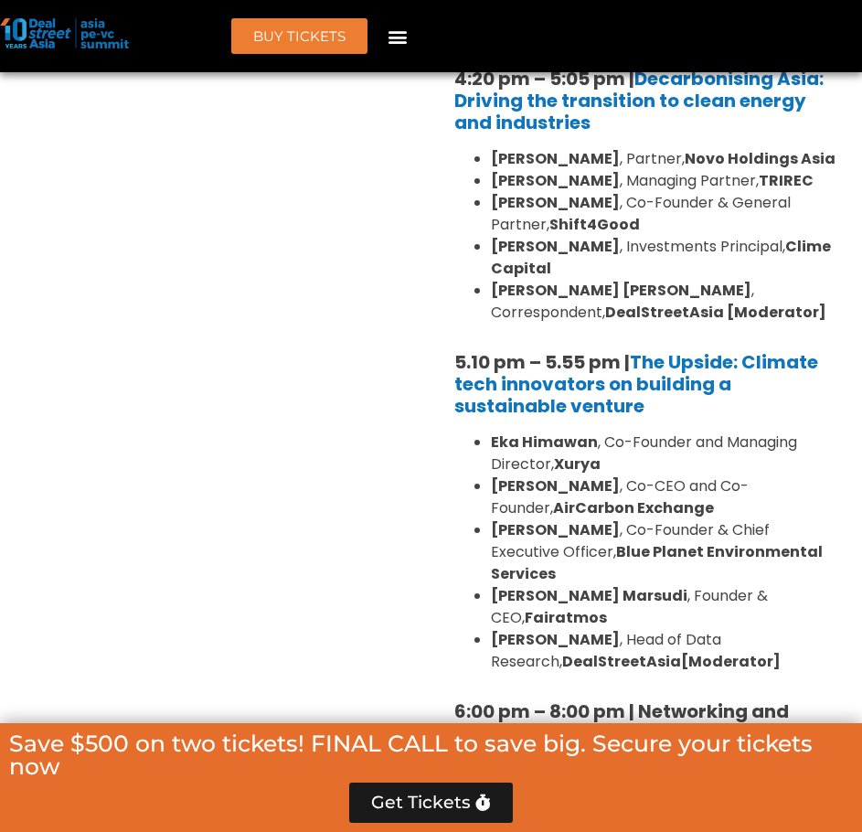
scroll to position [7102, 0]
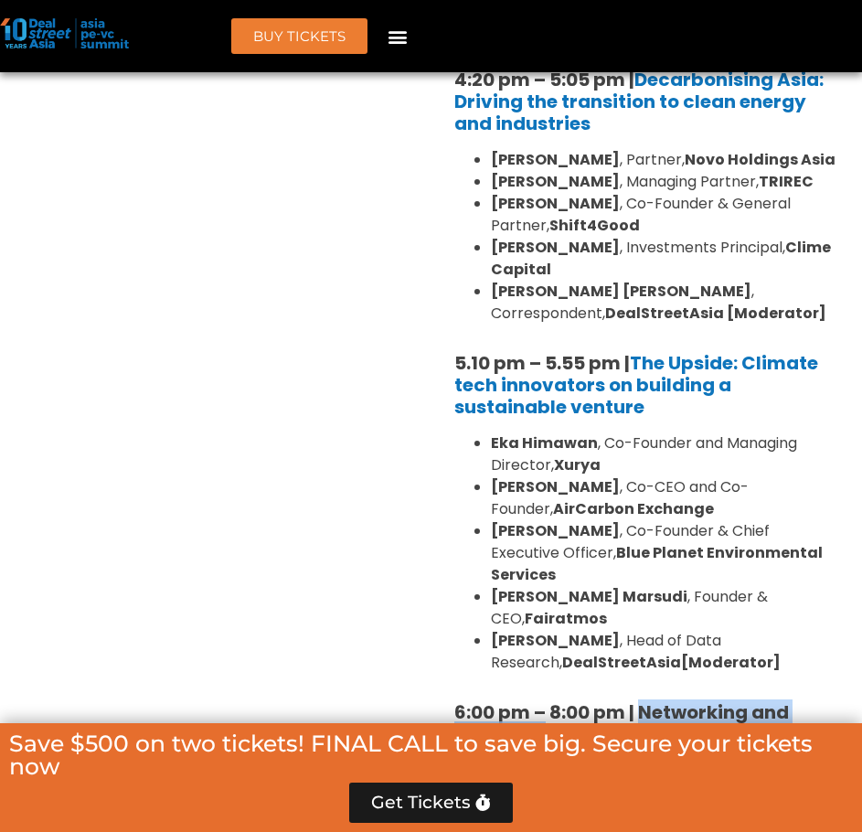
drag, startPoint x: 643, startPoint y: 379, endPoint x: 651, endPoint y: 408, distance: 30.4
click at [651, 701] on h5 "6:00 pm – 8:00 pm | Networking and Cocktails" at bounding box center [647, 723] width 386 height 44
copy b "Networking and Cocktails"
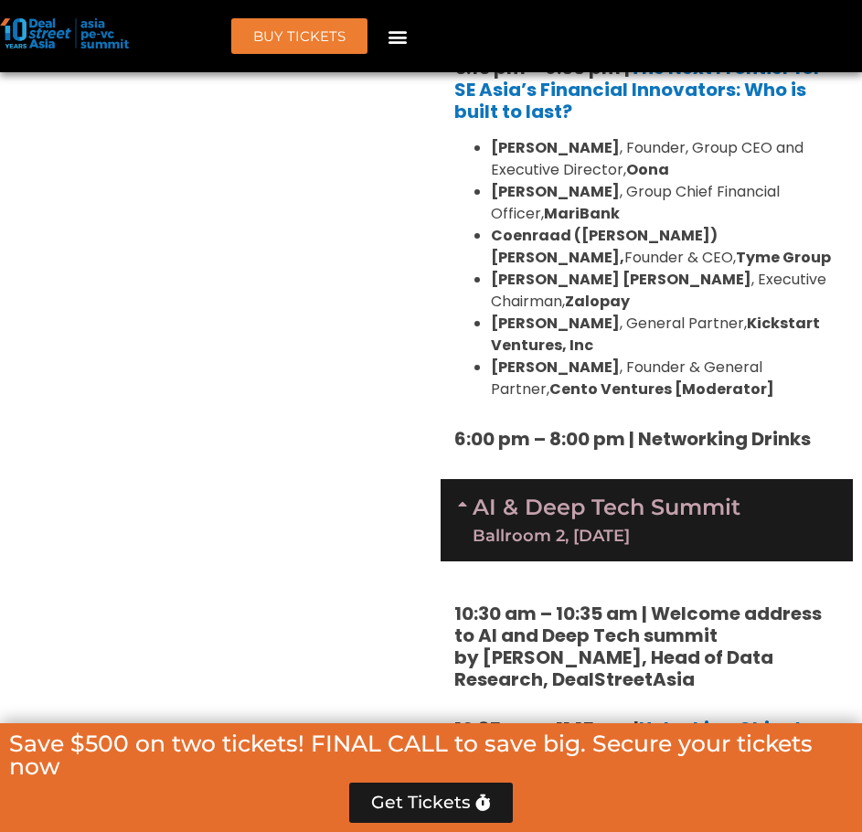
scroll to position [4299, 0]
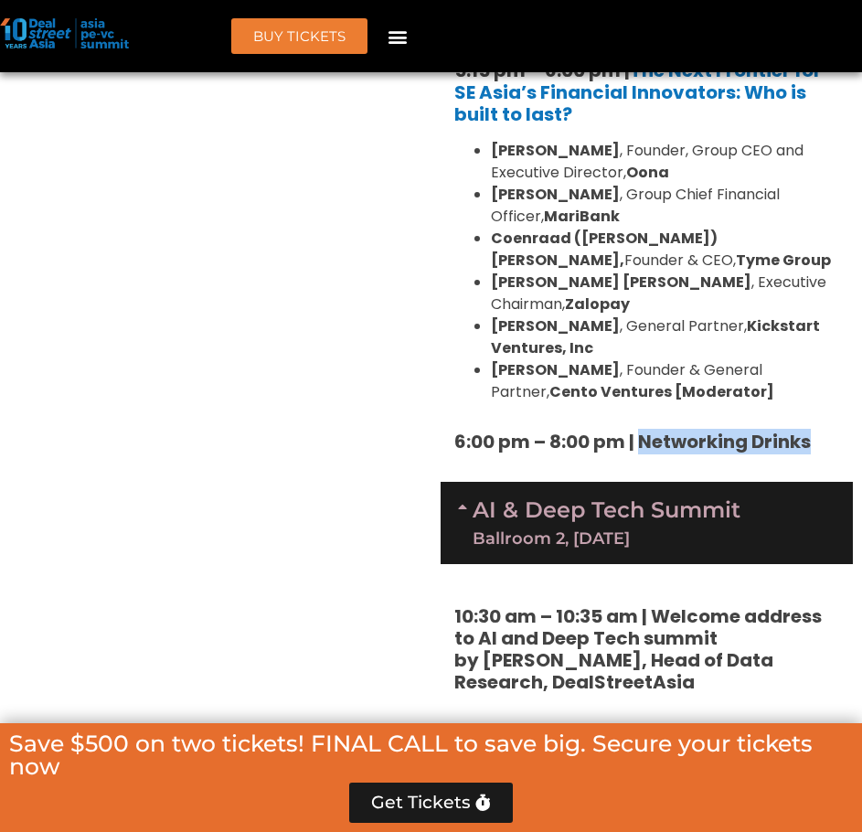
drag, startPoint x: 646, startPoint y: 291, endPoint x: 823, endPoint y: 296, distance: 176.5
click at [823, 431] on h5 "6:00 pm – 8:00 pm | Networking Drinks" at bounding box center [647, 442] width 386 height 22
copy strong "Networking Drinks"
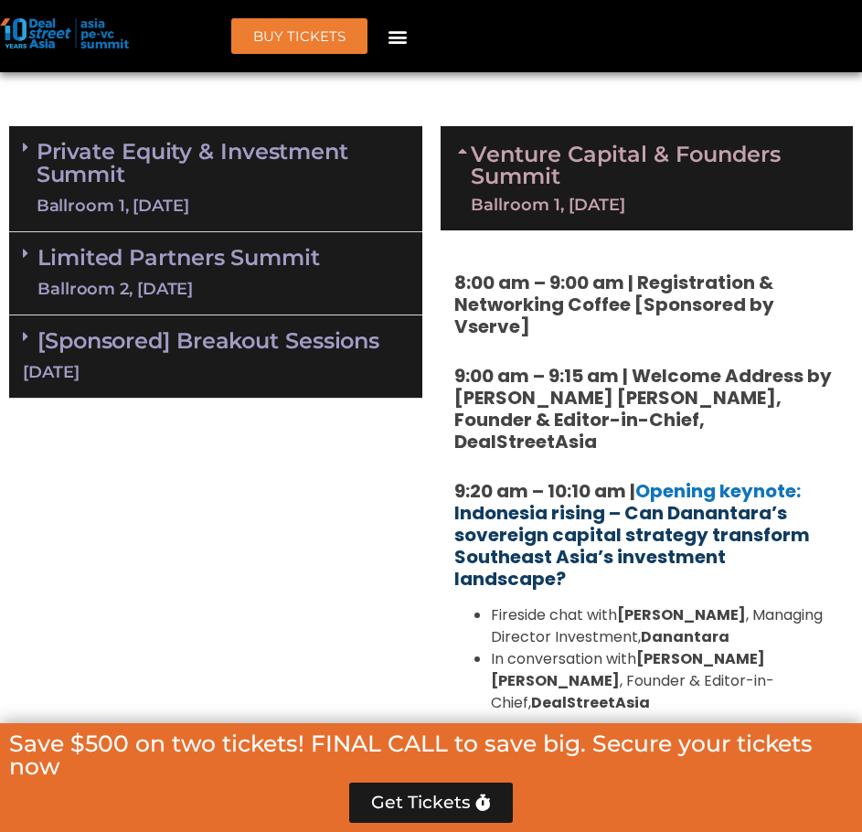
scroll to position [1373, 0]
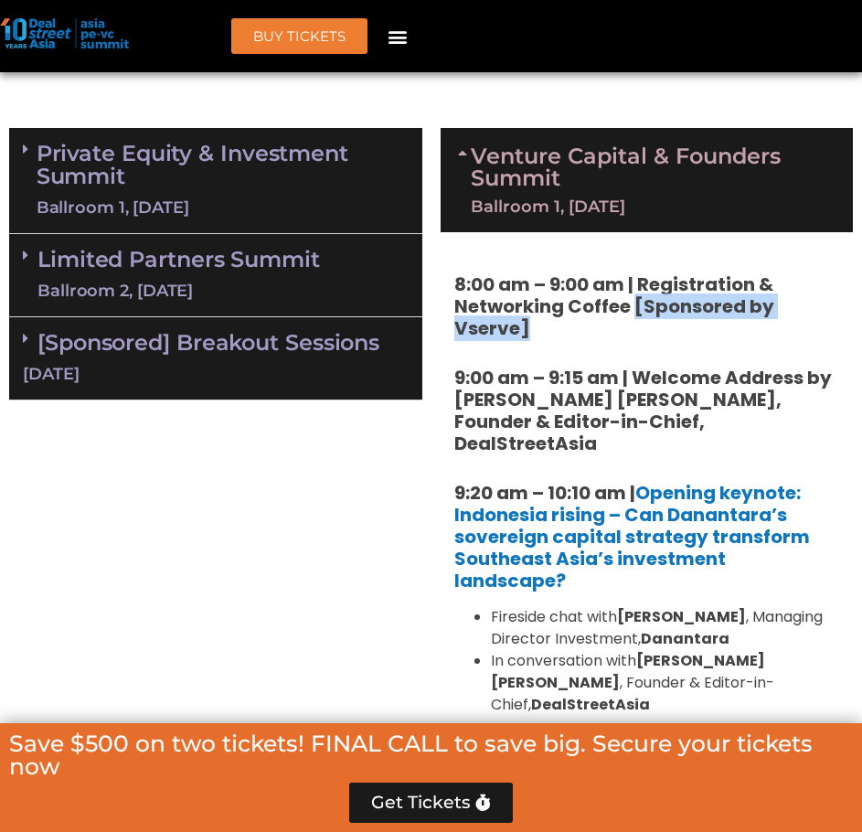
drag, startPoint x: 632, startPoint y: 309, endPoint x: 588, endPoint y: 332, distance: 49.5
click at [588, 332] on h5 "8:00 am – 9:00 am | Registration & Networking Coffee [Sponsored by Vserve]" at bounding box center [647, 306] width 386 height 66
copy strong "[Sponsored by Vserve]"
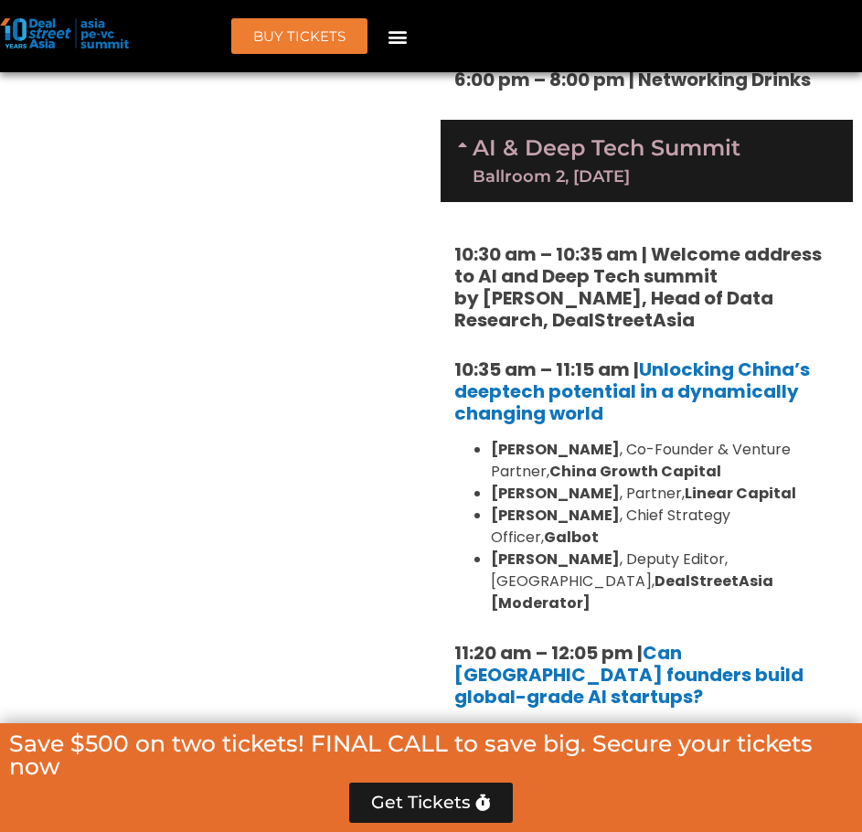
scroll to position [4665, 0]
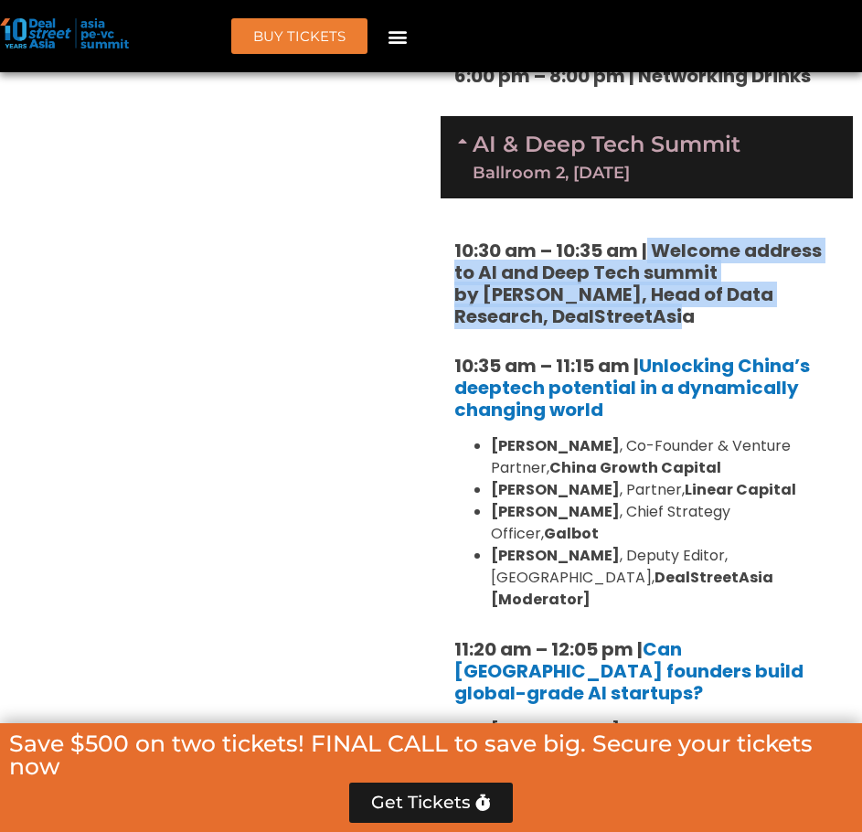
drag, startPoint x: 693, startPoint y: 153, endPoint x: 649, endPoint y: 96, distance: 71.7
click at [649, 240] on h5 "10:30 am – 10:35 am | Welcome address to AI and Deep Tech summit by [PERSON_NAM…" at bounding box center [647, 284] width 386 height 88
copy strong "Welcome address to AI and Deep Tech summit by Andi Haswidi, Head of Data Resear…"
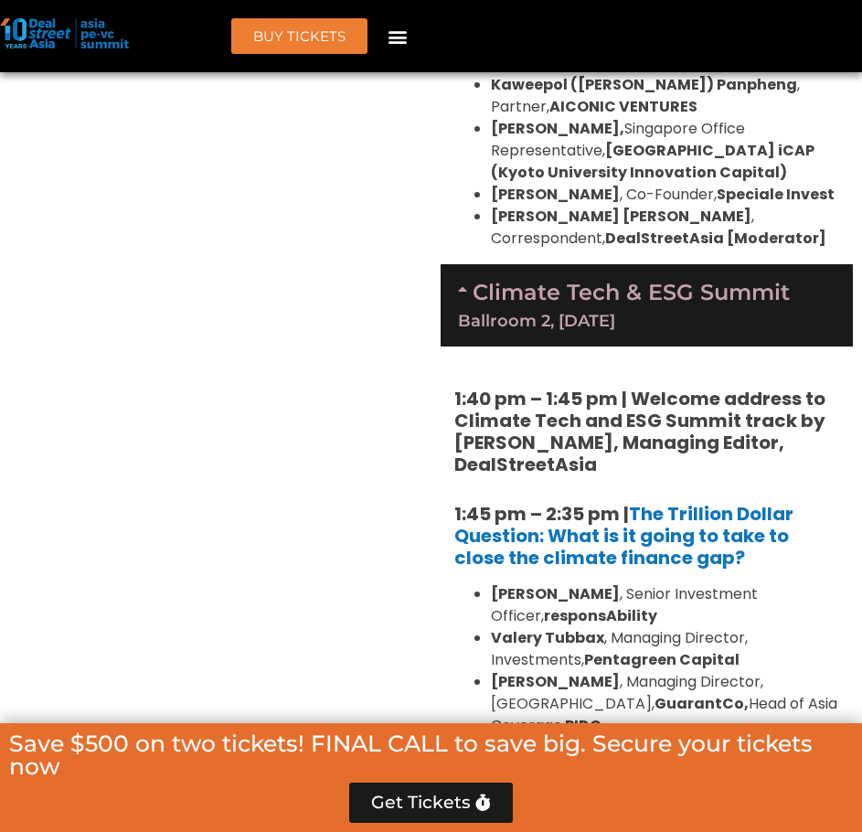
scroll to position [5639, 0]
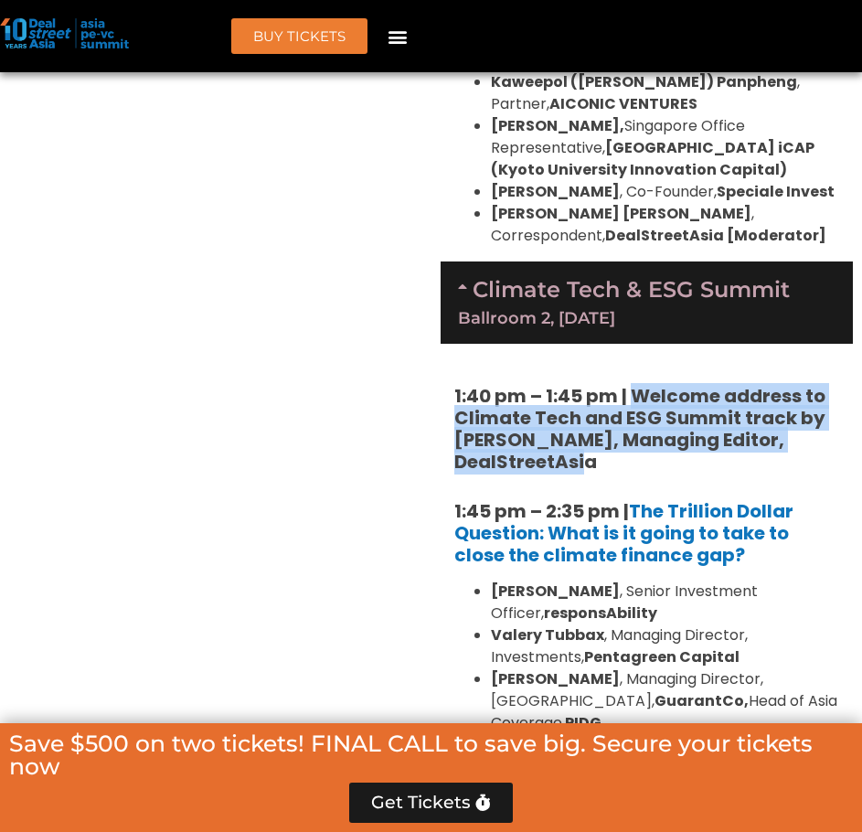
drag, startPoint x: 663, startPoint y: 239, endPoint x: 634, endPoint y: 184, distance: 61.7
click at [634, 385] on h5 "1:40 pm – 1:45 pm | Welcome address to Climate Tech and ESG Summit track by [PE…" at bounding box center [647, 429] width 386 height 88
copy strong "Welcome address to Climate Tech and ESG Summit track by Michelle Teo, Managing …"
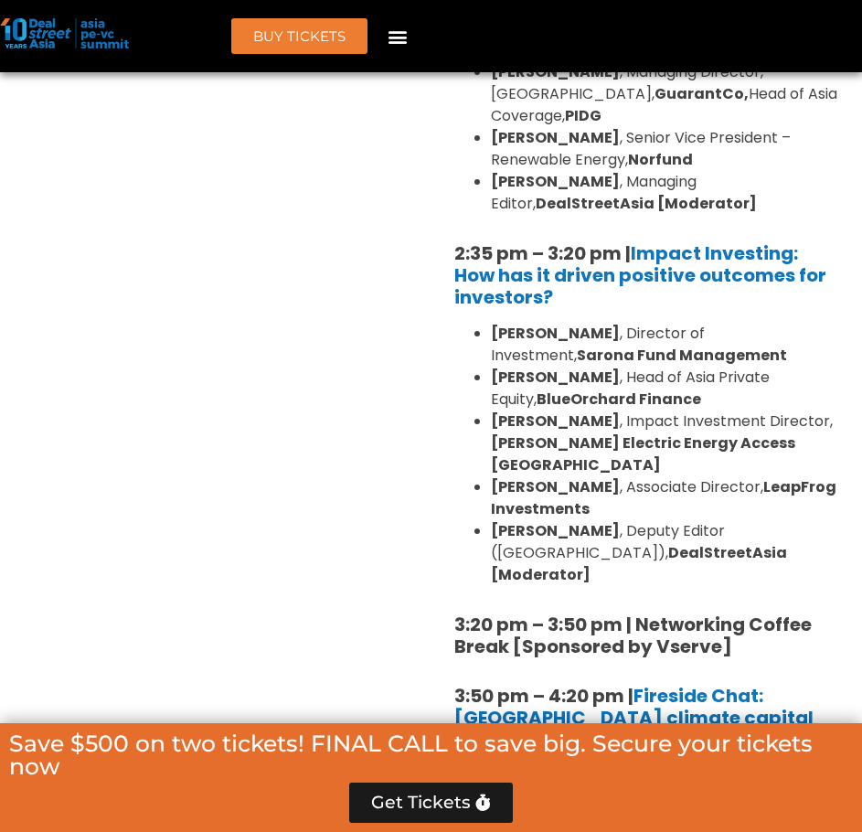
scroll to position [6249, 0]
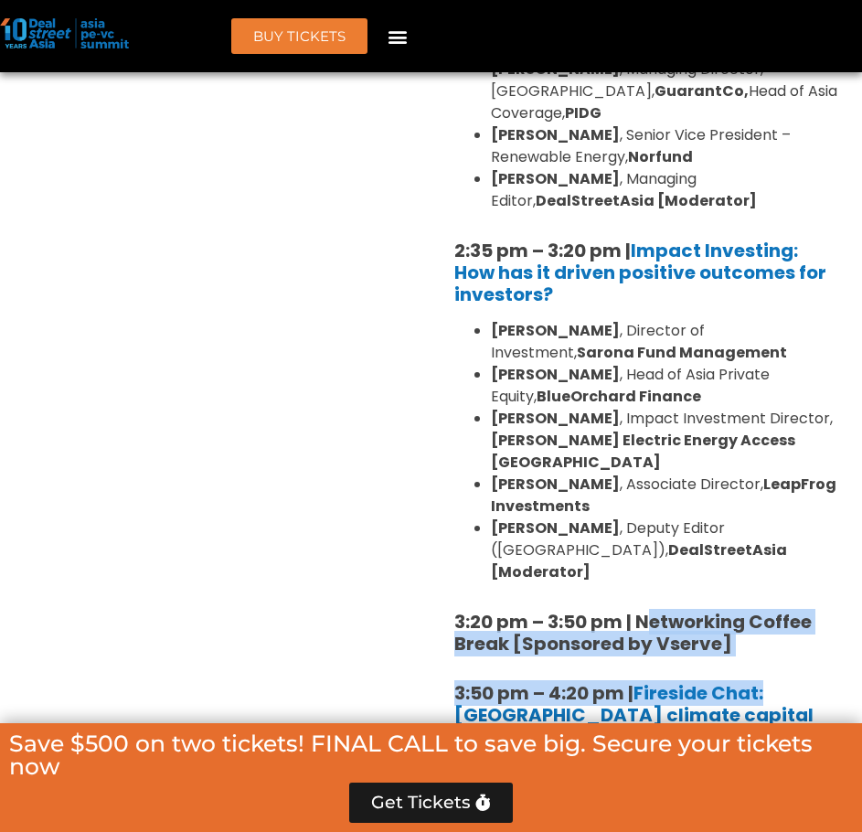
drag, startPoint x: 766, startPoint y: 370, endPoint x: 646, endPoint y: 341, distance: 123.3
click at [646, 340] on div "1:40 pm – 1:45 pm | Welcome address to Climate Tech and ESG Summit track by Mic…" at bounding box center [647, 680] width 413 height 1893
click at [648, 609] on strong "3:20 pm – 3:50 pm | Networking Coffee Break [Sponsored by Vserve]" at bounding box center [632, 633] width 357 height 48
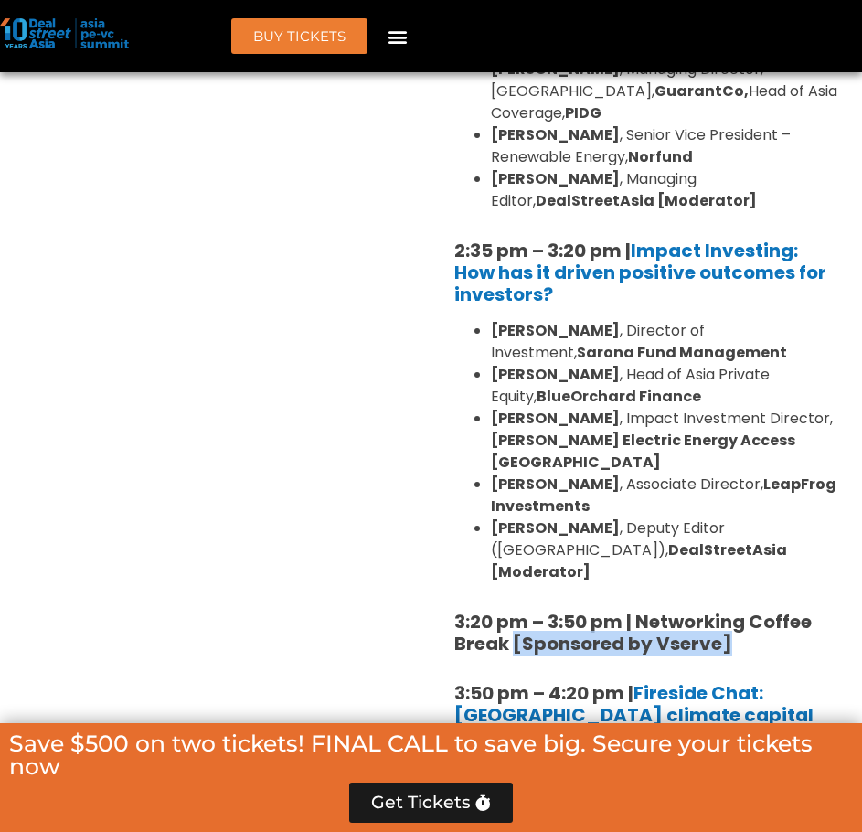
drag, startPoint x: 731, startPoint y: 360, endPoint x: 516, endPoint y: 370, distance: 216.0
click at [516, 611] on h5 "3:20 pm – 3:50 pm | Networking Coffee Break [Sponsored by Vserve]" at bounding box center [647, 633] width 386 height 44
copy strong "[Sponsored by Vserve]"
drag, startPoint x: 768, startPoint y: 344, endPoint x: 764, endPoint y: 362, distance: 18.6
click at [768, 609] on strong "3:20 pm – 3:50 pm | Networking Coffee Break [Sponsored by Vserve]" at bounding box center [632, 633] width 357 height 48
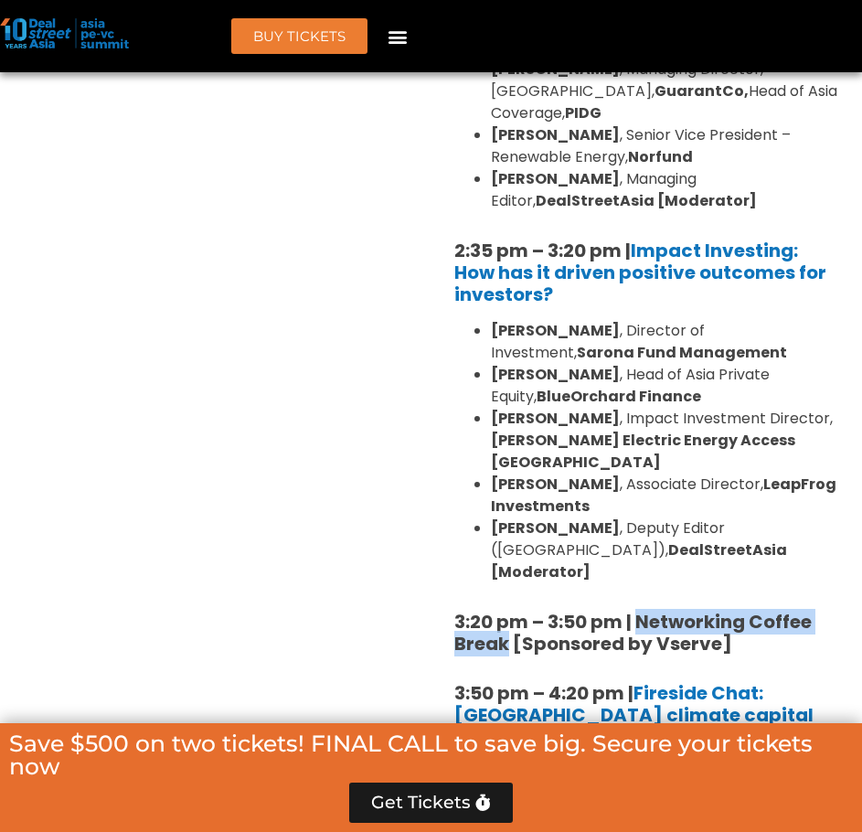
drag, startPoint x: 638, startPoint y: 335, endPoint x: 506, endPoint y: 363, distance: 134.7
click at [506, 609] on strong "3:20 pm – 3:50 pm | Networking Coffee Break [Sponsored by Vserve]" at bounding box center [632, 633] width 357 height 48
copy strong "Networking Coffee Break"
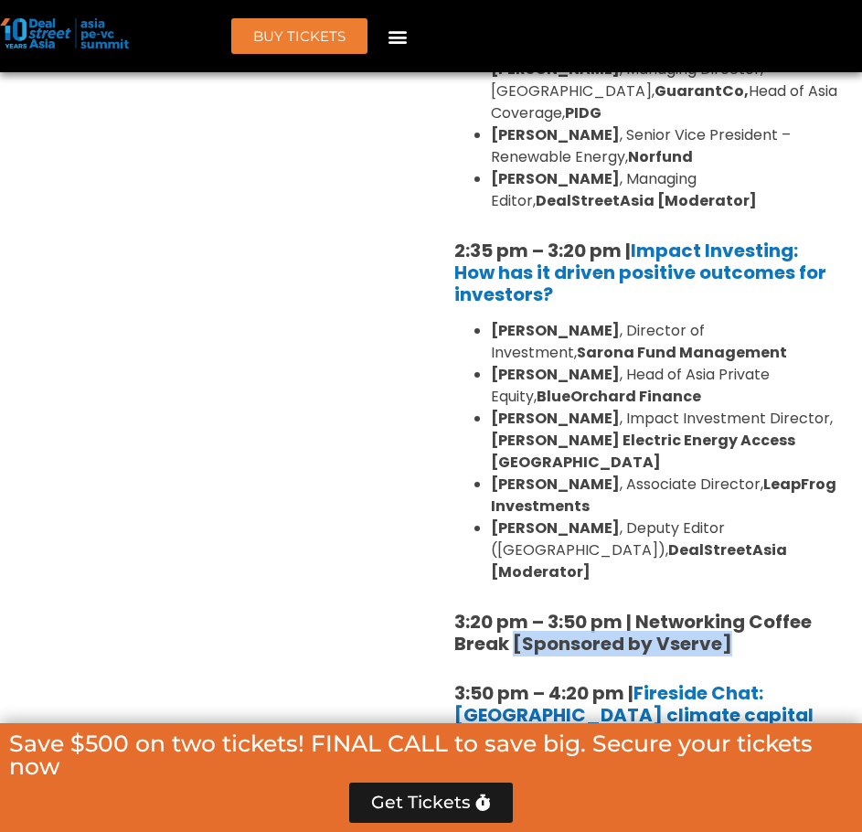
drag, startPoint x: 731, startPoint y: 362, endPoint x: 516, endPoint y: 367, distance: 215.8
click at [516, 611] on h5 "3:20 pm – 3:50 pm | Networking Coffee Break [Sponsored by Vserve]" at bounding box center [647, 633] width 386 height 44
copy strong "[Sponsored by Vserve]"
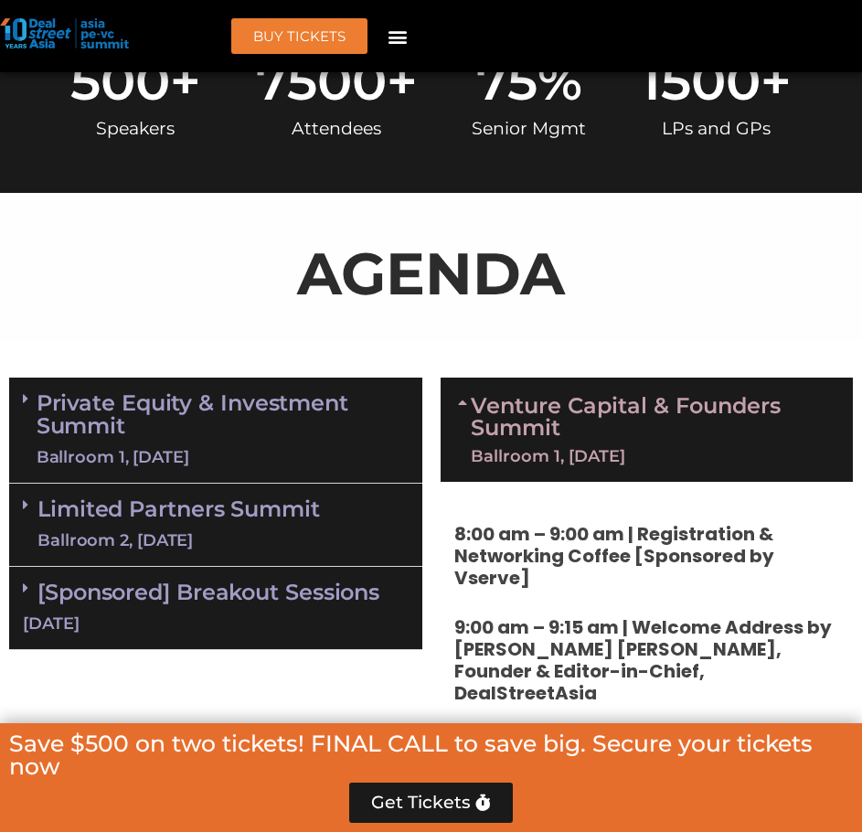
scroll to position [1129, 0]
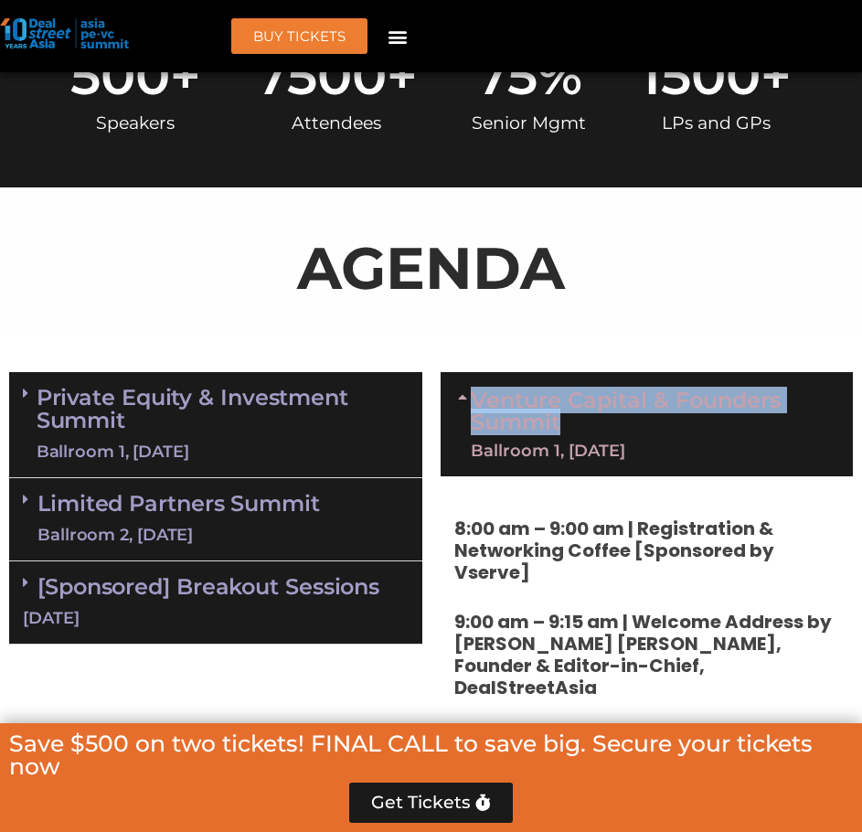
drag, startPoint x: 517, startPoint y: 398, endPoint x: 585, endPoint y: 423, distance: 72.3
click at [585, 423] on div "Venture Capital & Founders​ Summit Ballroom 1, 11 Sept" at bounding box center [647, 424] width 413 height 104
copy div "Venture Capital & Founders​ Summit"
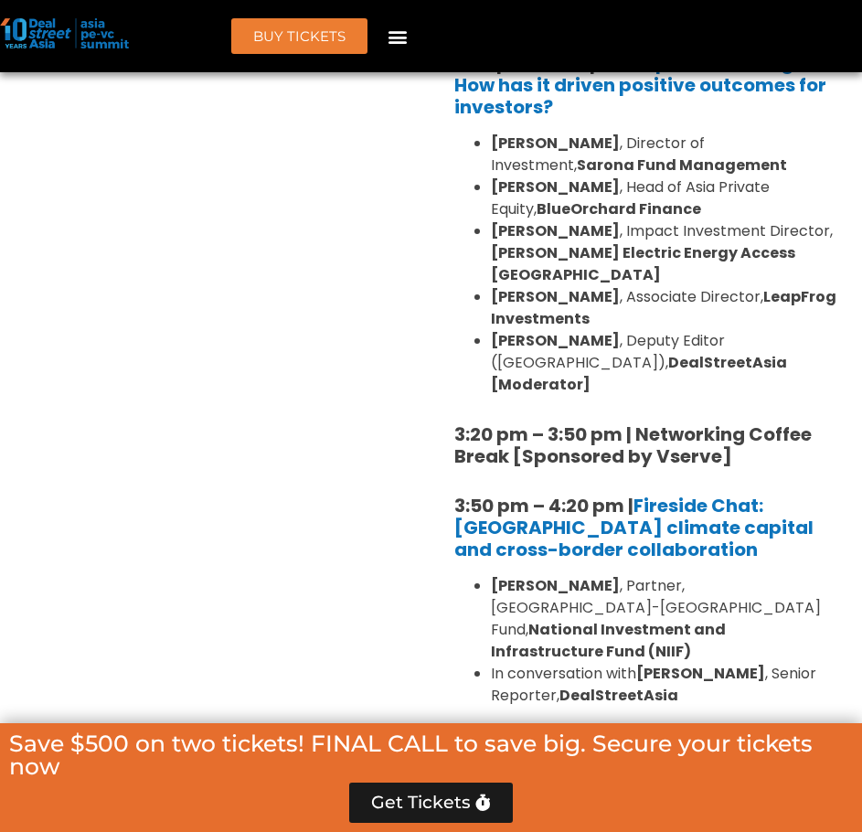
scroll to position [3323, 0]
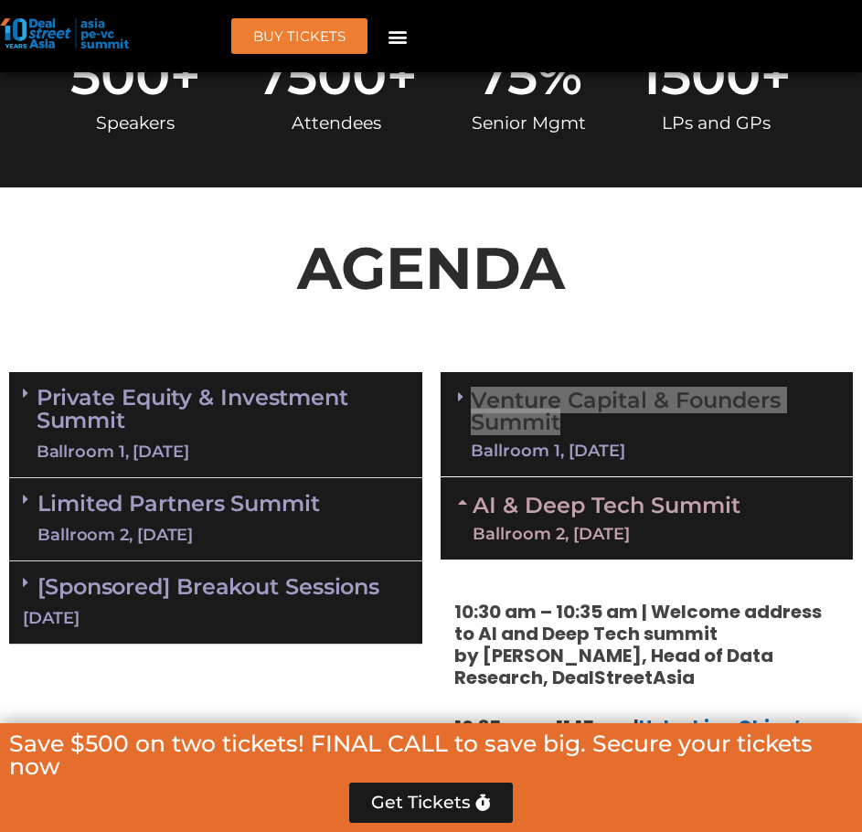
click at [624, 394] on link "Venture Capital & Founders​ Summit Ballroom 1, 11 Sept" at bounding box center [653, 423] width 365 height 69
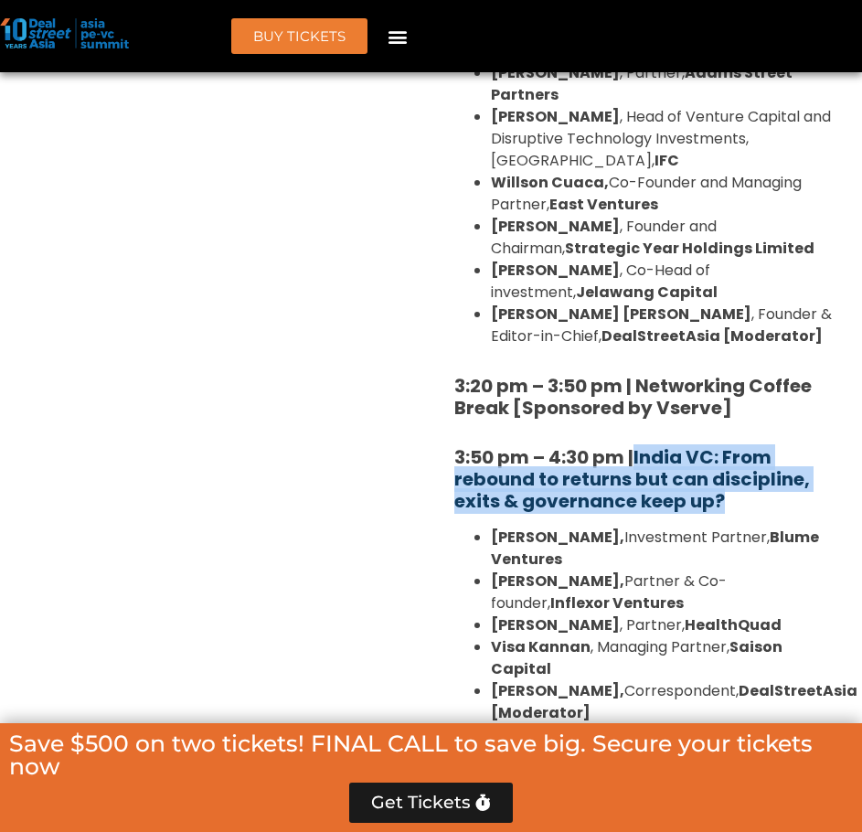
drag, startPoint x: 728, startPoint y: 390, endPoint x: 641, endPoint y: 355, distance: 93.9
click at [641, 446] on h5 "3:50 pm – 4:30 pm | India VC: From rebound to returns but can discipline, exits…" at bounding box center [647, 479] width 386 height 66
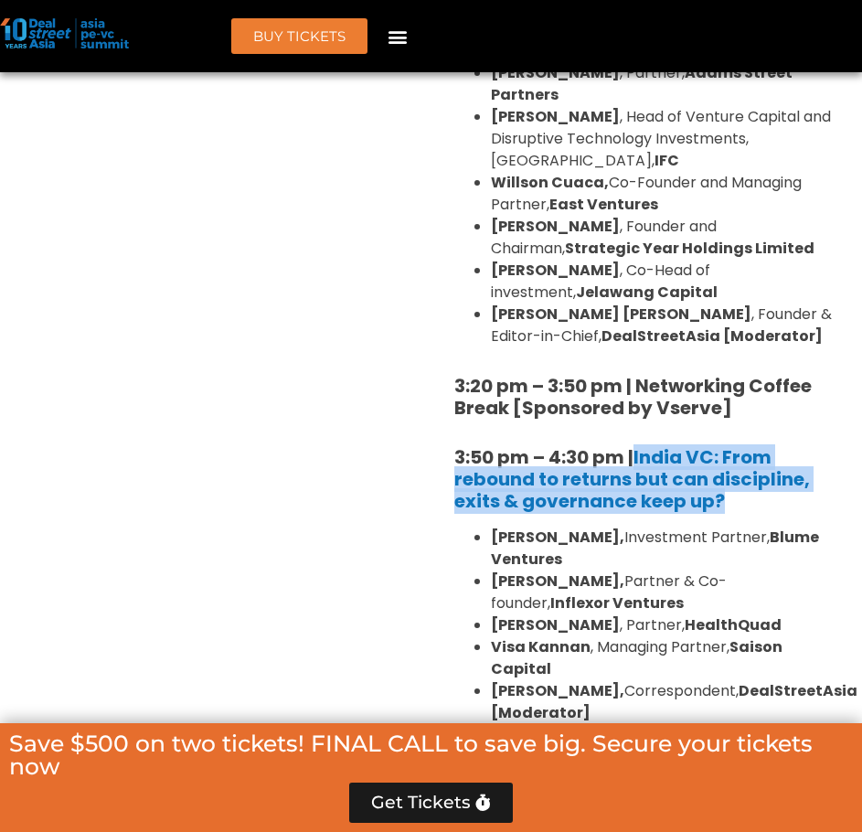
copy link "India VC: From rebound to returns but can discipline, exits & governance keep u…"
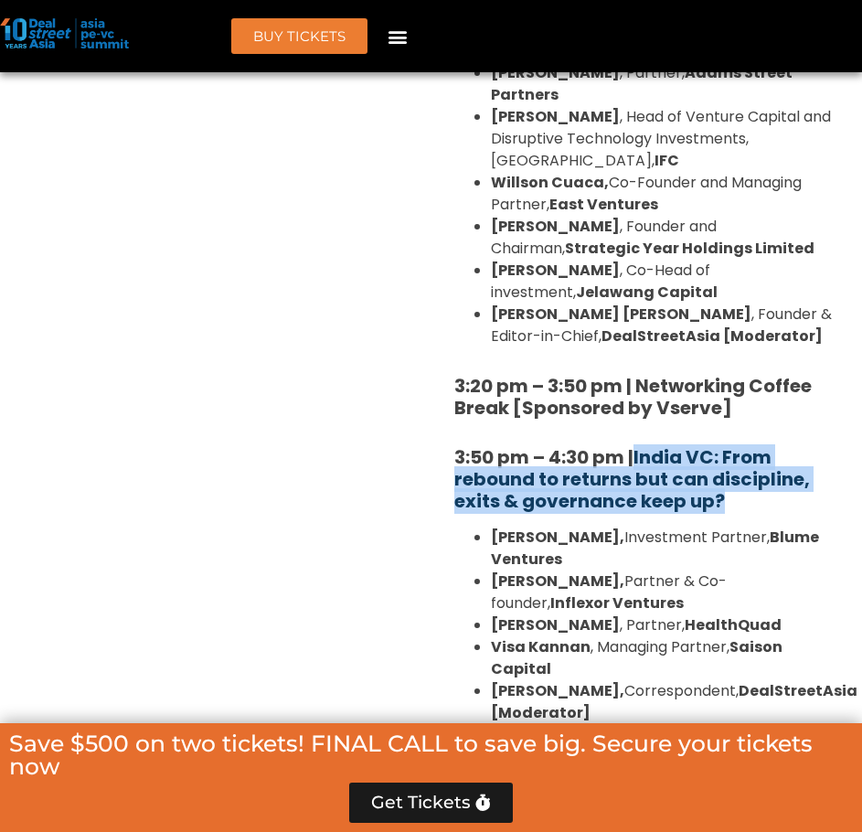
click at [792, 444] on link "India VC: From rebound to returns but can discipline, exits & governance keep u…" at bounding box center [632, 478] width 356 height 69
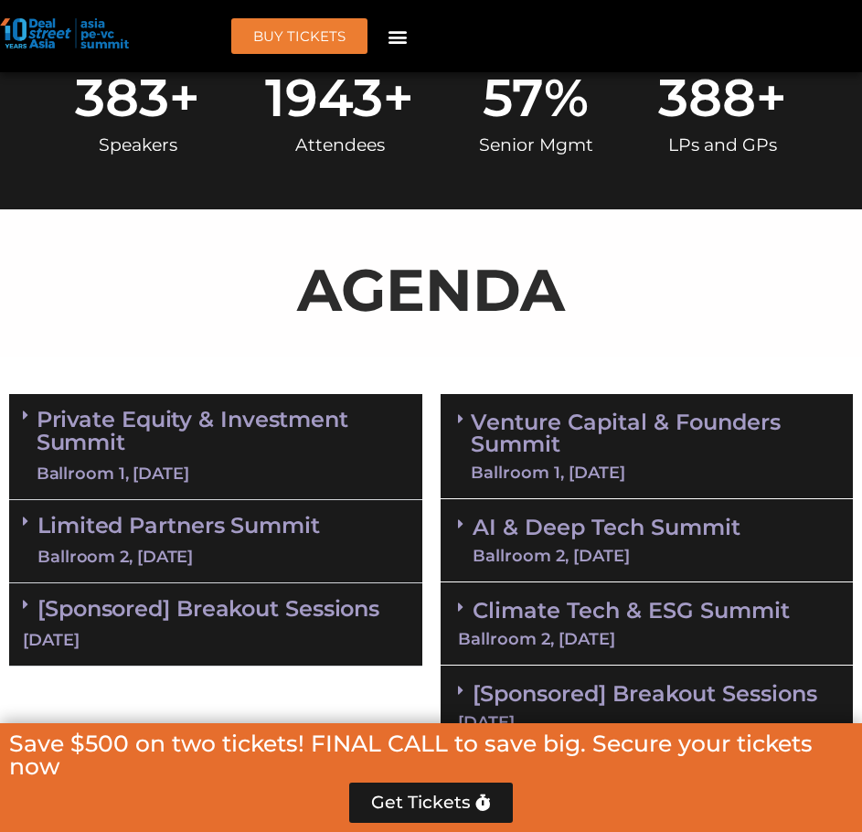
scroll to position [1161, 0]
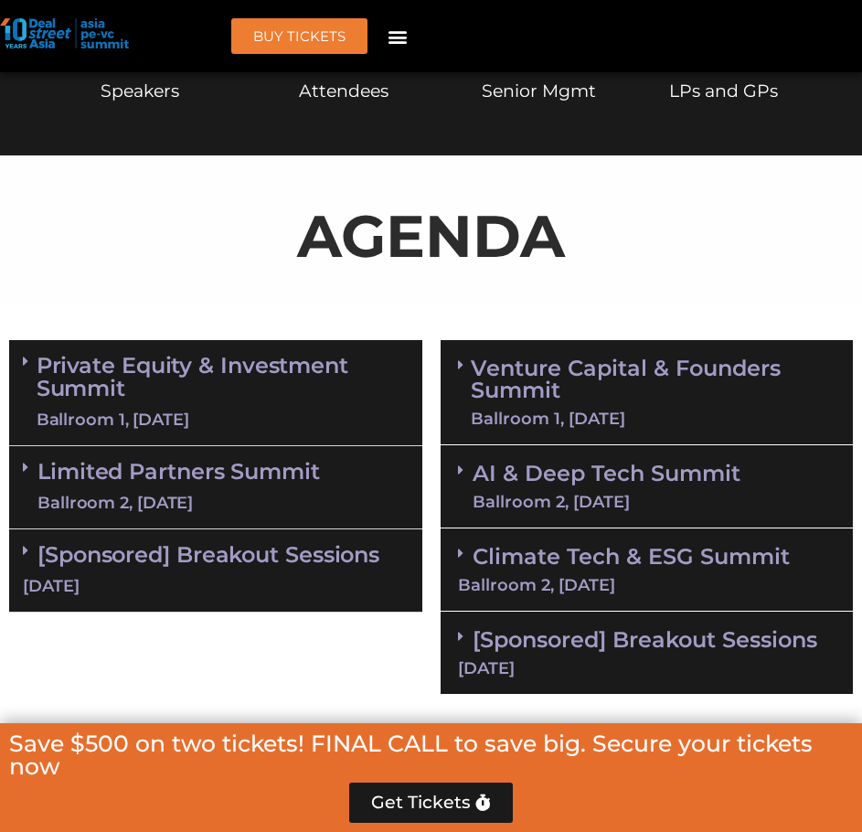
click at [613, 463] on link "AI & Deep Tech Summit Ballroom 2, [DATE]" at bounding box center [607, 487] width 268 height 48
click at [615, 424] on div "Ballroom 1, [DATE]" at bounding box center [653, 418] width 365 height 16
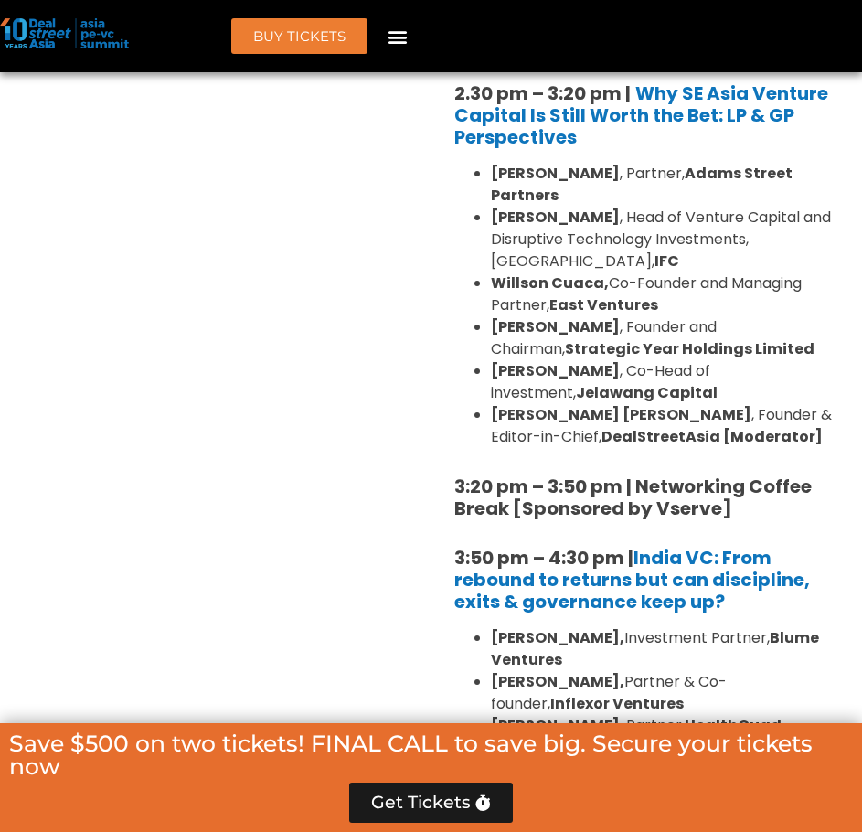
scroll to position [3234, 0]
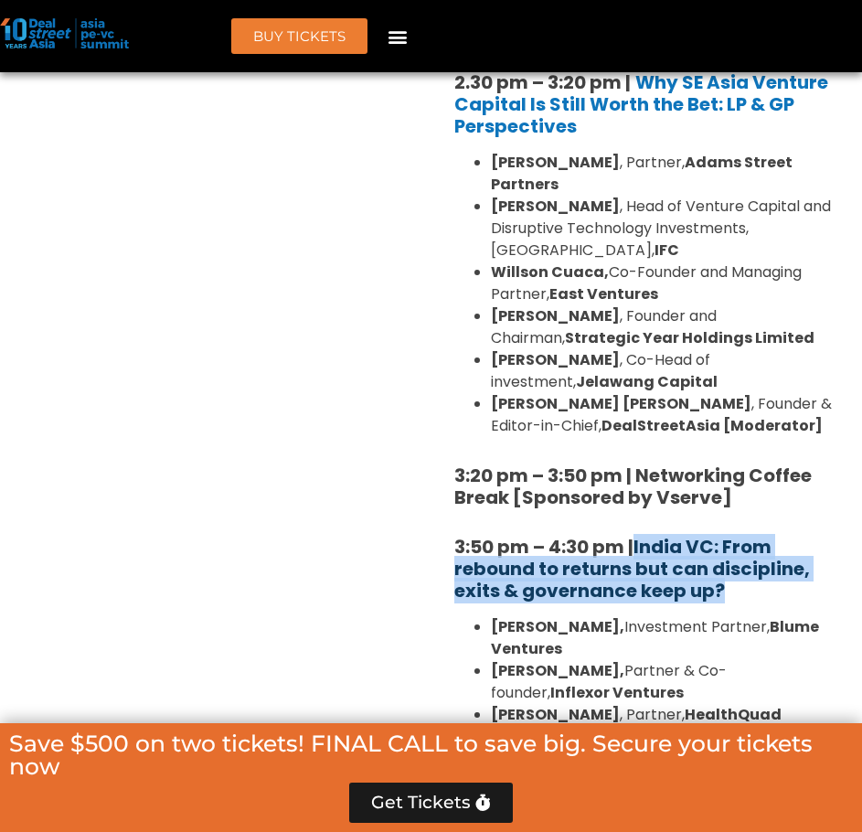
drag, startPoint x: 727, startPoint y: 474, endPoint x: 641, endPoint y: 436, distance: 94.1
click at [641, 536] on h5 "3:50 pm – 4:30 pm | [GEOGRAPHIC_DATA] VC: From rebound to returns but can disci…" at bounding box center [647, 569] width 386 height 66
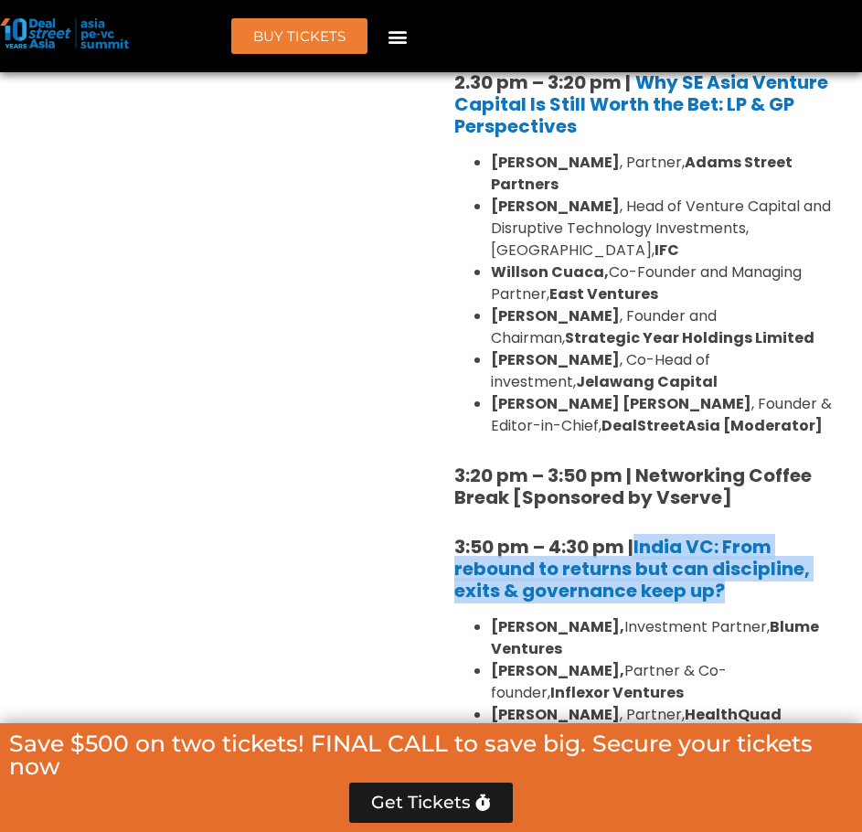
copy link "India VC: From rebound to returns but can discipline, exits & governance keep u…"
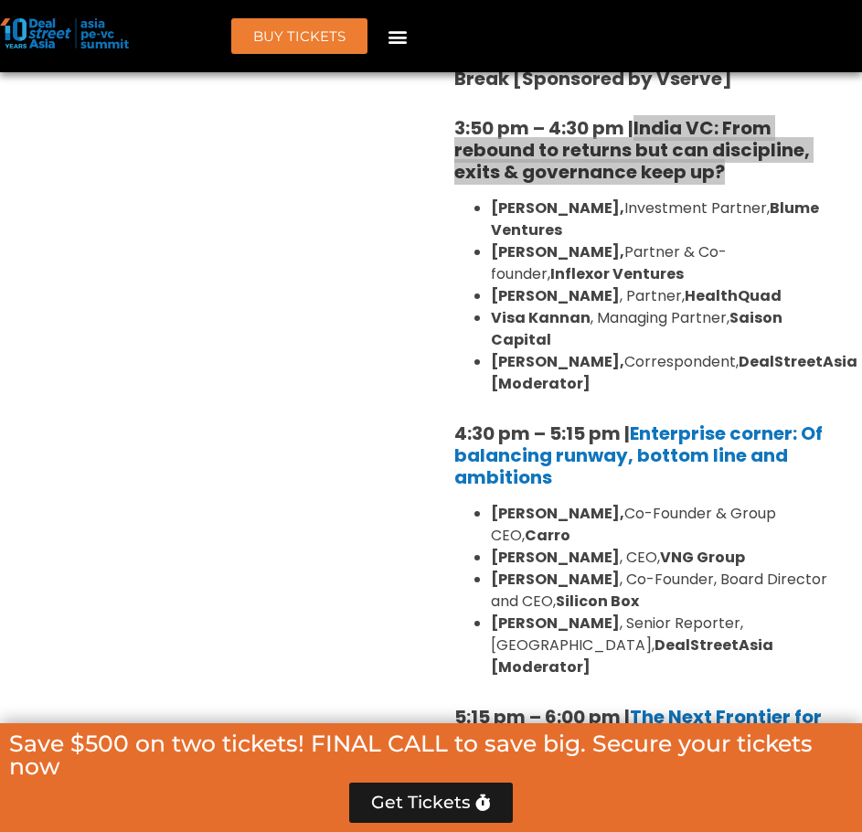
scroll to position [3721, 0]
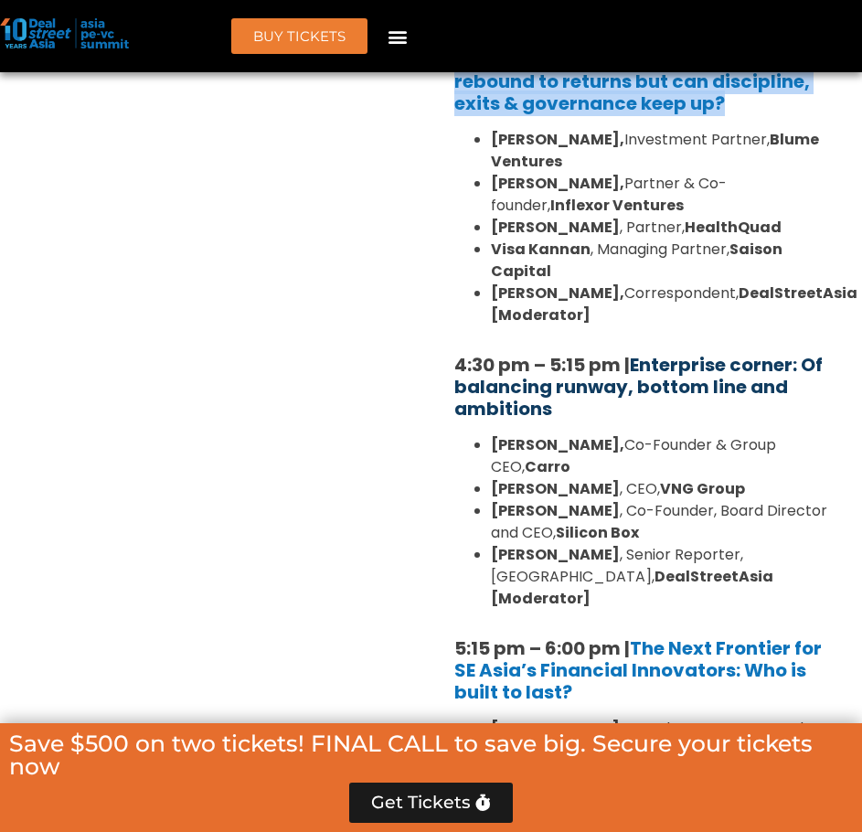
click at [634, 352] on link "Enterprise corner: Of balancing runway, bottom line and ambitions" at bounding box center [638, 386] width 368 height 69
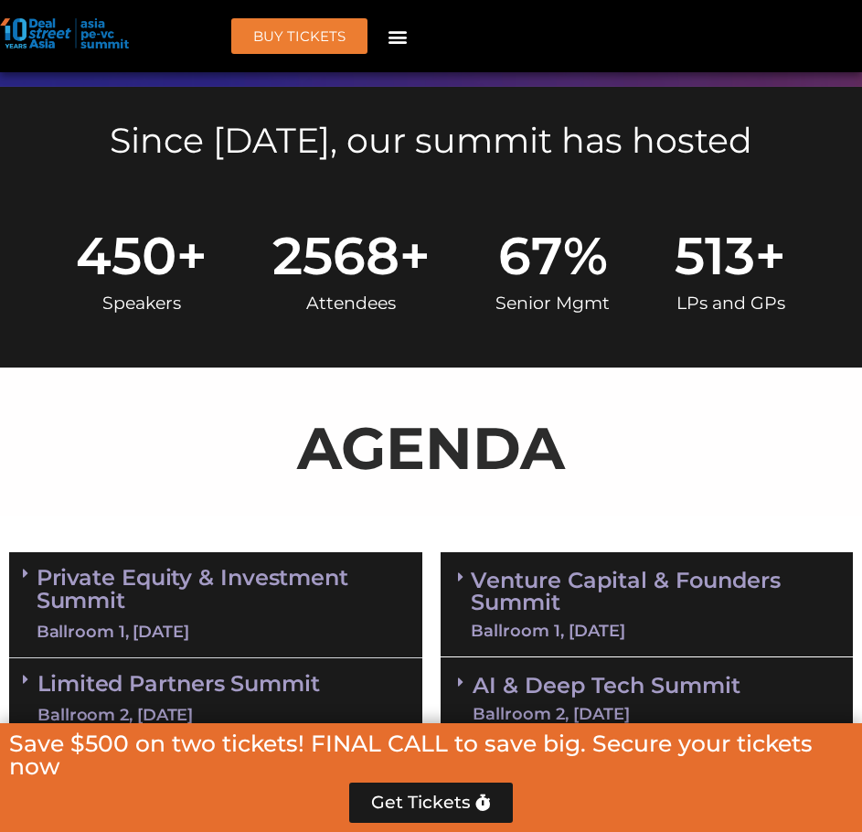
click at [555, 602] on link "Venture Capital & Founders​ Summit Ballroom 1, [DATE]" at bounding box center [653, 604] width 365 height 69
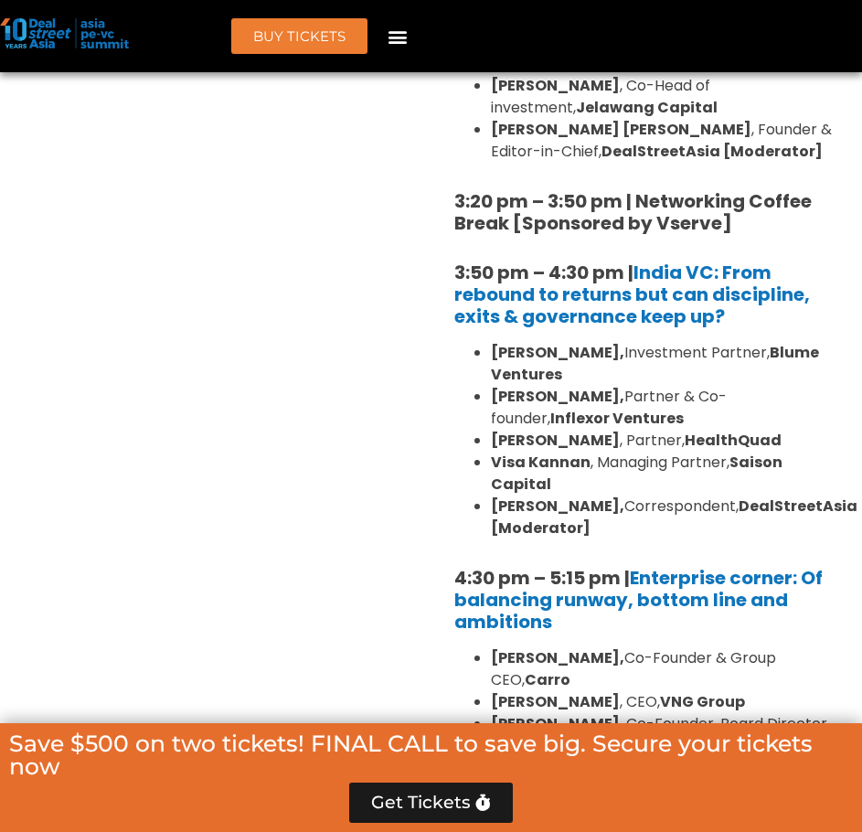
scroll to position [3509, 0]
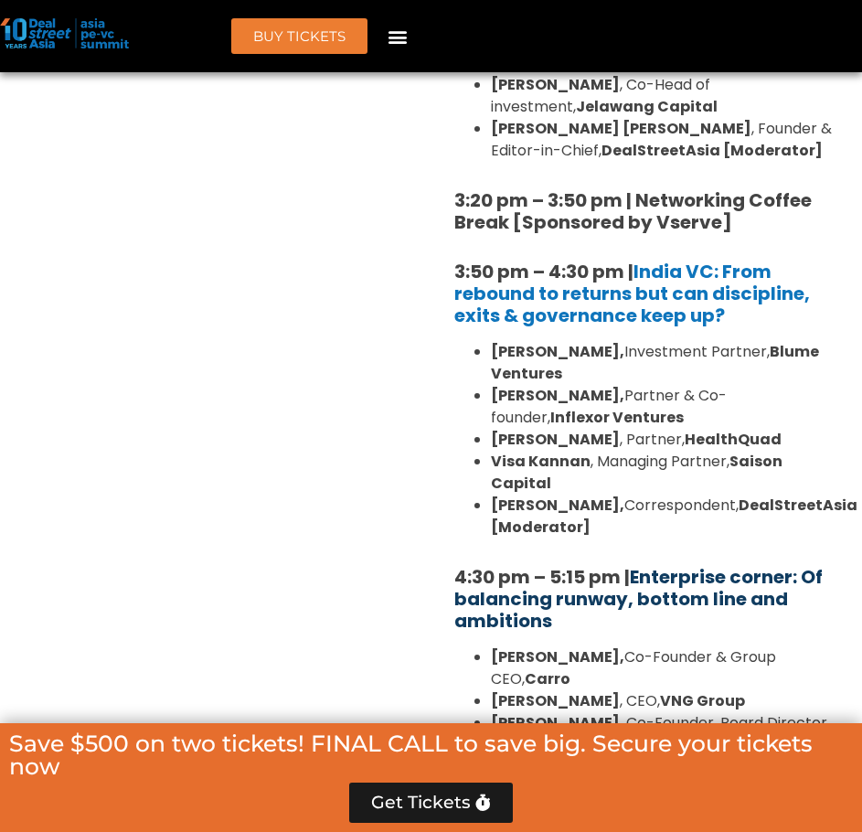
drag, startPoint x: 634, startPoint y: 510, endPoint x: 633, endPoint y: 475, distance: 34.8
click at [633, 566] on h5 "4:30 pm – 5:15 pm | Enterprise corner: Of balancing runway, bottom line and amb…" at bounding box center [647, 599] width 386 height 66
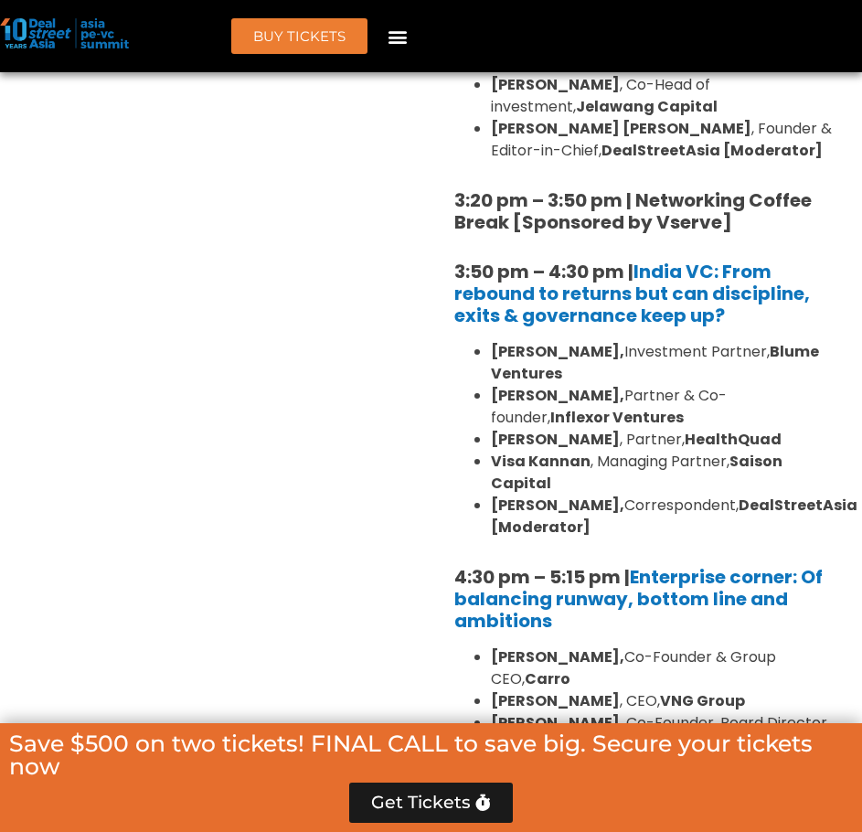
copy link "Enterprise corner: Of balancing runway, bottom line and ambitions"
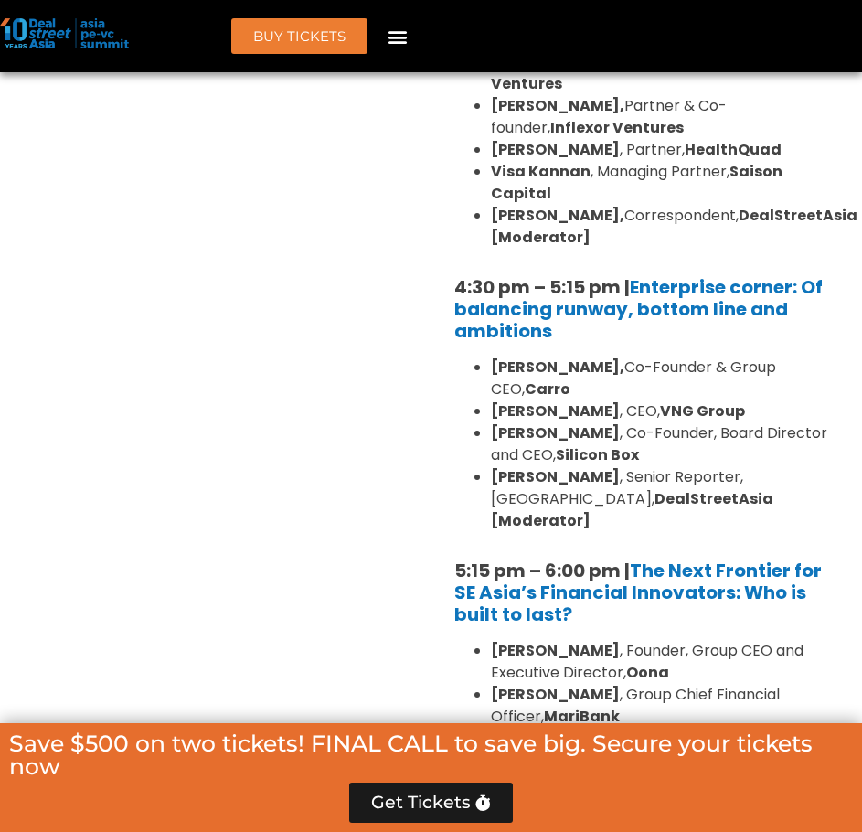
scroll to position [3875, 0]
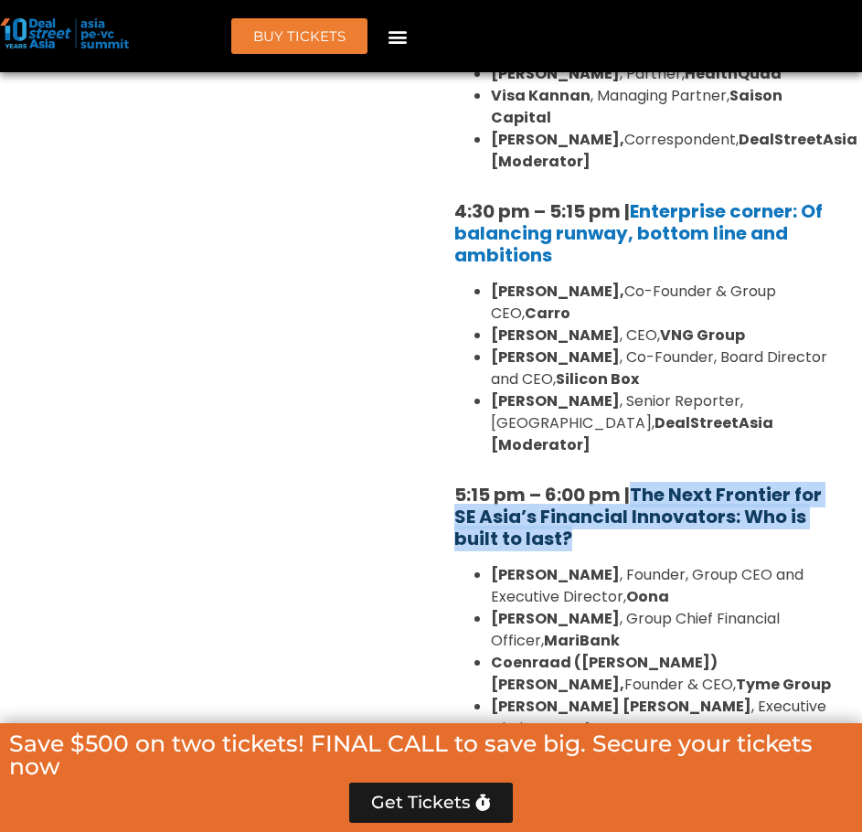
drag, startPoint x: 625, startPoint y: 390, endPoint x: 636, endPoint y: 346, distance: 46.1
click at [636, 484] on h5 "5:15 pm – 6:00 pm | The Next Frontier for SE Asia’s Financial Innovators: Who i…" at bounding box center [647, 517] width 386 height 66
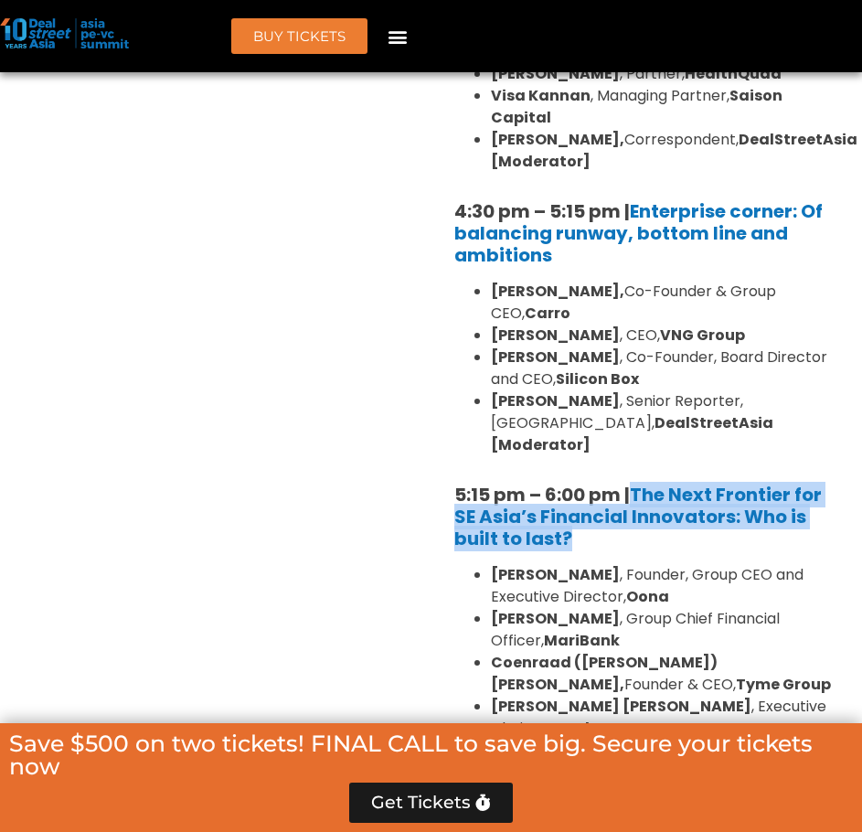
copy link "The Next Frontier for SE Asia’s Financial Innovators: Who is built to last?"
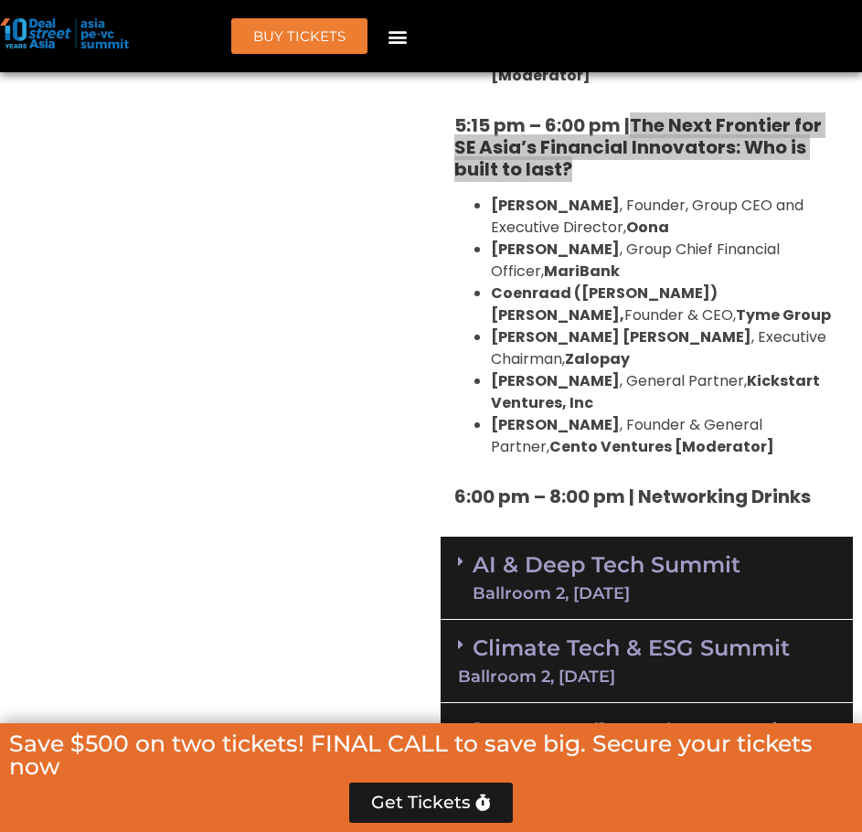
scroll to position [4240, 0]
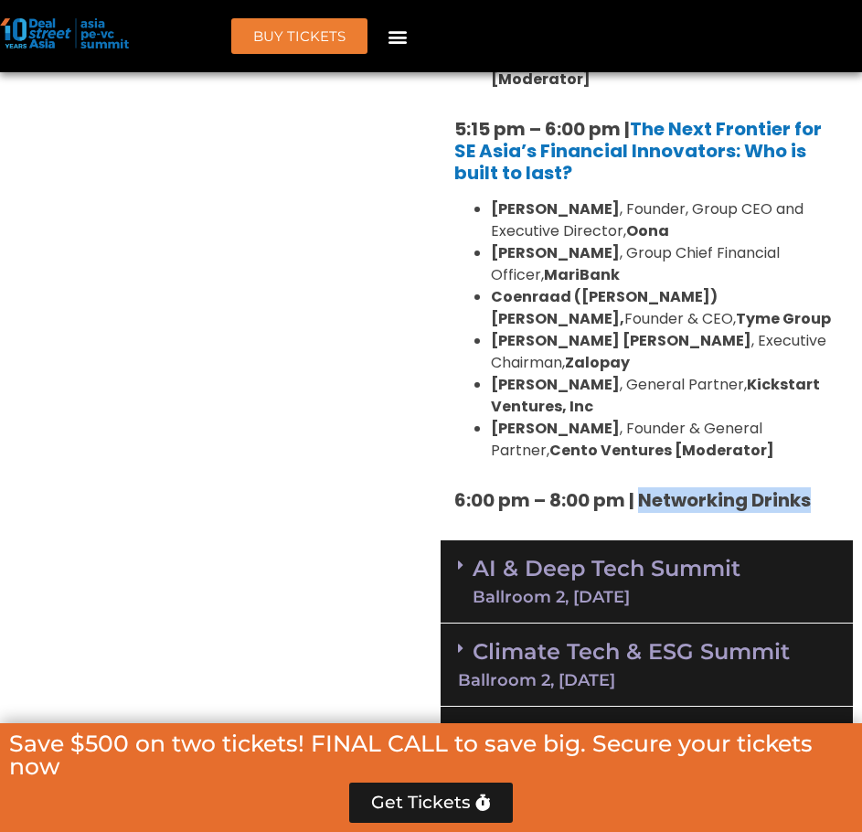
drag, startPoint x: 793, startPoint y: 347, endPoint x: 644, endPoint y: 353, distance: 149.2
click at [644, 487] on strong "6:00 pm – 8:00 pm | Networking Drinks" at bounding box center [632, 500] width 357 height 26
copy strong "Networking Drinks"
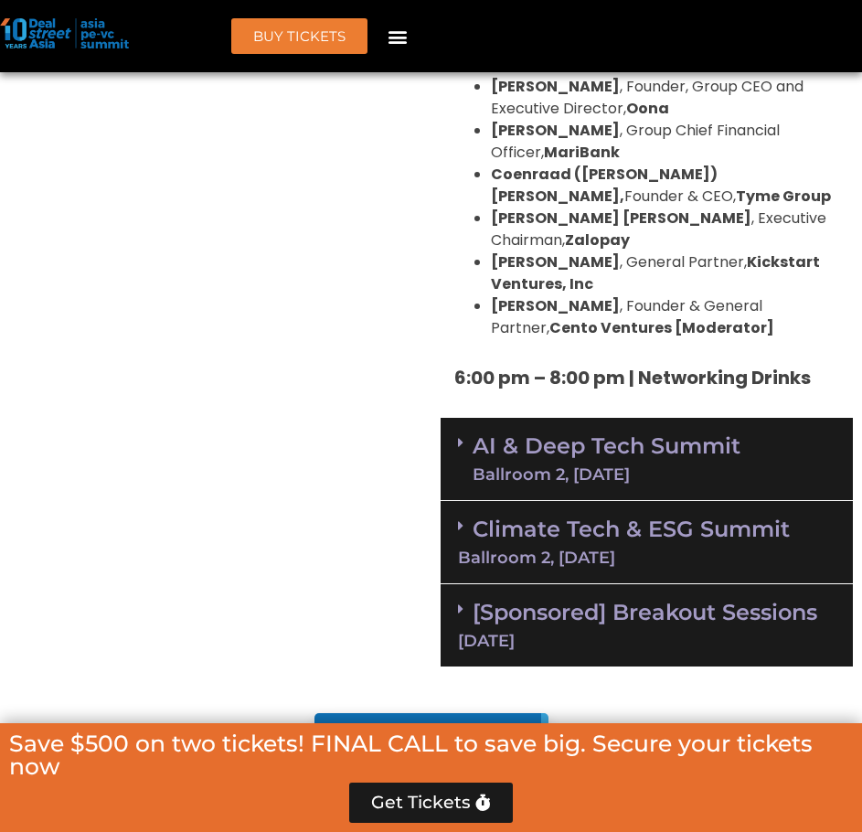
click at [641, 501] on div "Climate Tech & ESG Summit Ballroom 2, [DATE]" at bounding box center [647, 542] width 413 height 83
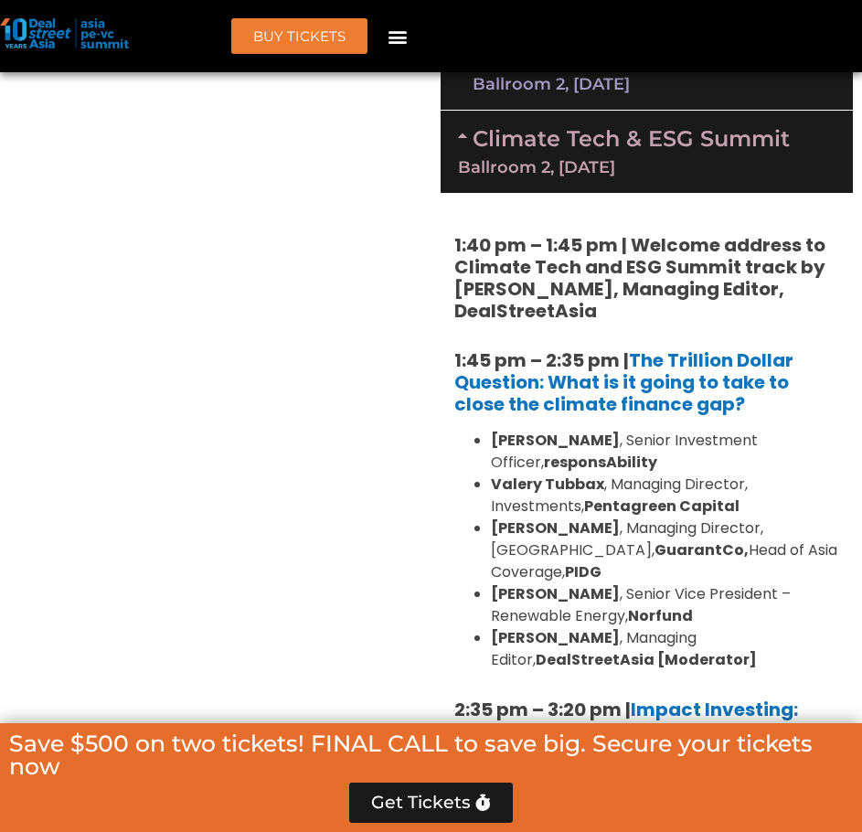
scroll to position [4484, 0]
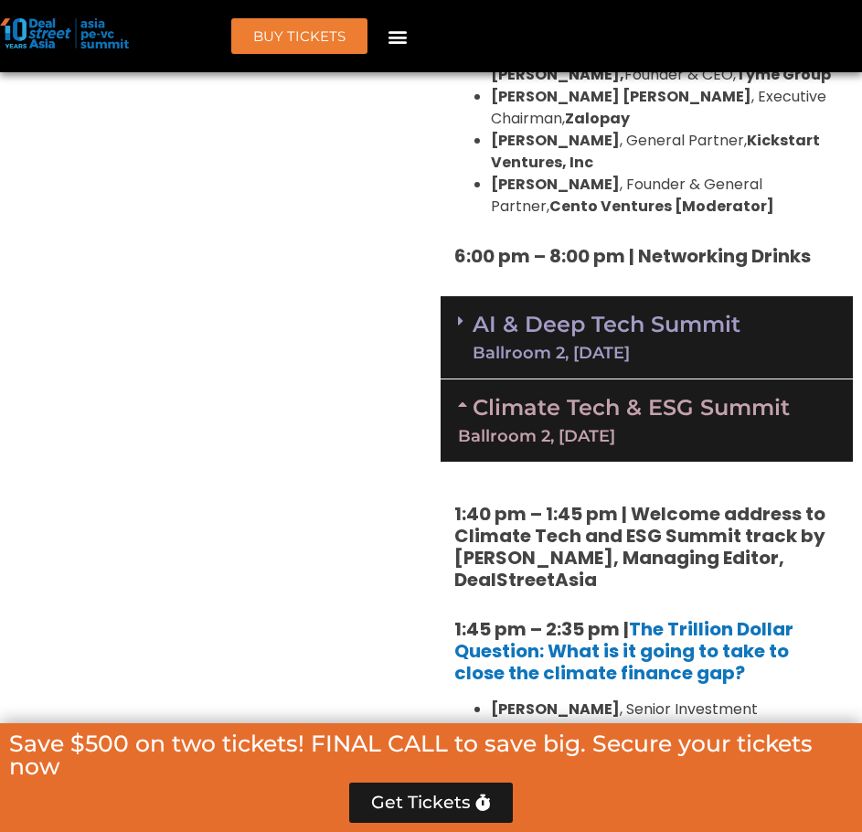
drag, startPoint x: 652, startPoint y: 293, endPoint x: 779, endPoint y: 258, distance: 131.7
click at [687, 379] on div "Climate Tech & ESG Summit Ballroom 2, [DATE]" at bounding box center [647, 420] width 413 height 82
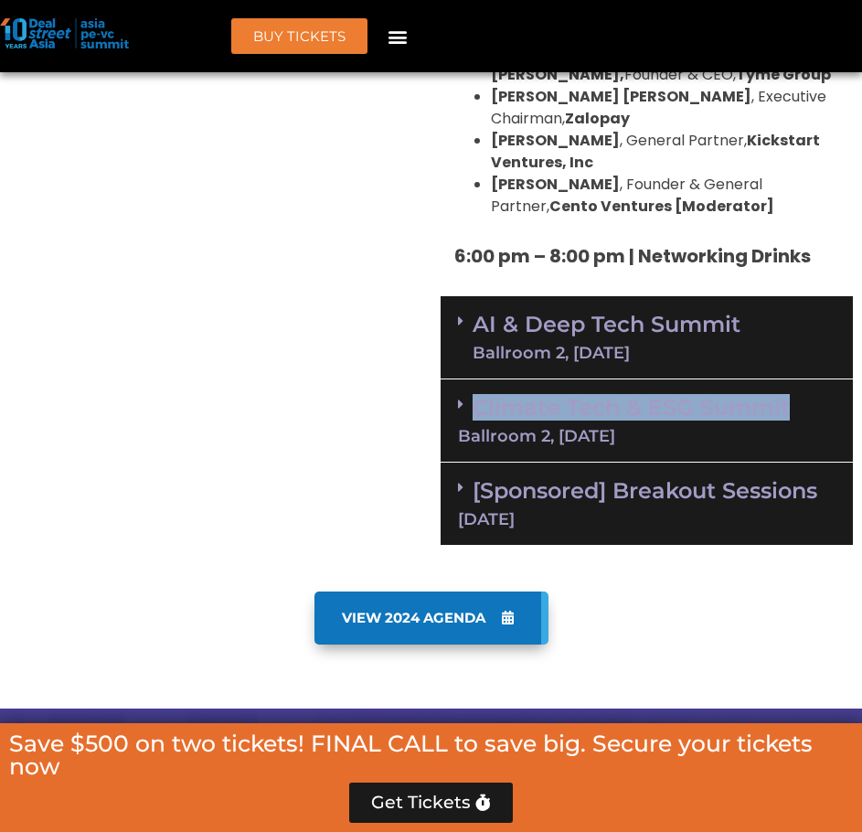
copy link "Climate Tech & ESG Summit"
drag, startPoint x: 805, startPoint y: 255, endPoint x: 479, endPoint y: 255, distance: 326.4
click at [479, 379] on div "Climate Tech & ESG Summit Ballroom 2, [DATE]" at bounding box center [647, 420] width 413 height 83
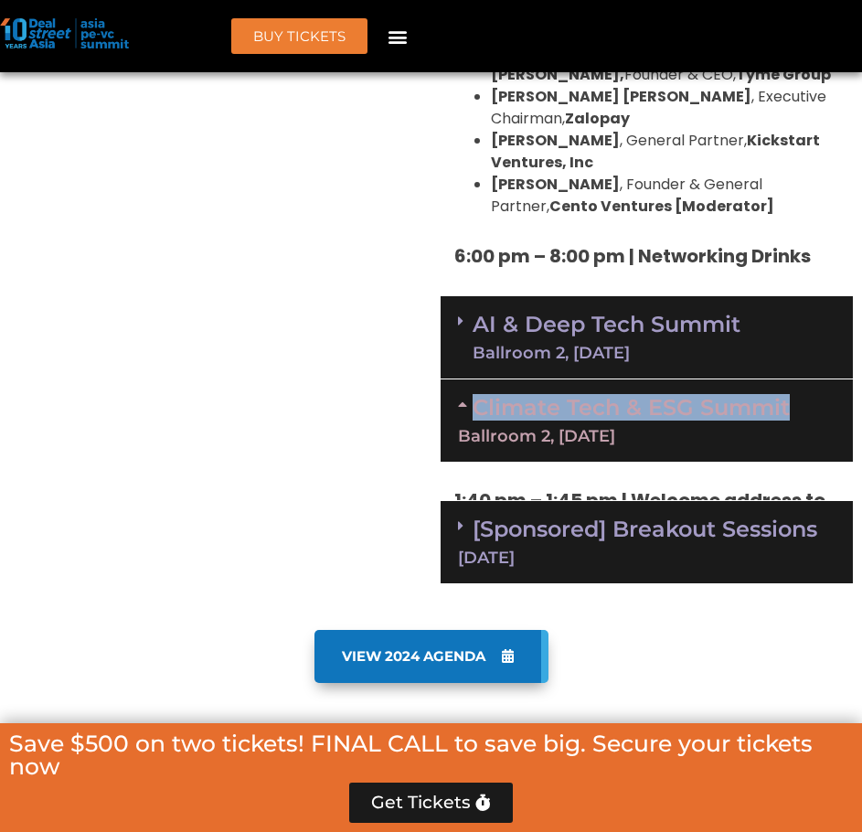
click at [546, 394] on link "Climate Tech & ESG Summit Ballroom 2, [DATE]" at bounding box center [647, 419] width 379 height 50
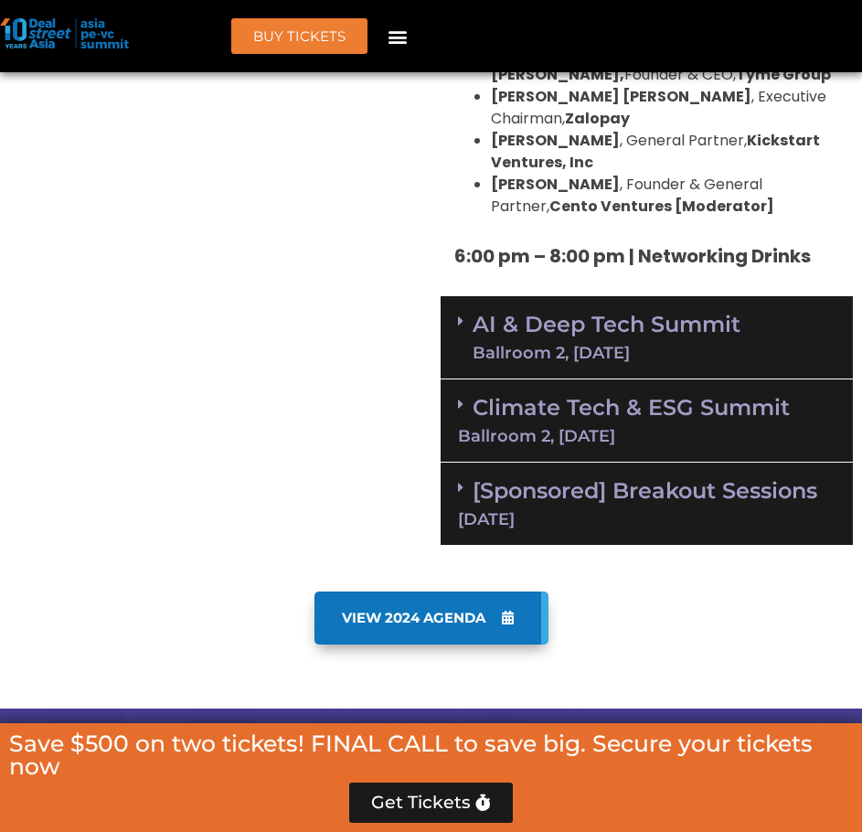
click at [709, 379] on div "Climate Tech & ESG Summit Ballroom 2, [DATE]" at bounding box center [647, 420] width 413 height 83
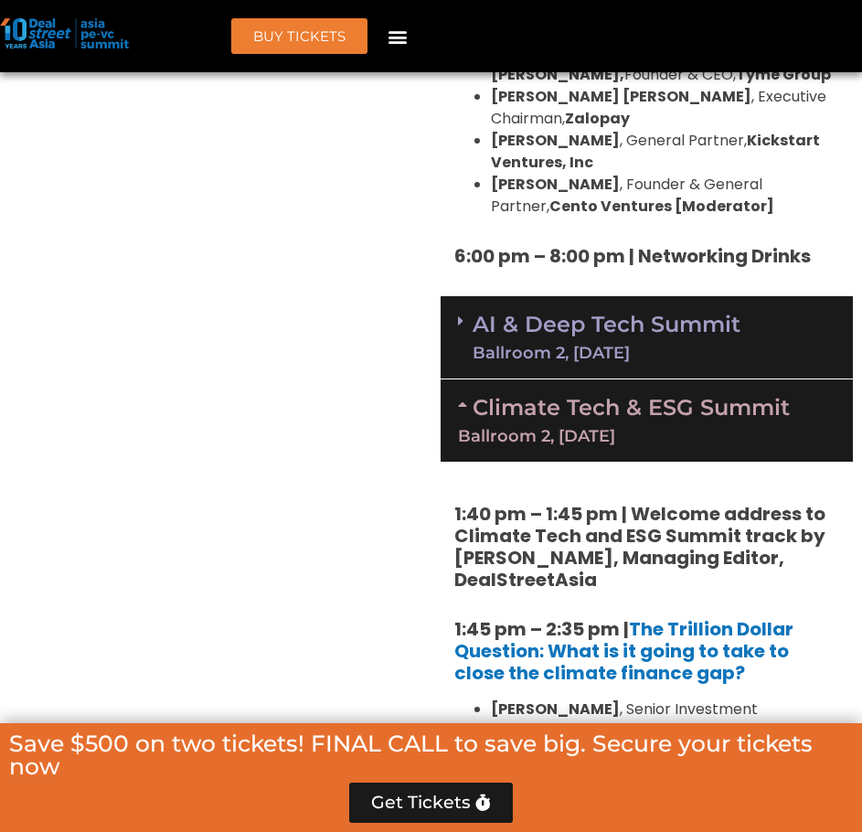
click at [730, 394] on link "Climate Tech & ESG Summit Ballroom 2, [DATE]" at bounding box center [647, 419] width 379 height 50
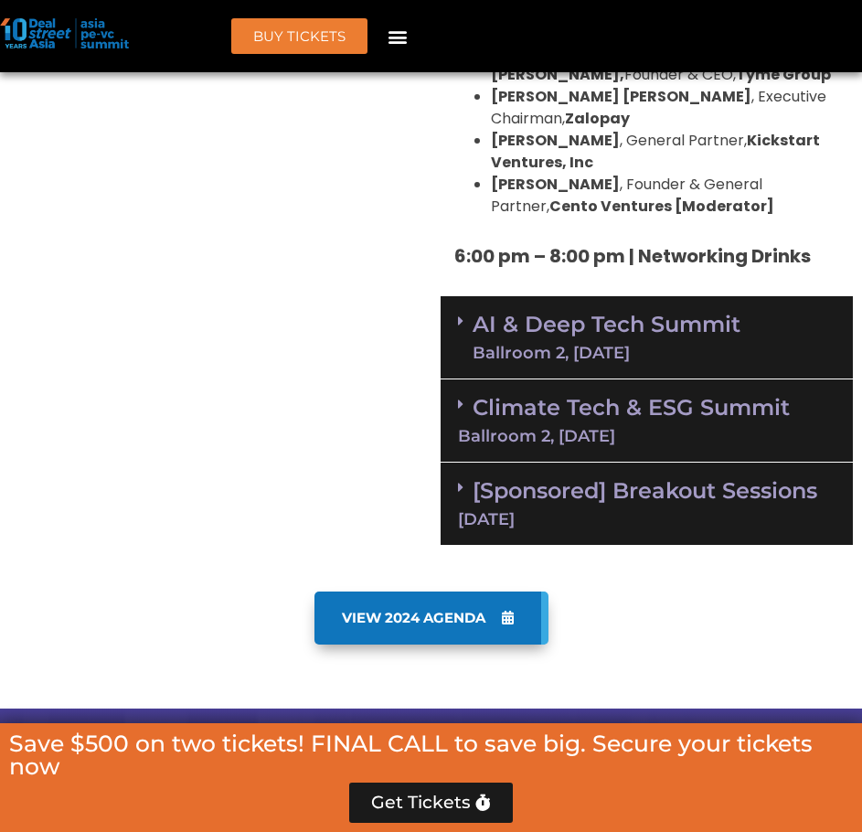
click at [606, 394] on link "Climate Tech & ESG Summit Ballroom 2, [DATE]" at bounding box center [647, 419] width 379 height 50
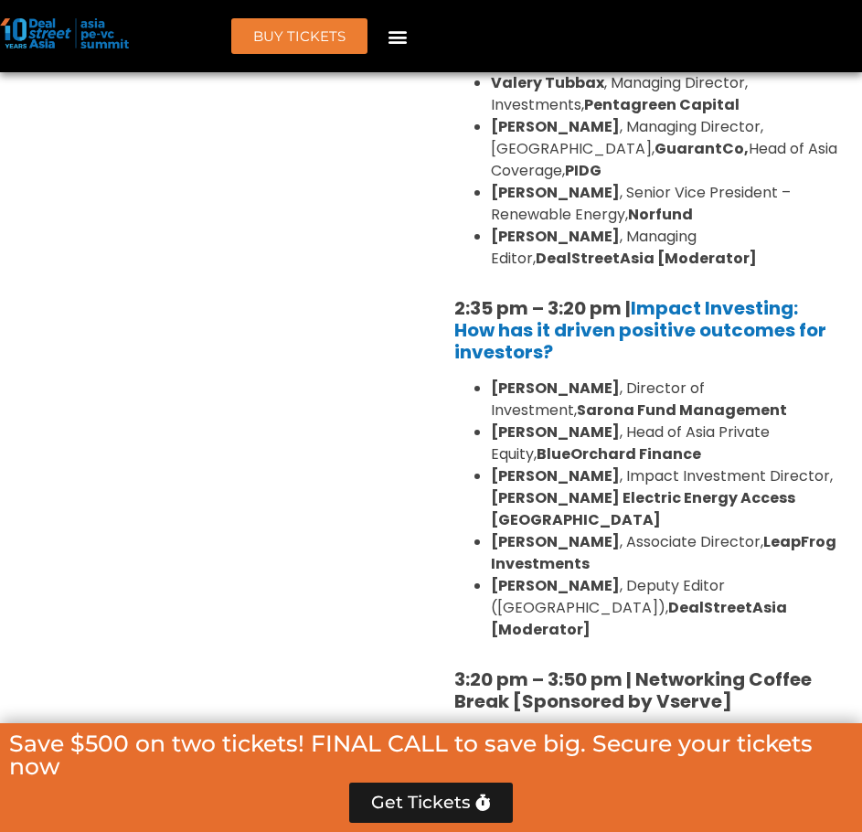
scroll to position [5216, 0]
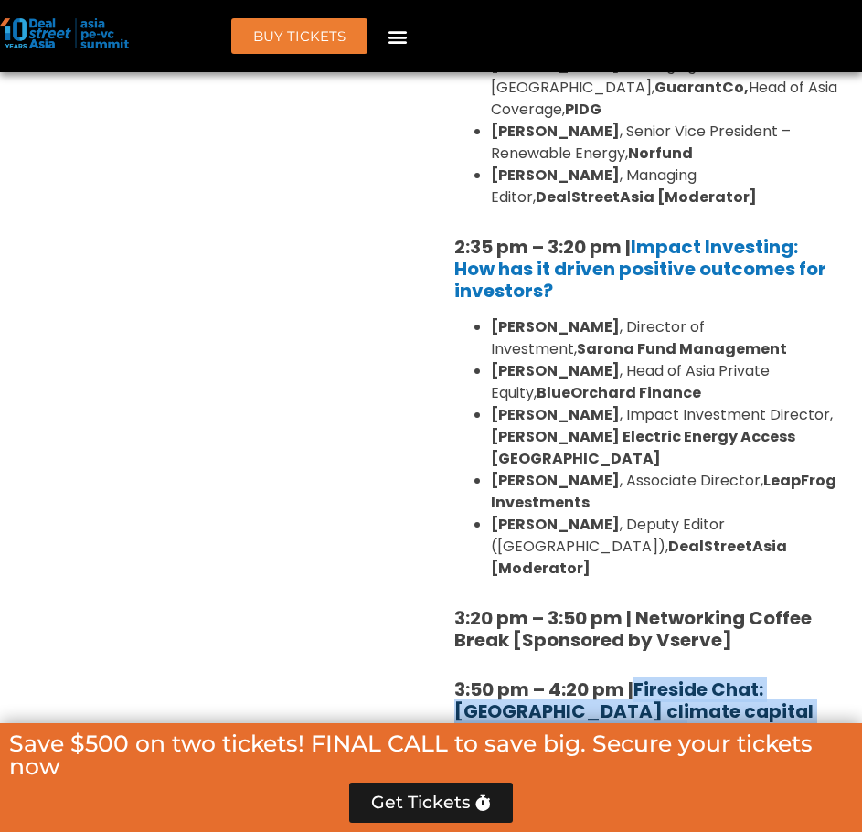
drag, startPoint x: 669, startPoint y: 515, endPoint x: 642, endPoint y: 474, distance: 49.4
click at [642, 678] on h5 "3:50 pm – 4:20 pm | Fireside Chat: Catalysing climate capital and cross-border …" at bounding box center [647, 711] width 386 height 66
copy link "Fireside Chat: [GEOGRAPHIC_DATA] climate capital and cross-border collaboration"
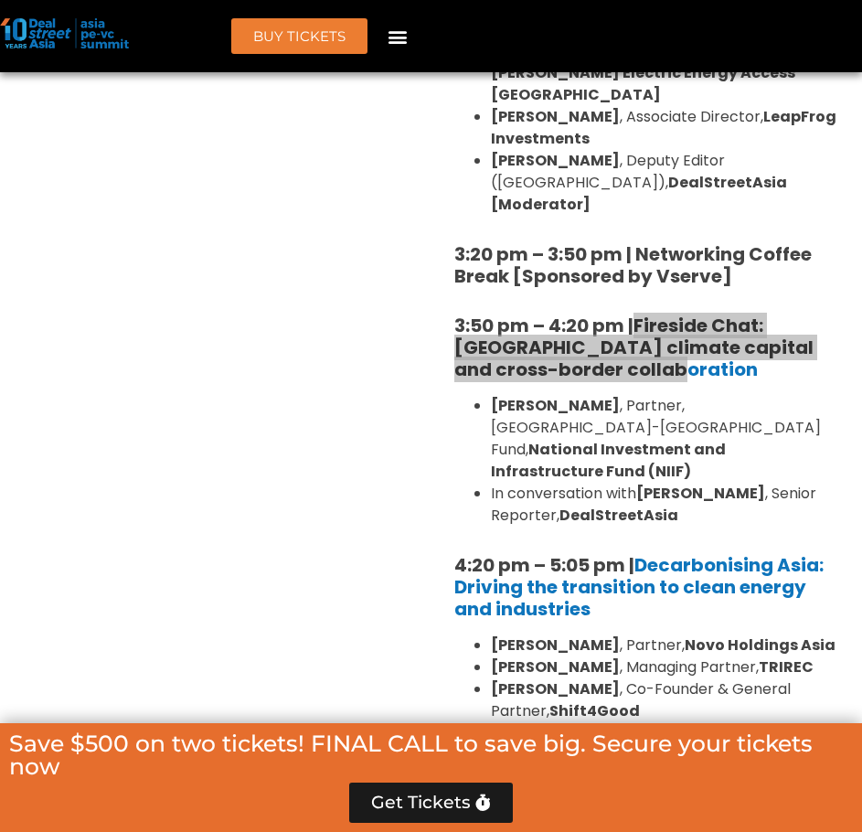
scroll to position [5582, 0]
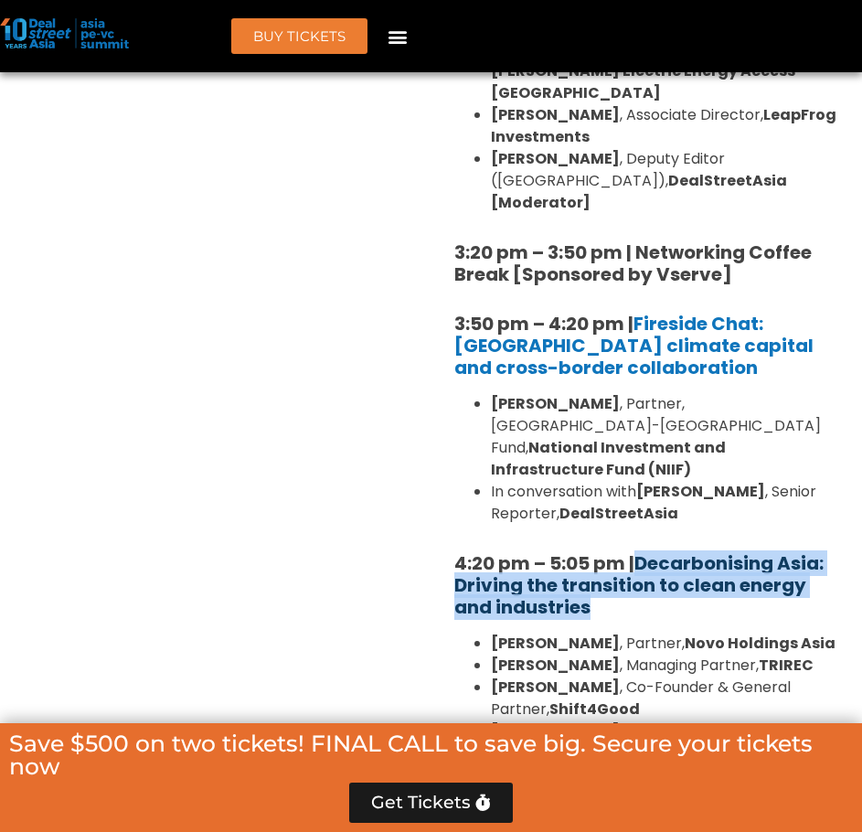
drag, startPoint x: 640, startPoint y: 368, endPoint x: 640, endPoint y: 327, distance: 41.1
click at [640, 552] on h5 "4:20 pm – 5:05 pm | Decarbonising Asia: Driving the transition to clean energy …" at bounding box center [647, 585] width 386 height 66
copy link "Decarbonising Asia: Driving the transition to clean energy and industries"
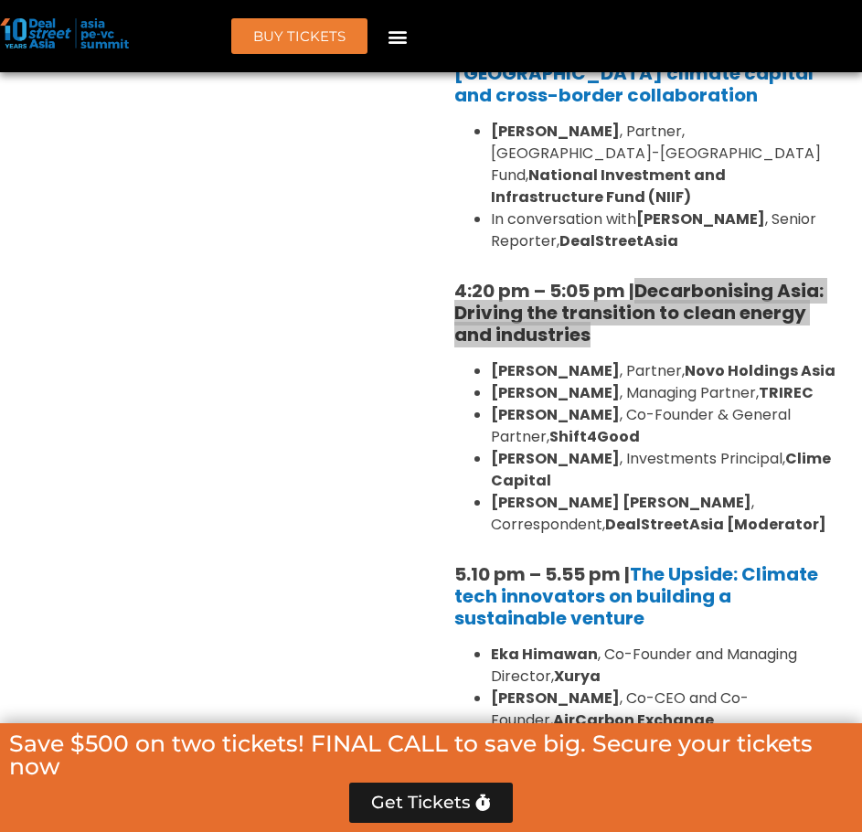
scroll to position [5947, 0]
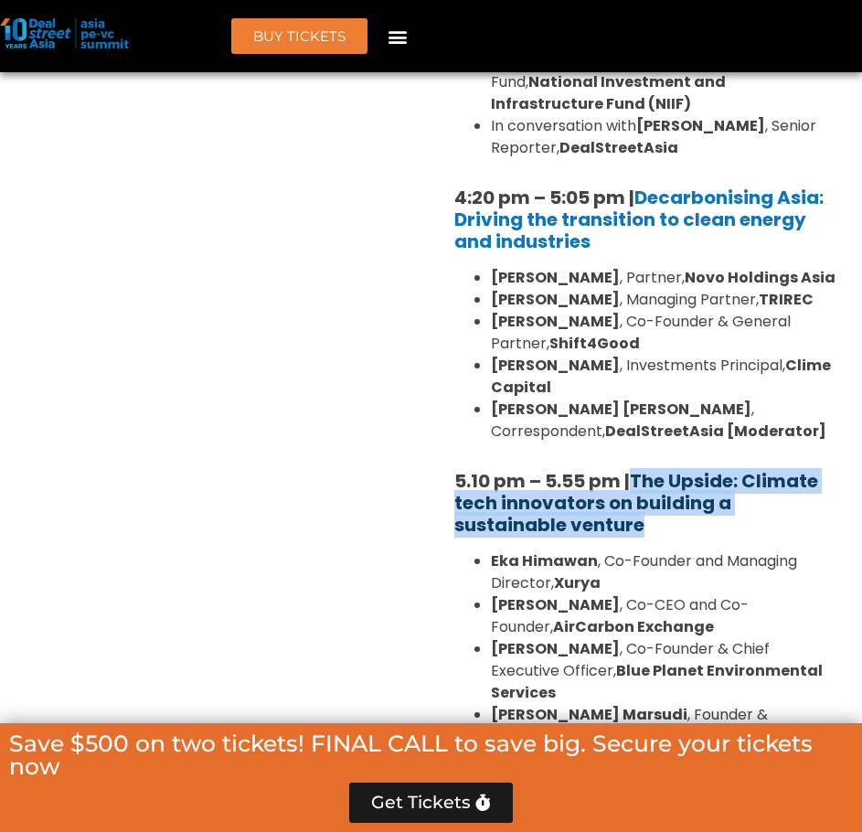
drag, startPoint x: 669, startPoint y: 293, endPoint x: 638, endPoint y: 247, distance: 56.0
click at [638, 470] on h5 "5.10 pm – 5.55 pm | The Upside: Climate tech innovators on building a sustainab…" at bounding box center [647, 503] width 386 height 66
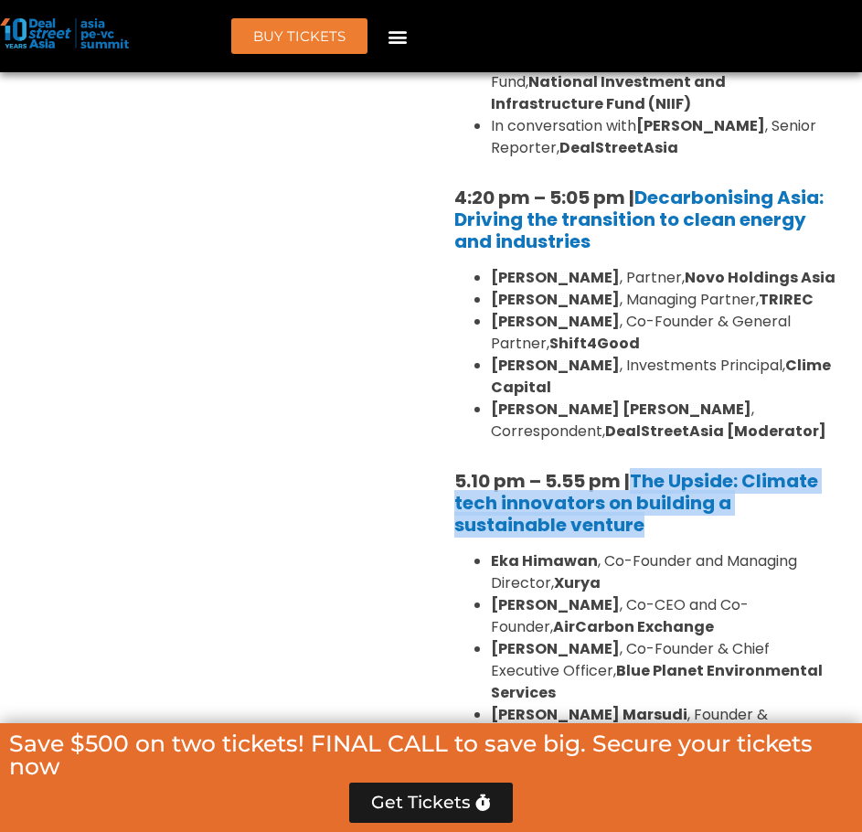
copy link "The Upside: Climate tech innovators on building a sustainable venture"
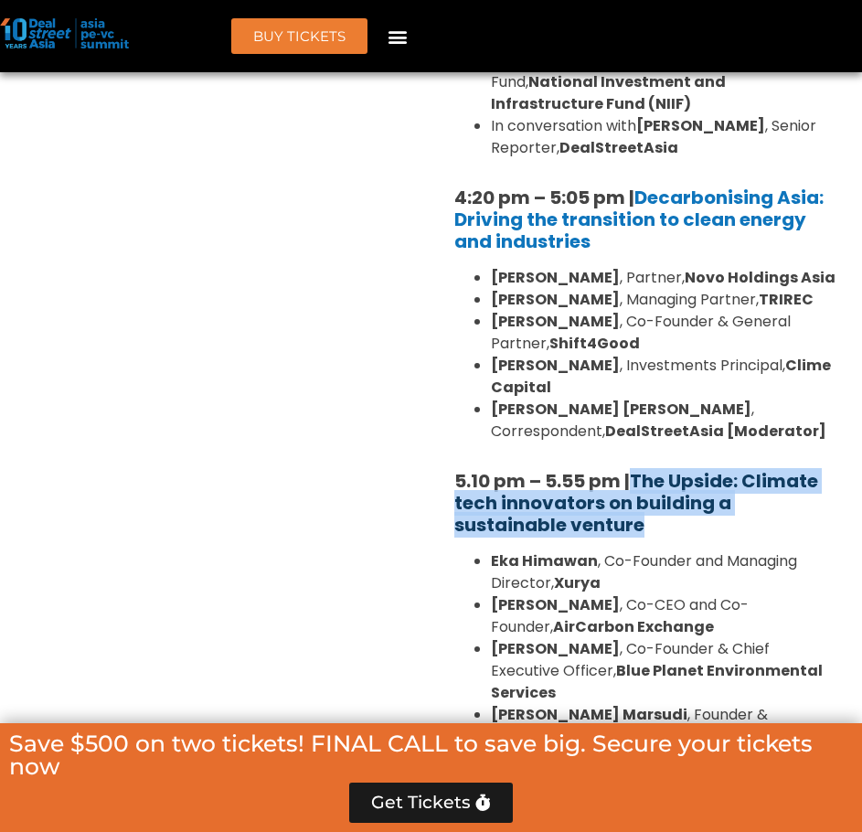
click at [679, 468] on link "The Upside: Climate tech innovators on building a sustainable venture" at bounding box center [636, 502] width 364 height 69
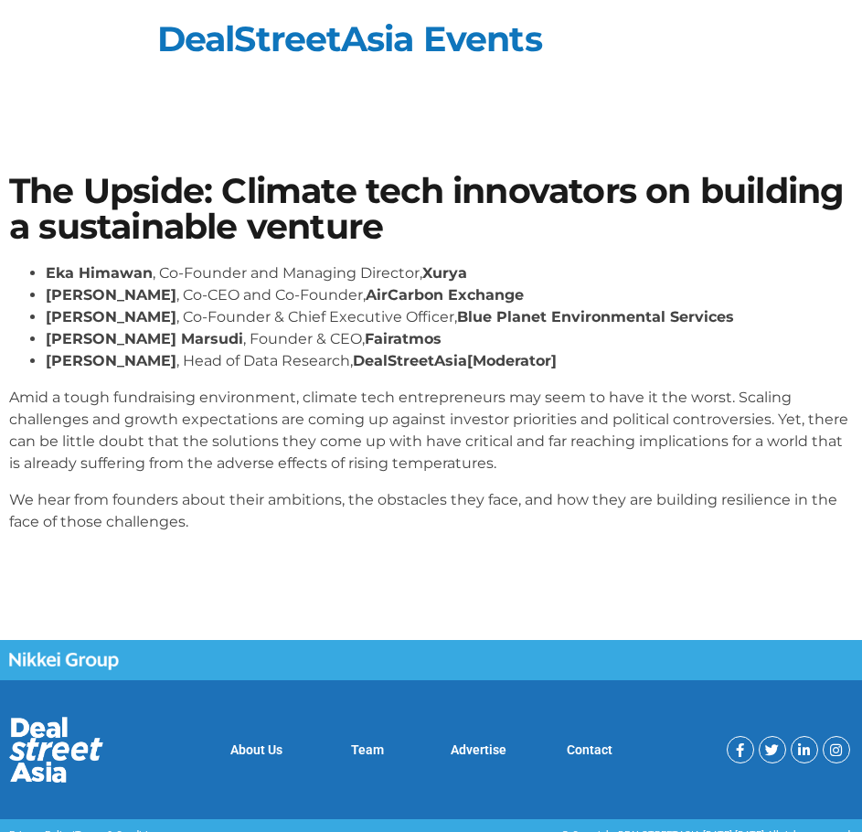
click at [192, 201] on h1 "The Upside: Climate tech innovators on building a sustainable venture" at bounding box center [431, 209] width 844 height 70
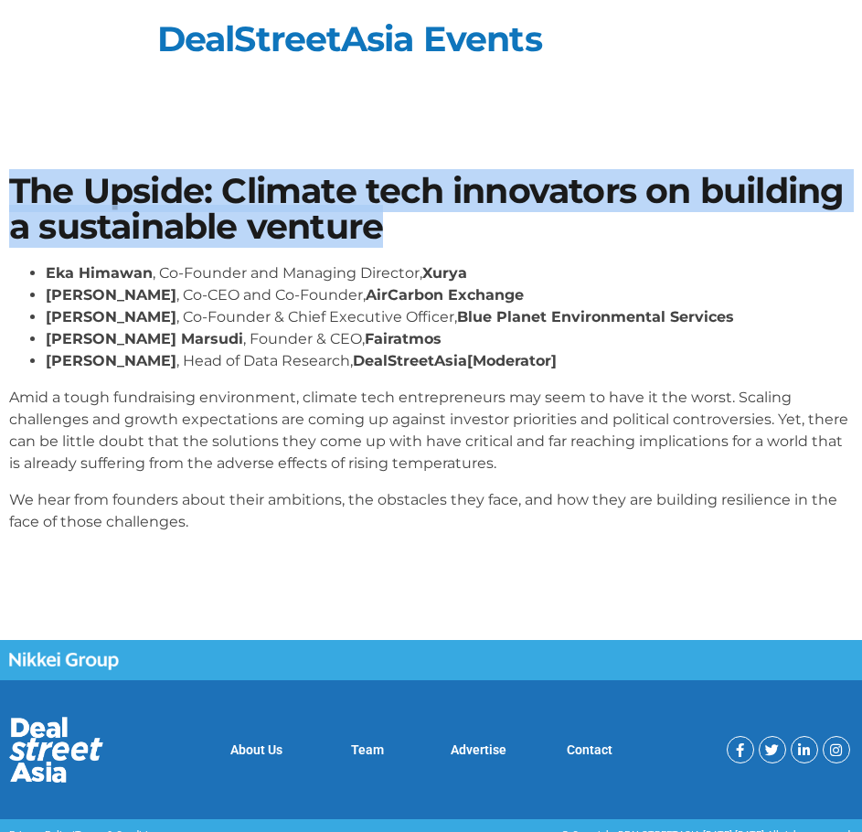
click at [192, 201] on h1 "The Upside: Climate tech innovators on building a sustainable venture" at bounding box center [431, 209] width 844 height 70
copy div "The Upside: Climate tech innovators on building a sustainable venture"
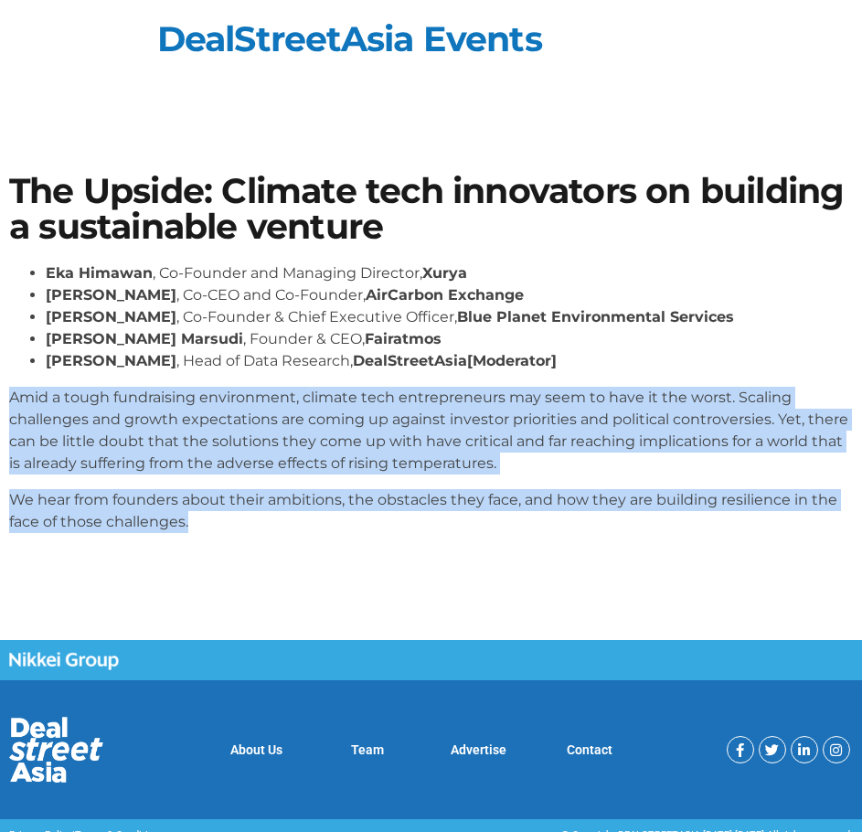
drag, startPoint x: 255, startPoint y: 547, endPoint x: 10, endPoint y: 400, distance: 285.4
click at [10, 400] on div "[PERSON_NAME] , Co-Founder and Managing Director, Xurya [PERSON_NAME] , Co-CEO …" at bounding box center [431, 404] width 844 height 285
copy div "Amid a tough fundraising environment, climate tech entrepreneurs may seem to ha…"
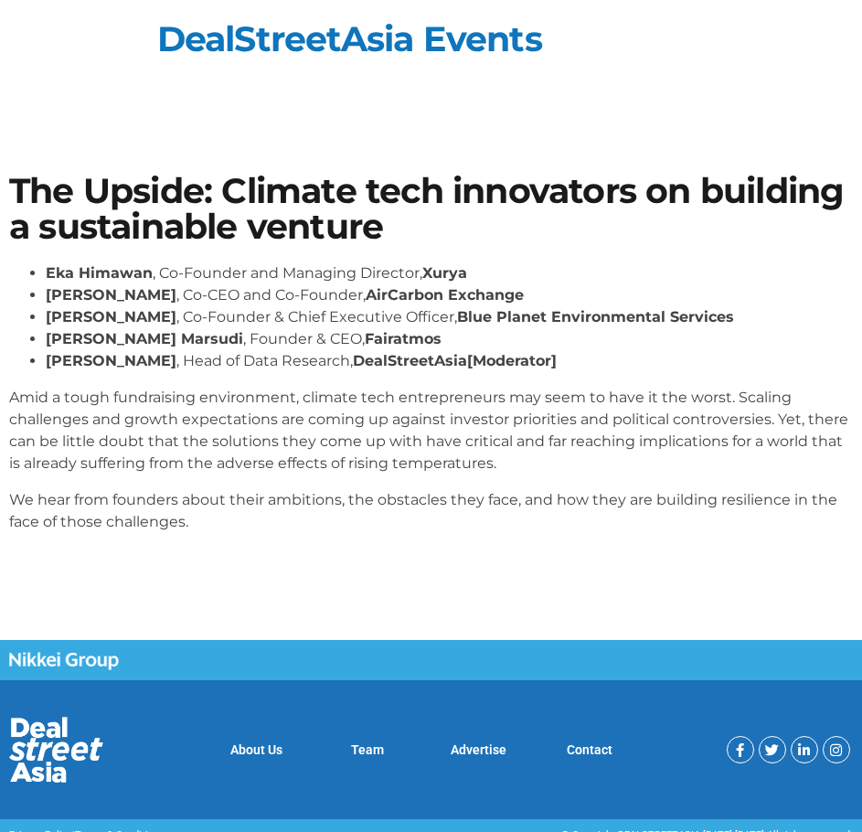
click at [552, 296] on li "[PERSON_NAME] , Co-CEO and Co-Founder, AirCarbon Exchange" at bounding box center [449, 295] width 807 height 22
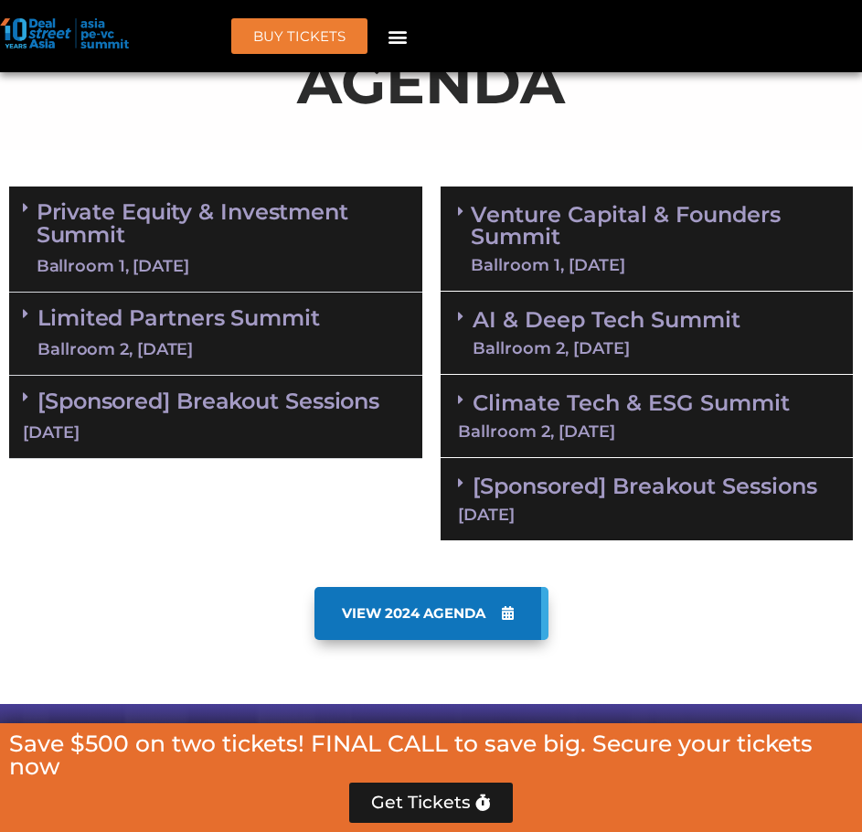
click at [630, 425] on div "Ballroom 2, [DATE]" at bounding box center [647, 431] width 379 height 16
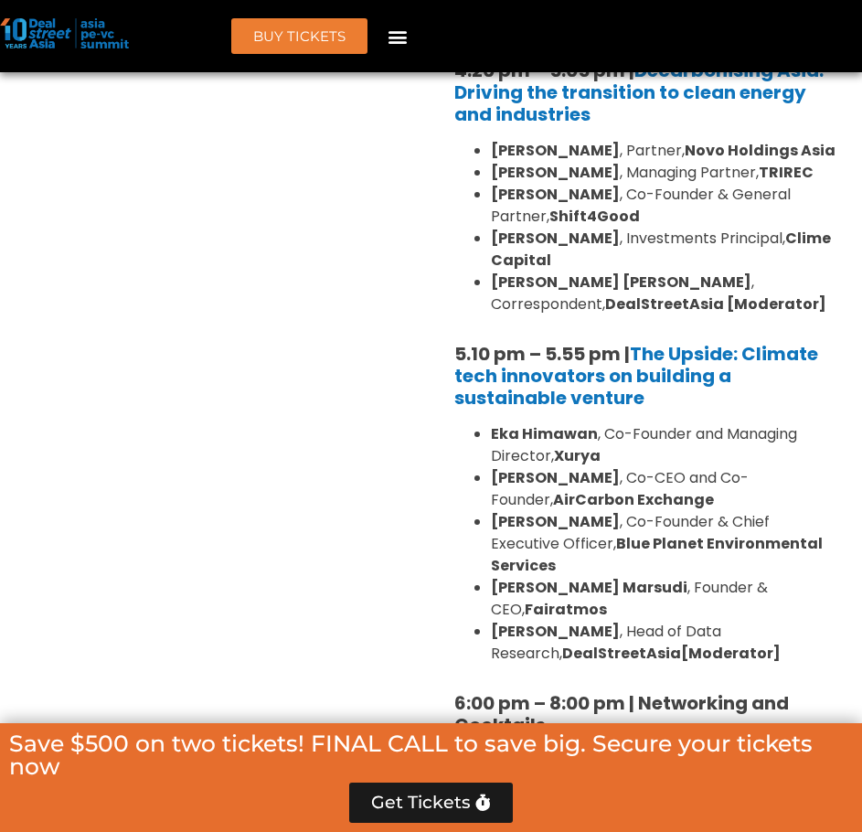
scroll to position [3022, 0]
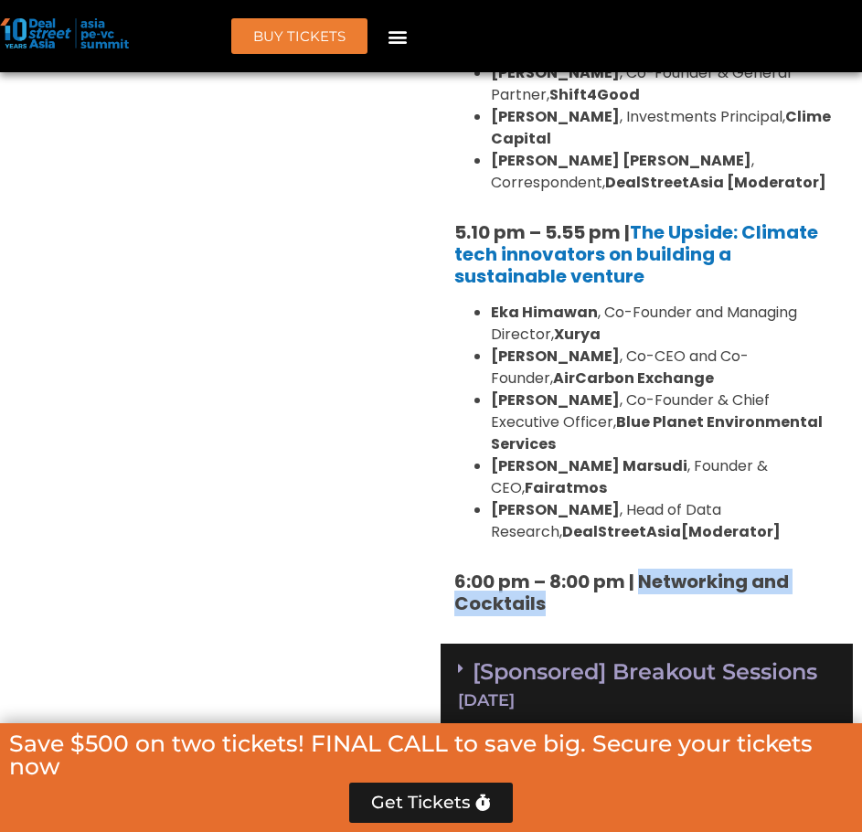
drag, startPoint x: 634, startPoint y: 488, endPoint x: 643, endPoint y: 477, distance: 14.3
click at [643, 570] on h5 "6:00 pm – 8:00 pm | Networking and Cocktails" at bounding box center [647, 592] width 386 height 44
copy b "Networking and Cocktails"
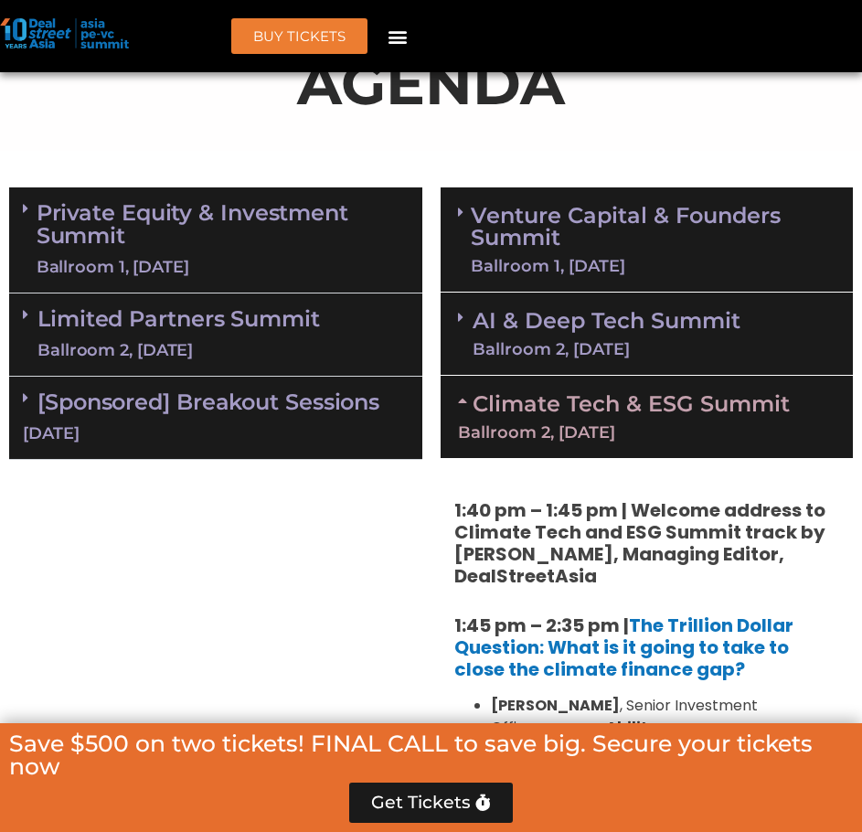
scroll to position [1315, 0]
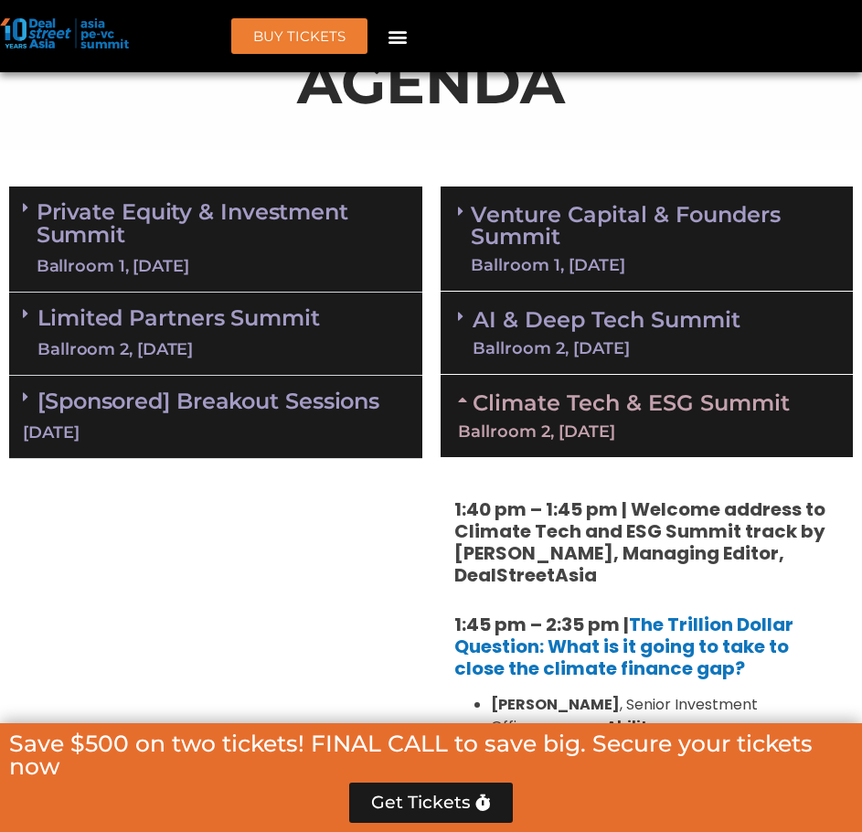
click at [645, 437] on div "Ballroom 2, 11 Sept" at bounding box center [647, 431] width 379 height 16
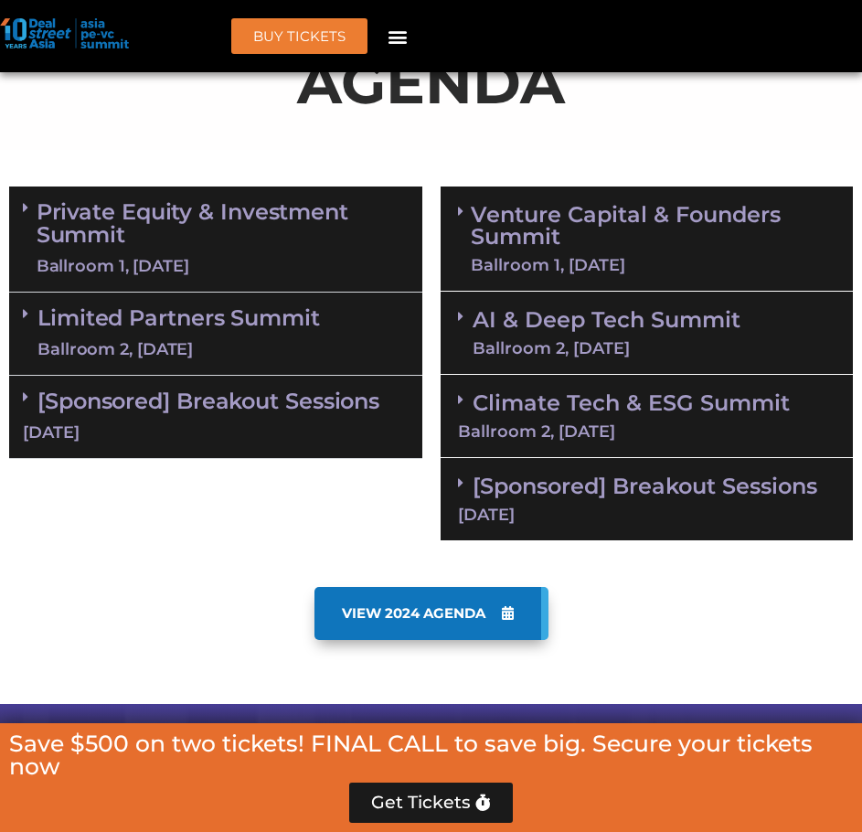
click at [654, 353] on div "Ballroom 2, 11 Sept" at bounding box center [607, 348] width 268 height 16
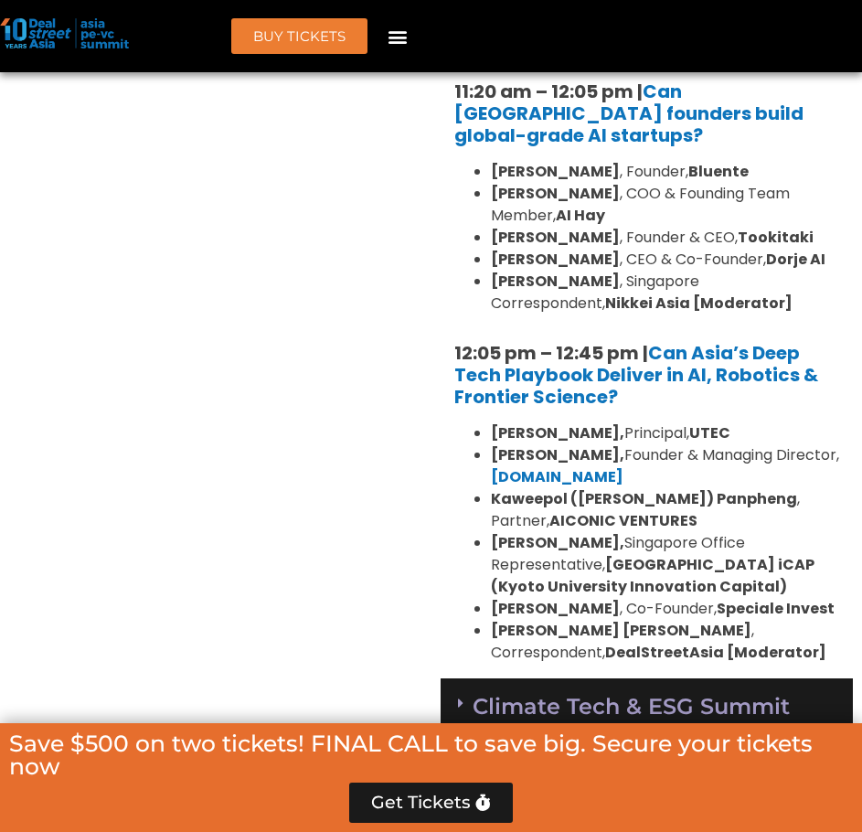
scroll to position [2046, 0]
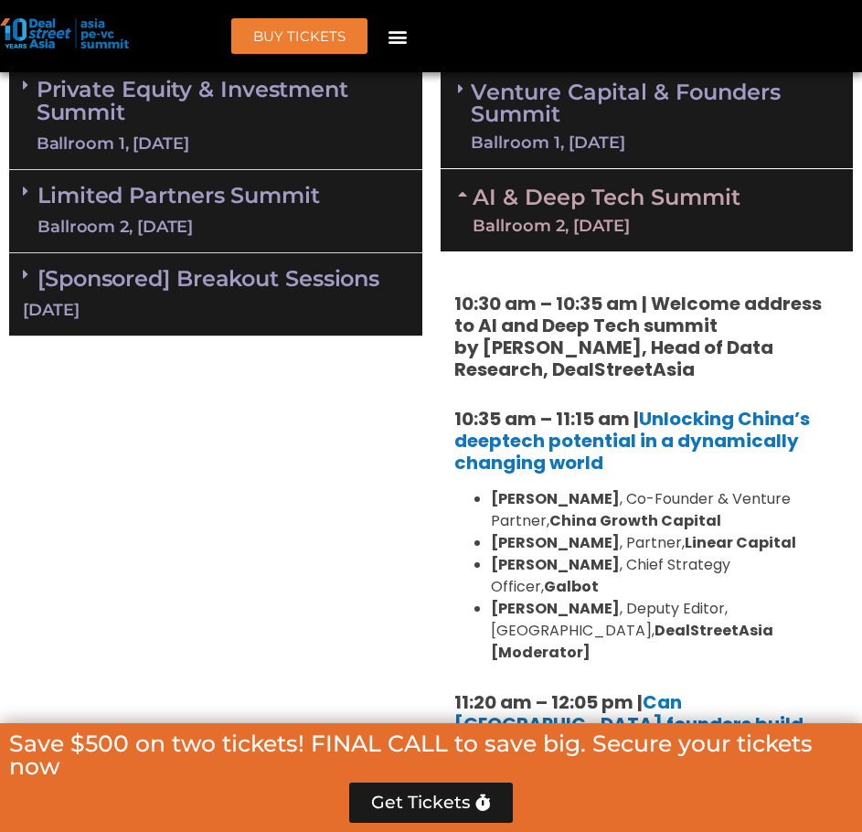
click at [346, 324] on div "[Sponsored] Breakout Sessions 10 Sept" at bounding box center [215, 294] width 413 height 83
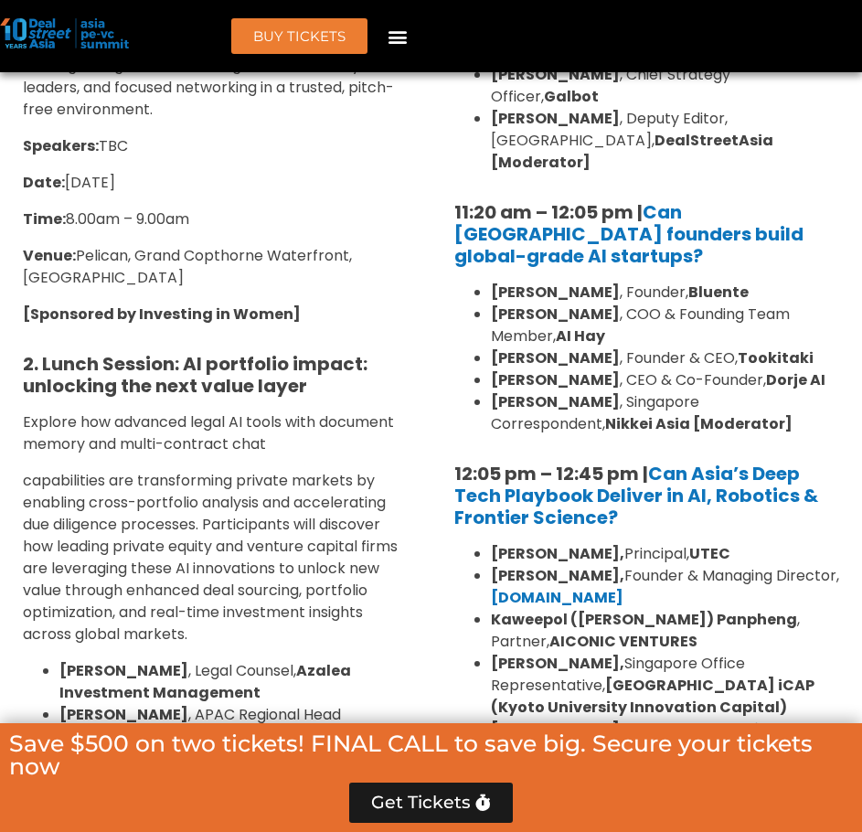
scroll to position [1925, 0]
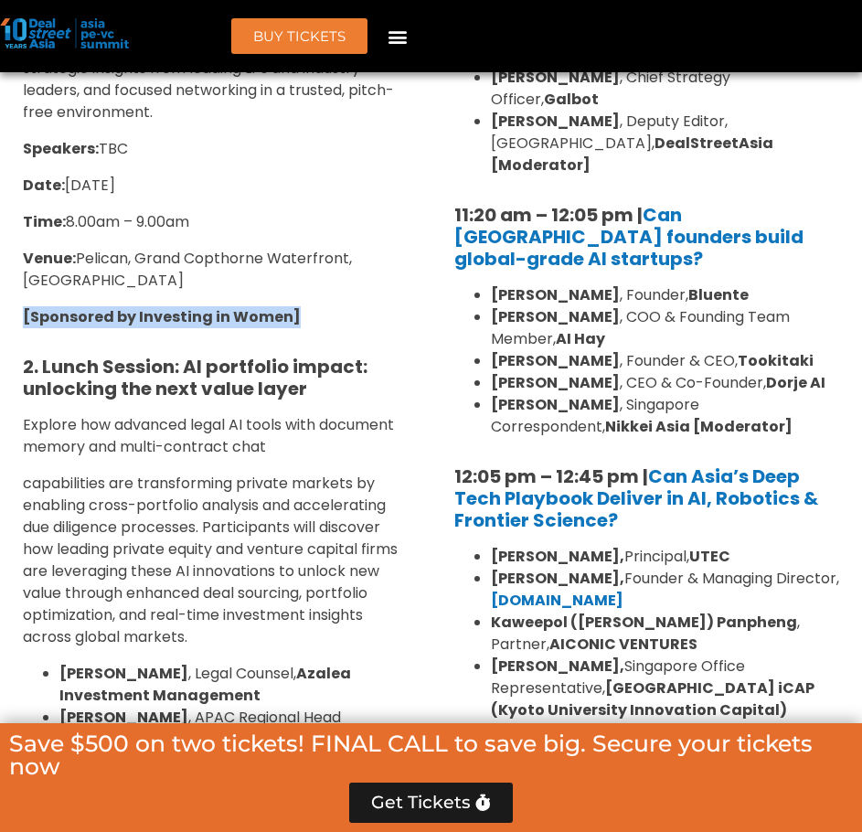
drag, startPoint x: 306, startPoint y: 311, endPoint x: 27, endPoint y: 325, distance: 280.1
click at [27, 325] on p "[Sponsored by Investing in Women]" at bounding box center [216, 317] width 386 height 22
copy strong "[Sponsored by Investing in Women]"
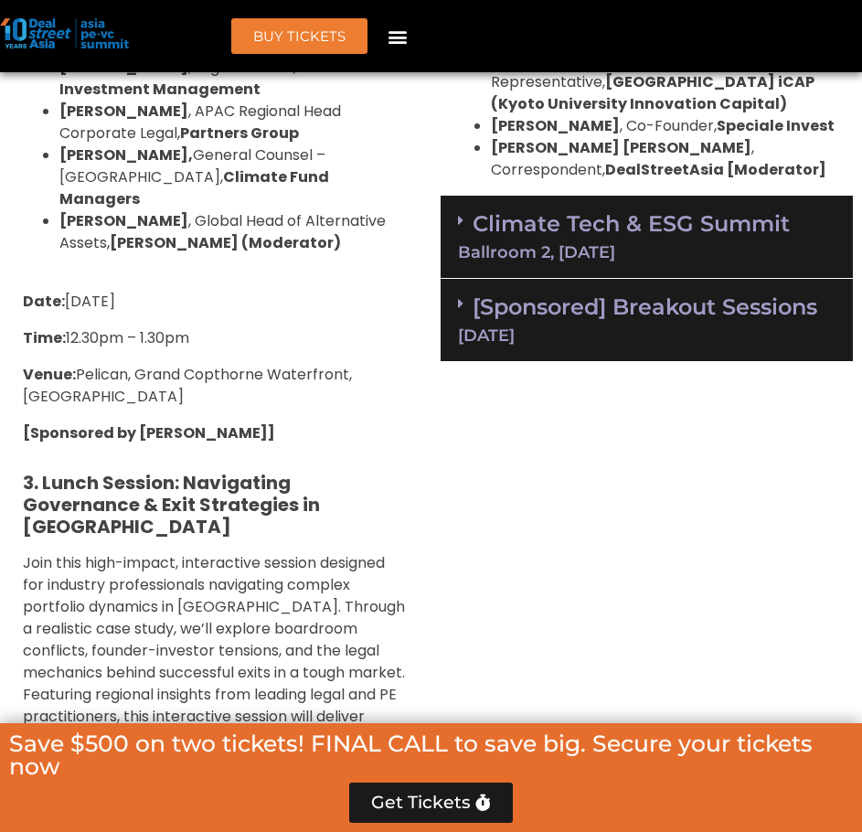
scroll to position [2534, 0]
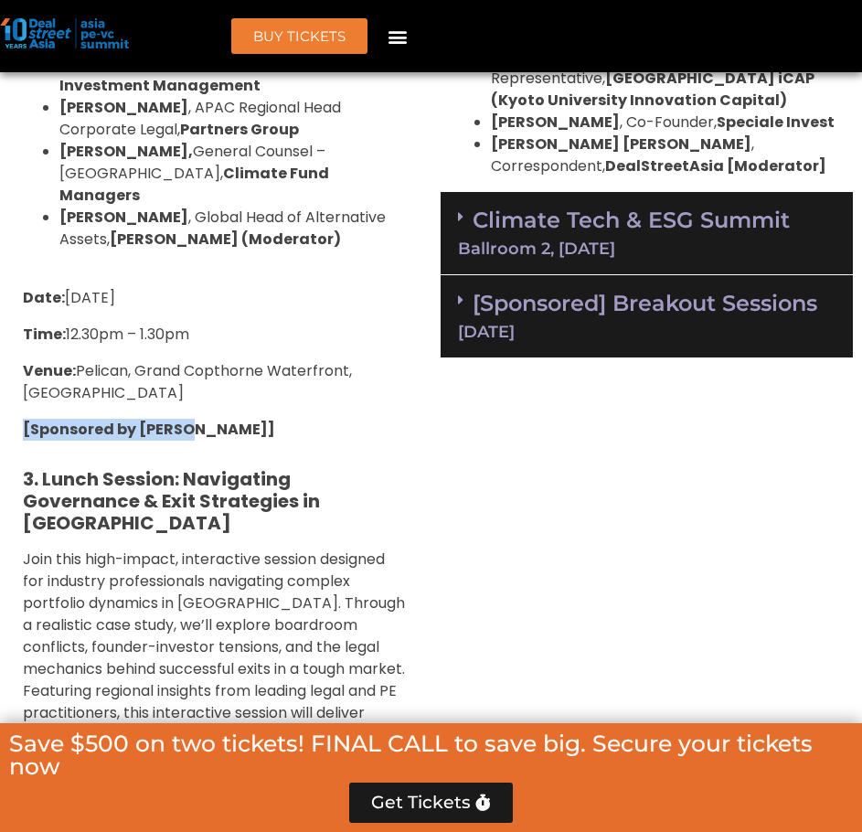
drag, startPoint x: 202, startPoint y: 413, endPoint x: 44, endPoint y: 399, distance: 158.8
click at [10, 400] on div "1. Breakfast Session: Reimagining VC in SEA: Investing in Women-Led and Gender-…" at bounding box center [215, 273] width 413 height 2071
copy strong "[Sponsored by Robin]"
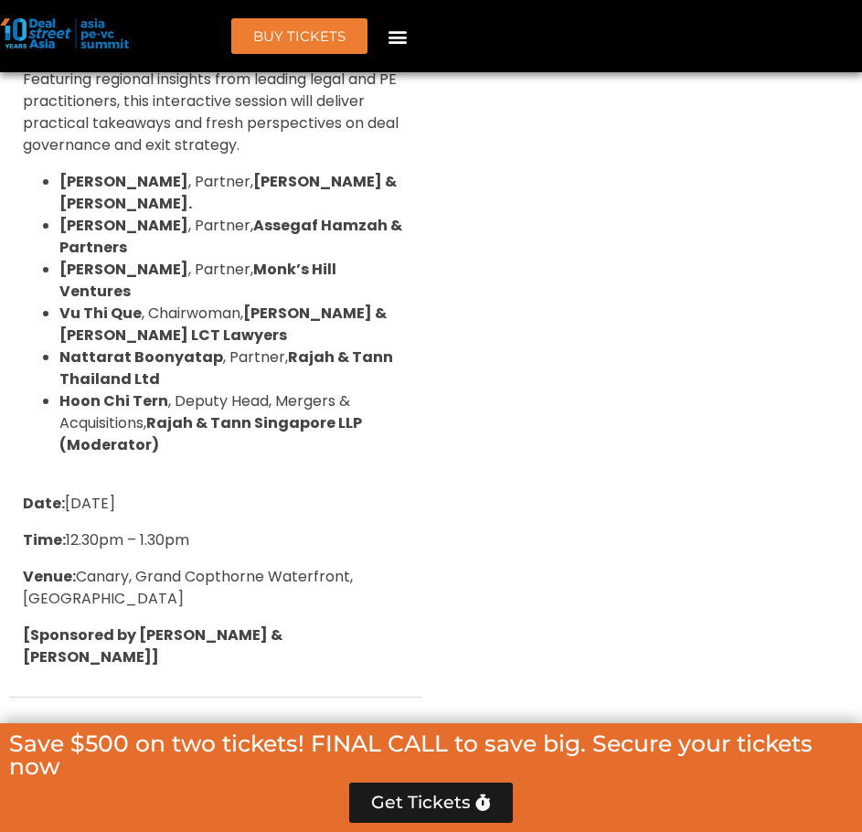
scroll to position [3143, 0]
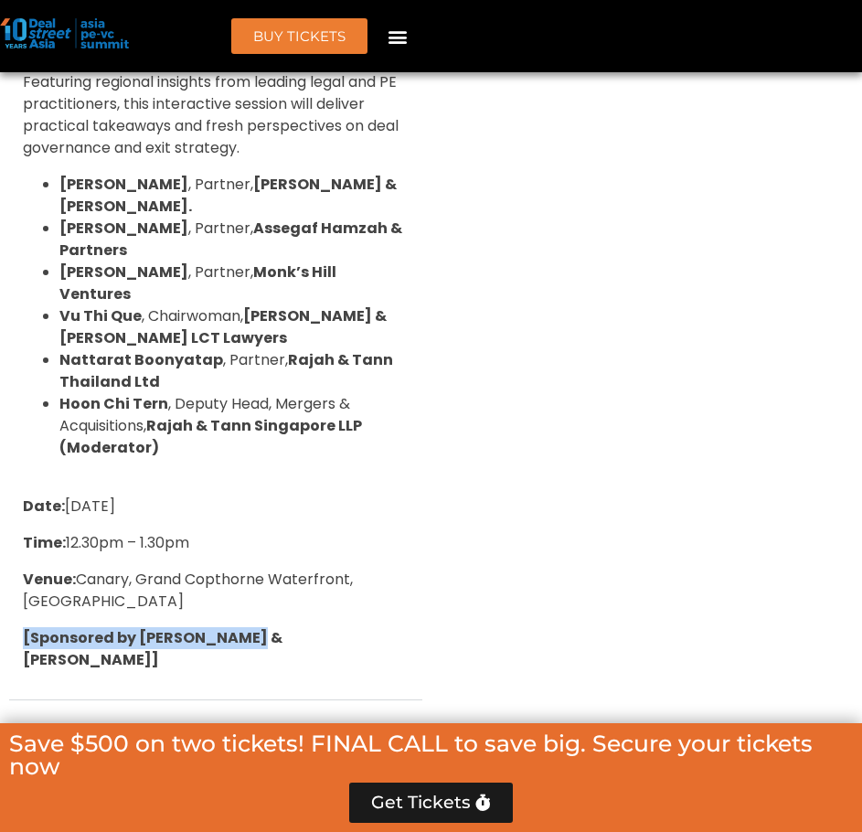
drag, startPoint x: 118, startPoint y: 567, endPoint x: 24, endPoint y: 566, distance: 94.2
click at [24, 627] on p "[Sponsored by Rajah & Tann]" at bounding box center [216, 649] width 386 height 44
copy strong "[Sponsored by Rajah & Tann]"
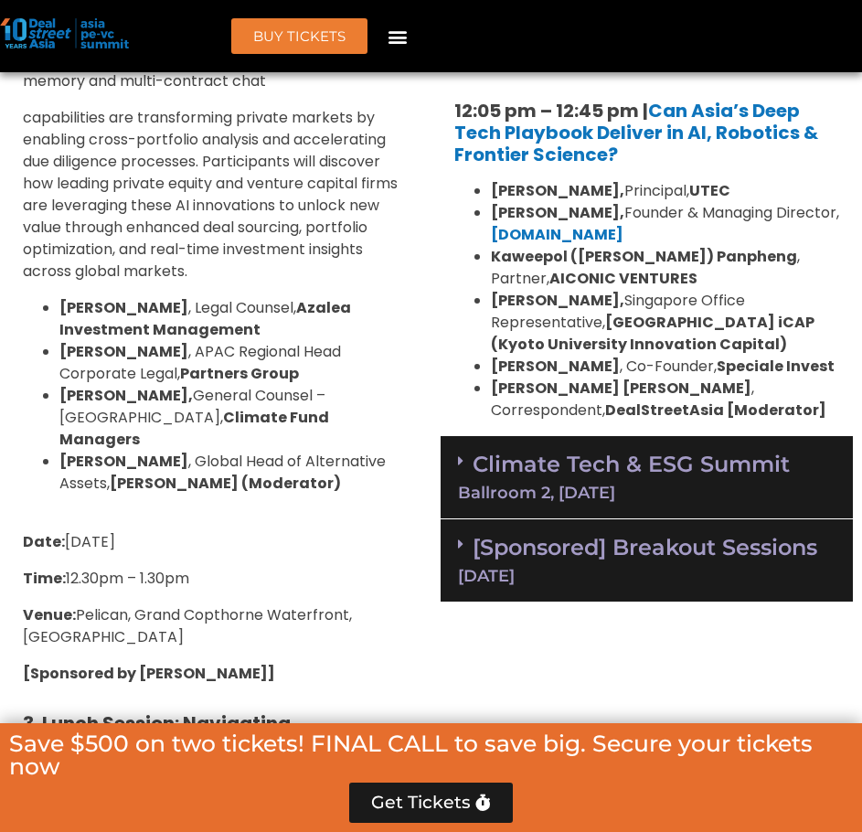
click at [596, 534] on link "[Sponsored] Breakout Sessions 11 Sept" at bounding box center [647, 559] width 379 height 50
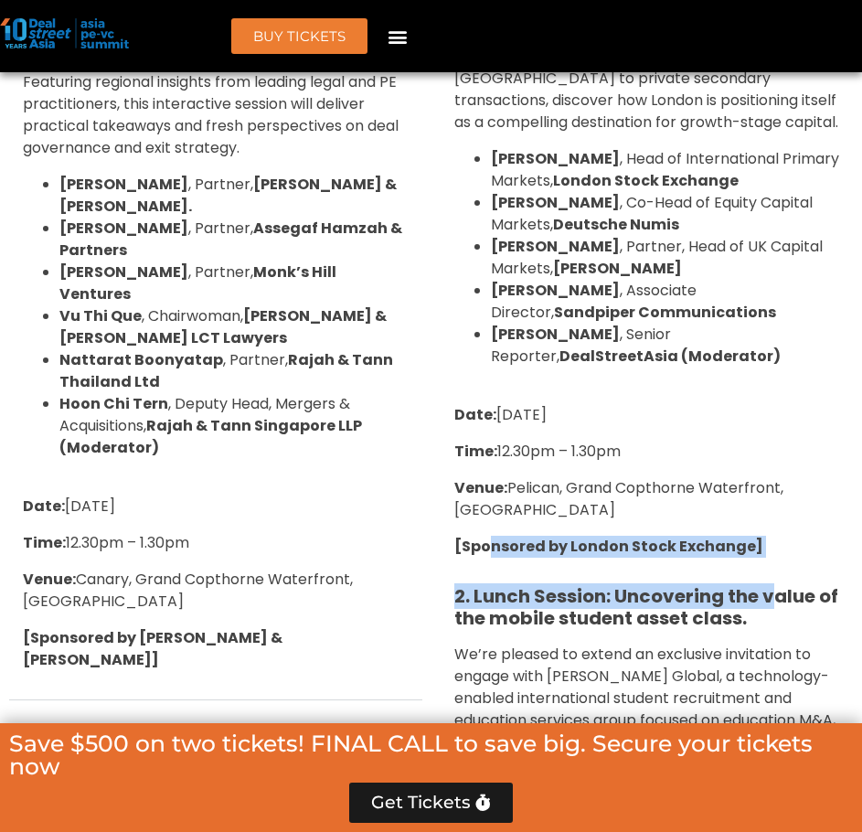
drag, startPoint x: 778, startPoint y: 496, endPoint x: 491, endPoint y: 483, distance: 287.4
click at [491, 483] on div "1. Lunch Session: Why London?: Scalable Exit Pathways for Asia’s Growth Investo…" at bounding box center [647, 478] width 413 height 1458
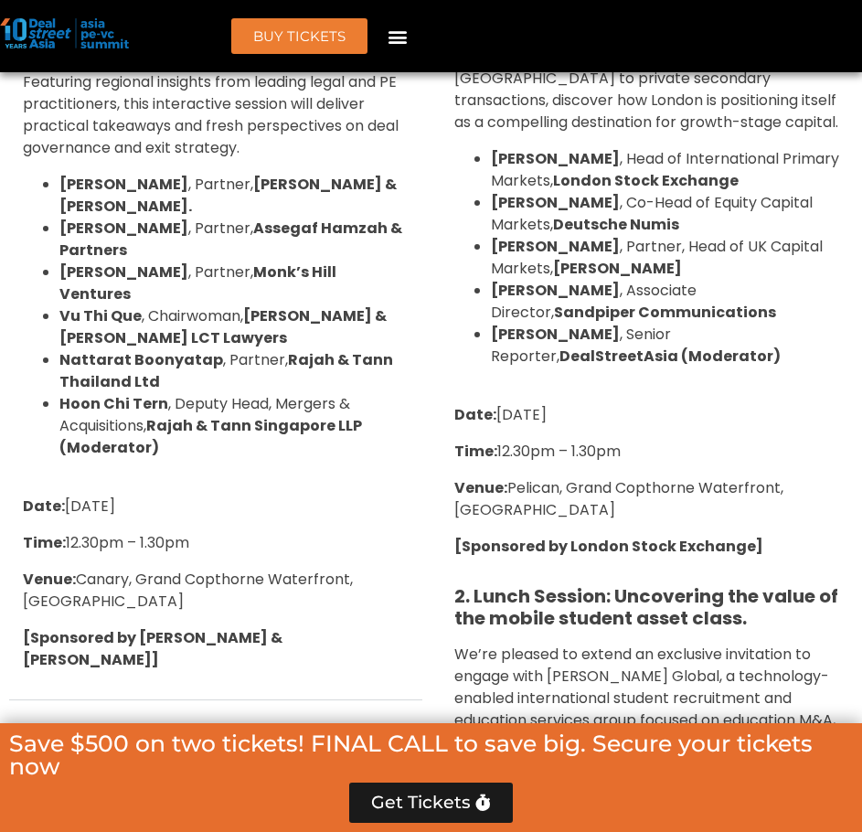
click at [455, 536] on strong "[Sponsored by London Stock Exchange]" at bounding box center [608, 546] width 309 height 21
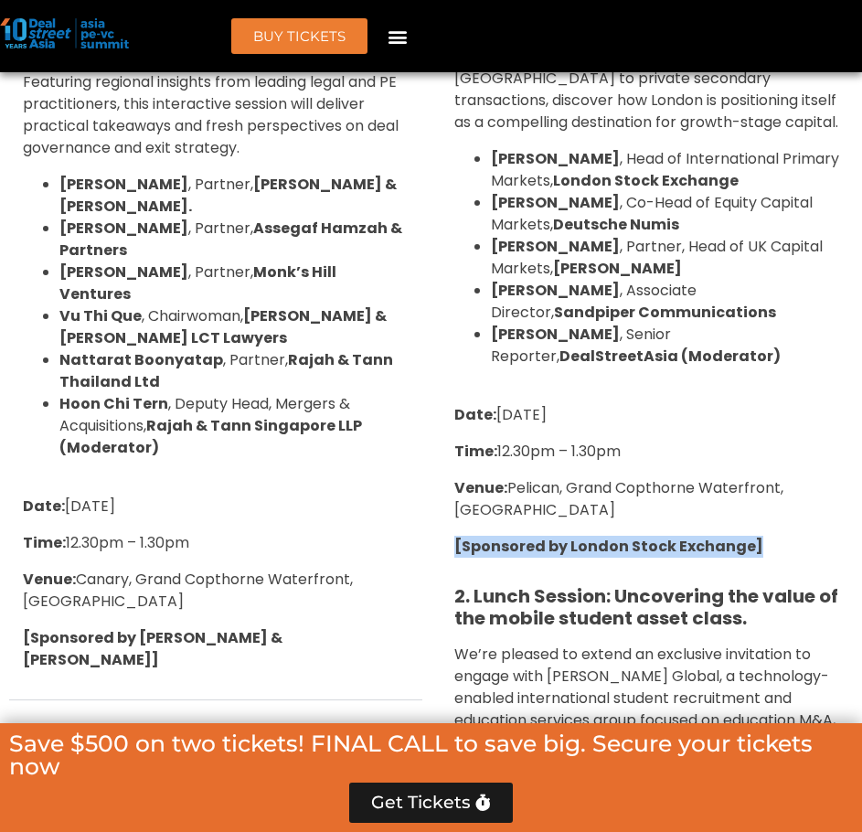
drag, startPoint x: 455, startPoint y: 485, endPoint x: 753, endPoint y: 474, distance: 298.3
click at [753, 536] on p "[Sponsored by London Stock Exchange]" at bounding box center [647, 547] width 386 height 22
copy div "[Sponsored by London Stock Exchange]"
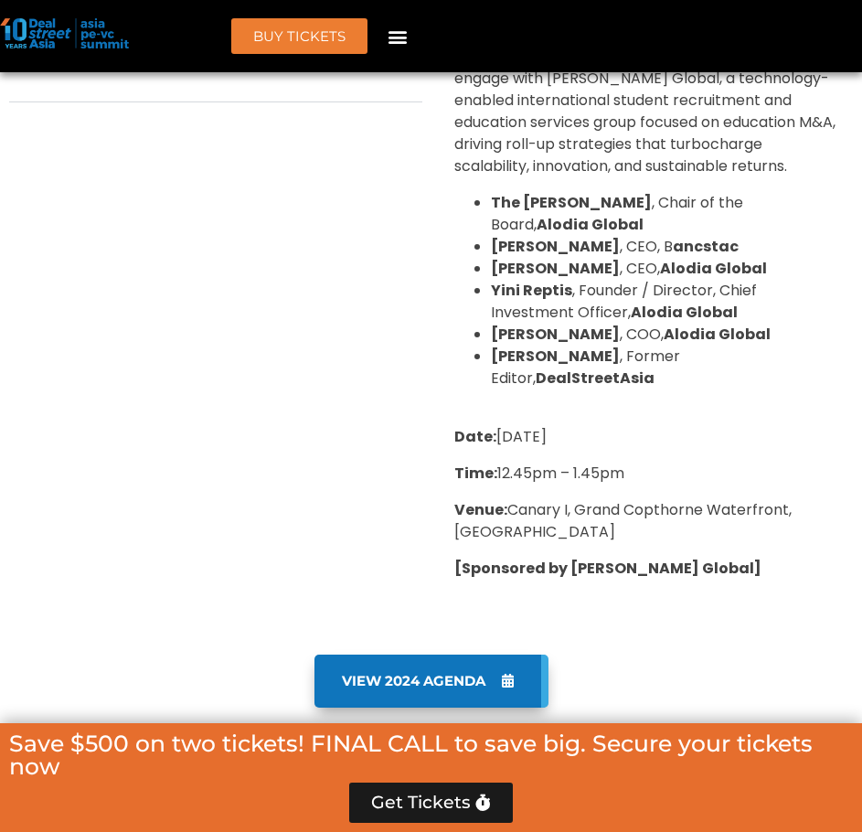
scroll to position [3753, 0]
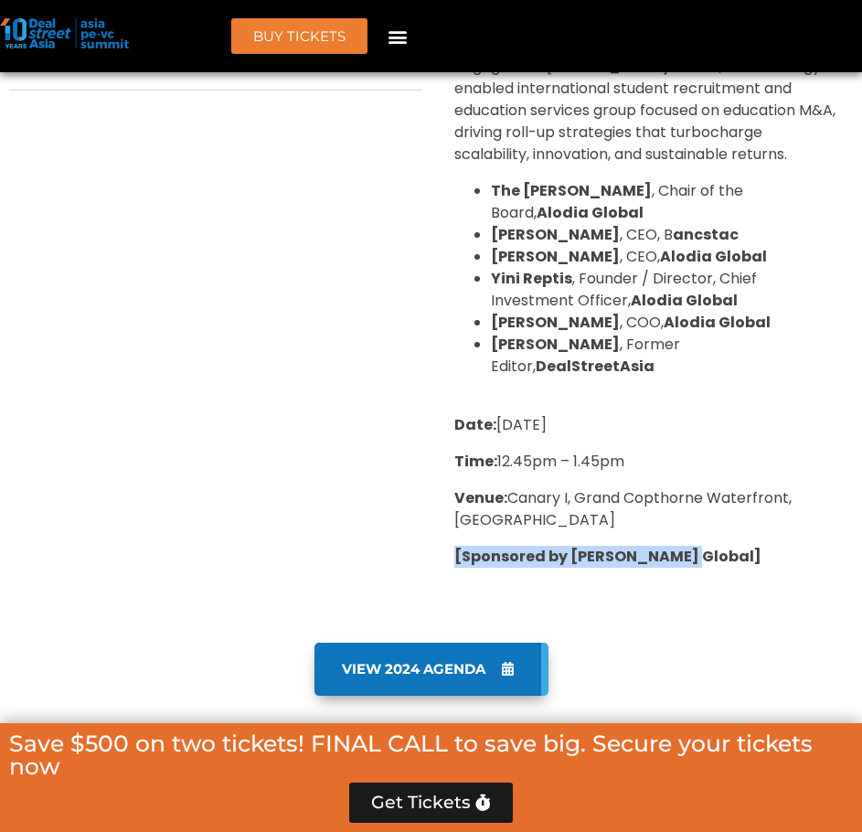
drag, startPoint x: 680, startPoint y: 481, endPoint x: 454, endPoint y: 492, distance: 226.1
click at [454, 546] on p "[Sponsored by Alodia Global]" at bounding box center [647, 557] width 386 height 22
copy strong "[Sponsored by Alodia Global]"
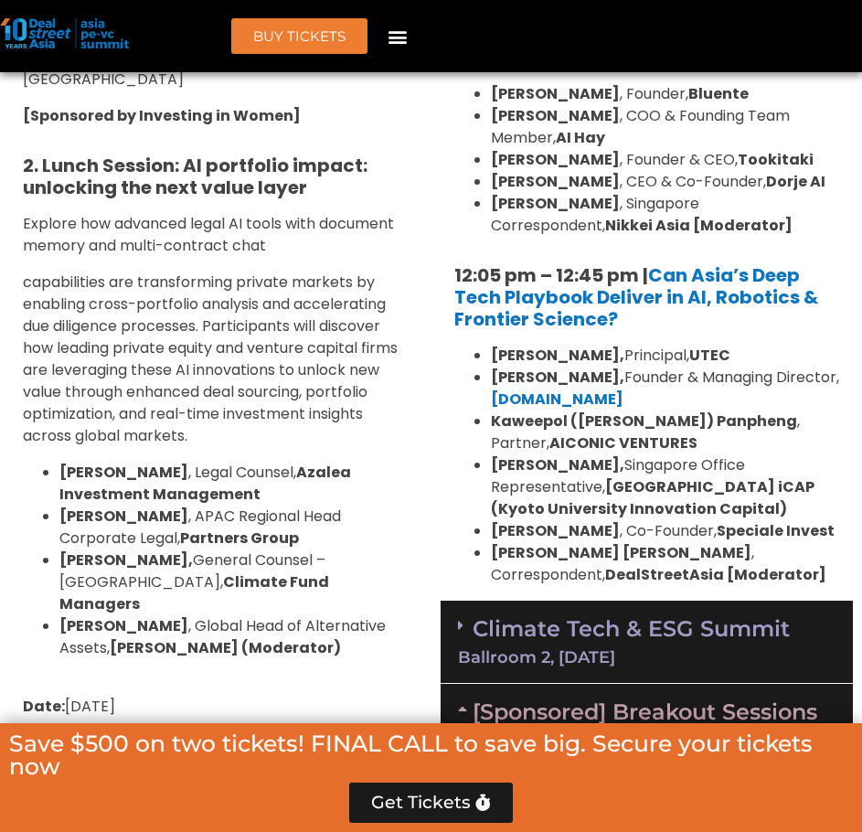
scroll to position [2169, 0]
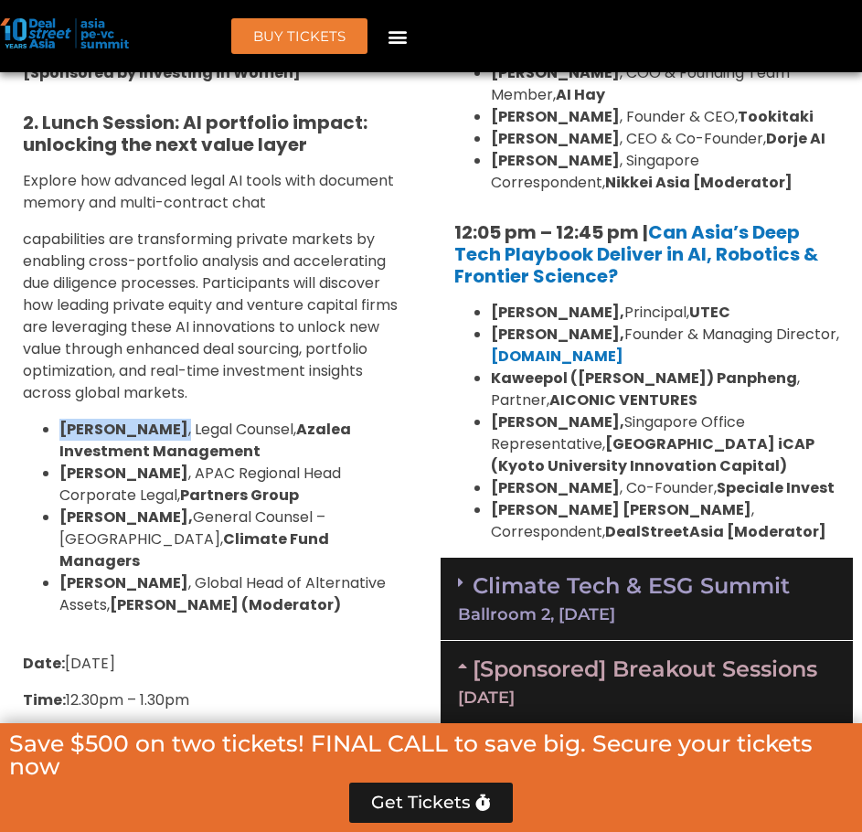
drag, startPoint x: 60, startPoint y: 425, endPoint x: 168, endPoint y: 432, distance: 108.1
click at [168, 432] on span "Kenneth Chen , Legal Counsel, Azalea Investment Management" at bounding box center [205, 440] width 292 height 43
copy span "Kenneth Chen ,"
click at [334, 385] on p "capabilities are transforming private markets by enabling cross-portfolio analy…" at bounding box center [216, 317] width 386 height 176
drag, startPoint x: 56, startPoint y: 464, endPoint x: 147, endPoint y: 478, distance: 92.4
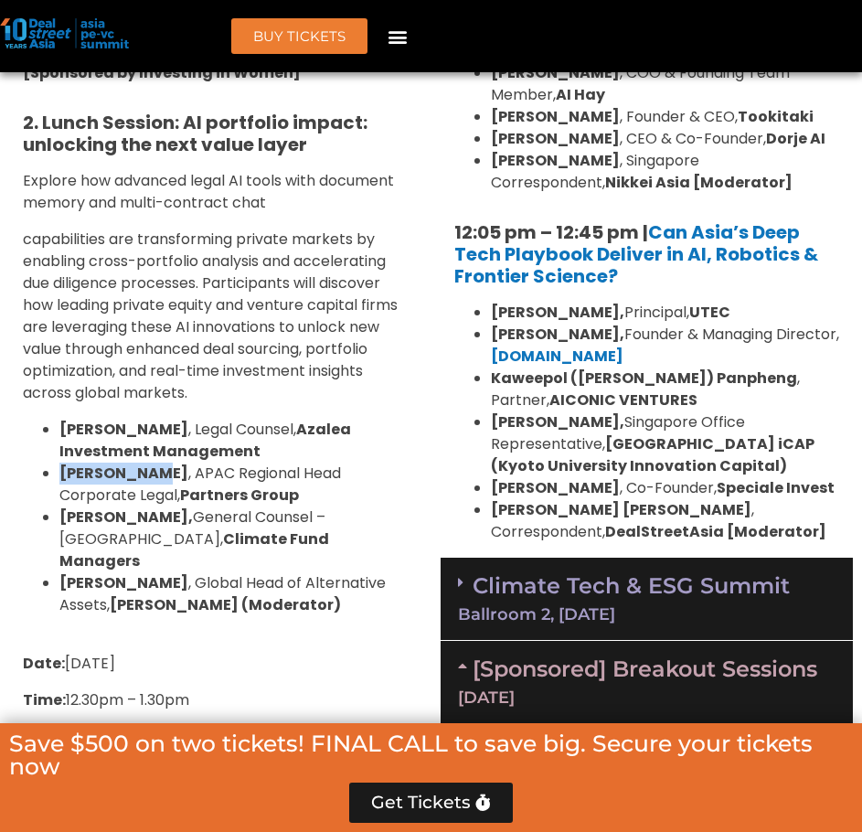
click at [147, 478] on ul "Kenneth Chen , Legal Counsel, Azalea Investment Management Sue Ann Lee , APAC R…" at bounding box center [216, 517] width 386 height 197
copy strong "Sue Ann Lee"
drag, startPoint x: 59, startPoint y: 518, endPoint x: 133, endPoint y: 521, distance: 73.2
click at [133, 521] on strong "Jolyn Ang," at bounding box center [125, 516] width 133 height 21
copy strong "Jolyn Ang"
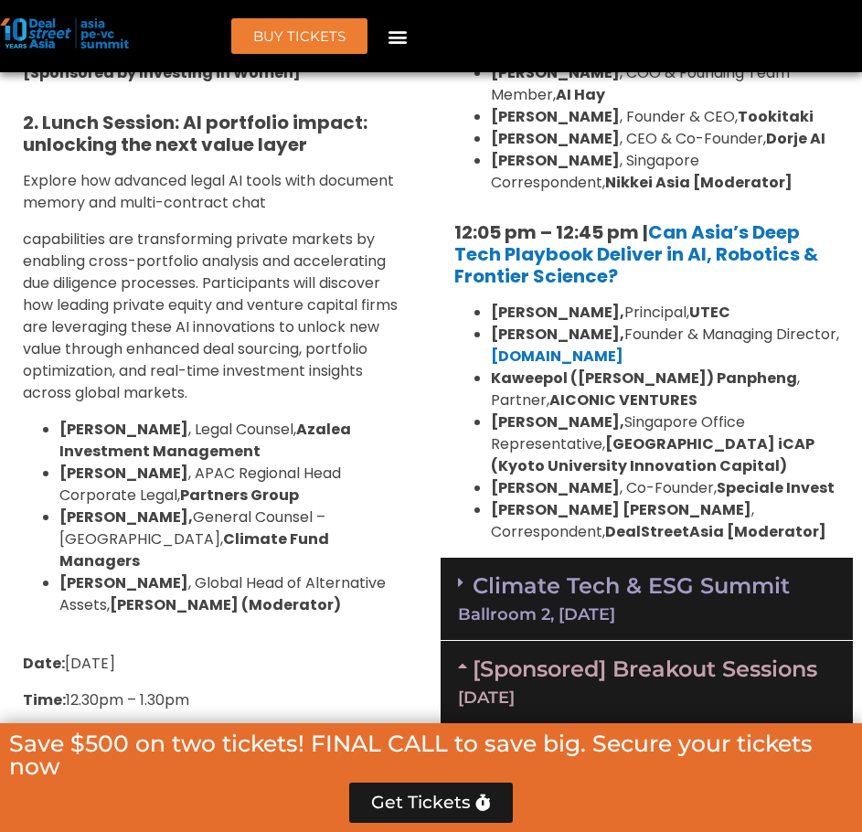
click at [373, 383] on p "capabilities are transforming private markets by enabling cross-portfolio analy…" at bounding box center [216, 317] width 386 height 176
click at [196, 466] on span "Sue Ann Lee , APAC Regional Head Corporate Legal, Partners Group" at bounding box center [200, 484] width 282 height 43
click at [123, 508] on strong "Jolyn Ang," at bounding box center [125, 516] width 133 height 21
click at [110, 527] on strong "Jolyn Ang," at bounding box center [125, 516] width 133 height 21
click at [136, 572] on strong "Frederik Muelke" at bounding box center [123, 582] width 129 height 21
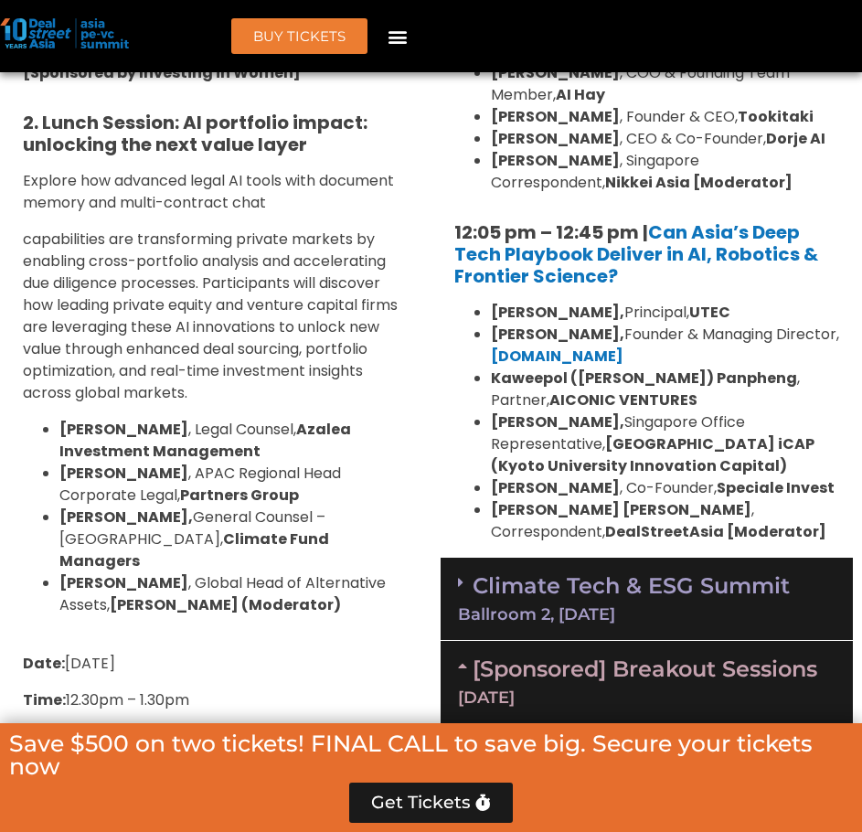
click at [261, 546] on li "Jolyn Ang, General Counsel – Asia, Climate Fund Managers" at bounding box center [233, 539] width 349 height 66
click at [270, 549] on li "Jolyn Ang, General Counsel – Asia, Climate Fund Managers" at bounding box center [233, 539] width 349 height 66
click at [102, 581] on span "Frederik Muelke , Global Head of Alternative Assets, Robin AI (Moderator)" at bounding box center [222, 593] width 326 height 43
drag, startPoint x: 59, startPoint y: 559, endPoint x: 176, endPoint y: 562, distance: 117.1
click at [176, 562] on ul "Kenneth Chen , Legal Counsel, Azalea Investment Management Sue Ann Lee , APAC R…" at bounding box center [216, 517] width 386 height 197
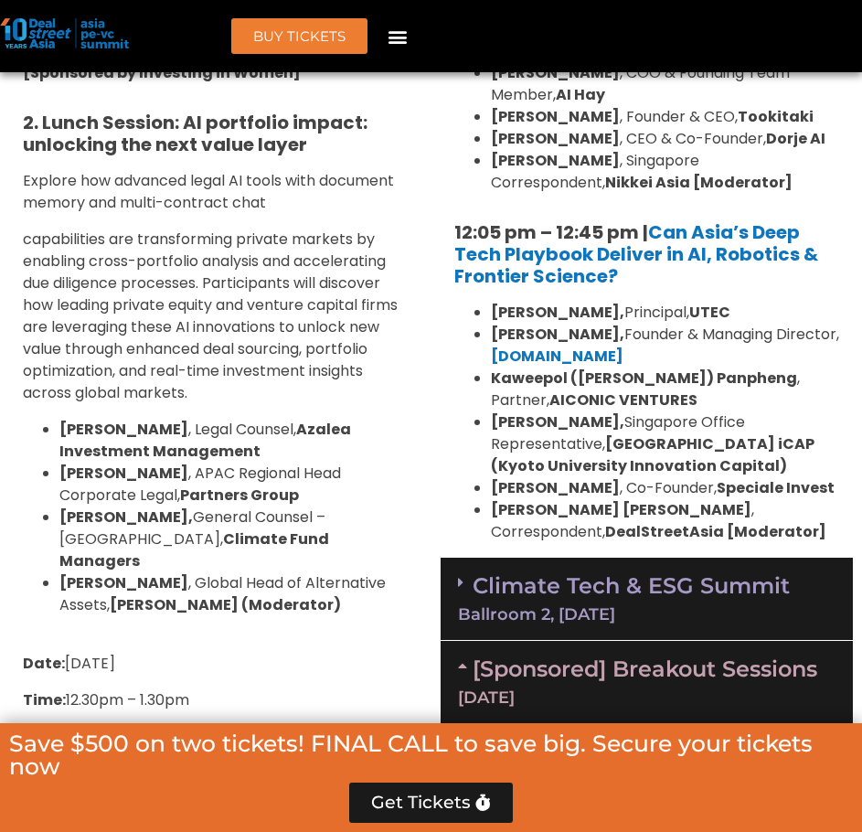
copy strong "Frederik Muelke"
click at [270, 373] on span "capabilities are transforming private markets by enabling cross-portfolio analy…" at bounding box center [210, 316] width 375 height 175
click at [269, 572] on span "Frederik Muelke , Global Head of Alternative Assets, Robin AI (Moderator)" at bounding box center [222, 593] width 326 height 43
click at [199, 572] on span "Frederik Muelke , Global Head of Alternative Assets, Robin AI (Moderator)" at bounding box center [222, 593] width 326 height 43
click at [144, 572] on strong "Frederik Muelke" at bounding box center [123, 582] width 129 height 21
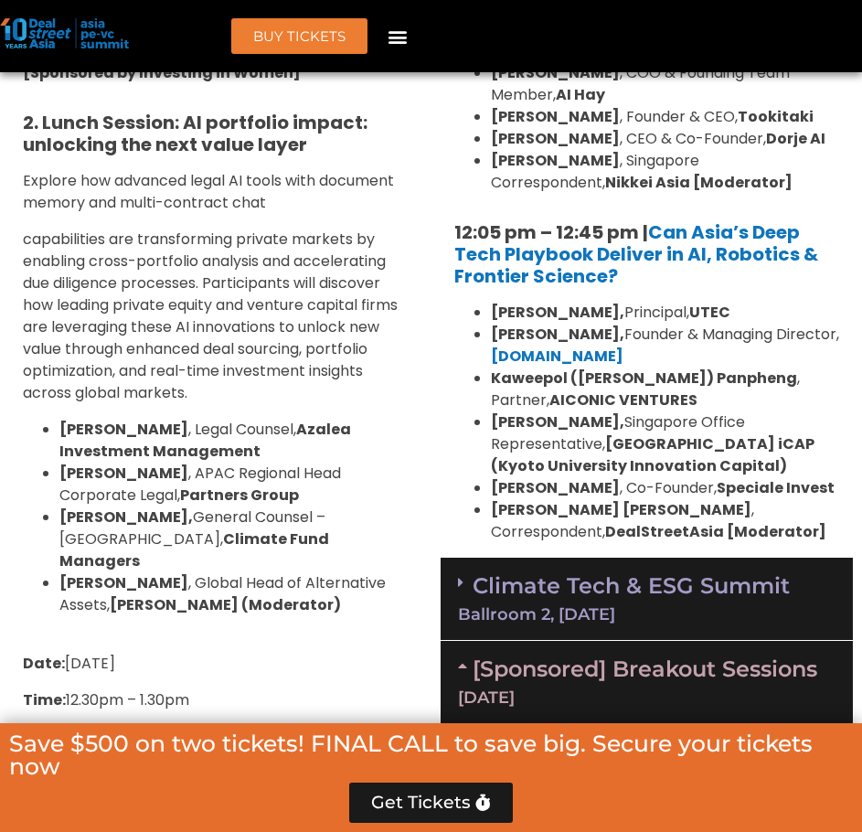
click at [234, 594] on strong "Robin AI (Moderator)" at bounding box center [225, 604] width 231 height 21
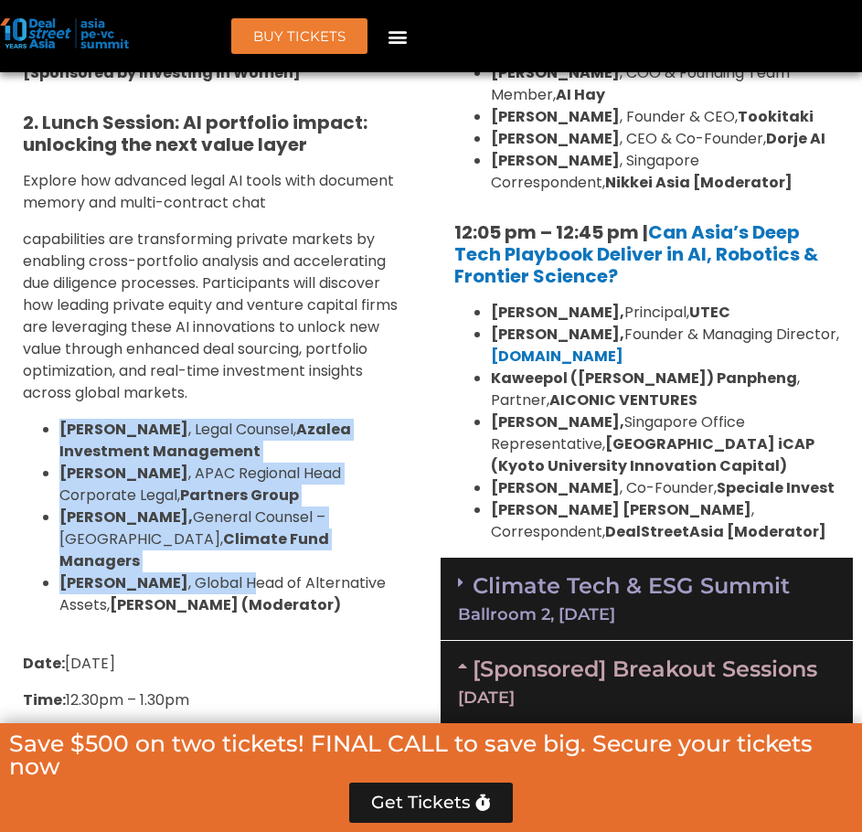
drag, startPoint x: 44, startPoint y: 421, endPoint x: 253, endPoint y: 556, distance: 248.8
click at [253, 556] on ul "Kenneth Chen , Legal Counsel, Azalea Investment Management Sue Ann Lee , APAC R…" at bounding box center [216, 517] width 386 height 197
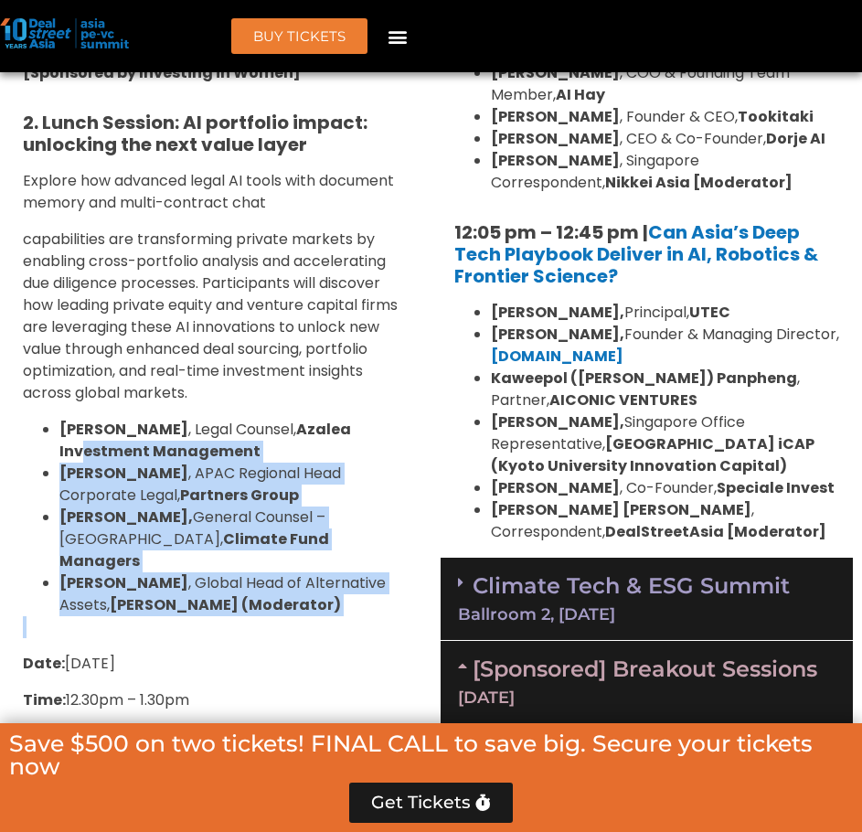
drag, startPoint x: 285, startPoint y: 602, endPoint x: 81, endPoint y: 455, distance: 250.9
click at [81, 455] on div "1. Breakfast Session: Reimagining VC in SEA: Investing in Women-Led and Gender-…" at bounding box center [215, 639] width 413 height 2071
click at [81, 455] on strong "Azalea Investment Management" at bounding box center [205, 440] width 292 height 43
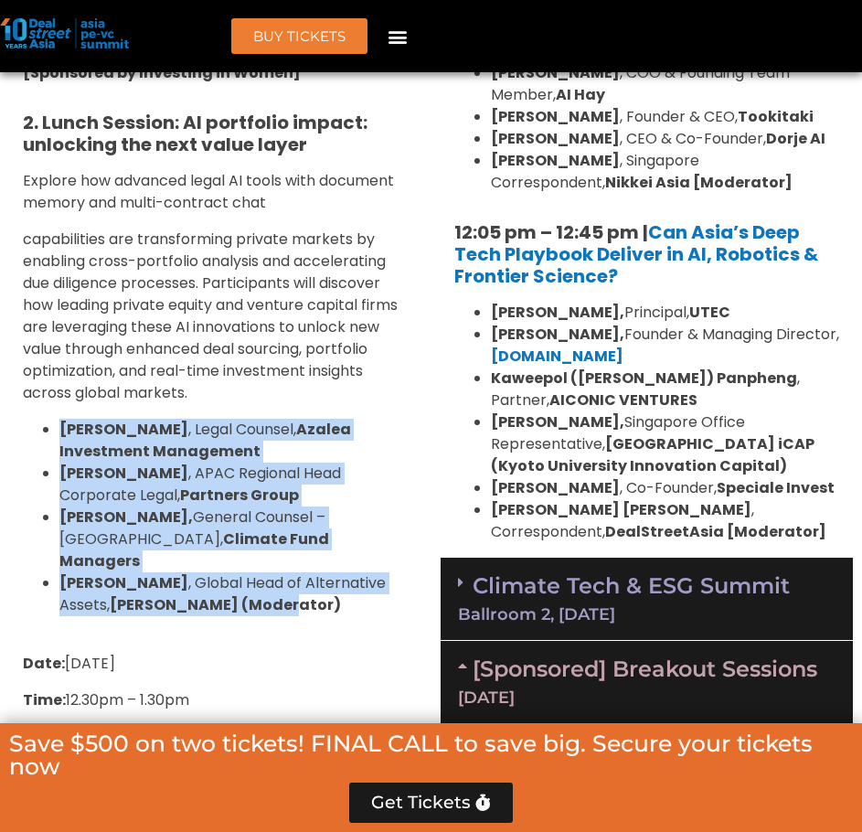
drag, startPoint x: 286, startPoint y: 589, endPoint x: 45, endPoint y: 429, distance: 289.6
click at [45, 429] on ul "Kenneth Chen , Legal Counsel, Azalea Investment Management Sue Ann Lee , APAC R…" at bounding box center [216, 517] width 386 height 197
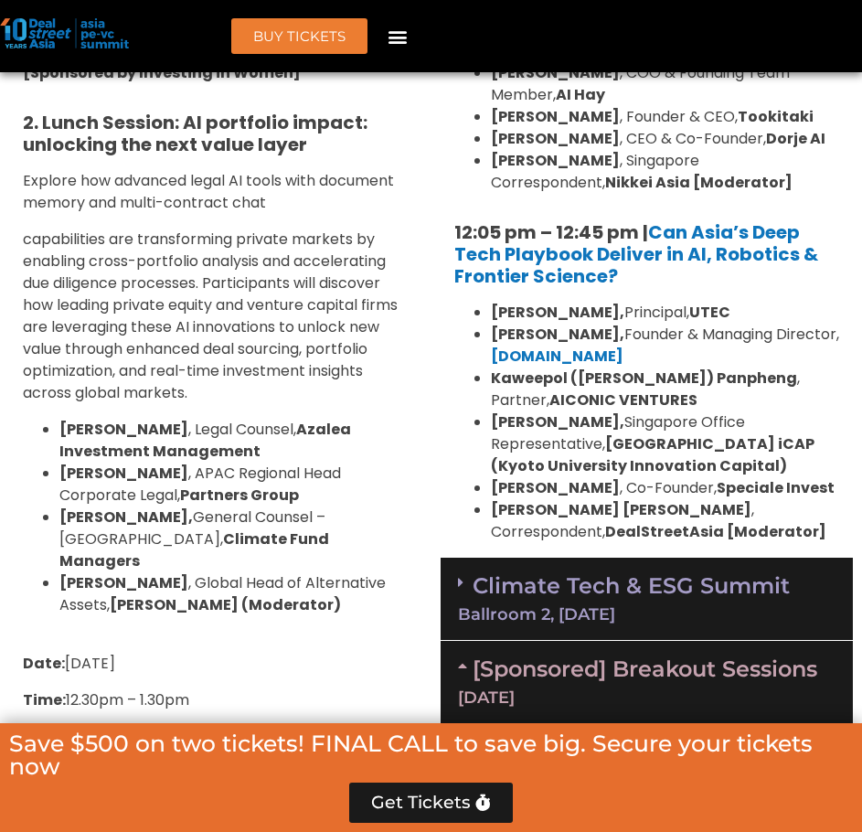
click at [194, 315] on span "capabilities are transforming private markets by enabling cross-portfolio analy…" at bounding box center [210, 316] width 375 height 175
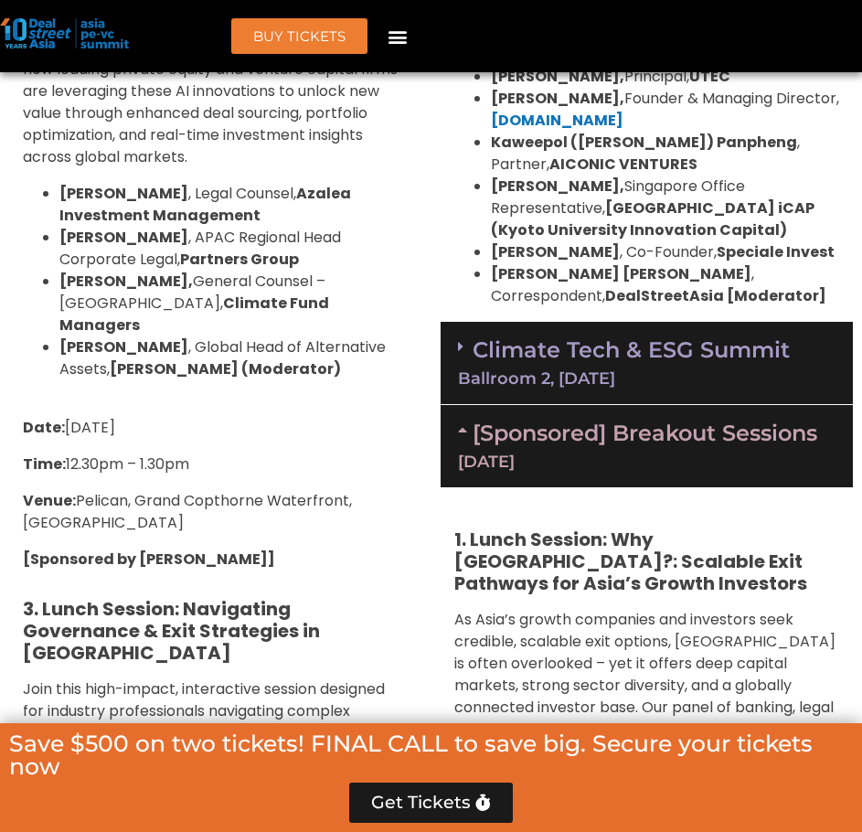
scroll to position [2412, 0]
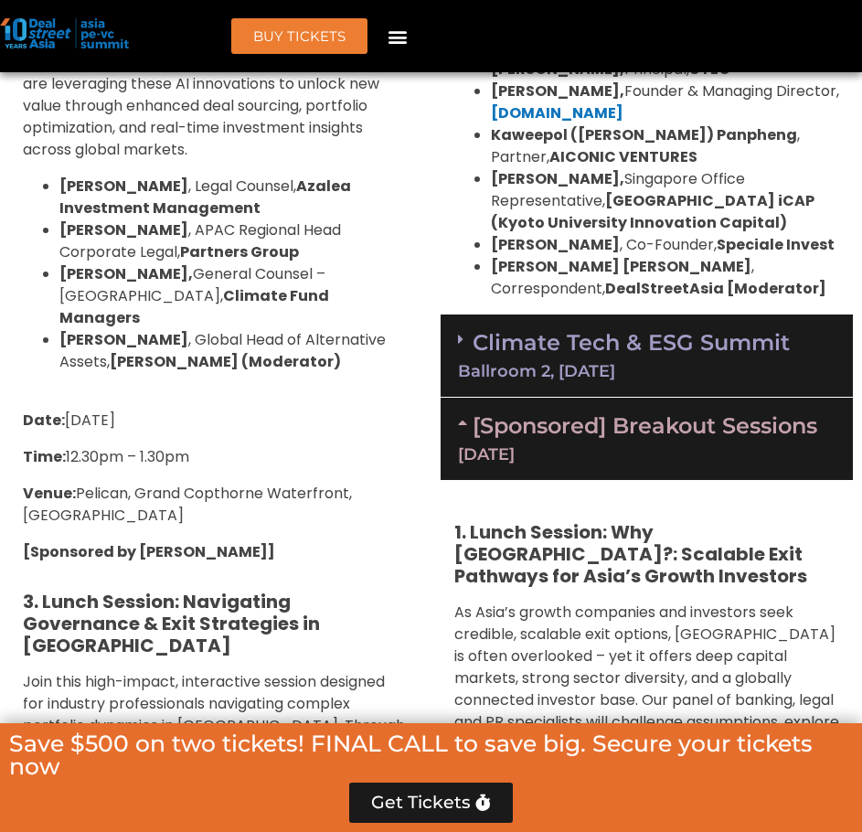
click at [195, 373] on p at bounding box center [216, 384] width 386 height 22
click at [266, 373] on p at bounding box center [216, 384] width 386 height 22
drag, startPoint x: 163, startPoint y: 187, endPoint x: 64, endPoint y: 187, distance: 98.7
click at [64, 187] on strong "Kenneth Chen" at bounding box center [123, 186] width 129 height 21
drag, startPoint x: 173, startPoint y: 187, endPoint x: 274, endPoint y: 193, distance: 101.6
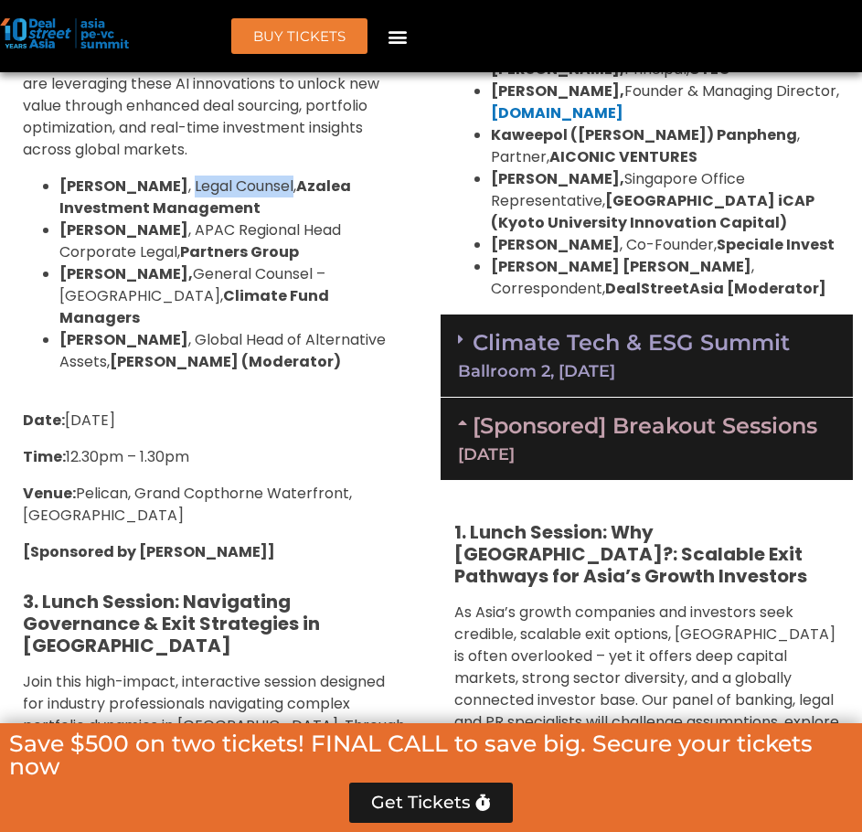
click at [274, 193] on span "Kenneth Chen , Legal Counsel, Azalea Investment Management" at bounding box center [205, 197] width 292 height 43
drag, startPoint x: 289, startPoint y: 188, endPoint x: 287, endPoint y: 215, distance: 26.6
click at [287, 215] on li "Kenneth Chen , Legal Counsel, Azalea Investment Management" at bounding box center [233, 198] width 349 height 44
drag, startPoint x: 62, startPoint y: 227, endPoint x: 148, endPoint y: 237, distance: 86.5
click at [148, 237] on strong "Sue Ann Lee" at bounding box center [123, 229] width 129 height 21
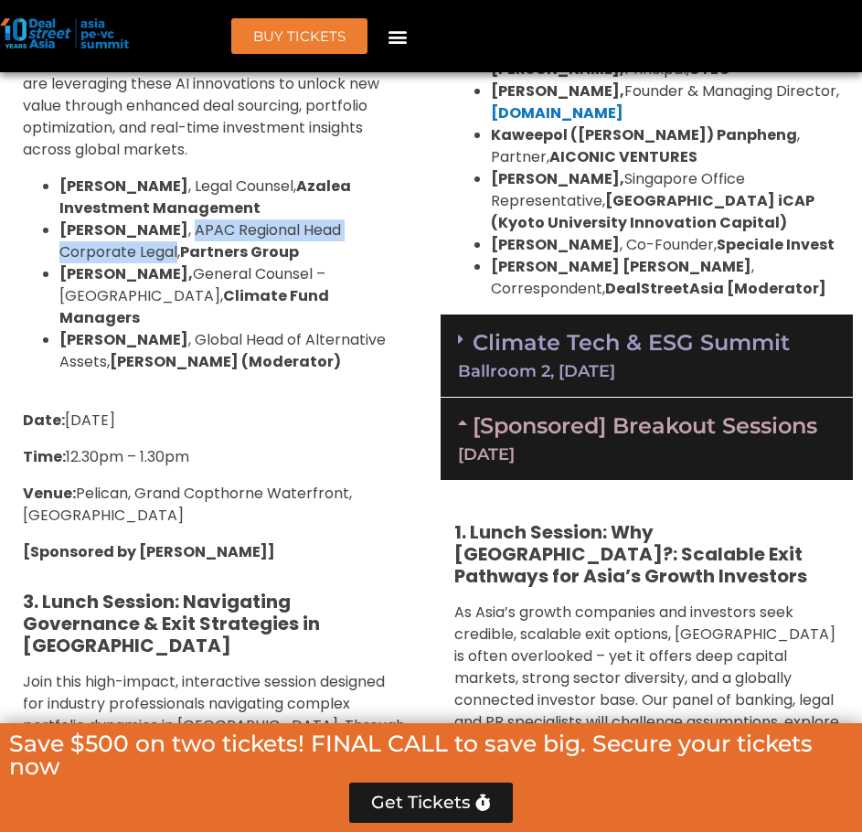
drag, startPoint x: 160, startPoint y: 229, endPoint x: 97, endPoint y: 255, distance: 68.4
click at [97, 255] on span "Sue Ann Lee , APAC Regional Head Corporate Legal, Partners Group" at bounding box center [200, 240] width 282 height 43
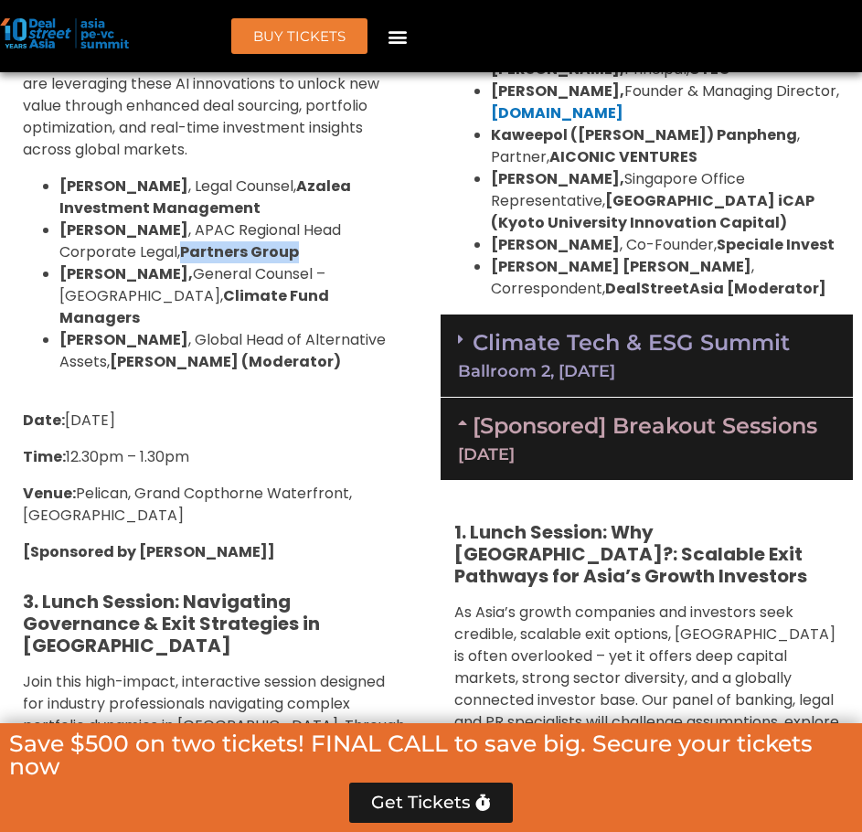
drag, startPoint x: 239, startPoint y: 260, endPoint x: 106, endPoint y: 259, distance: 132.6
click at [106, 259] on li "Sue Ann Lee , APAC Regional Head Corporate Legal, Partners Group" at bounding box center [233, 241] width 349 height 44
drag, startPoint x: 61, startPoint y: 272, endPoint x: 132, endPoint y: 282, distance: 71.0
click at [132, 282] on strong "Jolyn Ang," at bounding box center [125, 273] width 133 height 21
drag, startPoint x: 141, startPoint y: 278, endPoint x: 309, endPoint y: 270, distance: 168.4
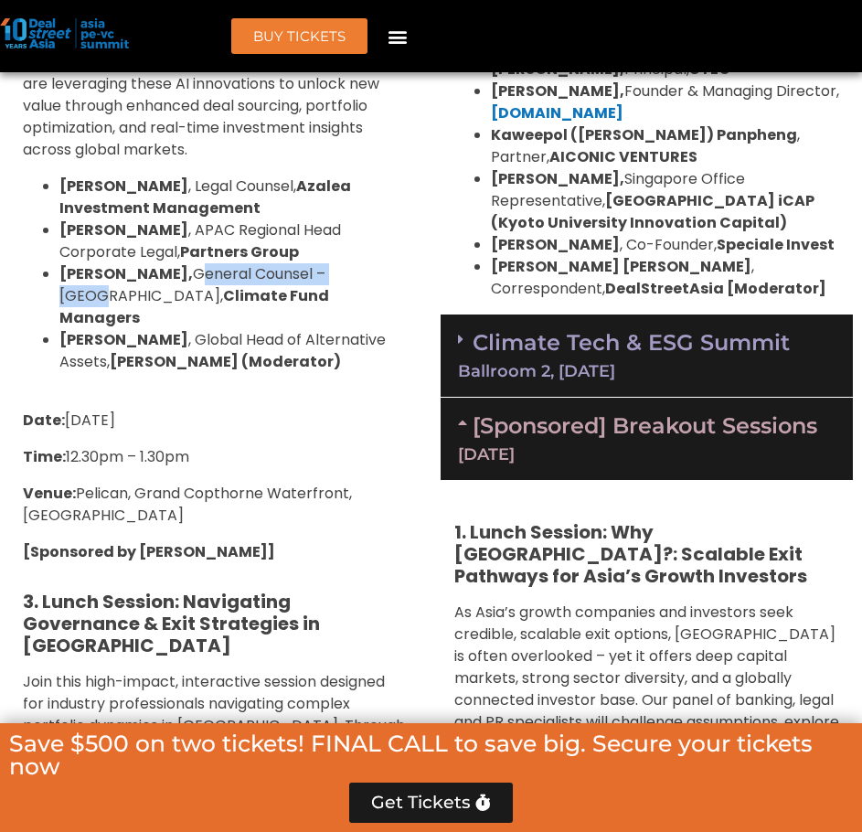
click at [309, 270] on span "Jolyn Ang, General Counsel – Asia, Climate Fund Managers" at bounding box center [194, 295] width 270 height 65
drag, startPoint x: 323, startPoint y: 272, endPoint x: 182, endPoint y: 303, distance: 144.0
click at [182, 303] on li "Jolyn Ang, General Counsel – Asia, Climate Fund Managers" at bounding box center [233, 296] width 349 height 66
drag, startPoint x: 127, startPoint y: 278, endPoint x: 117, endPoint y: 276, distance: 10.2
click at [117, 276] on strong "Jolyn Ang," at bounding box center [125, 273] width 133 height 21
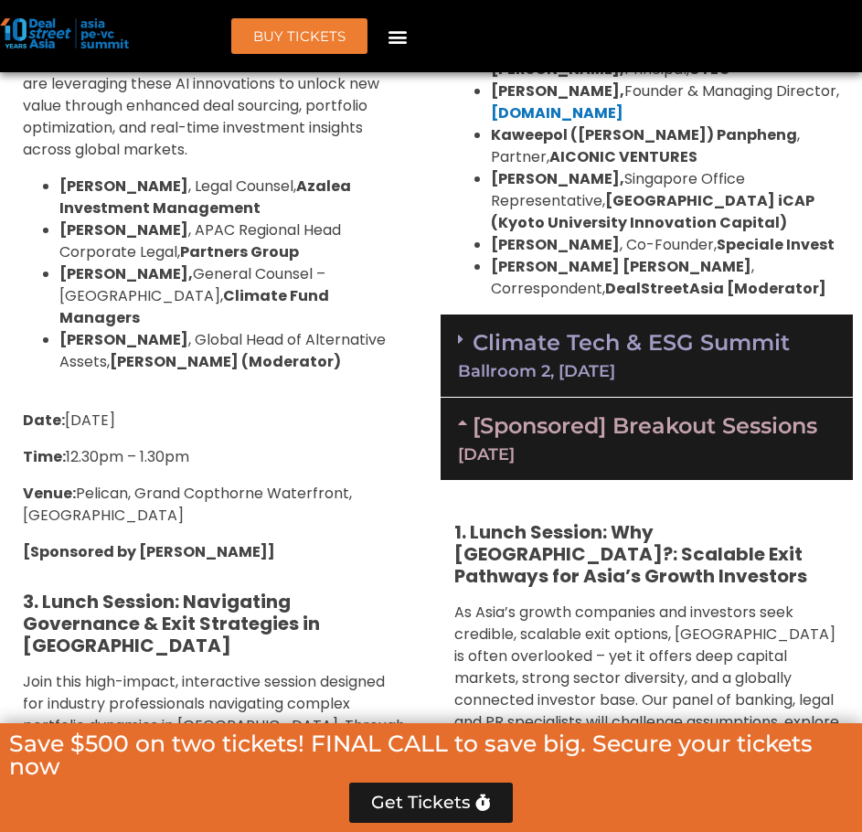
click at [138, 293] on strong "Climate Fund Managers" at bounding box center [194, 306] width 270 height 43
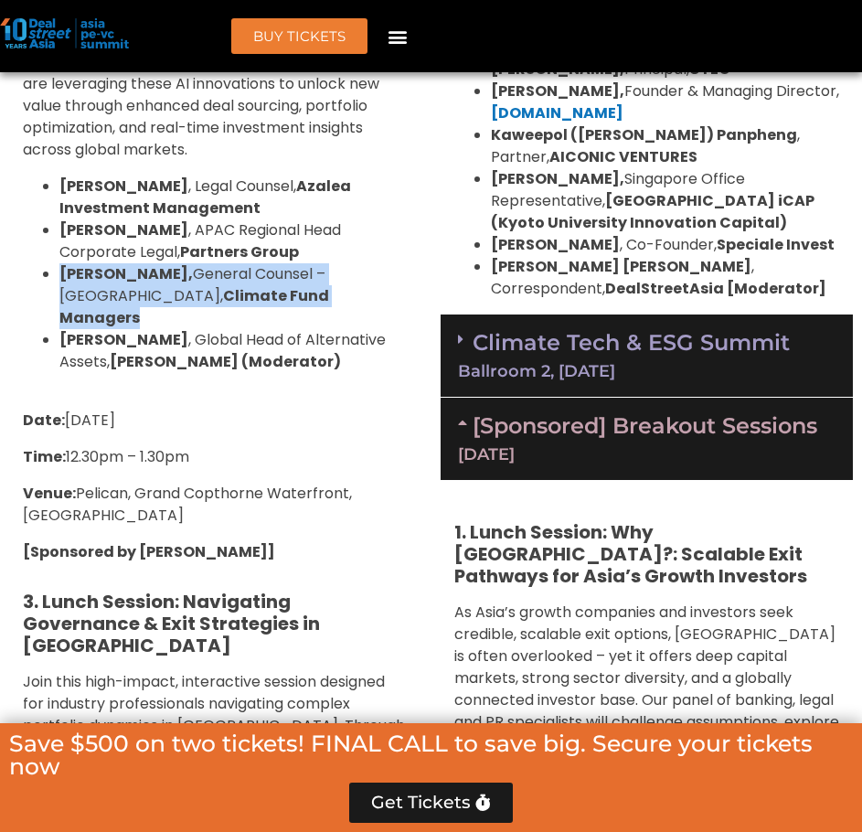
drag, startPoint x: 219, startPoint y: 300, endPoint x: 59, endPoint y: 278, distance: 160.6
click at [59, 278] on li "Jolyn Ang, General Counsel – Asia, Climate Fund Managers" at bounding box center [233, 296] width 349 height 66
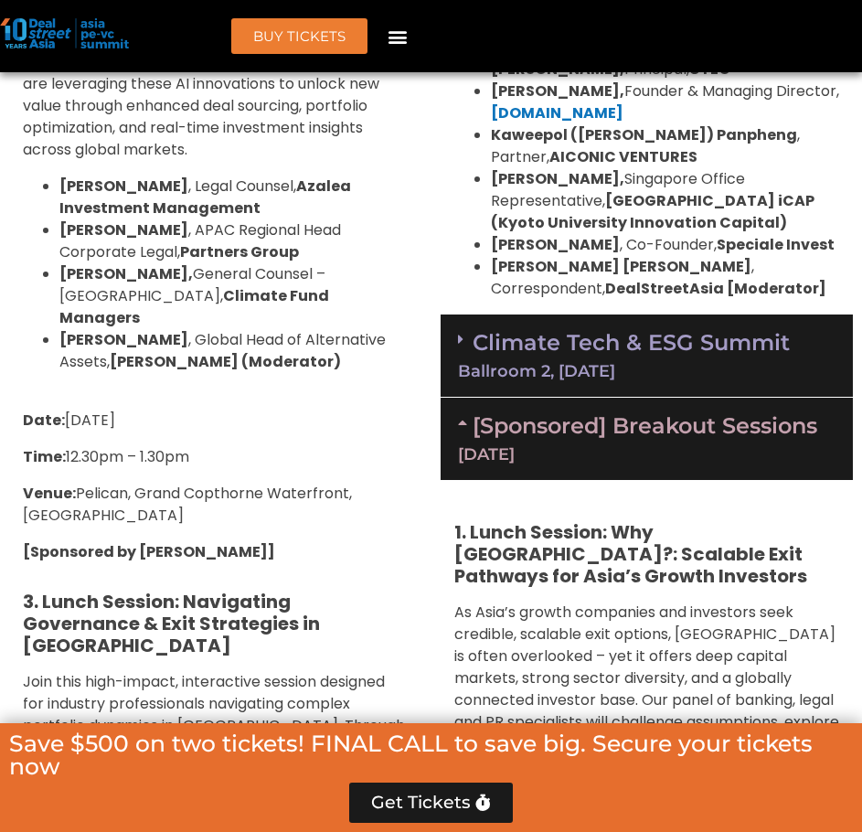
click at [180, 329] on span "Frederik Muelke , Global Head of Alternative Assets, Robin AI (Moderator)" at bounding box center [222, 350] width 326 height 43
click at [177, 329] on strong "Frederik Muelke" at bounding box center [123, 339] width 129 height 21
click at [145, 329] on strong "Frederik Muelke" at bounding box center [123, 339] width 129 height 21
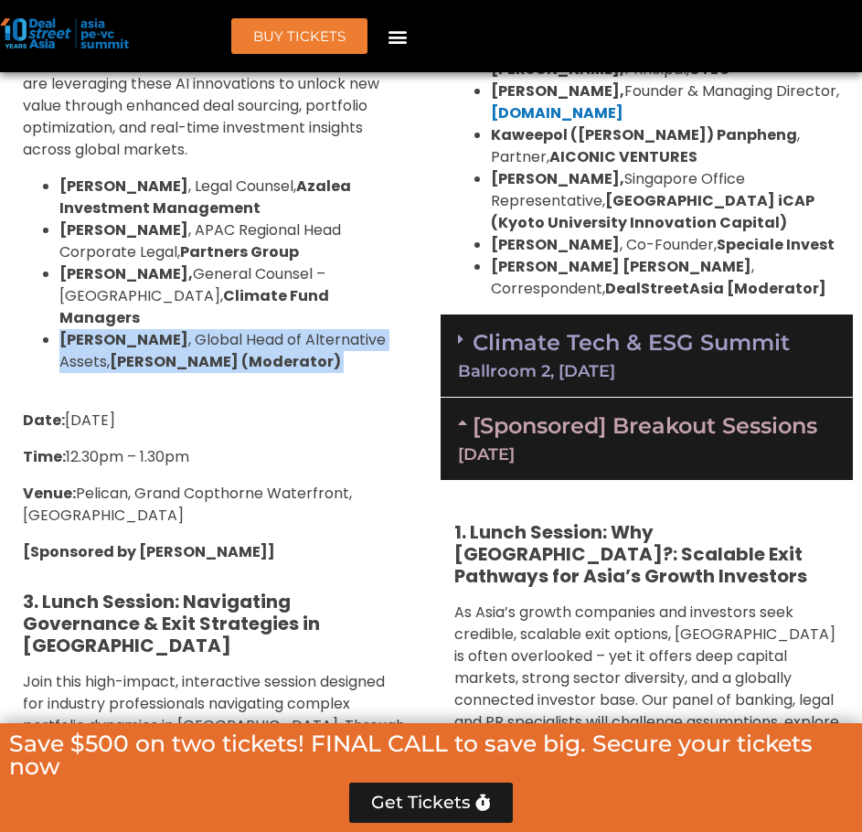
click at [145, 329] on strong "Frederik Muelke" at bounding box center [123, 339] width 129 height 21
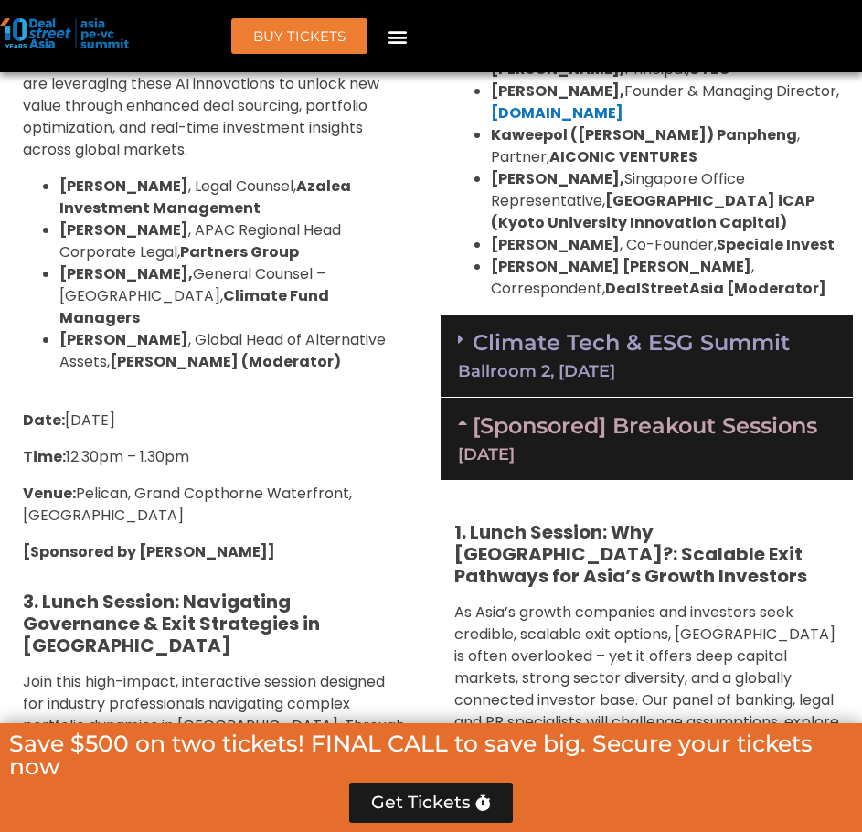
click at [144, 373] on p at bounding box center [216, 384] width 386 height 22
drag, startPoint x: 62, startPoint y: 315, endPoint x: 178, endPoint y: 318, distance: 116.2
click at [178, 329] on strong "Frederik Muelke" at bounding box center [123, 339] width 129 height 21
drag, startPoint x: 186, startPoint y: 318, endPoint x: 144, endPoint y: 344, distance: 49.2
click at [113, 341] on span "Frederik Muelke , Global Head of Alternative Assets, Robin AI (Moderator)" at bounding box center [222, 350] width 326 height 43
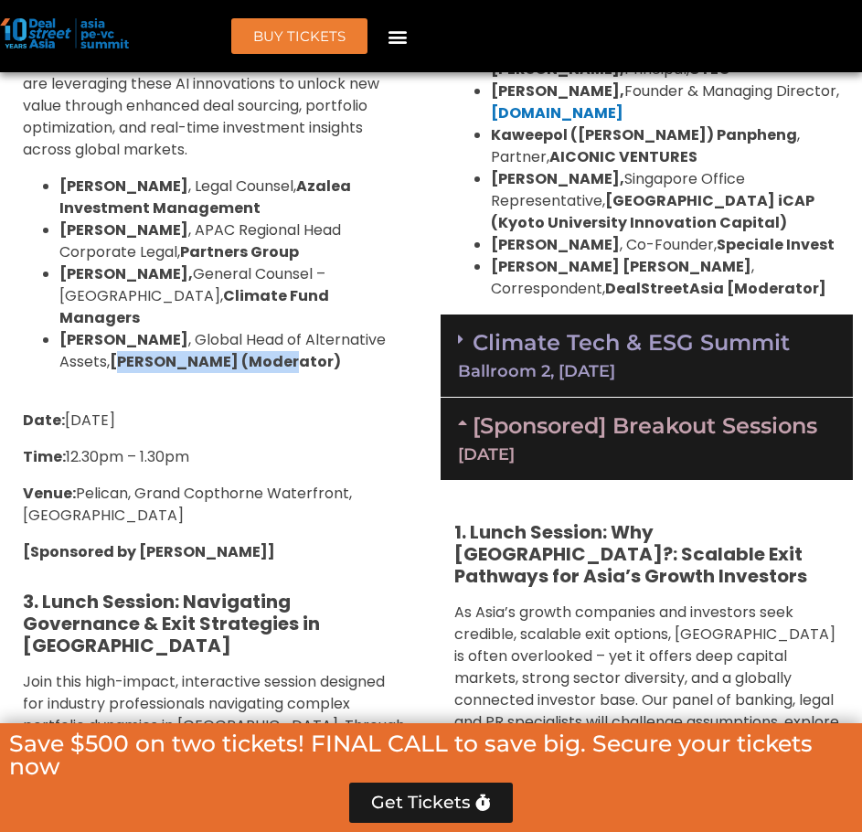
drag, startPoint x: 293, startPoint y: 343, endPoint x: 127, endPoint y: 350, distance: 166.6
click at [127, 350] on li "Frederik Muelke , Global Head of Alternative Assets, Robin AI (Moderator)" at bounding box center [233, 351] width 349 height 44
click at [113, 351] on strong "Robin AI (Moderator)" at bounding box center [225, 361] width 231 height 21
drag, startPoint x: 117, startPoint y: 340, endPoint x: 174, endPoint y: 340, distance: 56.7
click at [174, 351] on strong "Robin AI (Moderator)" at bounding box center [225, 361] width 231 height 21
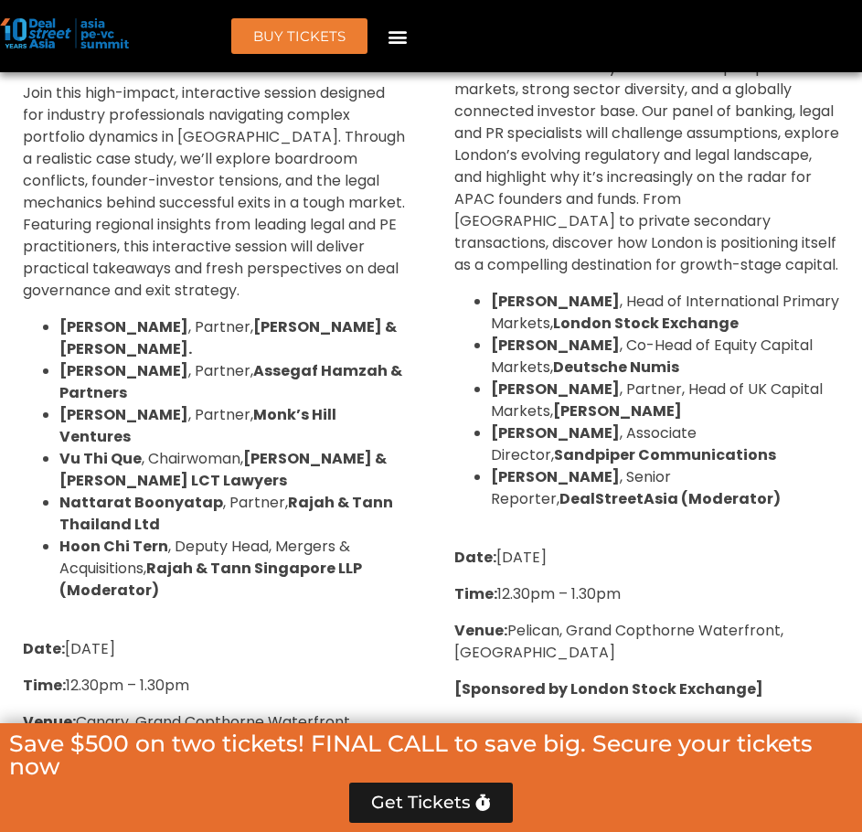
scroll to position [3022, 0]
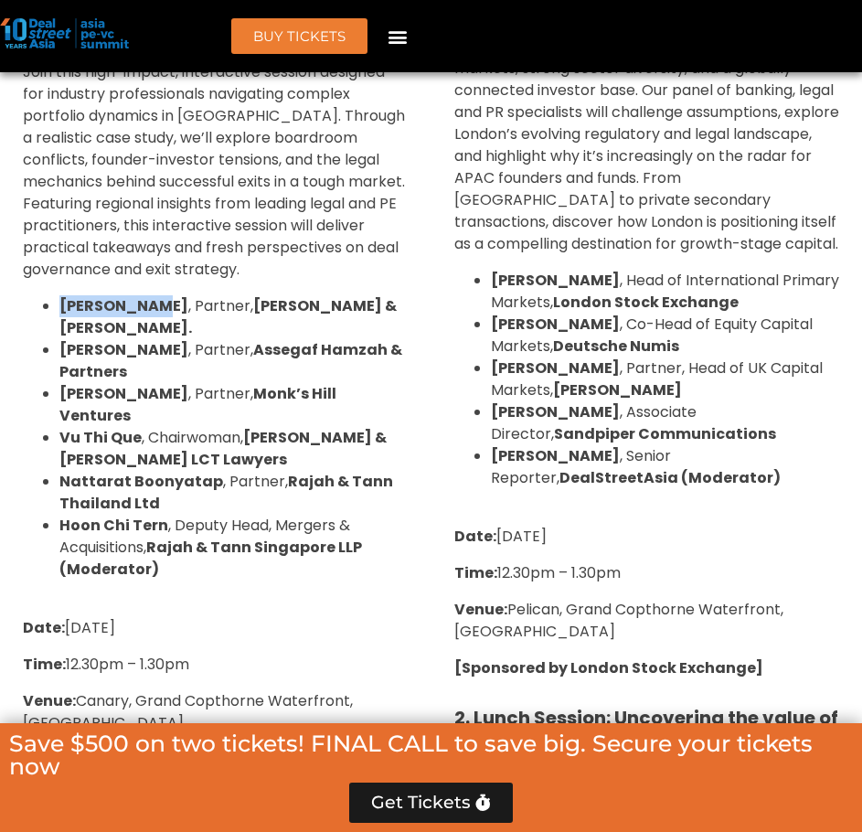
drag, startPoint x: 61, startPoint y: 283, endPoint x: 154, endPoint y: 289, distance: 92.6
click at [154, 295] on strong "Jacyn Phuah" at bounding box center [123, 305] width 129 height 21
drag, startPoint x: 166, startPoint y: 283, endPoint x: 217, endPoint y: 283, distance: 50.3
click at [217, 295] on span "Jacyn Phuah , Partner, Christopher & Lee Ong." at bounding box center [227, 316] width 337 height 43
drag, startPoint x: 249, startPoint y: 287, endPoint x: 389, endPoint y: 286, distance: 140.8
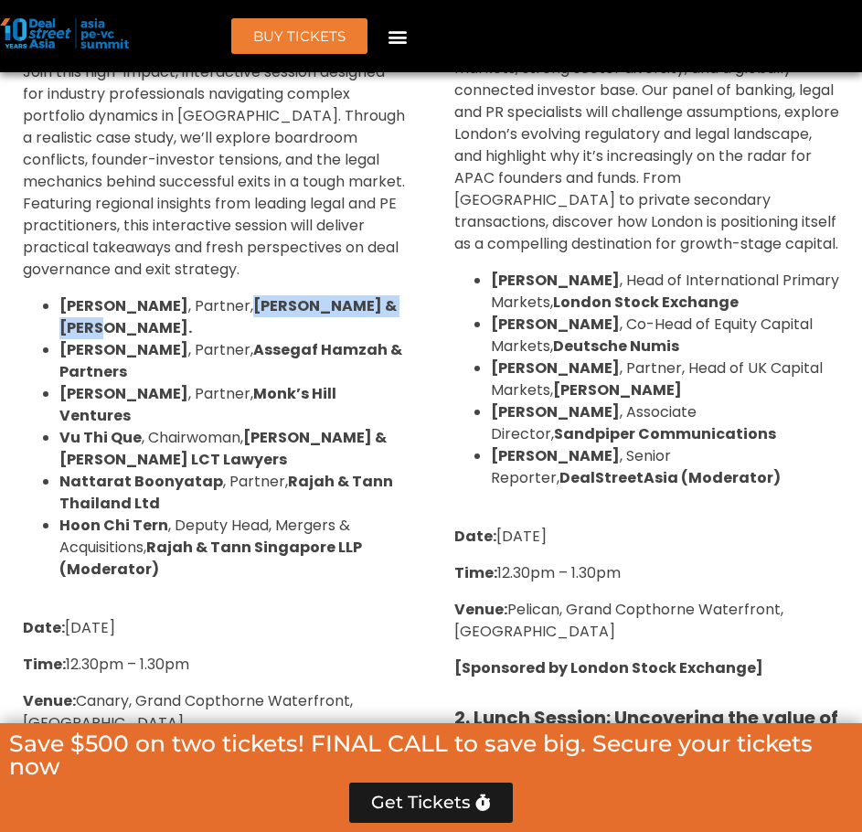
click at [389, 295] on strong "Christopher & Lee Ong." at bounding box center [227, 316] width 337 height 43
drag, startPoint x: 62, startPoint y: 305, endPoint x: 235, endPoint y: 309, distance: 172.8
click at [188, 339] on strong "Angelica Ayu Maharani" at bounding box center [123, 349] width 129 height 21
drag, startPoint x: 244, startPoint y: 305, endPoint x: 295, endPoint y: 307, distance: 51.2
click at [295, 339] on span "Angelica Ayu Maharani , Partner, Assegaf Hamzah & Partners" at bounding box center [230, 360] width 343 height 43
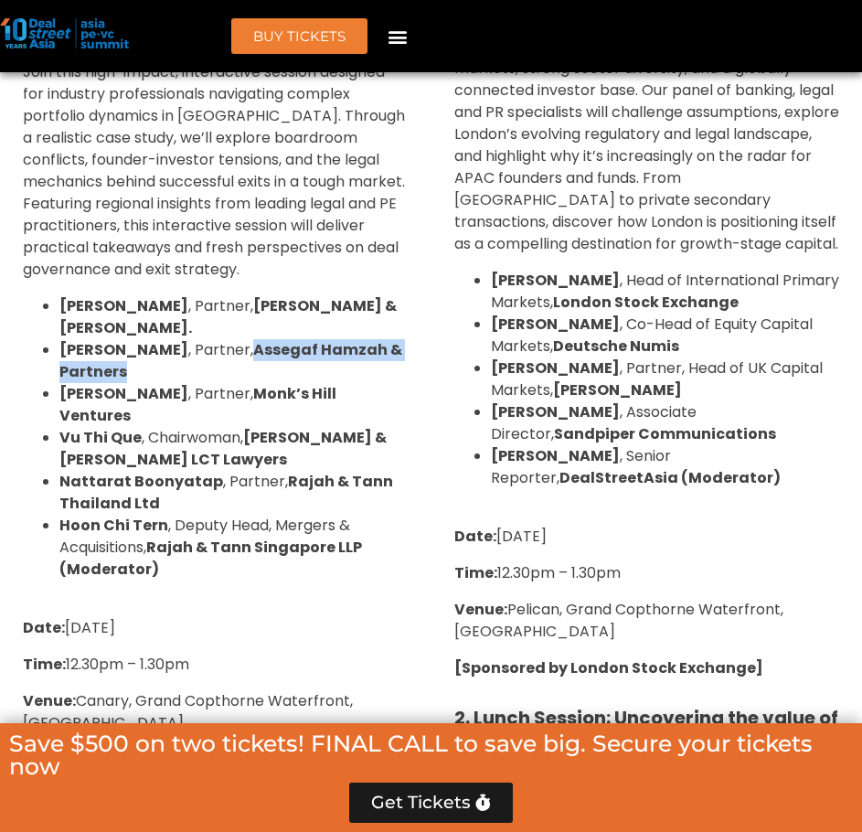
drag, startPoint x: 305, startPoint y: 307, endPoint x: 204, endPoint y: 331, distance: 104.2
click at [204, 339] on strong "Assegaf Hamzah & Partners" at bounding box center [230, 360] width 343 height 43
drag, startPoint x: 73, startPoint y: 354, endPoint x: 115, endPoint y: 356, distance: 42.1
click at [115, 383] on strong "Susli Lie" at bounding box center [123, 393] width 129 height 21
drag, startPoint x: 60, startPoint y: 368, endPoint x: 136, endPoint y: 364, distance: 76.0
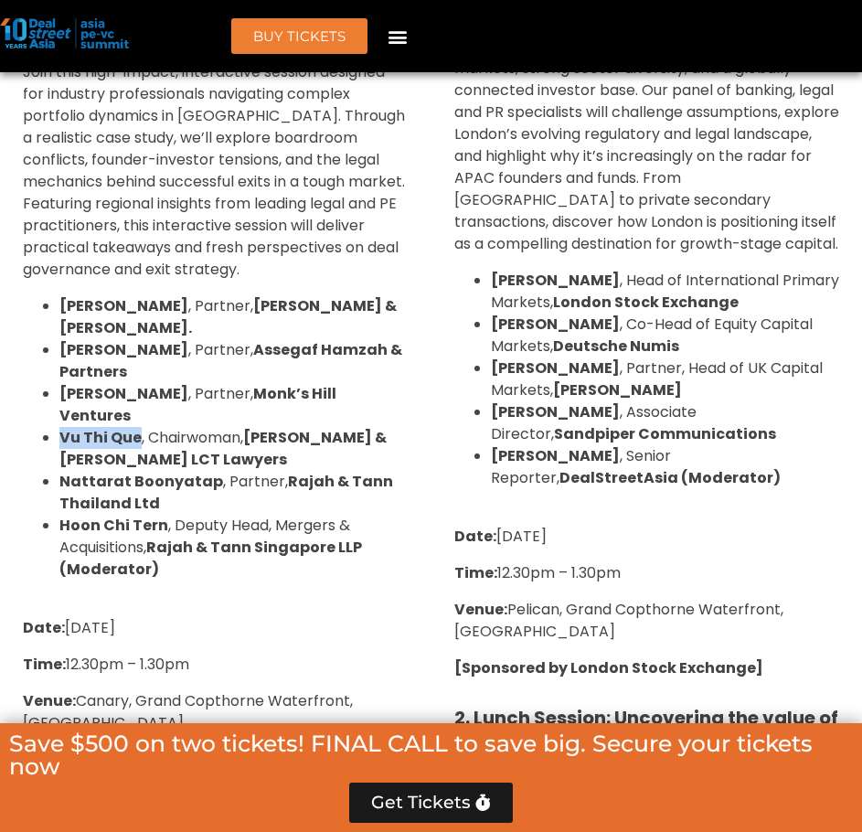
click at [136, 427] on strong "Vu Thi Que" at bounding box center [100, 437] width 82 height 21
drag, startPoint x: 150, startPoint y: 373, endPoint x: 239, endPoint y: 371, distance: 88.7
click at [239, 427] on span "Vu Thi Que , Chairwoman, Rajah & Tann LCT Lawyers" at bounding box center [222, 448] width 327 height 43
drag, startPoint x: 251, startPoint y: 370, endPoint x: 120, endPoint y: 396, distance: 134.1
click at [120, 427] on strong "Rajah & Tann LCT Lawyers" at bounding box center [222, 448] width 327 height 43
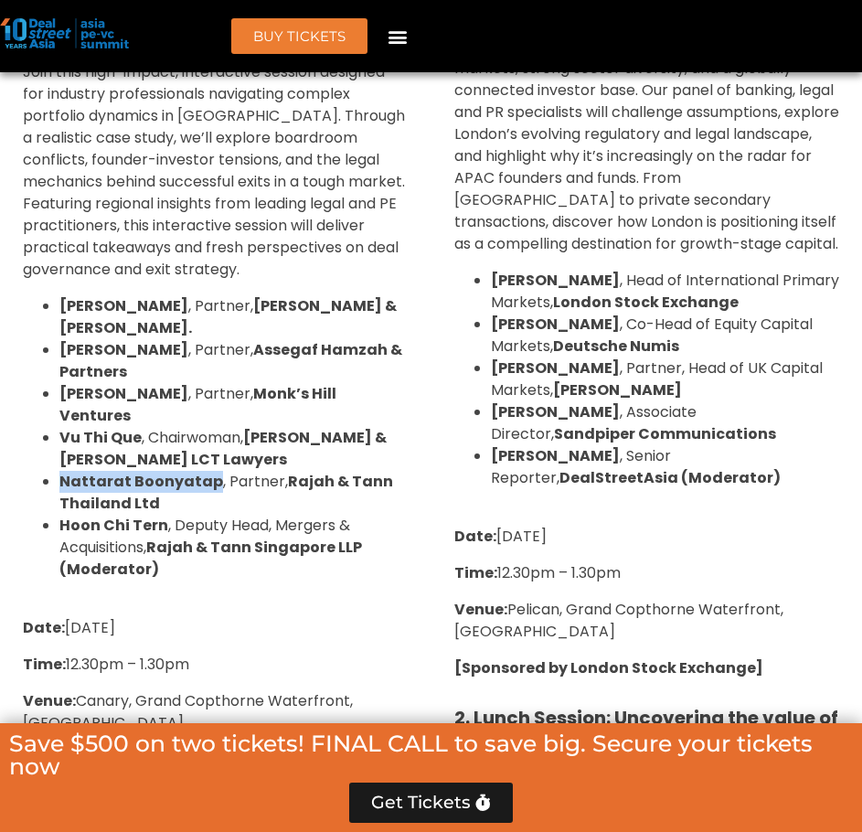
drag, startPoint x: 62, startPoint y: 416, endPoint x: 211, endPoint y: 417, distance: 149.0
click at [211, 471] on span "Nattarat Boonyatap , Partner, Rajah & Tann Thailand Ltd" at bounding box center [226, 492] width 334 height 43
drag, startPoint x: 218, startPoint y: 414, endPoint x: 272, endPoint y: 414, distance: 53.9
click at [272, 471] on span "Nattarat Boonyatap , Partner, Rajah & Tann Thailand Ltd" at bounding box center [226, 492] width 334 height 43
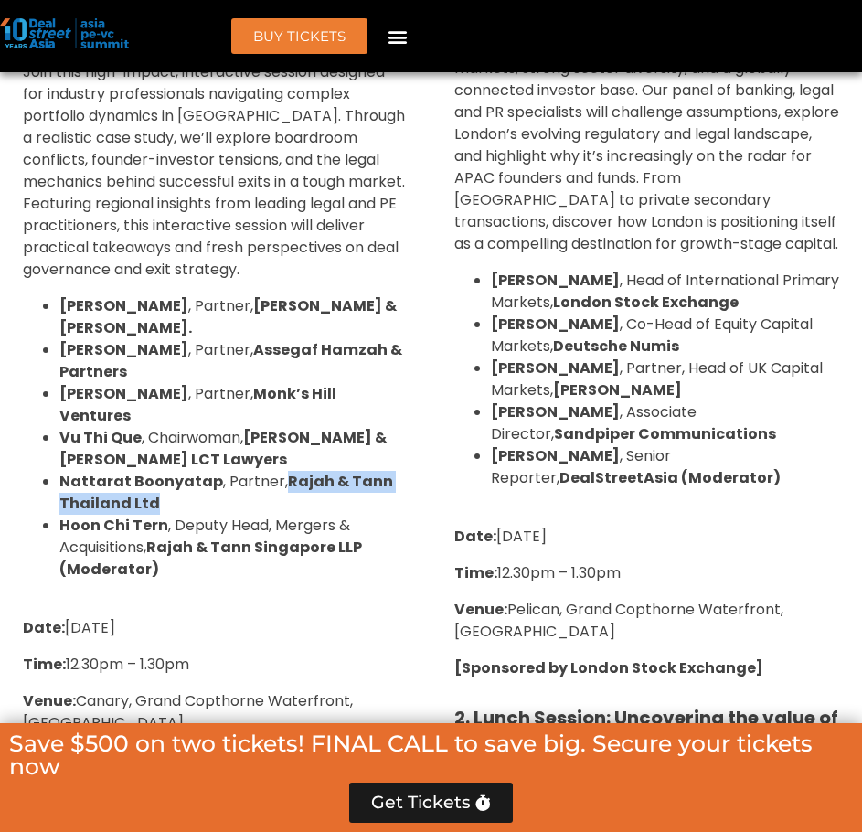
drag, startPoint x: 275, startPoint y: 408, endPoint x: 296, endPoint y: 410, distance: 21.1
click at [231, 471] on li "Nattarat Boonyatap , Partner, Rajah & Tann Thailand Ltd" at bounding box center [233, 493] width 349 height 44
click at [303, 427] on li "Vu Thi Que , Chairwoman, Rajah & Tann LCT Lawyers" at bounding box center [233, 449] width 349 height 44
drag, startPoint x: 279, startPoint y: 412, endPoint x: 157, endPoint y: 432, distance: 123.2
click at [157, 471] on li "Nattarat Boonyatap , Partner, Rajah & Tann Thailand Ltd" at bounding box center [233, 493] width 349 height 44
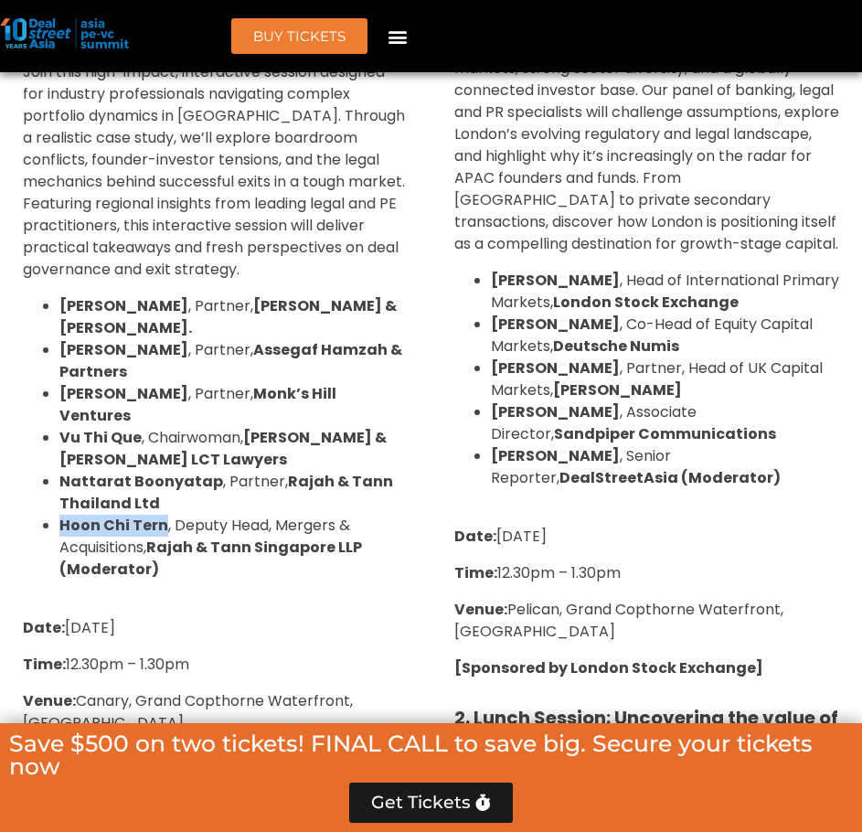
drag, startPoint x: 56, startPoint y: 464, endPoint x: 160, endPoint y: 461, distance: 104.3
click at [160, 461] on ul "Jacyn Phuah , Partner, Christopher & Lee Ong. Angelica Ayu Maharani , Partner, …" at bounding box center [216, 437] width 386 height 285
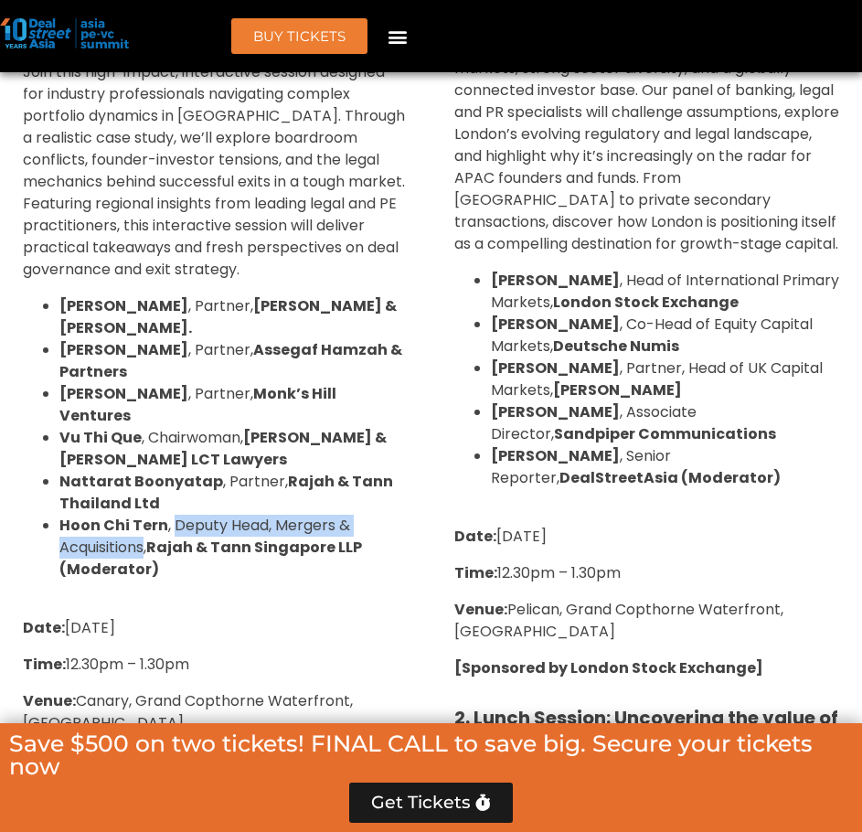
drag, startPoint x: 173, startPoint y: 464, endPoint x: 148, endPoint y: 481, distance: 29.7
click at [148, 515] on span "Hoon Chi Tern , Deputy Head, Mergers & Acquisitions, Rajah & Tann Singapore LLP…" at bounding box center [210, 547] width 303 height 65
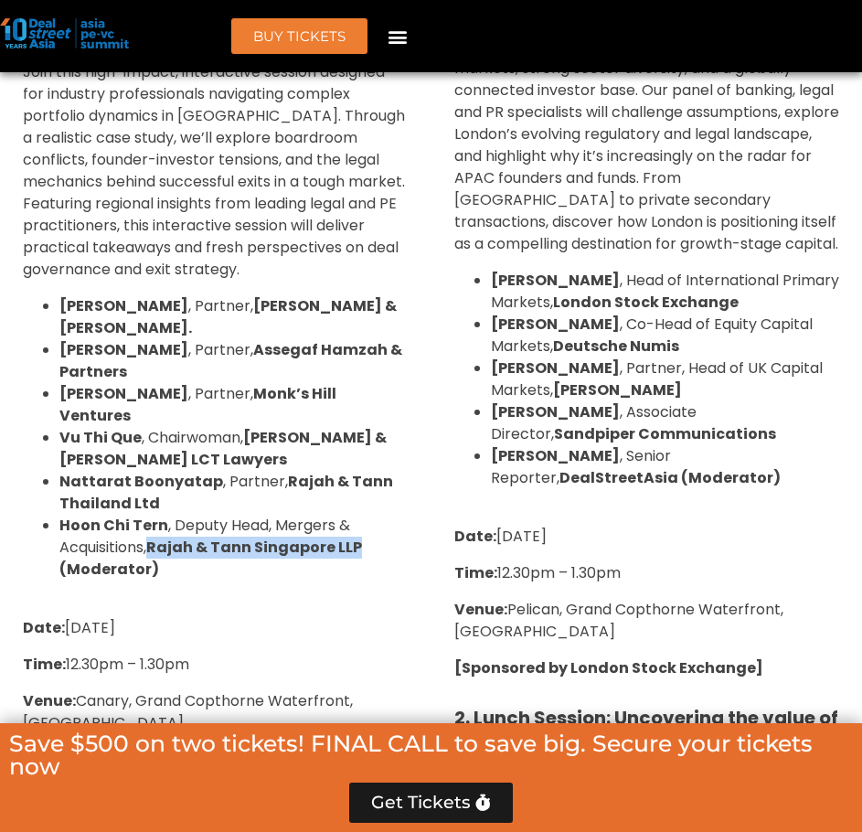
drag, startPoint x: 158, startPoint y: 484, endPoint x: 358, endPoint y: 475, distance: 200.4
click at [358, 537] on strong "Rajah & Tann Singapore LLP (Moderator)" at bounding box center [210, 558] width 303 height 43
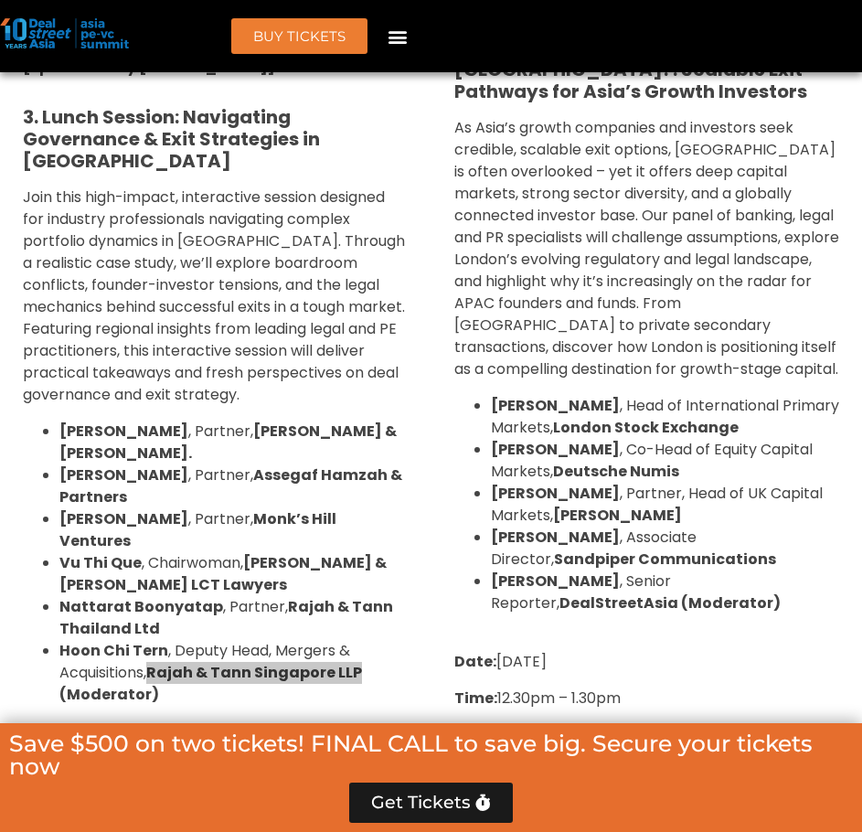
scroll to position [2900, 0]
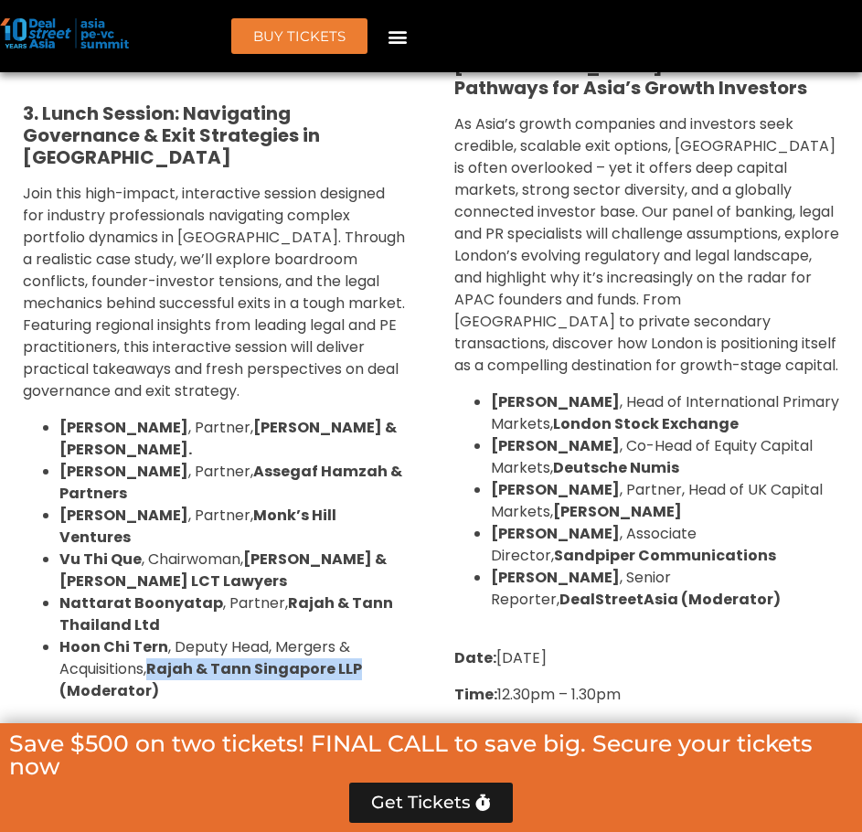
drag, startPoint x: 489, startPoint y: 333, endPoint x: 633, endPoint y: 338, distance: 143.6
click at [633, 391] on ul "Tom Attenborough , Head of International Primary Markets, London Stock Exchange…" at bounding box center [647, 500] width 386 height 219
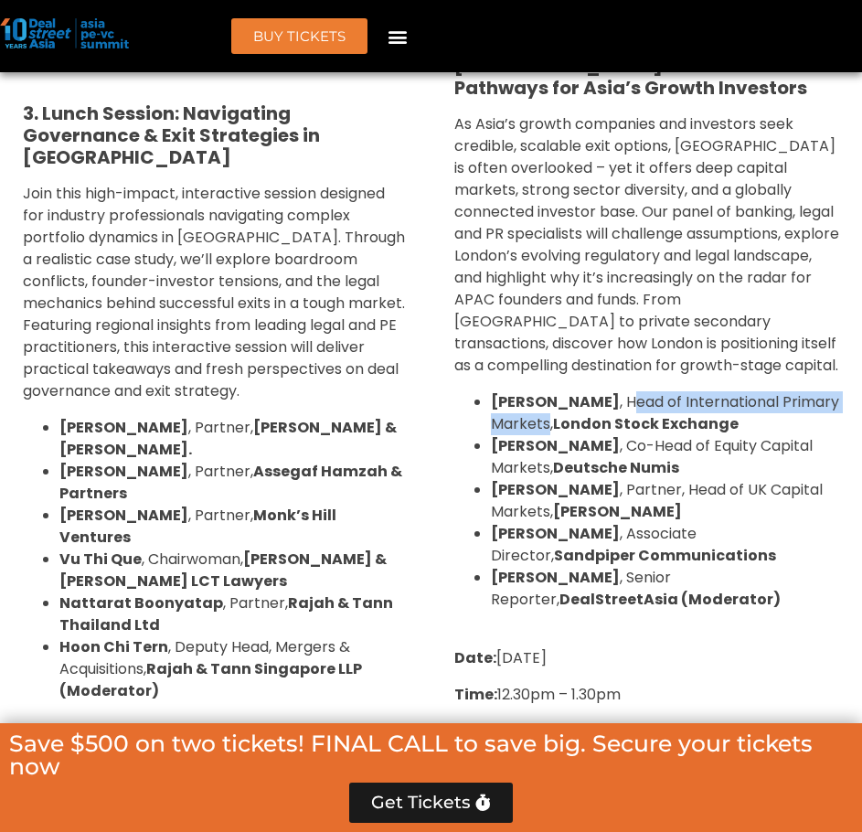
drag, startPoint x: 645, startPoint y: 334, endPoint x: 613, endPoint y: 357, distance: 40.6
click at [607, 391] on span "Tom Attenborough , Head of International Primary Markets, London Stock Exchange" at bounding box center [665, 412] width 348 height 43
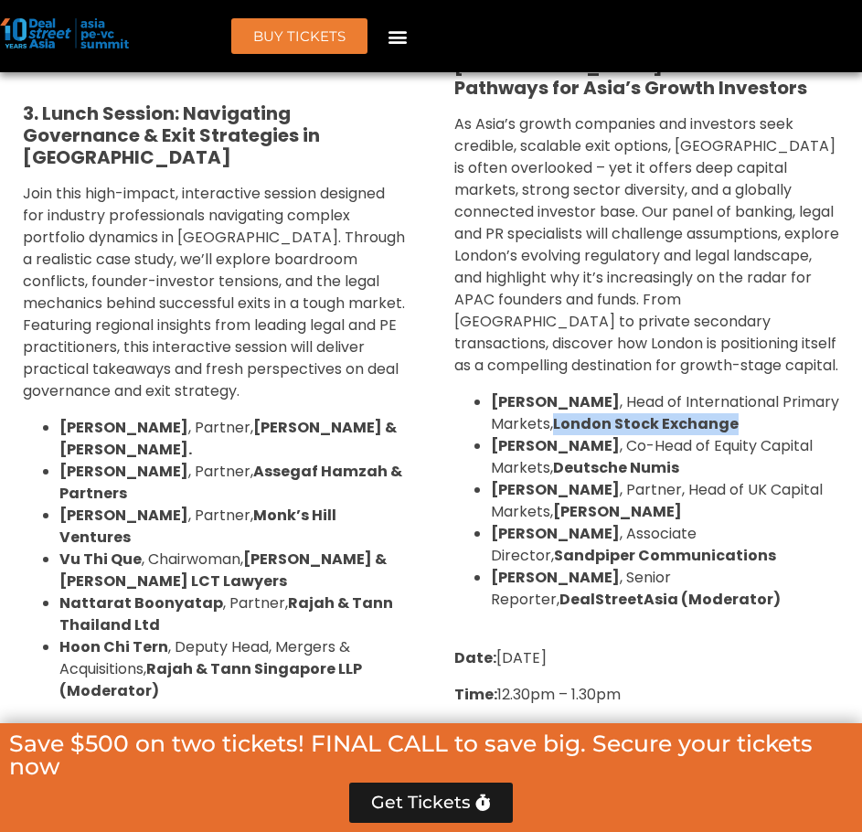
drag, startPoint x: 617, startPoint y: 359, endPoint x: 793, endPoint y: 362, distance: 175.6
click at [793, 391] on li "Tom Attenborough , Head of International Primary Markets, London Stock Exchange" at bounding box center [665, 413] width 349 height 44
drag, startPoint x: 496, startPoint y: 379, endPoint x: 614, endPoint y: 380, distance: 118.9
click at [614, 435] on span "Mark Hankinson , Co-Head of Equity Capital Markets, Deutsche Numis" at bounding box center [652, 456] width 322 height 43
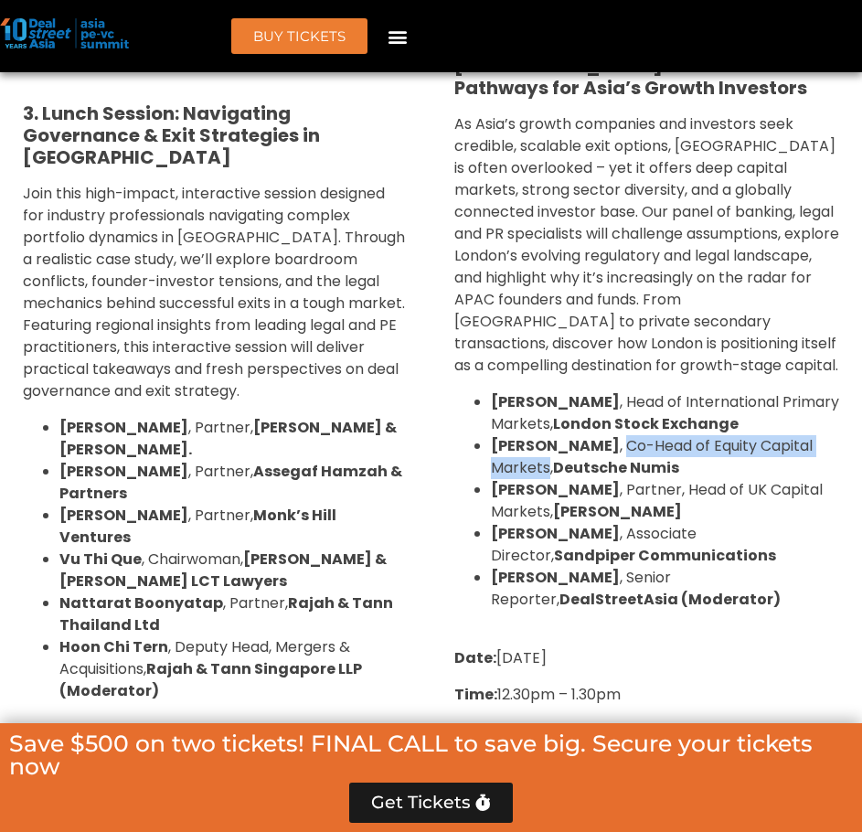
drag, startPoint x: 624, startPoint y: 380, endPoint x: 547, endPoint y: 394, distance: 78.9
click at [547, 435] on span "Mark Hankinson , Co-Head of Equity Capital Markets, Deutsche Numis" at bounding box center [652, 456] width 322 height 43
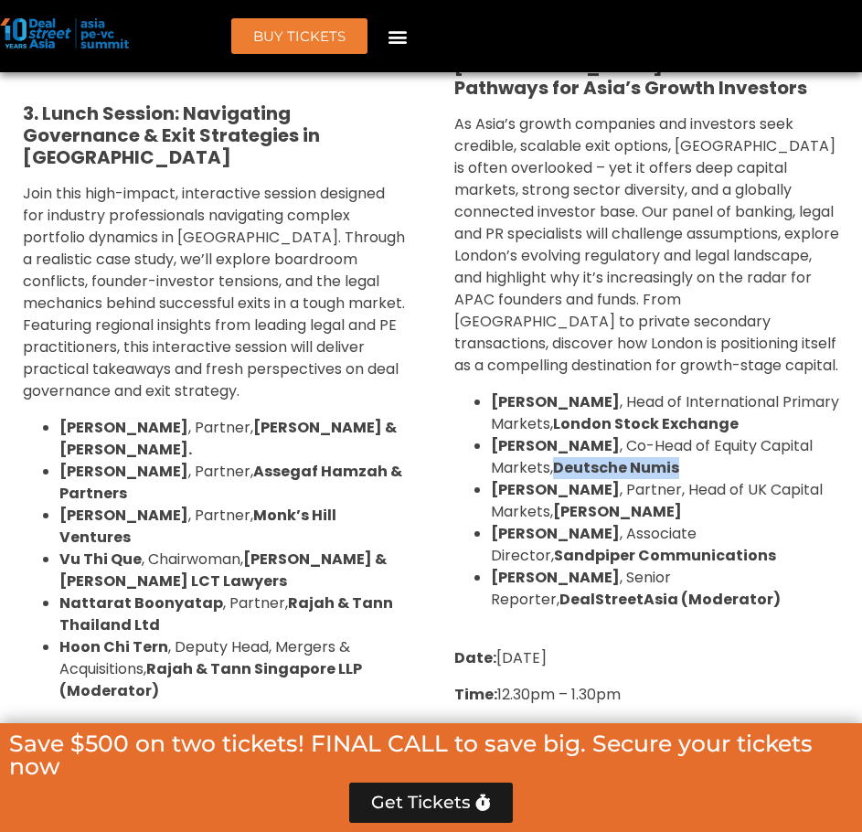
drag, startPoint x: 554, startPoint y: 405, endPoint x: 853, endPoint y: 420, distance: 299.3
click at [690, 435] on li "Mark Hankinson , Co-Head of Equity Capital Markets, Deutsche Numis" at bounding box center [665, 457] width 349 height 44
drag, startPoint x: 490, startPoint y: 423, endPoint x: 601, endPoint y: 422, distance: 110.6
click at [601, 479] on strong "Simon Thomas" at bounding box center [555, 489] width 129 height 21
drag, startPoint x: 612, startPoint y: 425, endPoint x: 549, endPoint y: 455, distance: 69.9
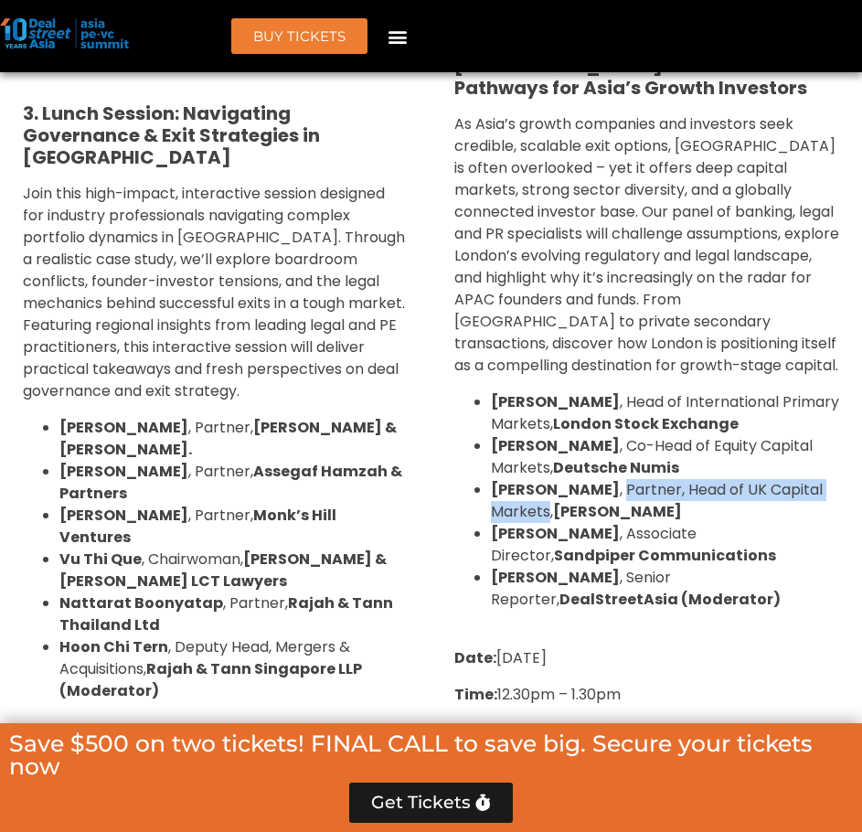
click at [549, 479] on span "Simon Thomas , Partner, Head of UK Capital Markets, Clifford Chance" at bounding box center [657, 500] width 332 height 43
drag, startPoint x: 640, startPoint y: 448, endPoint x: 558, endPoint y: 449, distance: 82.3
click at [558, 479] on li "Simon Thomas , Partner, Head of UK Capital Markets, Clifford Chance" at bounding box center [665, 501] width 349 height 44
drag, startPoint x: 647, startPoint y: 449, endPoint x: 675, endPoint y: 448, distance: 27.4
click at [649, 501] on strong "Clifford Chance" at bounding box center [617, 511] width 129 height 21
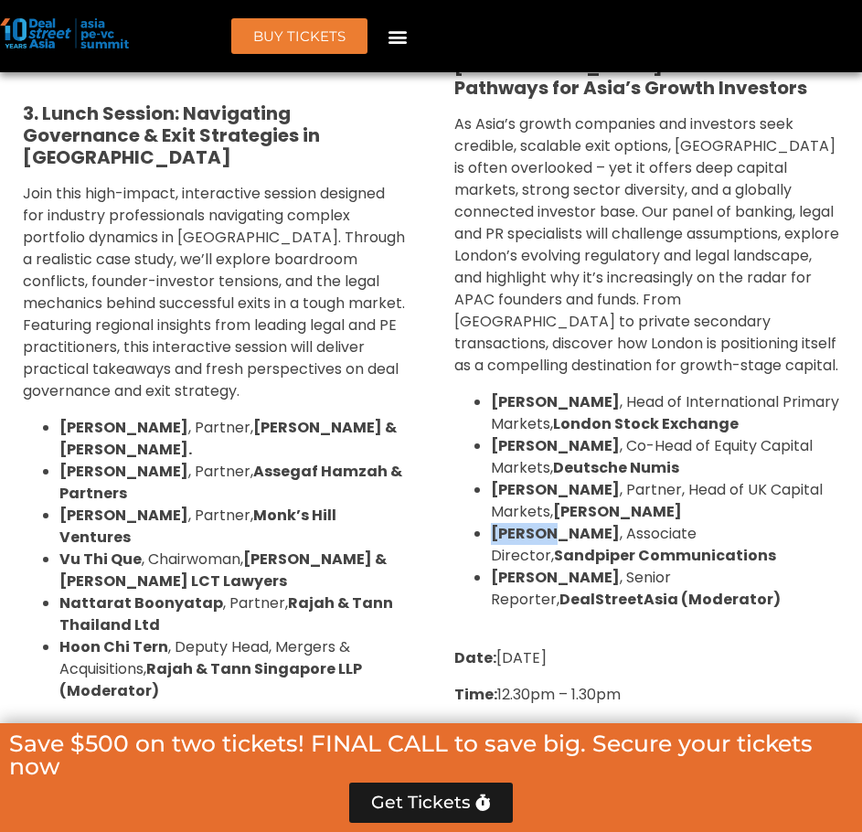
drag, startPoint x: 508, startPoint y: 467, endPoint x: 551, endPoint y: 467, distance: 43.0
click at [551, 523] on strong "Joan Ng" at bounding box center [555, 533] width 129 height 21
drag, startPoint x: 563, startPoint y: 471, endPoint x: 691, endPoint y: 465, distance: 128.1
click at [691, 523] on span "Joan Ng , Associate Director, Sandpiper Communications" at bounding box center [633, 544] width 285 height 43
drag, startPoint x: 703, startPoint y: 464, endPoint x: 635, endPoint y: 485, distance: 71.1
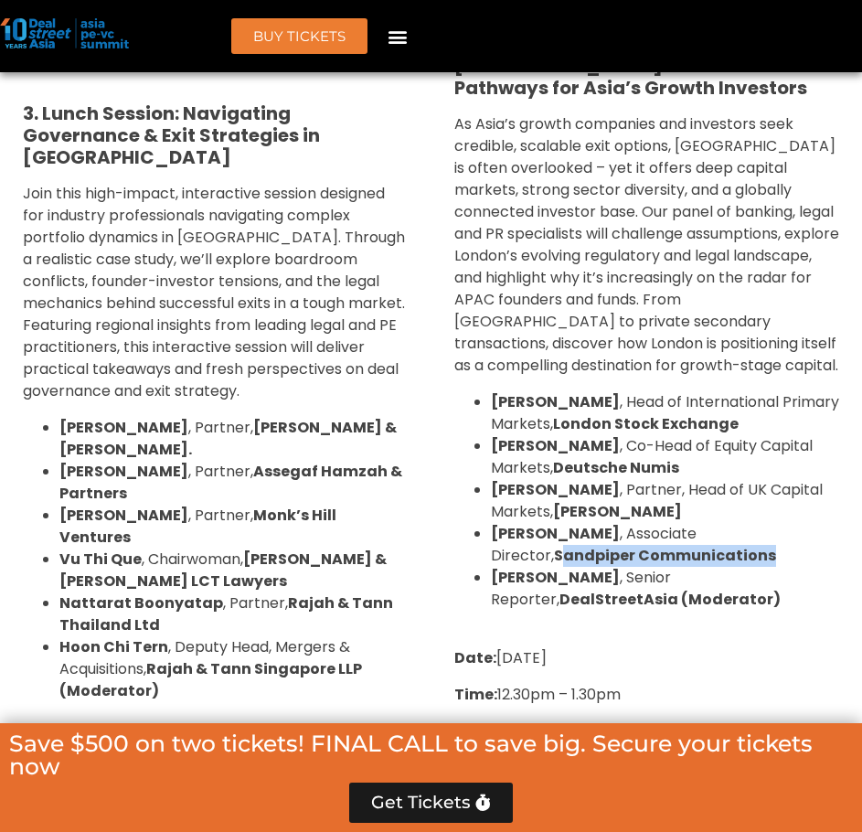
click at [635, 523] on li "Joan Ng , Associate Director, Sandpiper Communications" at bounding box center [665, 545] width 349 height 44
click at [692, 523] on span "Joan Ng , Associate Director, Sandpiper Communications" at bounding box center [633, 544] width 285 height 43
drag, startPoint x: 698, startPoint y: 464, endPoint x: 625, endPoint y: 485, distance: 76.4
click at [625, 523] on li "Joan Ng , Associate Director, Sandpiper Communications" at bounding box center [665, 545] width 349 height 44
click at [499, 567] on strong "Aastha Maheswari" at bounding box center [555, 577] width 129 height 21
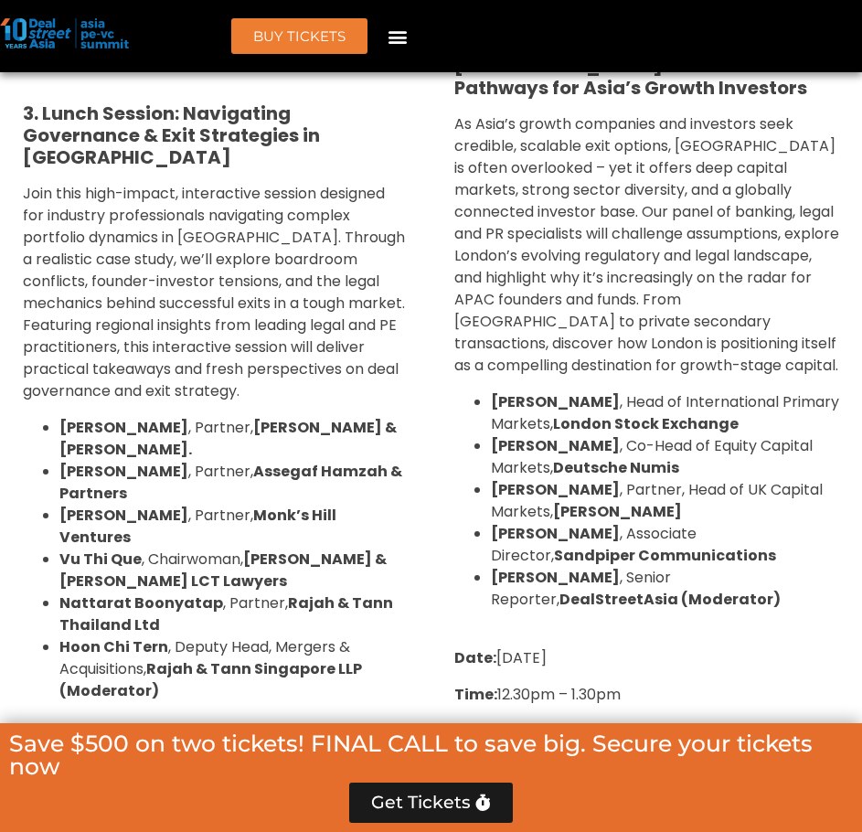
drag, startPoint x: 606, startPoint y: 514, endPoint x: 632, endPoint y: 512, distance: 25.7
click at [632, 567] on span "Aastha Maheswari , Senior Reporter, DealStreetAsia (Moderator)" at bounding box center [636, 588] width 290 height 43
drag, startPoint x: 643, startPoint y: 510, endPoint x: 750, endPoint y: 511, distance: 107.0
click at [750, 567] on span "Aastha Maheswari , Senior Reporter, DealStreetAsia (Moderator)" at bounding box center [636, 588] width 290 height 43
drag, startPoint x: 600, startPoint y: 532, endPoint x: 489, endPoint y: 539, distance: 110.9
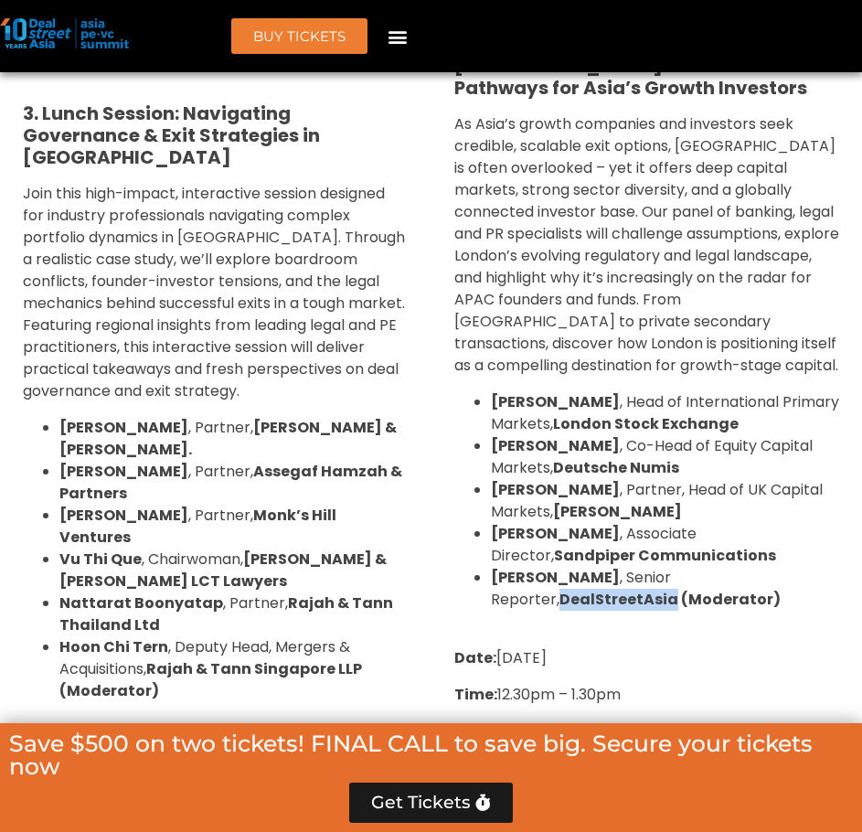
click at [489, 539] on ul "Tom Attenborough , Head of International Primary Markets, London Stock Exchange…" at bounding box center [647, 500] width 386 height 219
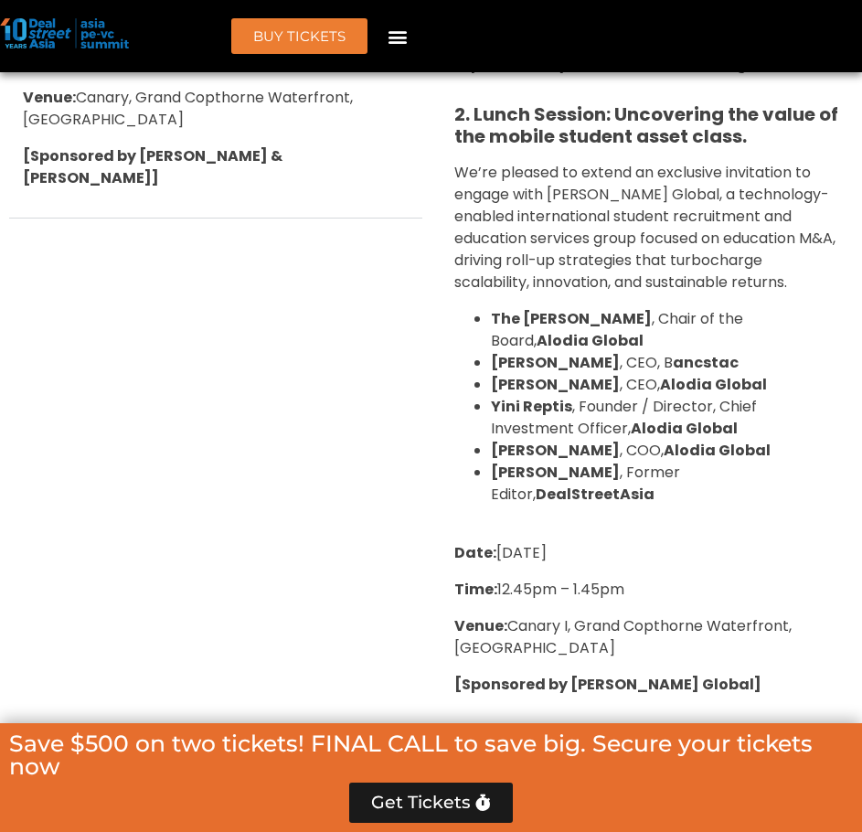
scroll to position [3631, 0]
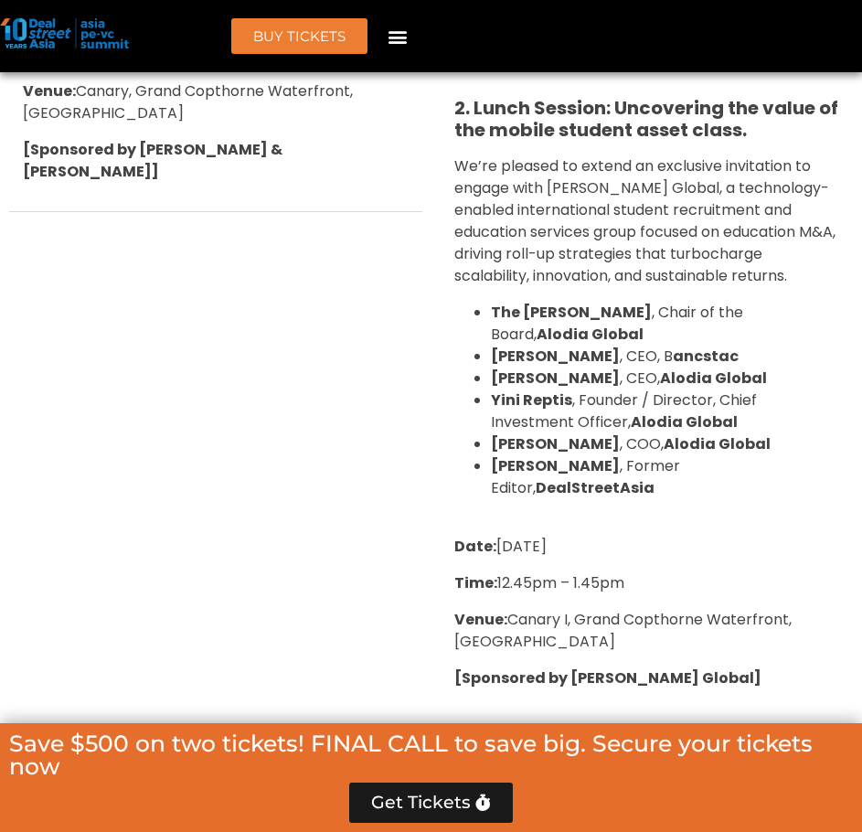
drag, startPoint x: 487, startPoint y: 241, endPoint x: 640, endPoint y: 255, distance: 153.3
click at [640, 302] on ul "The Hon. Alan Tudge , Chair of the Board, Alodia Global Evan Lau , CEO, B ancst…" at bounding box center [647, 400] width 386 height 197
drag, startPoint x: 654, startPoint y: 245, endPoint x: 782, endPoint y: 251, distance: 128.2
click at [743, 302] on span "The Hon. Alan Tudge , Chair of the Board, Alodia Global" at bounding box center [617, 323] width 252 height 43
drag, startPoint x: 790, startPoint y: 243, endPoint x: 541, endPoint y: 276, distance: 250.8
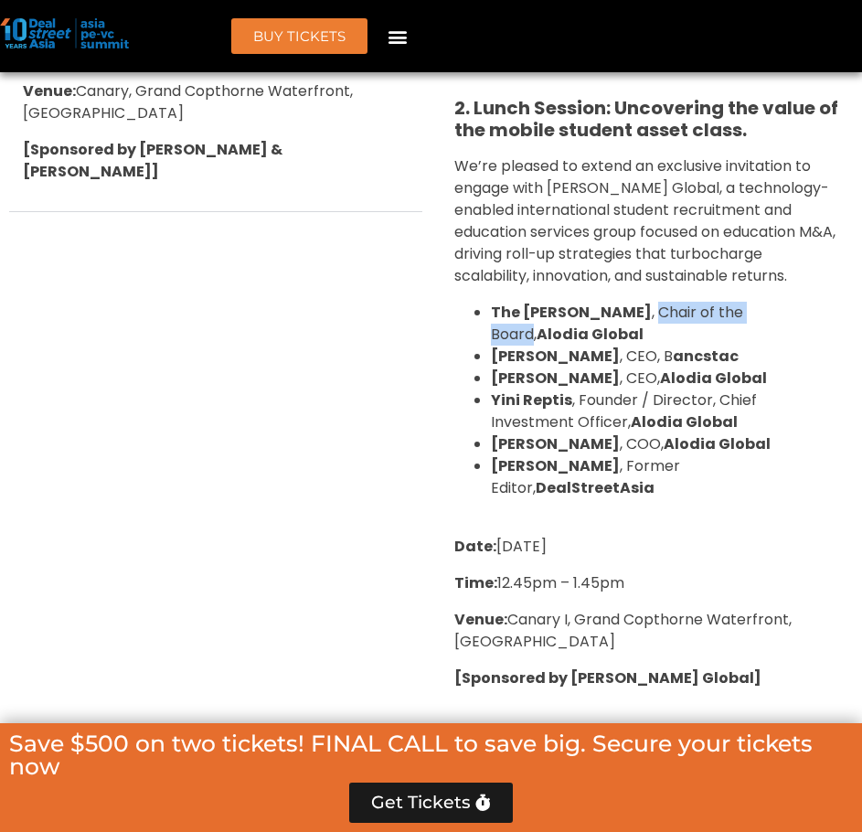
click at [541, 324] on strong "Alodia Global" at bounding box center [590, 334] width 107 height 21
drag, startPoint x: 487, startPoint y: 287, endPoint x: 556, endPoint y: 292, distance: 68.7
click at [556, 302] on ul "The Hon. Alan Tudge , Chair of the Board, Alodia Global Evan Lau , CEO, B ancst…" at bounding box center [647, 400] width 386 height 197
drag, startPoint x: 573, startPoint y: 293, endPoint x: 593, endPoint y: 296, distance: 20.4
click at [593, 346] on span "Evan Lau , CEO, B ancstac" at bounding box center [615, 356] width 248 height 21
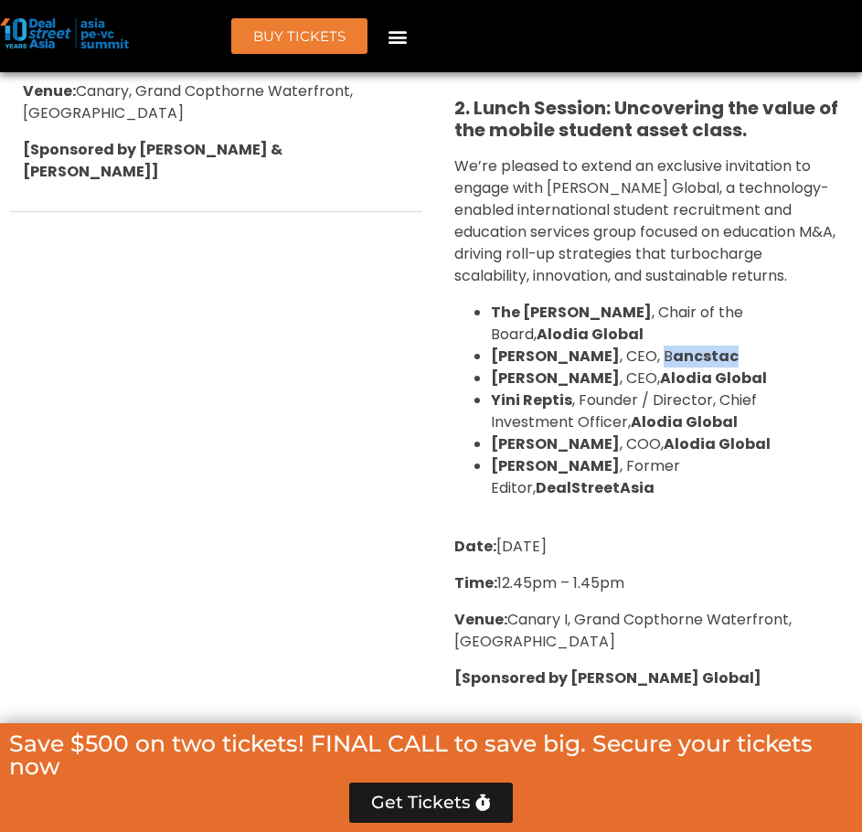
drag, startPoint x: 608, startPoint y: 293, endPoint x: 679, endPoint y: 293, distance: 71.3
click at [679, 346] on li "Evan Lau , CEO, B ancstac" at bounding box center [665, 357] width 349 height 22
drag, startPoint x: 495, startPoint y: 315, endPoint x: 630, endPoint y: 315, distance: 135.3
click at [620, 368] on strong "Julian Longbottom" at bounding box center [555, 378] width 129 height 21
drag, startPoint x: 638, startPoint y: 312, endPoint x: 679, endPoint y: 314, distance: 41.2
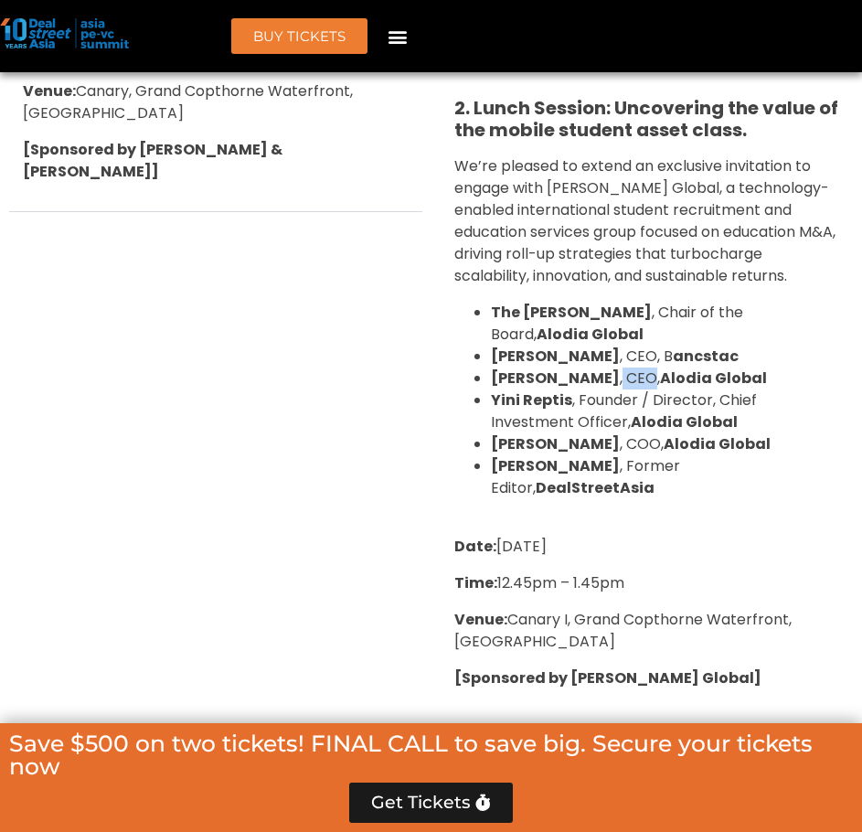
click at [667, 368] on span "Julian Longbottom , CEO, Alodia Global" at bounding box center [629, 378] width 276 height 21
drag, startPoint x: 678, startPoint y: 310, endPoint x: 786, endPoint y: 313, distance: 107.9
click at [786, 368] on li "Julian Longbottom , CEO, Alodia Global" at bounding box center [665, 379] width 349 height 22
drag, startPoint x: 522, startPoint y: 332, endPoint x: 565, endPoint y: 336, distance: 43.1
click at [565, 389] on strong "Yini Reptis" at bounding box center [531, 399] width 81 height 21
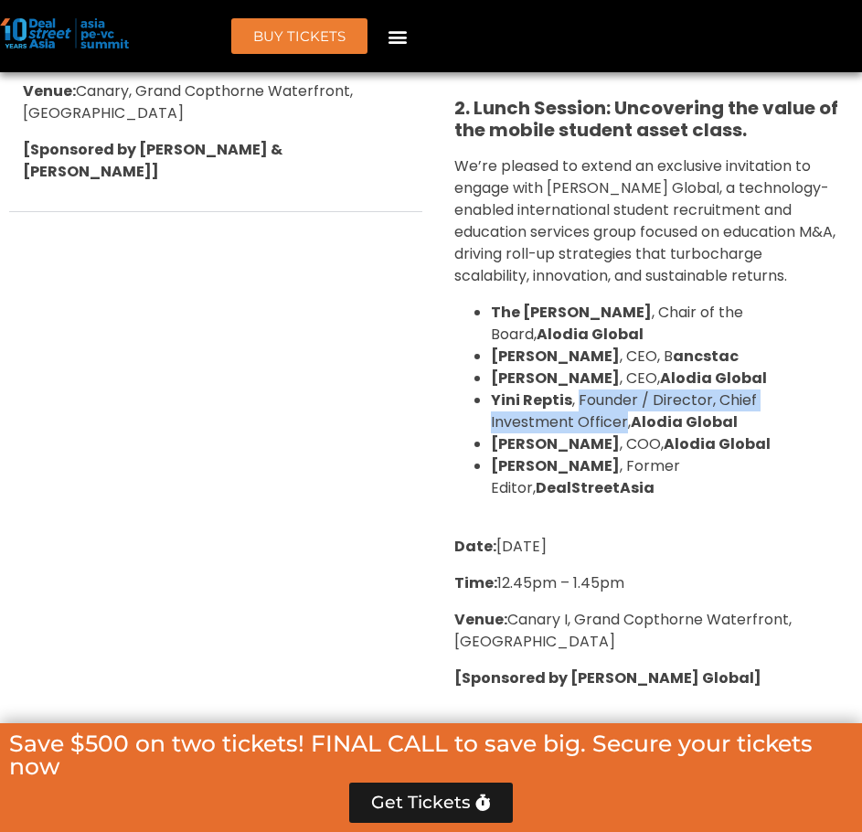
drag, startPoint x: 577, startPoint y: 336, endPoint x: 538, endPoint y: 361, distance: 46.1
click at [538, 389] on span "Yini Reptis , Founder / Director, Chief Investment Officer, Alodia Global" at bounding box center [624, 410] width 266 height 43
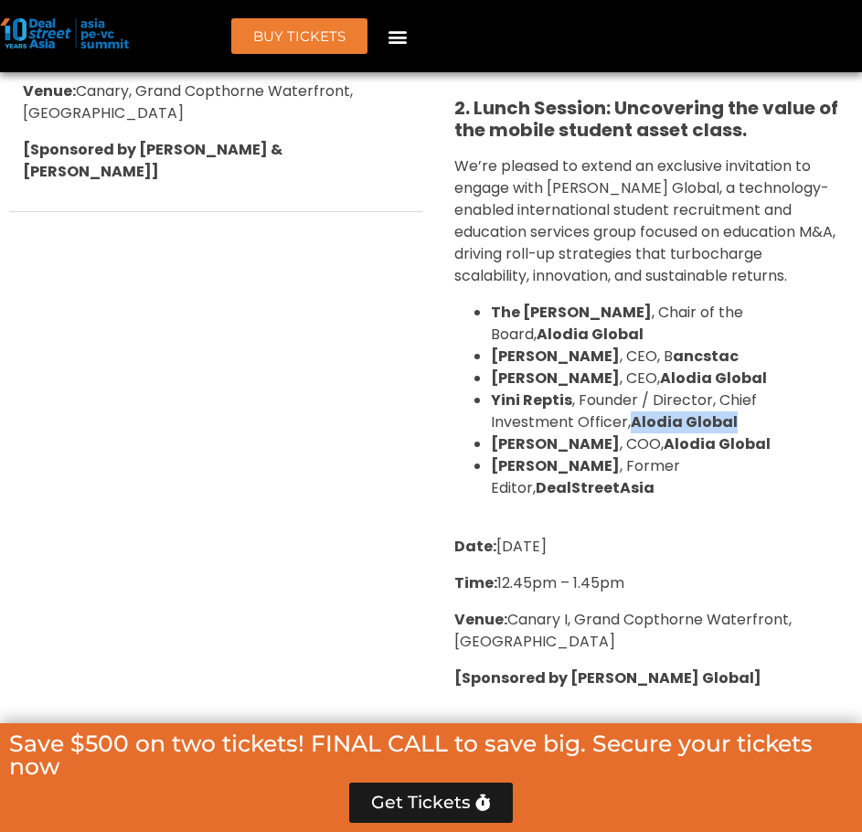
drag, startPoint x: 547, startPoint y: 360, endPoint x: 669, endPoint y: 363, distance: 122.5
click at [669, 389] on li "Yini Reptis , Founder / Director, Chief Investment Officer, Alodia Global" at bounding box center [665, 411] width 349 height 44
drag, startPoint x: 493, startPoint y: 382, endPoint x: 586, endPoint y: 381, distance: 93.3
click at [586, 433] on span "Gauri Lakhia , COO, Alodia Global" at bounding box center [631, 443] width 280 height 21
drag, startPoint x: 597, startPoint y: 383, endPoint x: 624, endPoint y: 384, distance: 26.5
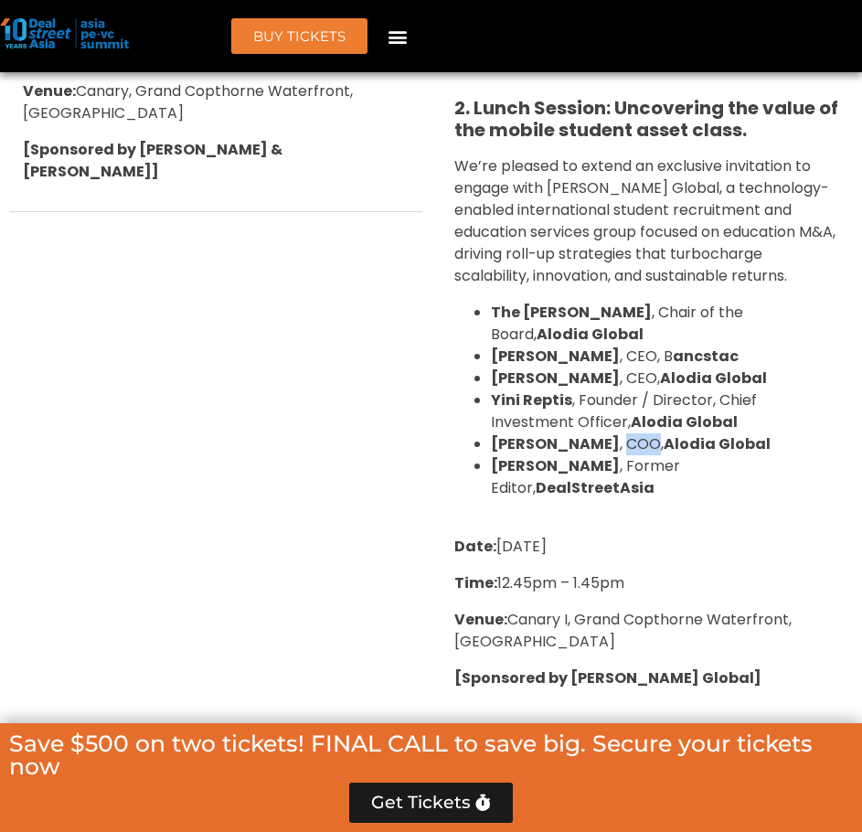
click at [624, 433] on span "Gauri Lakhia , COO, Alodia Global" at bounding box center [631, 443] width 280 height 21
drag, startPoint x: 688, startPoint y: 379, endPoint x: 741, endPoint y: 379, distance: 53.9
click at [741, 433] on li "Gauri Lakhia , COO, Alodia Global" at bounding box center [665, 444] width 349 height 22
drag, startPoint x: 512, startPoint y: 400, endPoint x: 592, endPoint y: 400, distance: 80.5
click at [592, 455] on strong "Ravi Balakrishnan" at bounding box center [555, 465] width 129 height 21
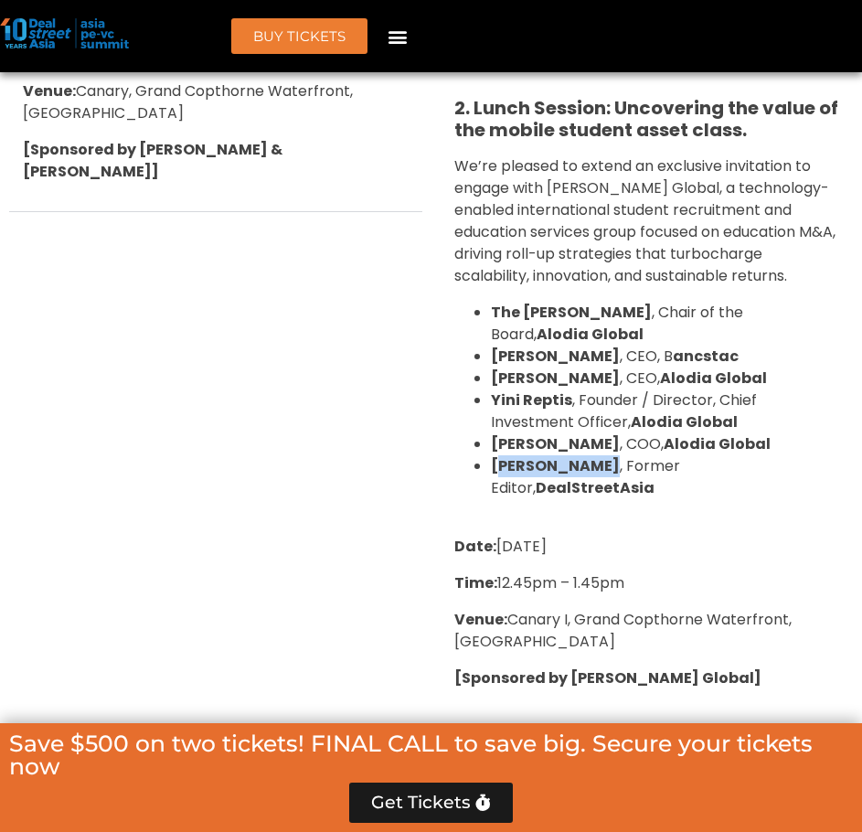
drag, startPoint x: 626, startPoint y: 400, endPoint x: 488, endPoint y: 402, distance: 138.1
click at [488, 402] on ul "The Hon. Alan Tudge , Chair of the Board, Alodia Global Evan Lau , CEO, B ancst…" at bounding box center [647, 400] width 386 height 197
drag, startPoint x: 632, startPoint y: 403, endPoint x: 732, endPoint y: 408, distance: 100.7
click at [680, 455] on span "Ravi Balakrishnan , Former Editor, DealStreetAsia" at bounding box center [585, 476] width 189 height 43
drag, startPoint x: 602, startPoint y: 422, endPoint x: 489, endPoint y: 428, distance: 113.5
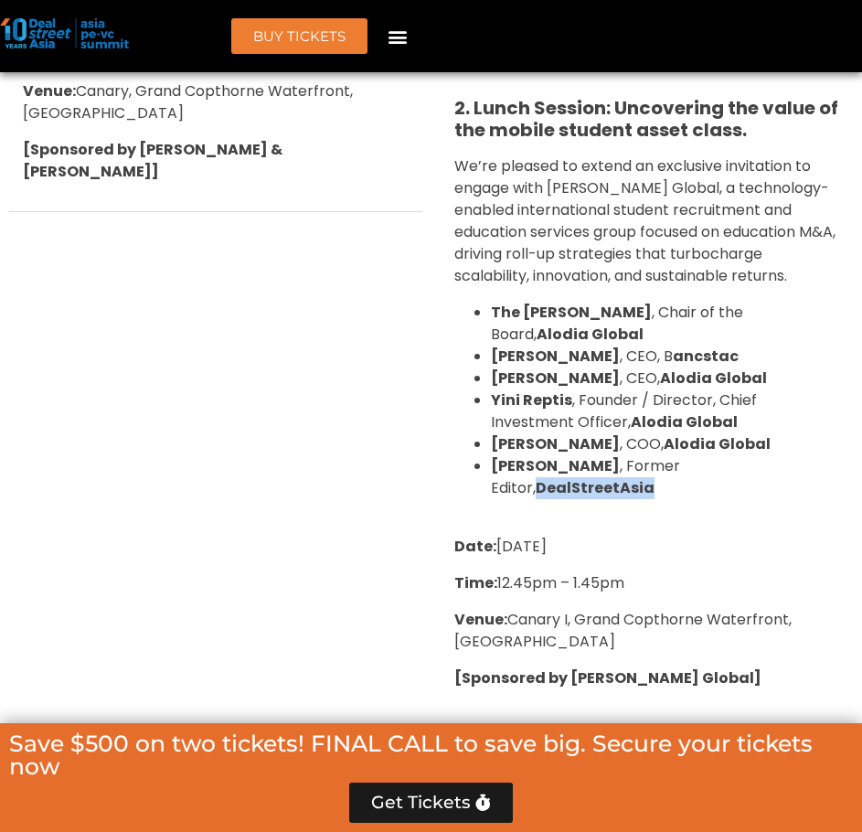
click at [489, 428] on ul "The Hon. Alan Tudge , Chair of the Board, Alodia Global Evan Lau , CEO, B ancst…" at bounding box center [647, 400] width 386 height 197
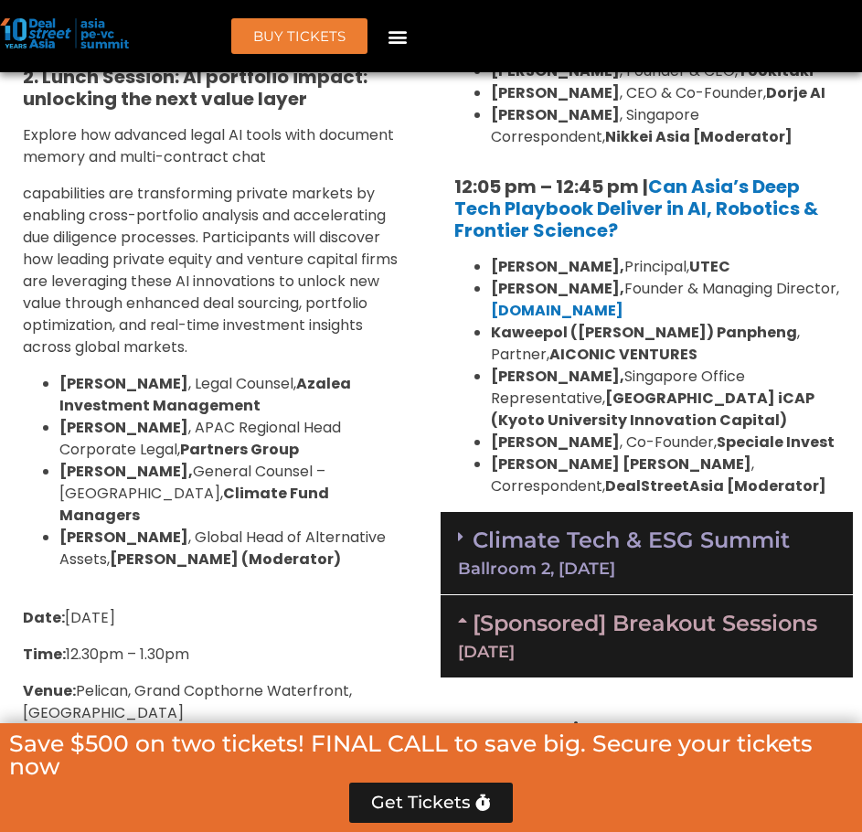
scroll to position [2290, 0]
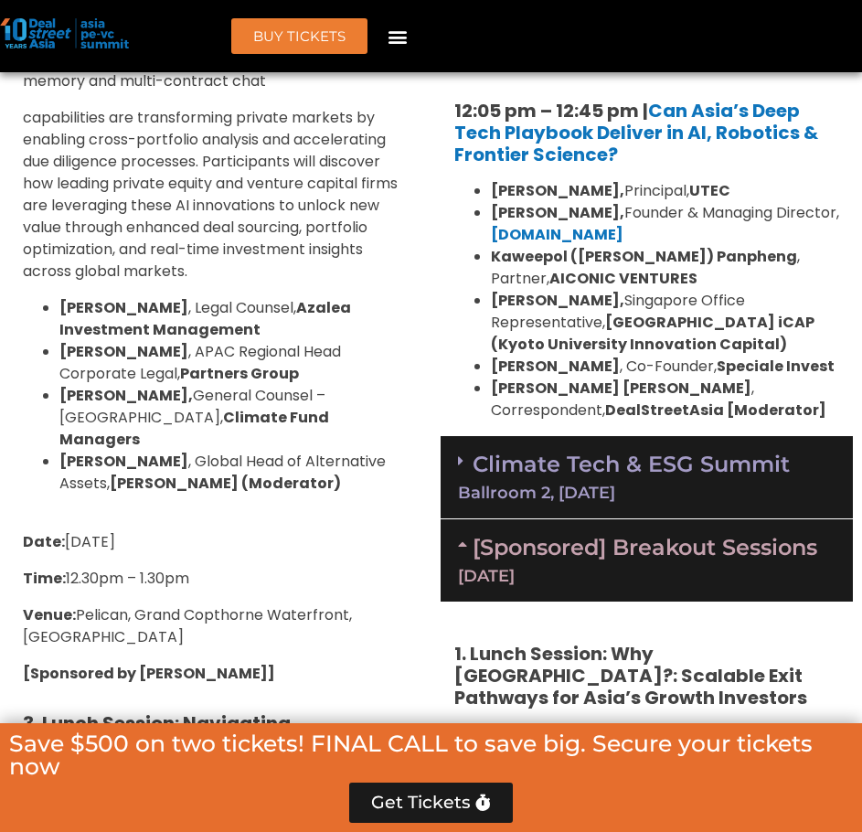
click at [289, 405] on span "Jolyn Ang, General Counsel – Asia, Climate Fund Managers" at bounding box center [194, 417] width 270 height 65
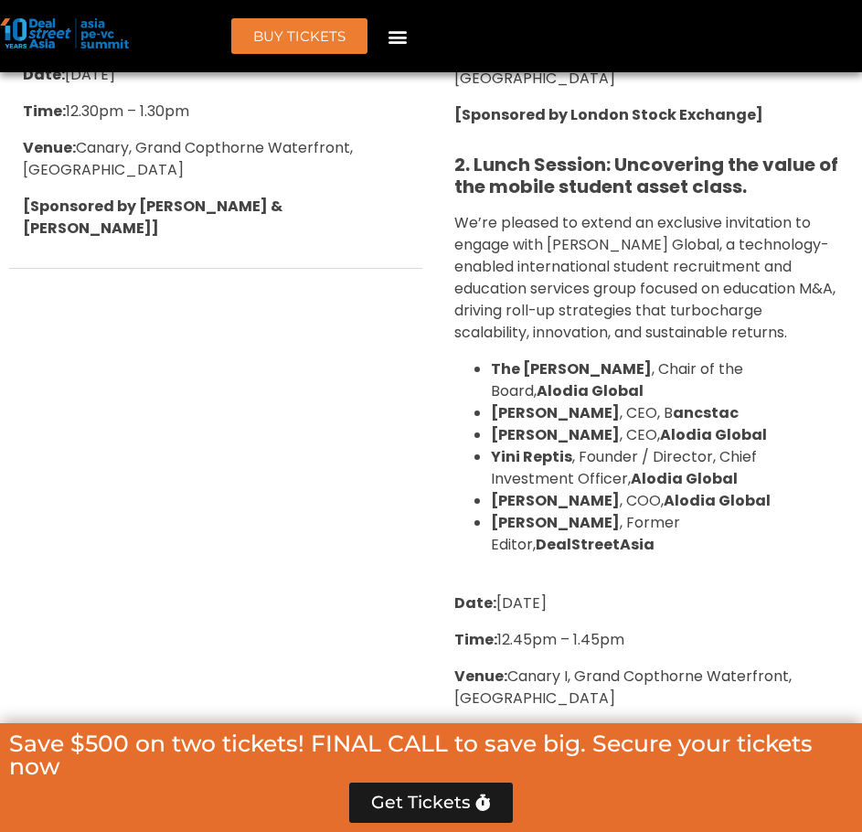
scroll to position [3387, 0]
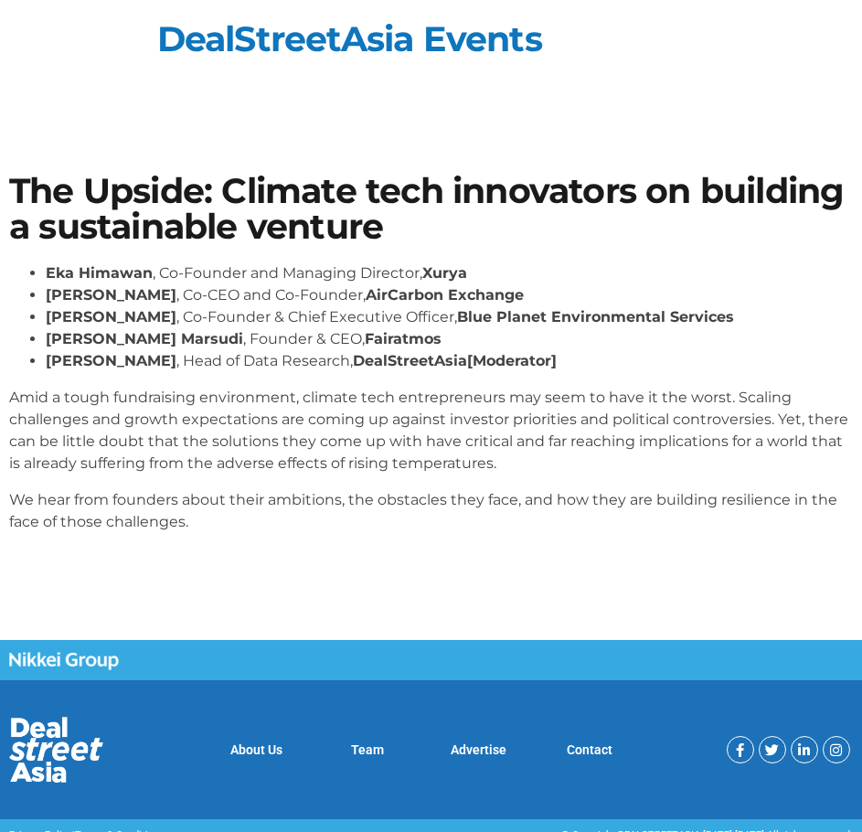
click at [304, 211] on h1 "The Upside: Climate tech innovators on building a sustainable venture" at bounding box center [431, 209] width 844 height 70
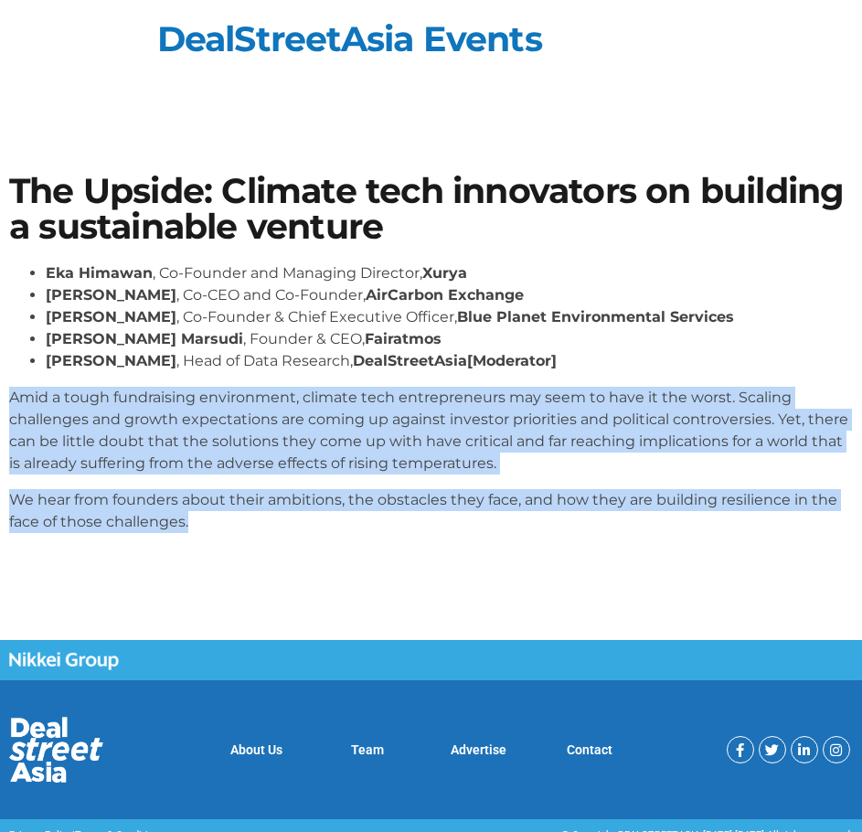
drag, startPoint x: 191, startPoint y: 528, endPoint x: 12, endPoint y: 406, distance: 217.1
click at [12, 406] on div "[PERSON_NAME] , Co-Founder and Managing Director, Xurya [PERSON_NAME] , Co-CEO …" at bounding box center [431, 404] width 844 height 285
copy div "Amid a tough fundraising environment, climate tech entrepreneurs may seem to ha…"
